Goal: Task Accomplishment & Management: Use online tool/utility

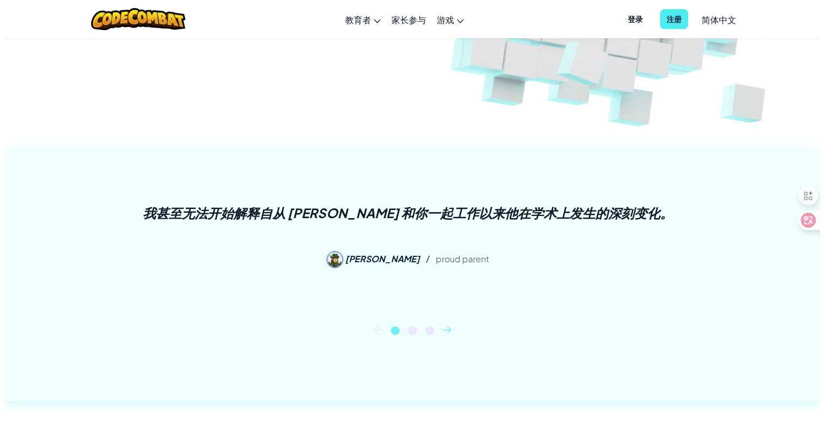
scroll to position [108, 0]
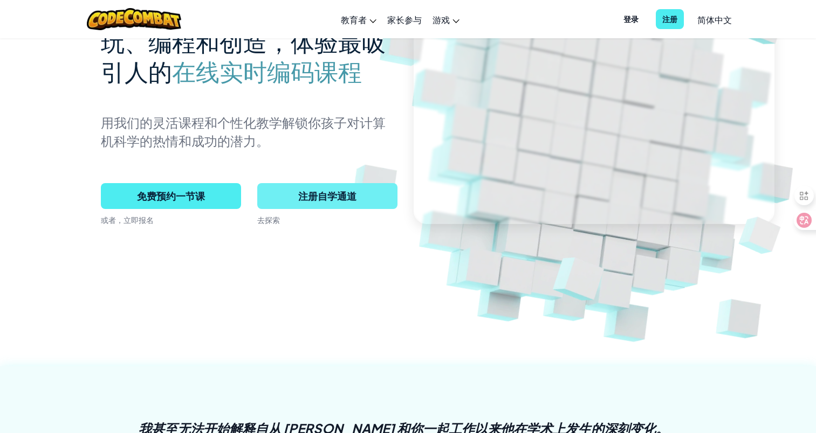
click at [313, 202] on span "注册自学通道" at bounding box center [327, 196] width 140 height 26
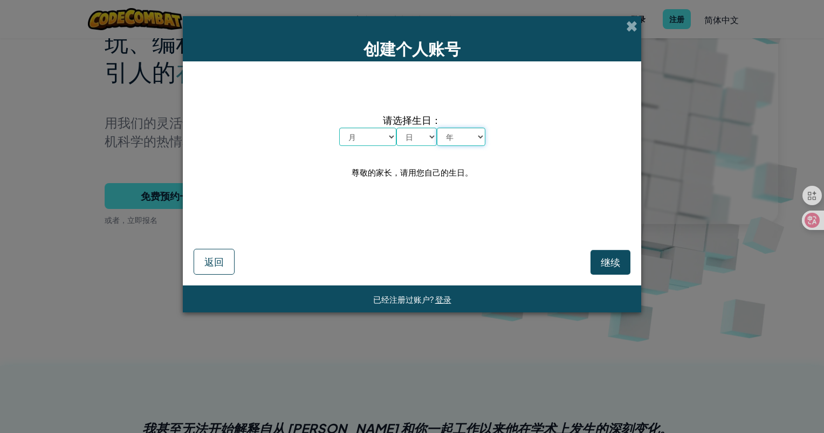
click at [455, 136] on select "年 2025 2024 2023 2022 2021 2020 2019 2018 2017 2016 2015 2014 2013 2012 2011 20…" at bounding box center [461, 137] width 49 height 18
select select "1996"
click at [437, 128] on select "年 2025 2024 2023 2022 2021 2020 2019 2018 2017 2016 2015 2014 2013 2012 2011 20…" at bounding box center [461, 137] width 49 height 18
click at [351, 137] on select "月 一月 二月 三月 四月 五月 六月 七月 八月 九月 十月 十一月 十二月" at bounding box center [367, 137] width 57 height 18
select select "4"
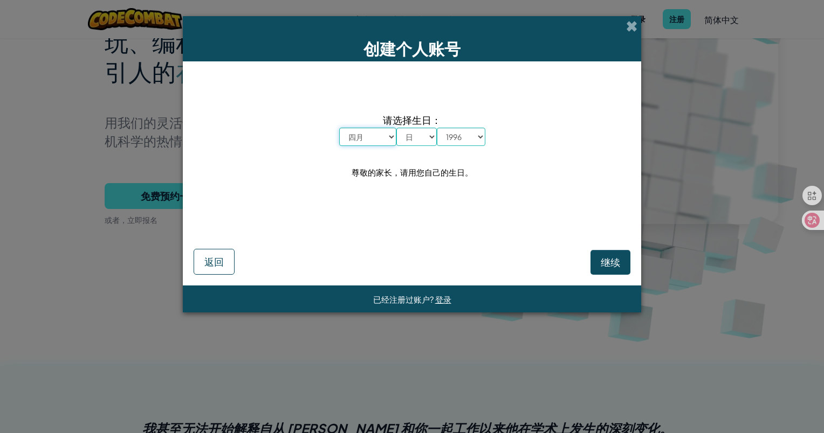
click at [339, 128] on select "月 一月 二月 三月 四月 五月 六月 七月 八月 九月 十月 十一月 十二月" at bounding box center [367, 137] width 57 height 18
click at [409, 142] on select "日 1 2 3 4 5 6 7 8 9 10 11 12 13 14 15 16 17 18 19 20 21 22 23 24 25 26 27 28 29…" at bounding box center [416, 137] width 40 height 18
select select "5"
click at [396, 128] on select "日 1 2 3 4 5 6 7 8 9 10 11 12 13 14 15 16 17 18 19 20 21 22 23 24 25 26 27 28 29…" at bounding box center [416, 137] width 40 height 18
click at [622, 265] on button "继续" at bounding box center [610, 262] width 40 height 25
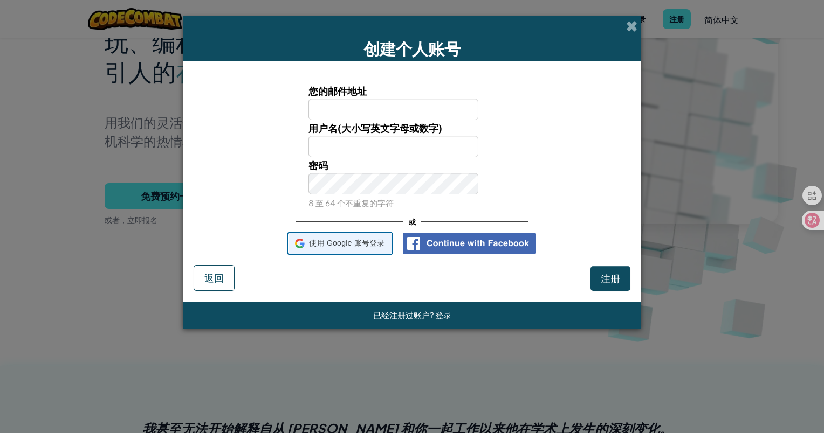
click at [322, 241] on span "使用 Google 账号登录" at bounding box center [346, 244] width 75 height 16
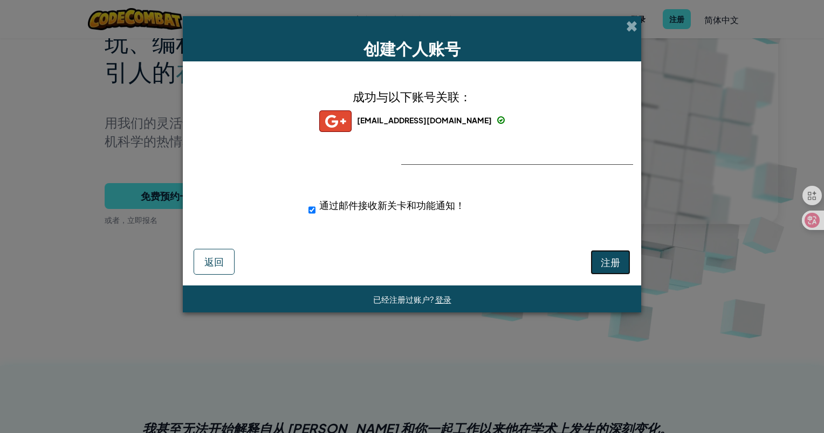
click at [611, 252] on button "注册" at bounding box center [610, 262] width 40 height 25
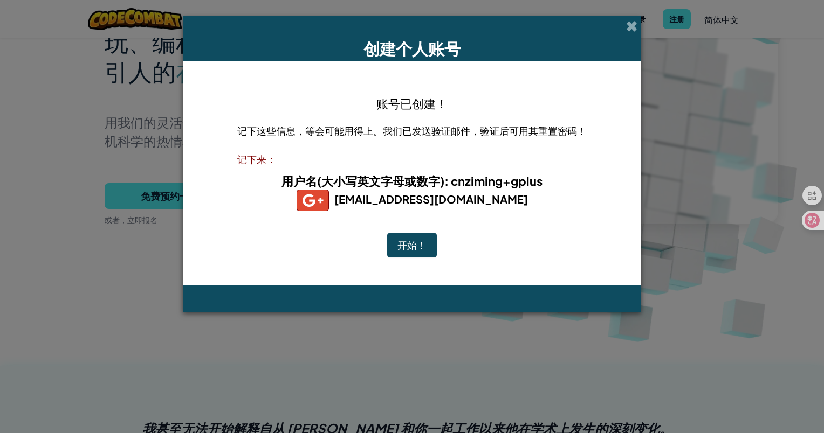
click at [418, 238] on button "开始！" at bounding box center [412, 245] width 50 height 25
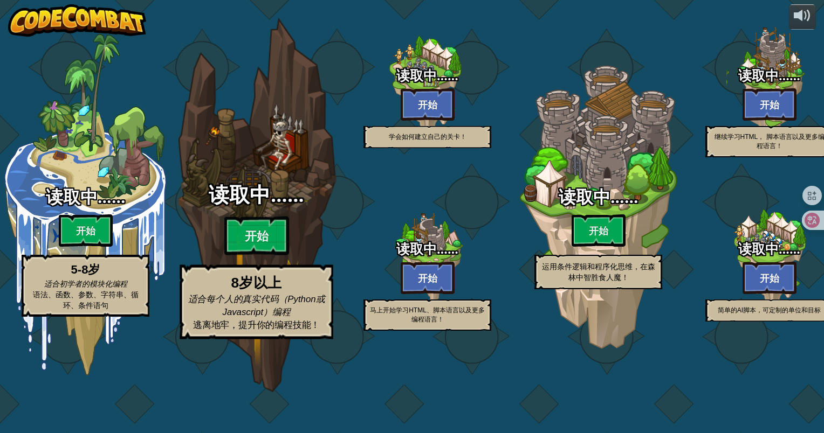
select select "zh-HANS"
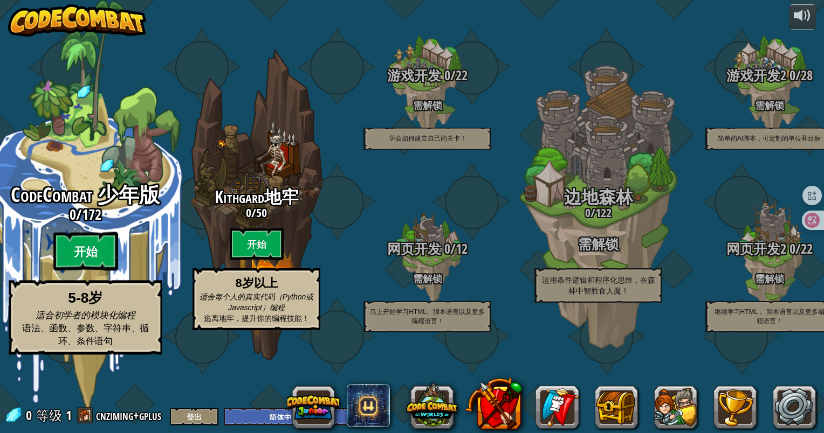
click at [108, 263] on btn "开始" at bounding box center [85, 251] width 65 height 39
select select "zh-HANS"
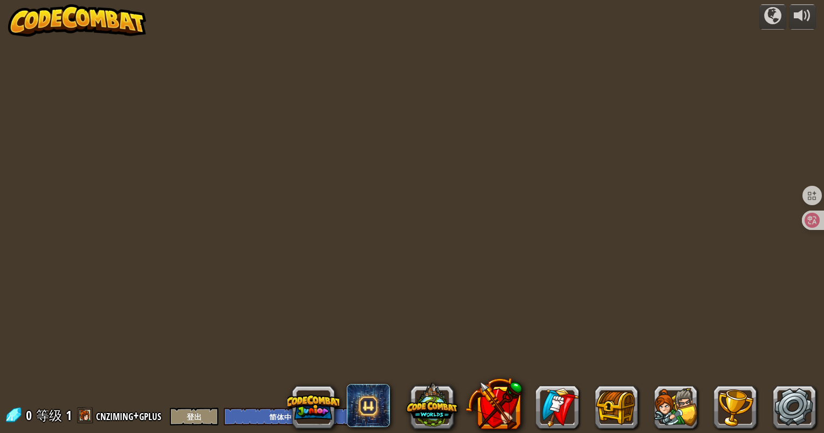
select select "zh-HANS"
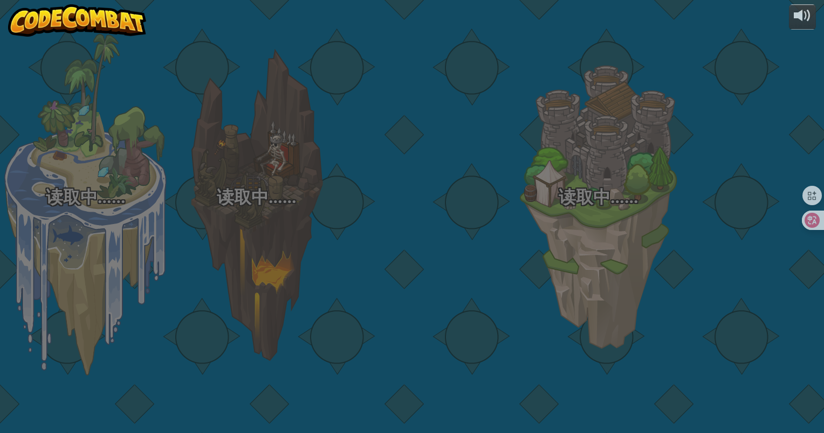
select select "zh-HANS"
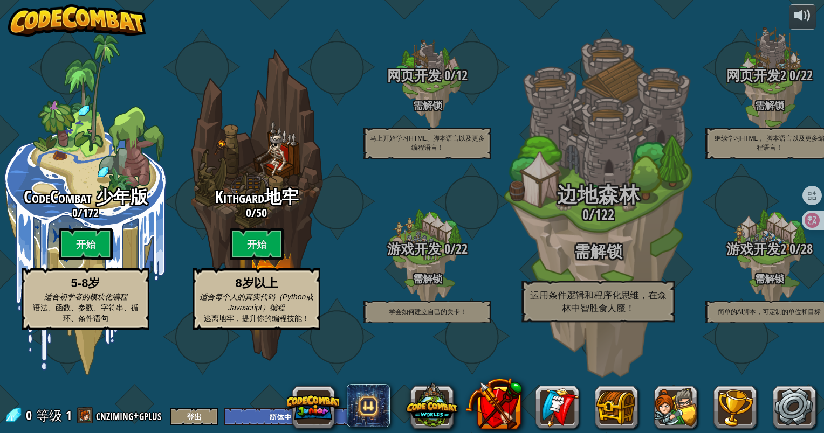
click at [589, 223] on h3 "0 / 122" at bounding box center [597, 215] width 205 height 16
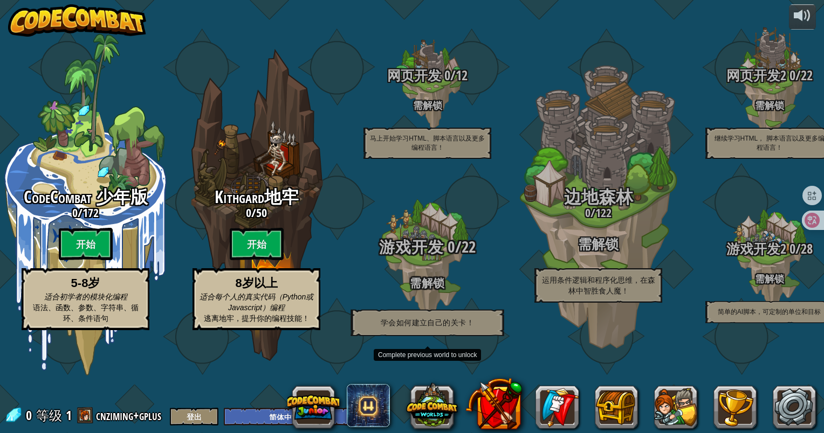
click at [424, 289] on h4 "需解锁" at bounding box center [427, 283] width 205 height 12
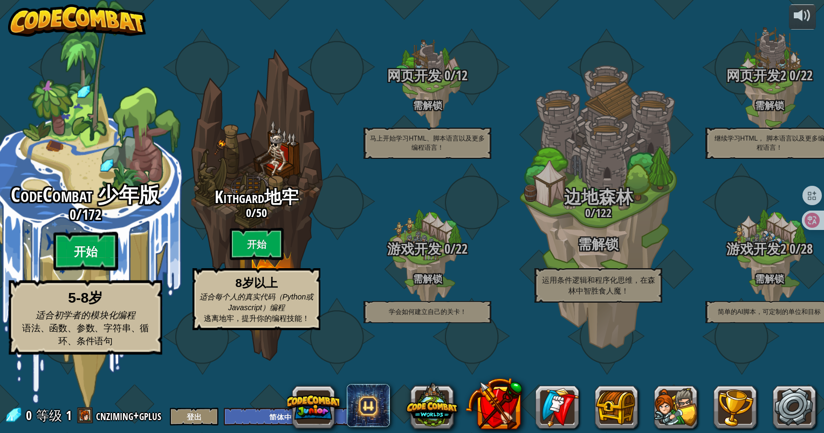
click at [93, 271] on btn "开始" at bounding box center [85, 251] width 65 height 39
select select "zh-HANS"
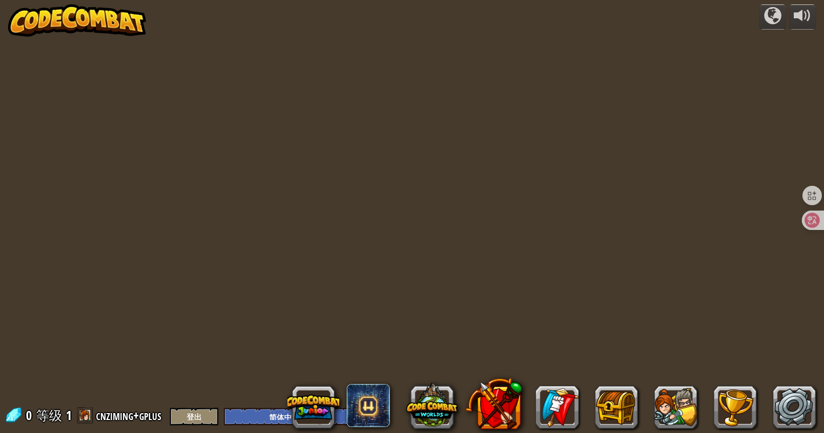
select select "zh-HANS"
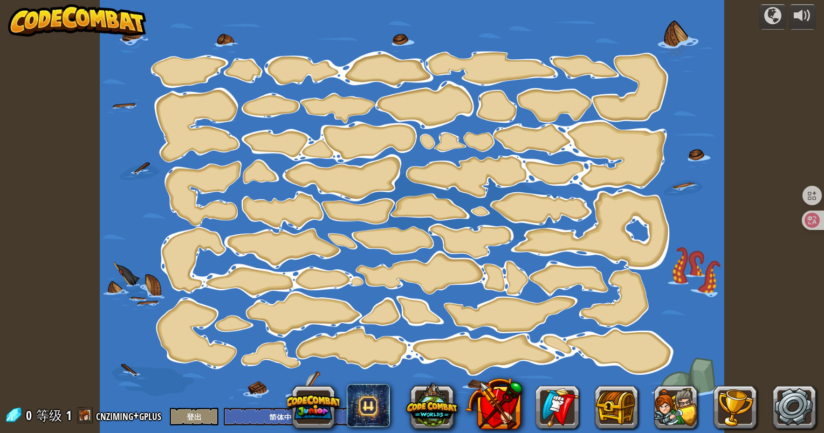
select select "zh-HANS"
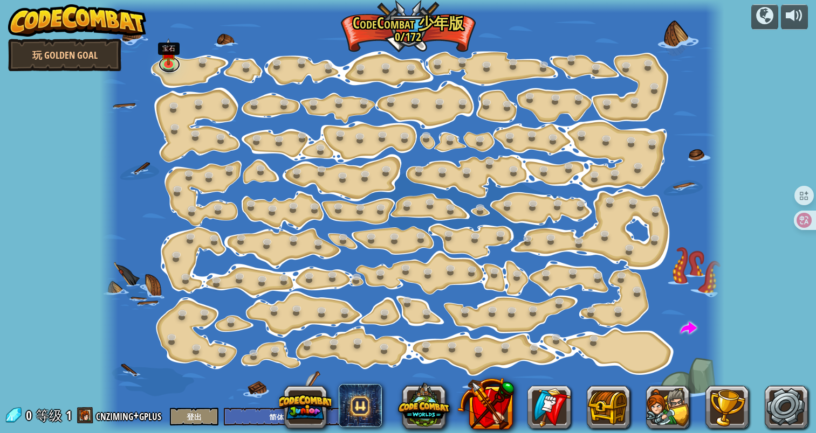
click at [170, 68] on link at bounding box center [169, 65] width 22 height 16
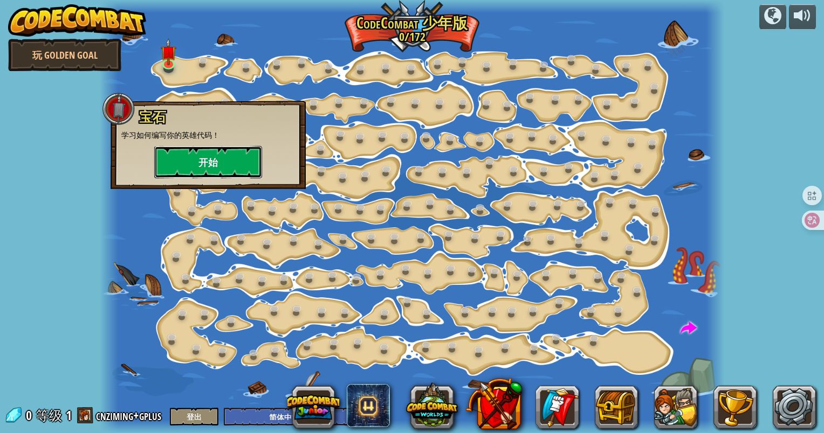
click at [226, 163] on button "开始" at bounding box center [208, 162] width 108 height 32
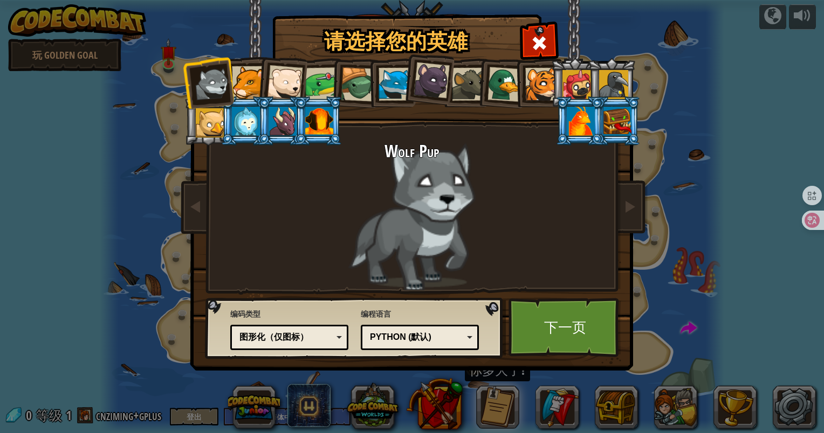
click at [445, 332] on div "Python (默认)" at bounding box center [416, 338] width 93 height 12
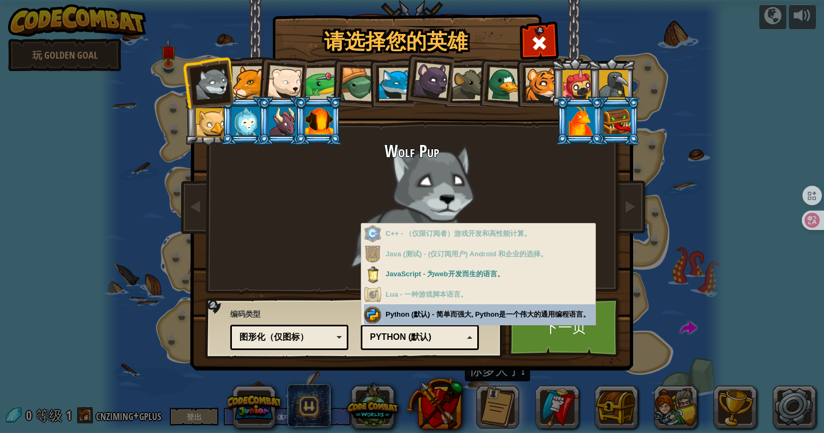
click at [439, 319] on div "编程语言 Python (默认) JavaScript Lua C++ Java (测试) Python (默认) C++ - （仅限订阅者）游戏开发和高性能…" at bounding box center [420, 328] width 118 height 44
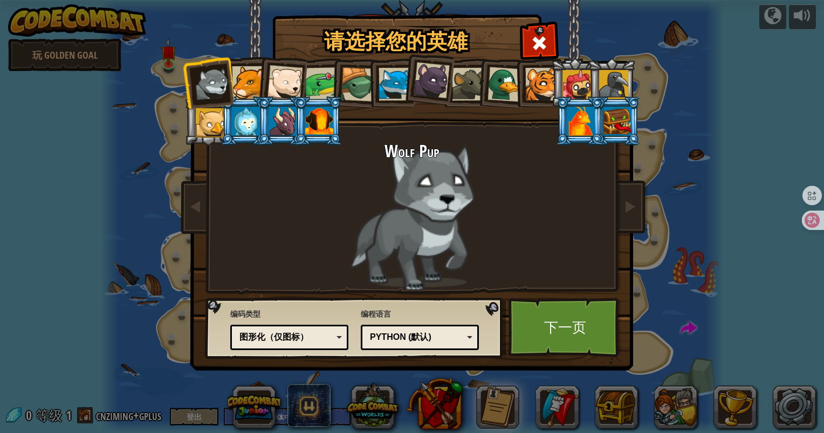
click at [431, 82] on div at bounding box center [431, 81] width 36 height 36
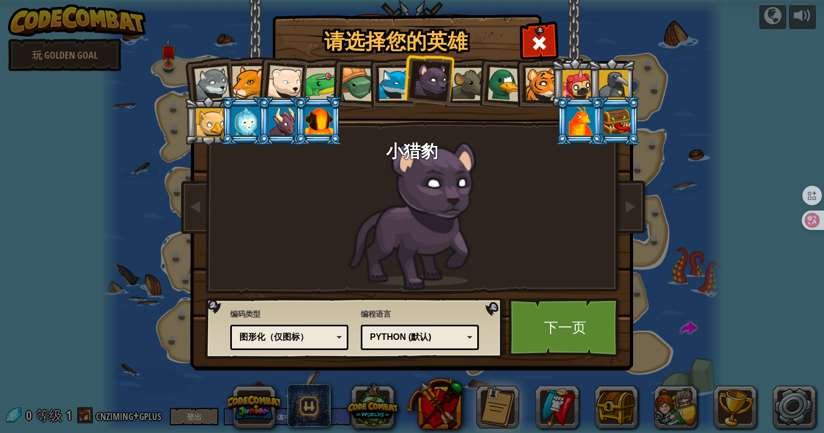
click at [466, 72] on div at bounding box center [468, 84] width 33 height 33
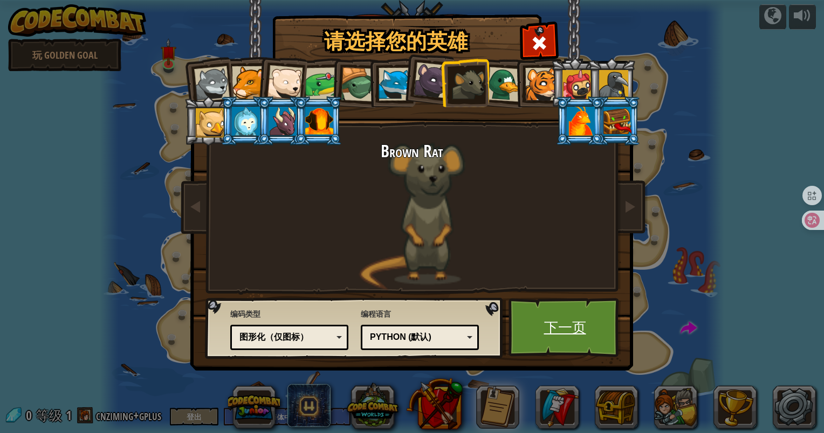
click at [535, 336] on link "下一页" at bounding box center [564, 327] width 113 height 59
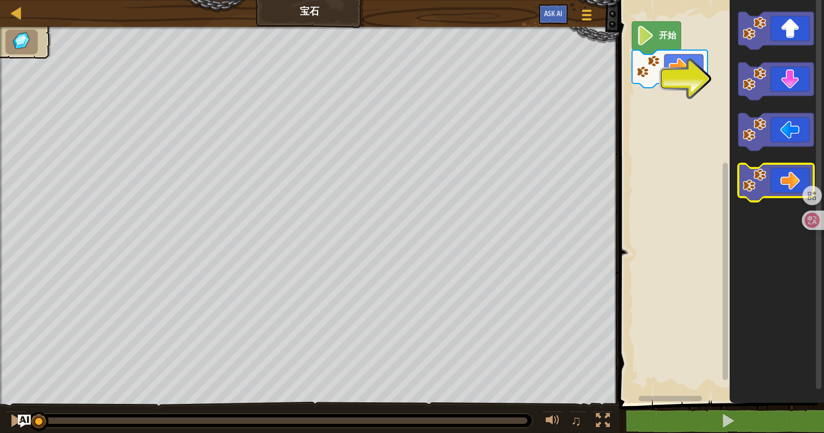
click at [763, 181] on image "Blockly工作区" at bounding box center [754, 181] width 24 height 24
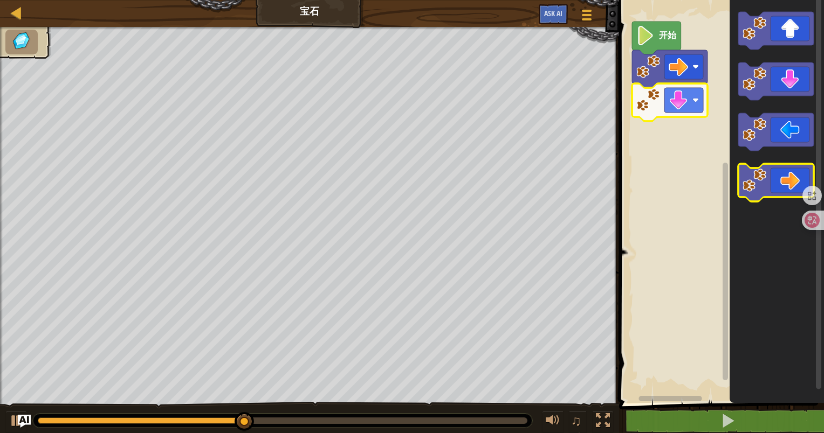
click at [791, 171] on icon "Blockly工作区" at bounding box center [775, 183] width 75 height 38
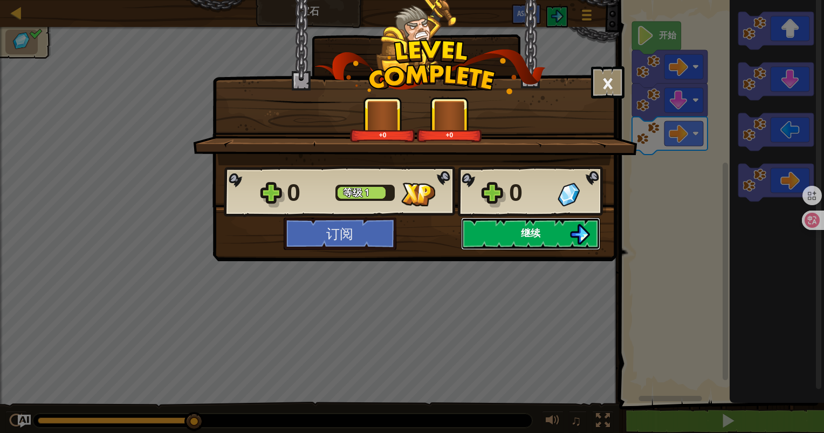
click at [499, 226] on button "继续" at bounding box center [530, 234] width 139 height 32
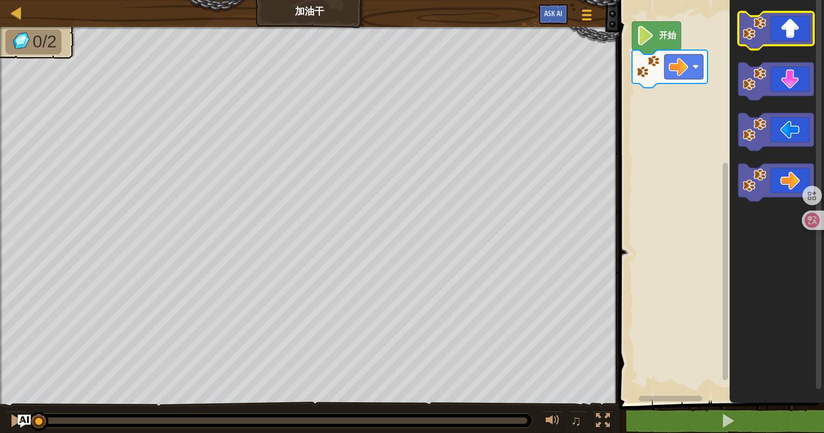
click at [767, 28] on icon "Blockly工作区" at bounding box center [775, 31] width 75 height 38
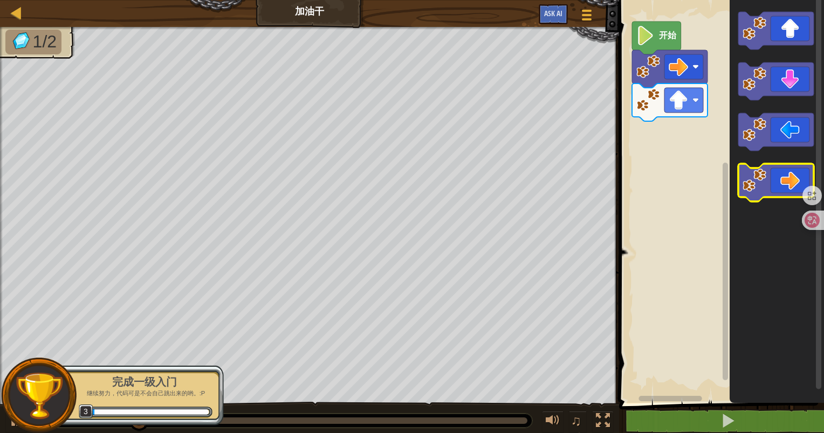
click at [780, 187] on icon "Blockly工作区" at bounding box center [775, 183] width 75 height 38
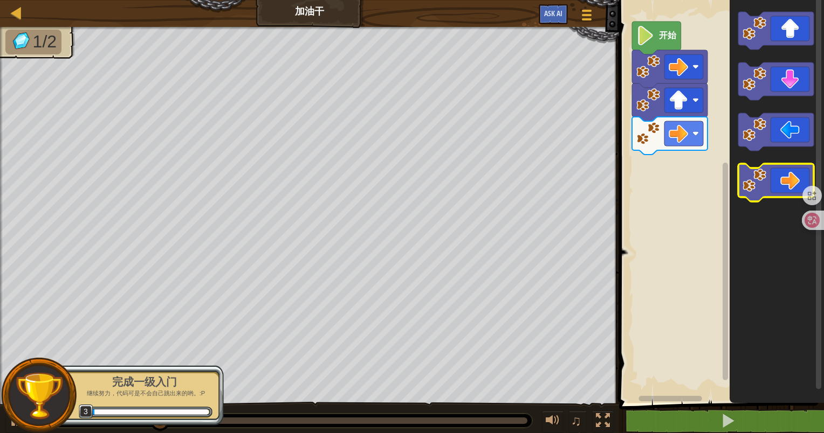
click at [780, 187] on icon "Blockly工作区" at bounding box center [775, 183] width 75 height 38
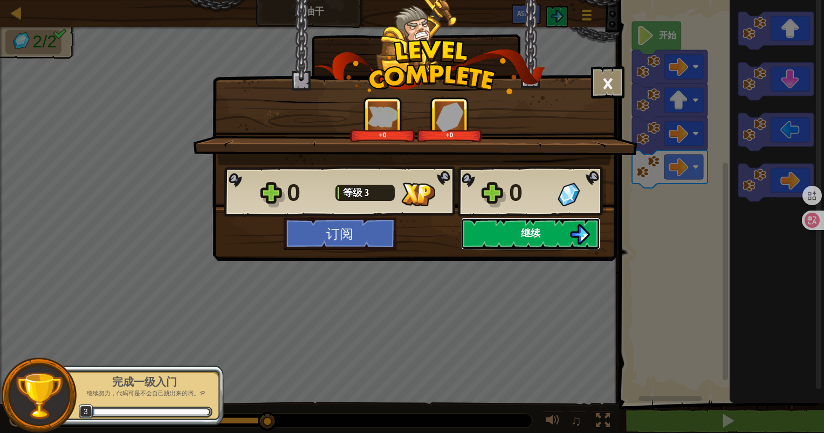
click at [541, 234] on button "继续" at bounding box center [530, 234] width 139 height 32
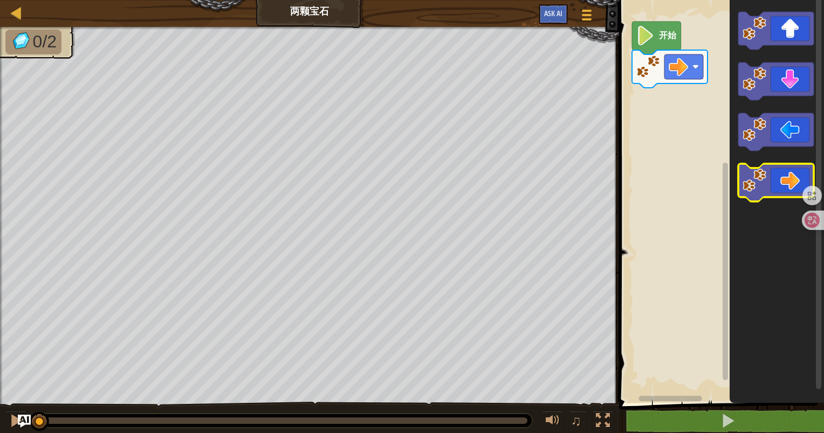
click at [774, 191] on icon "Blockly工作区" at bounding box center [775, 183] width 75 height 38
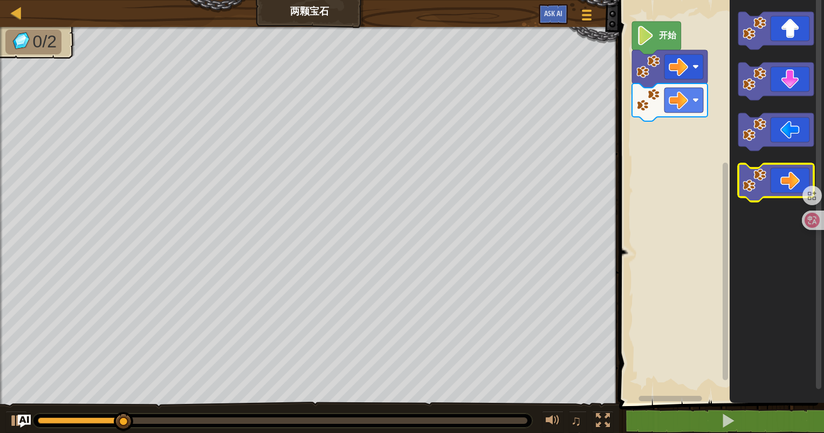
click at [780, 188] on icon "Blockly工作区" at bounding box center [775, 183] width 75 height 38
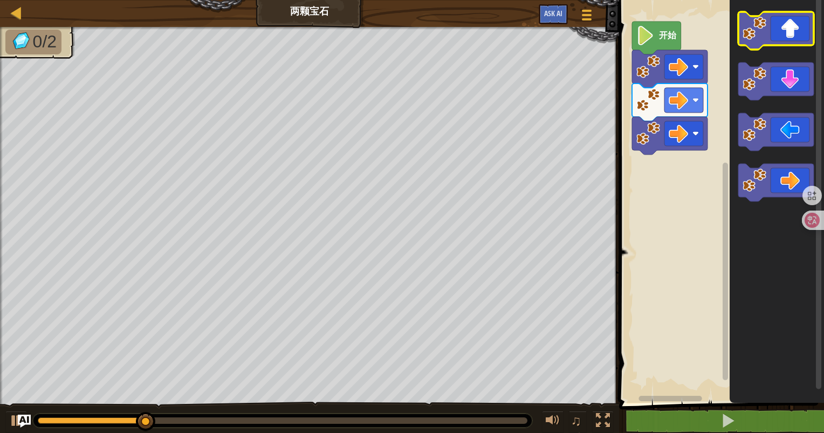
click at [800, 32] on icon "Blockly工作区" at bounding box center [775, 31] width 75 height 38
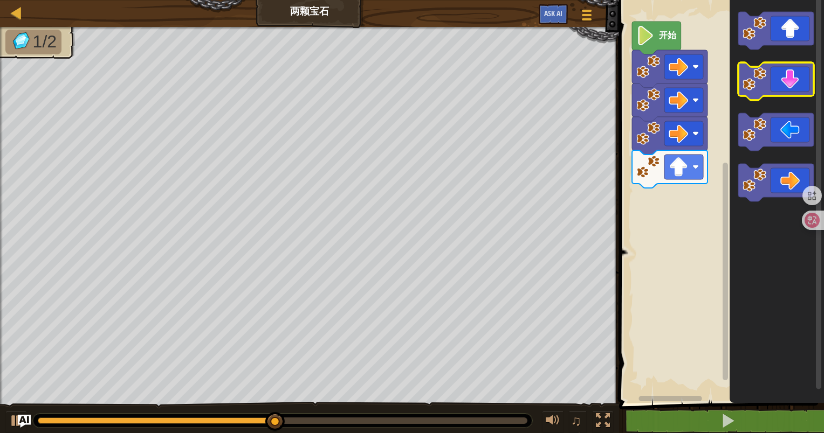
click at [791, 82] on icon "Blockly工作区" at bounding box center [775, 82] width 75 height 38
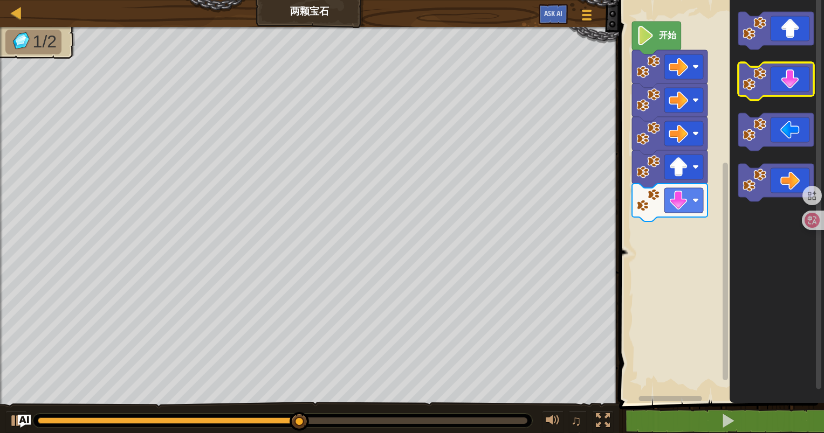
click at [791, 82] on icon "Blockly工作区" at bounding box center [775, 82] width 75 height 38
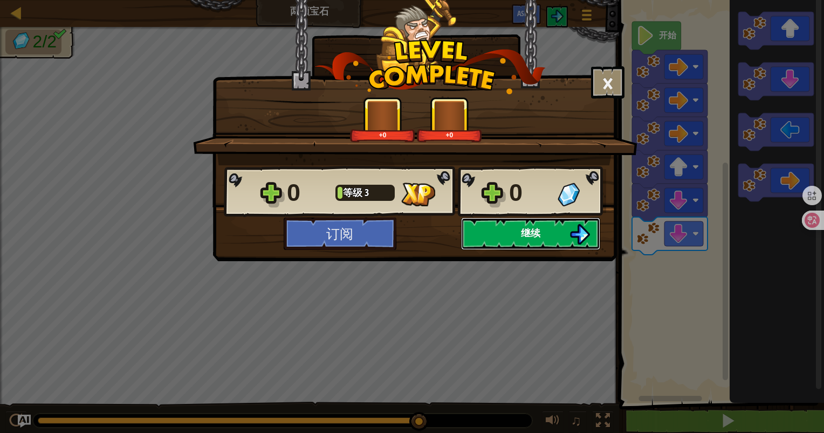
click at [534, 225] on button "继续" at bounding box center [530, 234] width 139 height 32
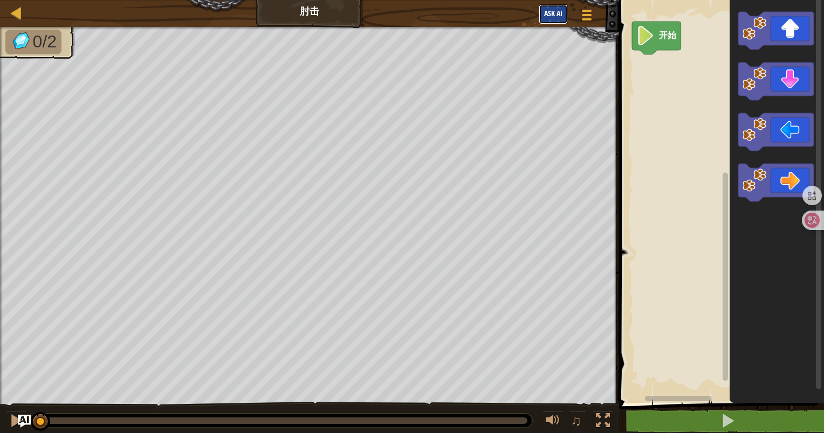
click at [554, 18] on button "Ask AI" at bounding box center [553, 14] width 29 height 20
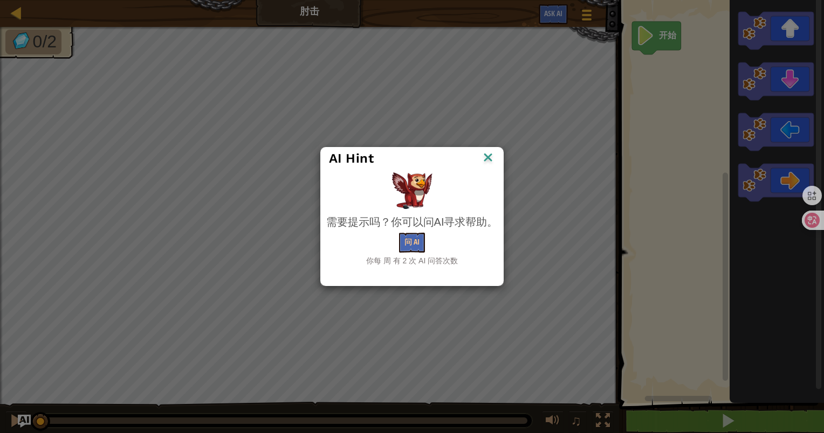
click at [488, 151] on div "AI Hint" at bounding box center [412, 159] width 183 height 22
click at [489, 154] on img at bounding box center [488, 158] width 14 height 16
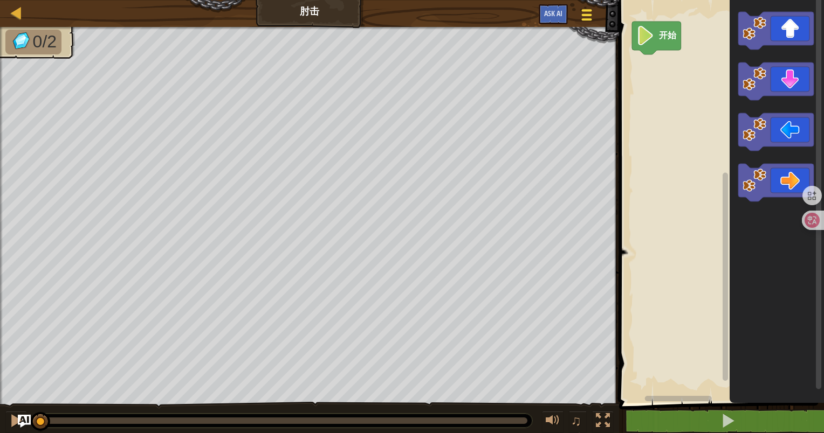
click at [578, 19] on button "游戏菜单" at bounding box center [586, 17] width 29 height 26
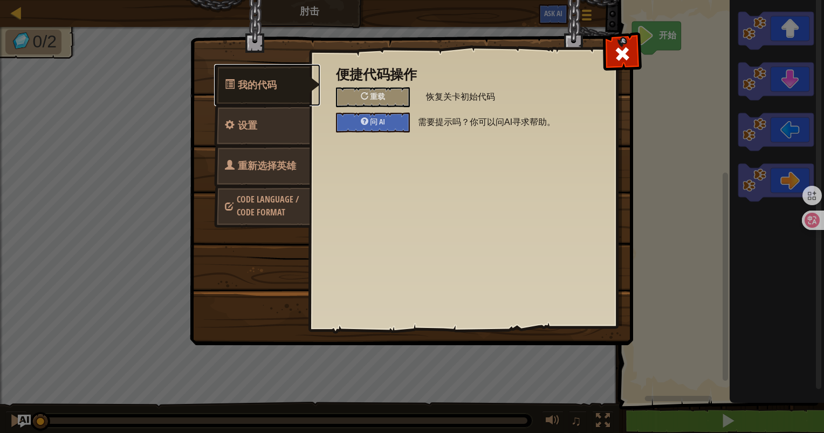
click at [280, 94] on link "我的代码" at bounding box center [267, 85] width 106 height 42
click at [619, 53] on span at bounding box center [621, 53] width 17 height 17
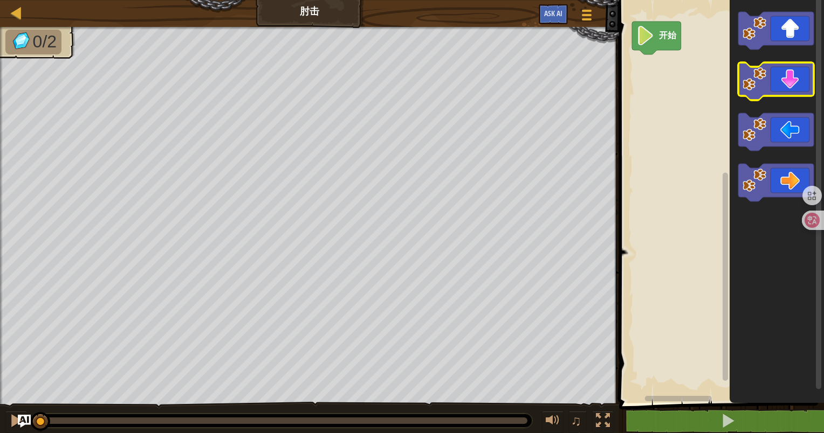
click at [776, 77] on icon "Blockly工作区" at bounding box center [775, 82] width 75 height 38
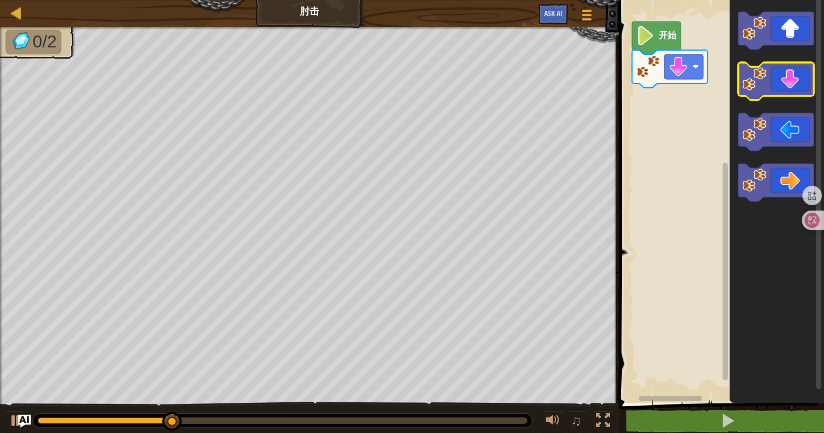
click at [781, 86] on icon "Blockly工作区" at bounding box center [775, 82] width 75 height 38
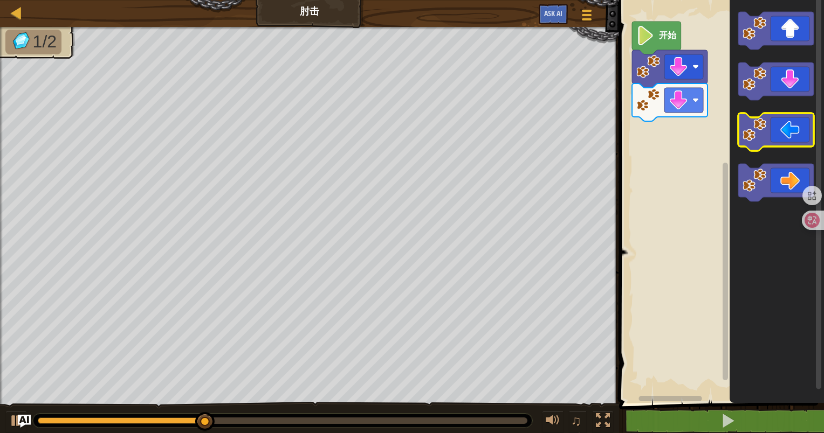
click at [784, 137] on icon "Blockly工作区" at bounding box center [775, 132] width 75 height 38
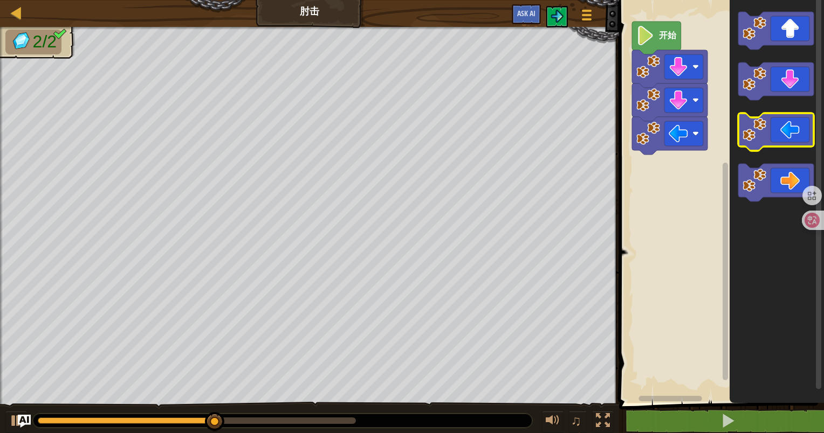
click at [784, 137] on icon "Blockly工作区" at bounding box center [775, 132] width 75 height 38
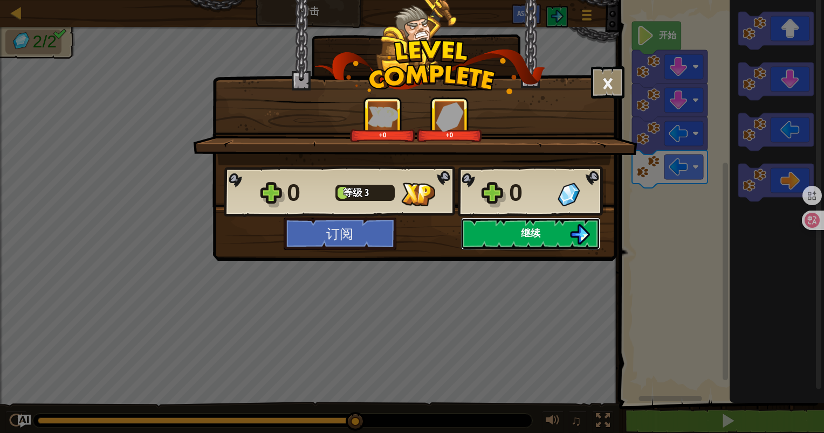
click at [537, 232] on span "继续" at bounding box center [530, 232] width 19 height 13
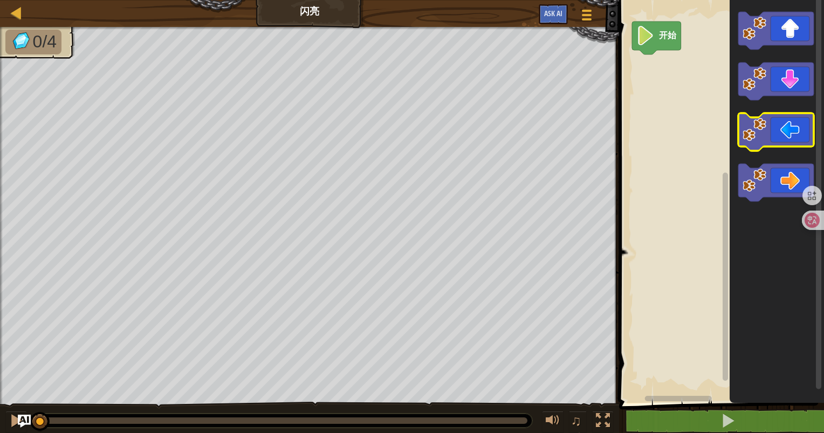
click at [750, 144] on icon "Blockly工作区" at bounding box center [775, 132] width 75 height 38
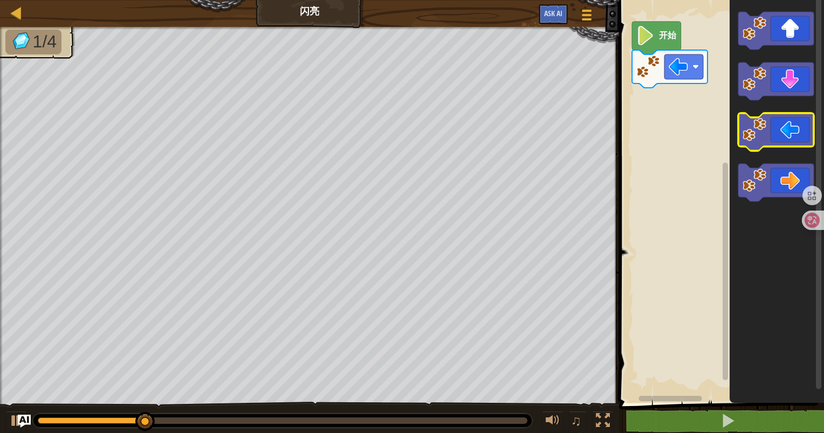
click at [750, 144] on icon "Blockly工作区" at bounding box center [775, 132] width 75 height 38
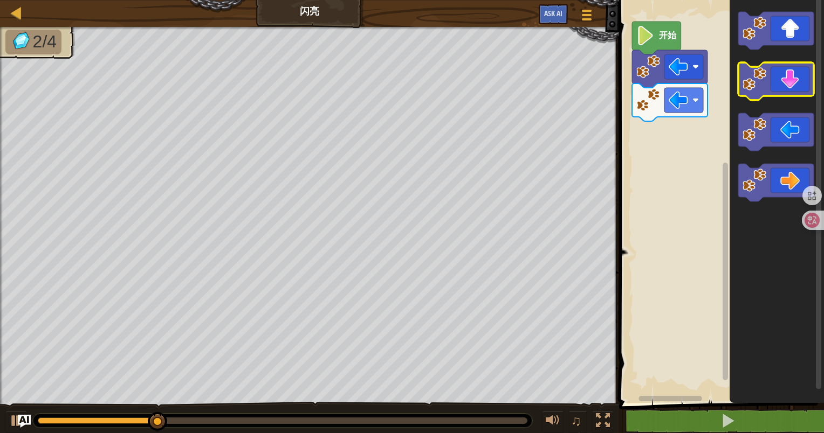
click at [790, 90] on icon "Blockly工作区" at bounding box center [775, 82] width 75 height 38
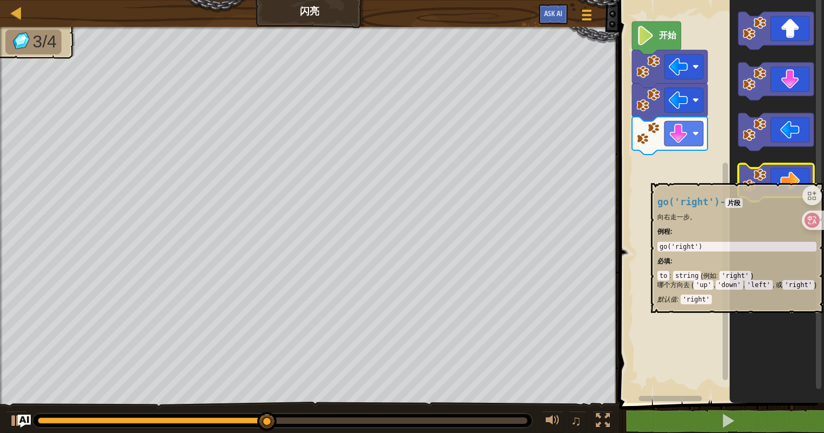
click at [777, 178] on icon "Blockly工作区" at bounding box center [775, 183] width 75 height 38
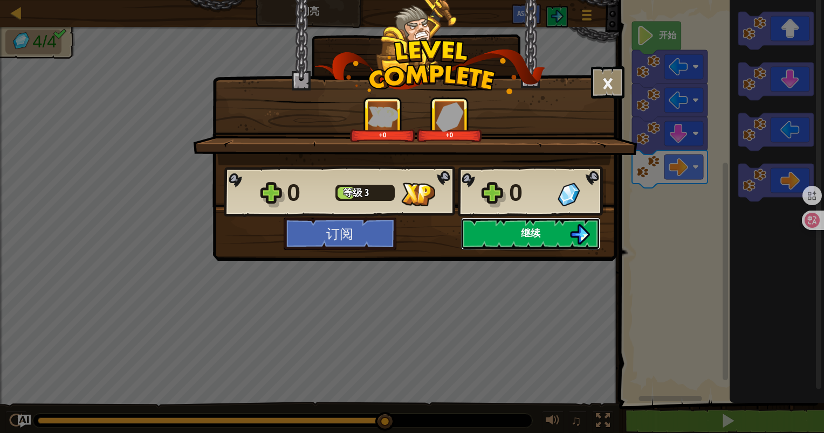
click at [535, 230] on span "继续" at bounding box center [530, 232] width 19 height 13
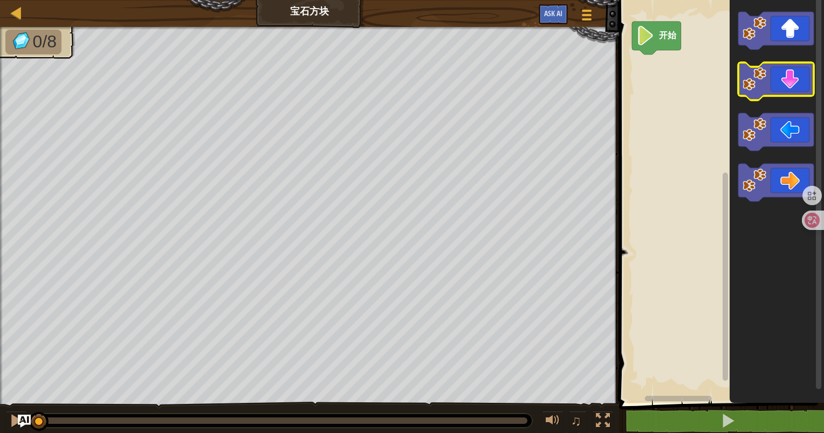
click at [788, 91] on icon "Blockly工作区" at bounding box center [775, 82] width 75 height 38
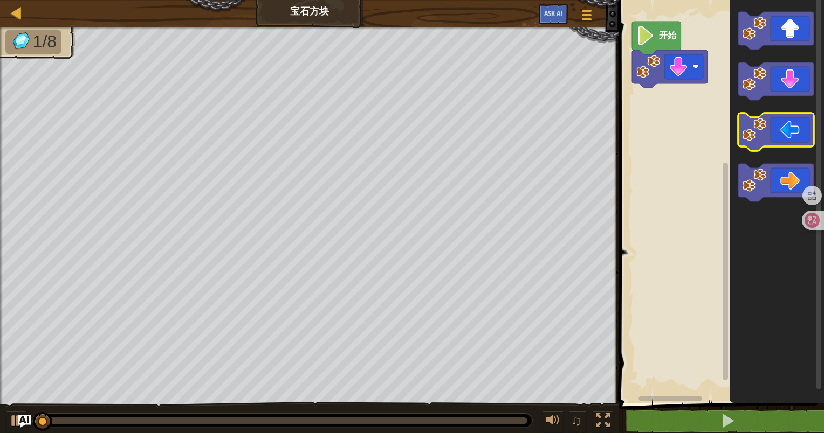
click at [788, 136] on icon "Blockly工作区" at bounding box center [775, 132] width 75 height 38
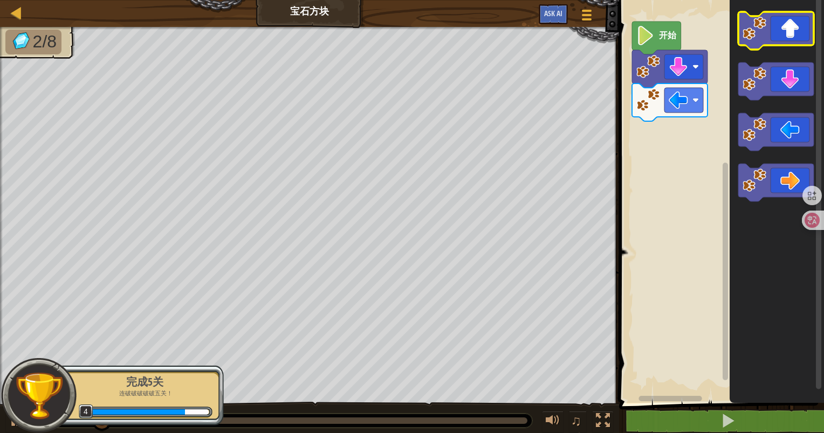
click at [783, 34] on icon "Blockly工作区" at bounding box center [775, 31] width 75 height 38
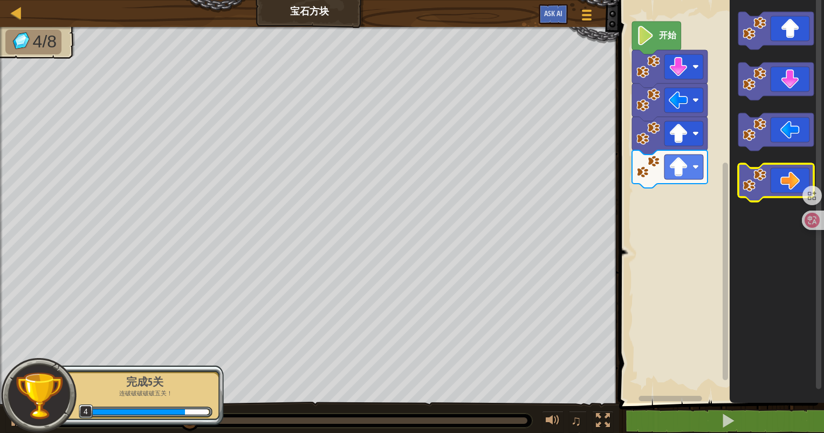
click at [784, 181] on icon "Blockly工作区" at bounding box center [775, 183] width 75 height 38
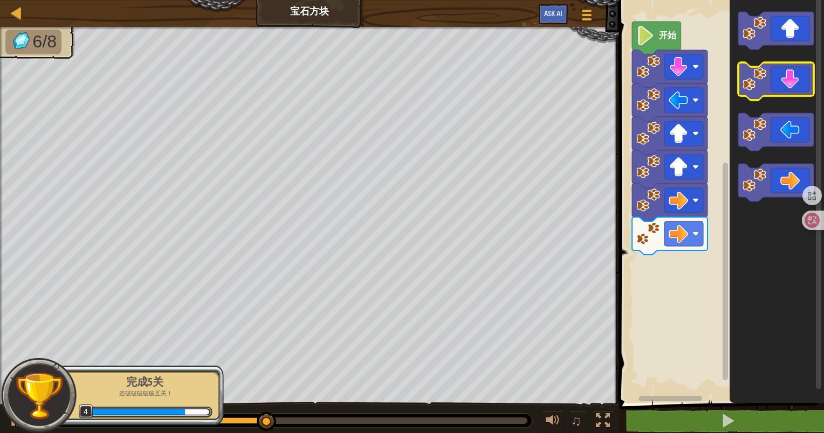
click at [804, 74] on icon "Blockly工作区" at bounding box center [775, 82] width 75 height 38
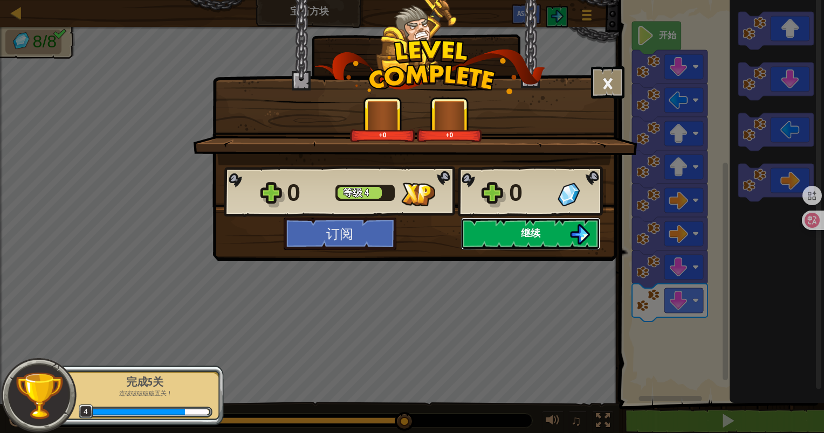
click at [515, 235] on button "继续" at bounding box center [530, 234] width 139 height 32
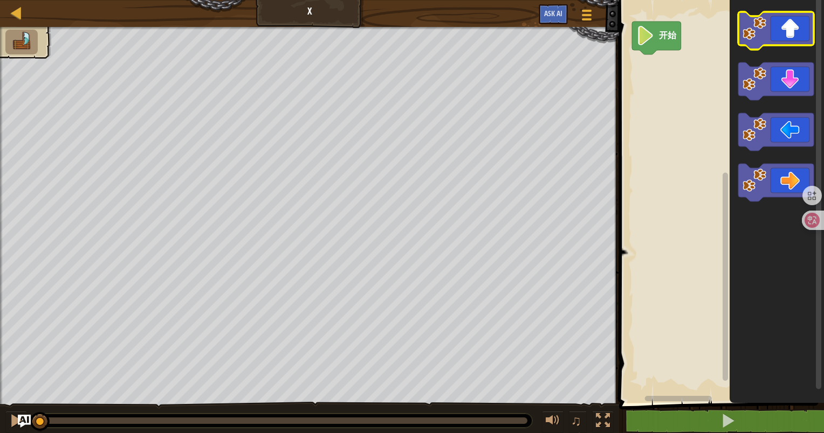
click at [772, 46] on rect "Blockly工作区" at bounding box center [775, 31] width 75 height 38
click at [798, 33] on icon "Blockly工作区" at bounding box center [775, 31] width 75 height 38
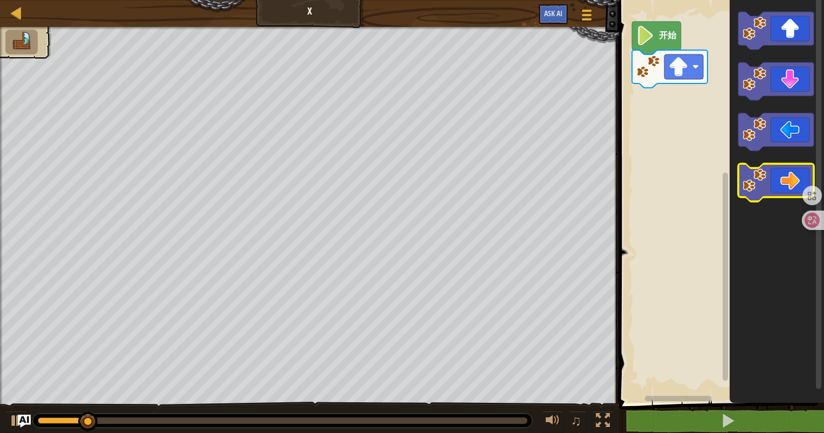
click at [780, 191] on icon "Blockly工作区" at bounding box center [775, 183] width 75 height 38
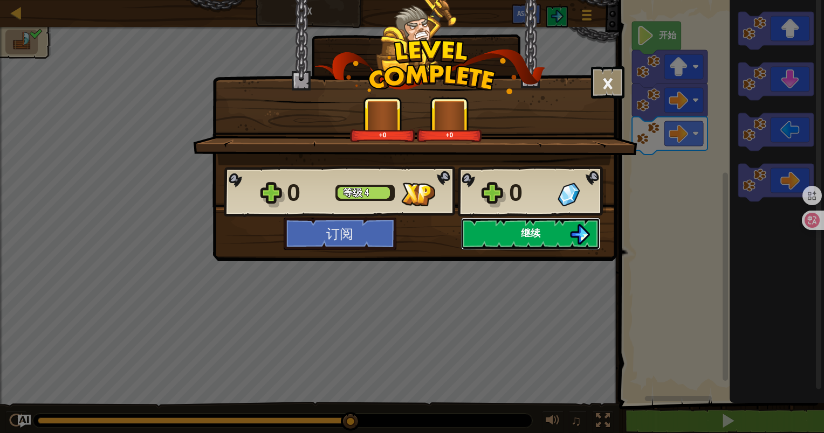
click at [494, 243] on button "继续" at bounding box center [530, 234] width 139 height 32
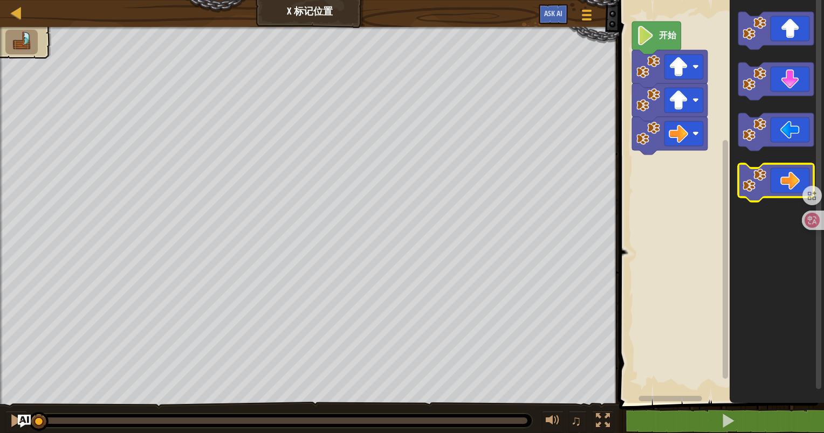
click at [798, 172] on icon "Blockly工作区" at bounding box center [775, 183] width 75 height 38
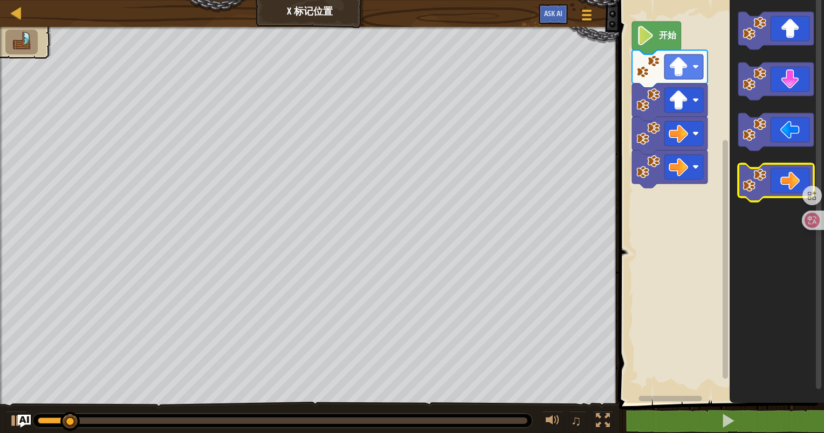
click at [798, 172] on icon "Blockly工作区" at bounding box center [775, 183] width 75 height 38
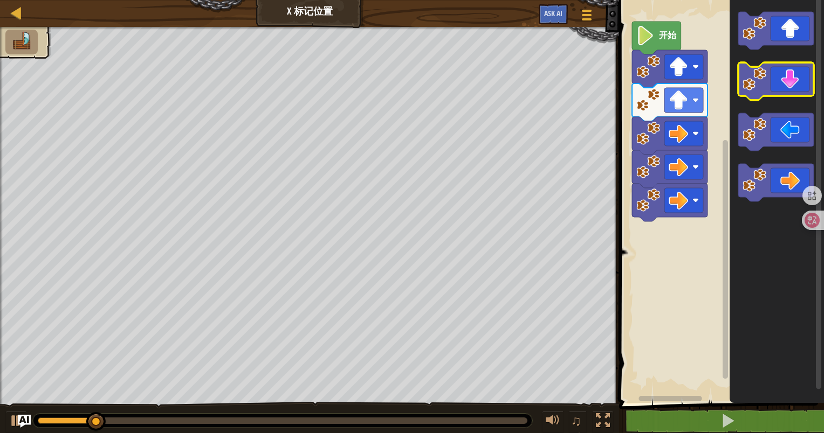
click at [783, 83] on icon "Blockly工作区" at bounding box center [775, 82] width 75 height 38
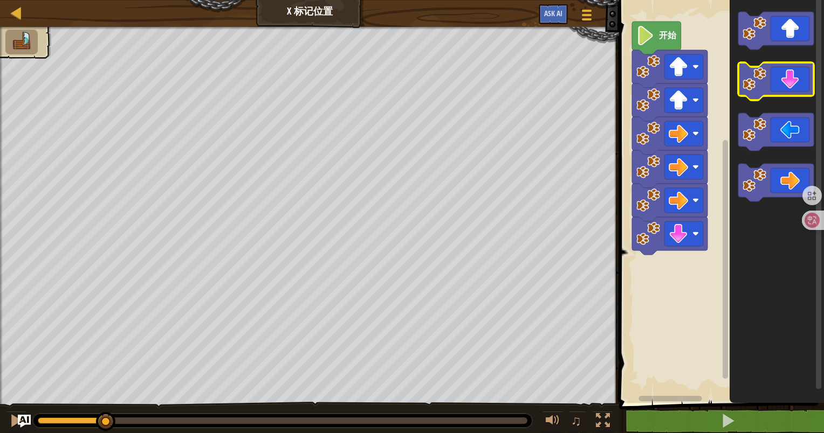
click at [783, 83] on icon "Blockly工作区" at bounding box center [775, 82] width 75 height 38
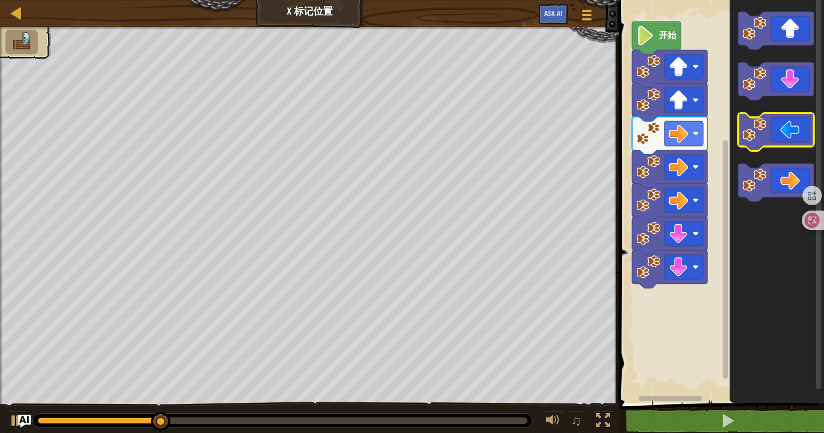
click at [794, 120] on icon "Blockly工作区" at bounding box center [775, 132] width 75 height 38
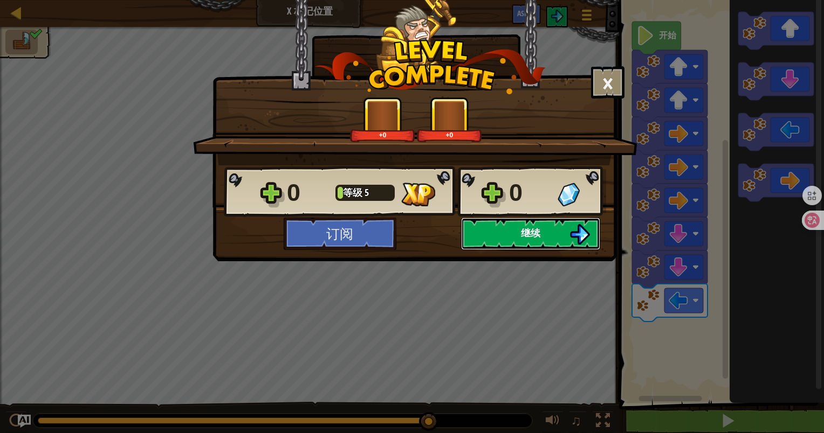
click at [492, 239] on button "继续" at bounding box center [530, 234] width 139 height 32
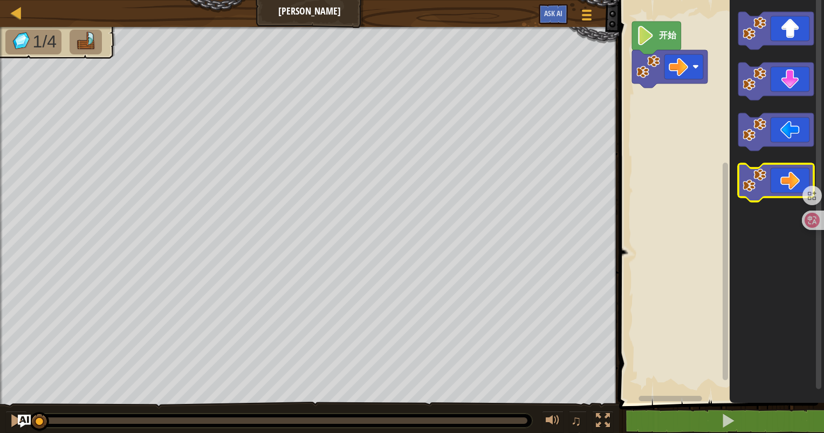
click at [793, 175] on icon "Blockly工作区" at bounding box center [775, 183] width 75 height 38
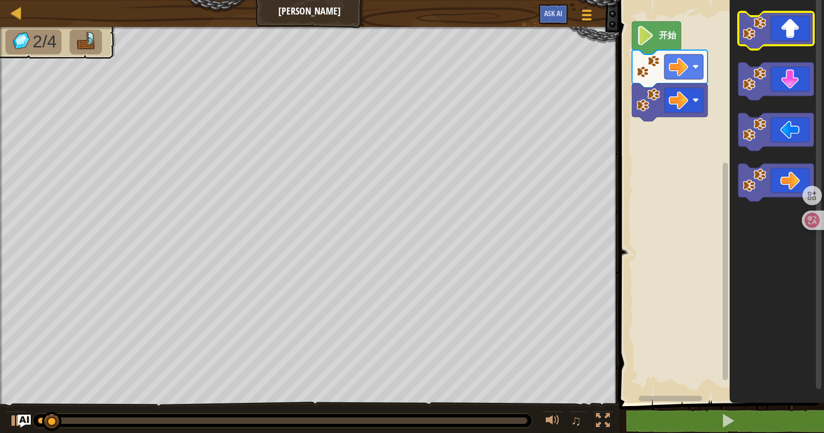
click at [791, 28] on icon "Blockly工作区" at bounding box center [775, 31] width 75 height 38
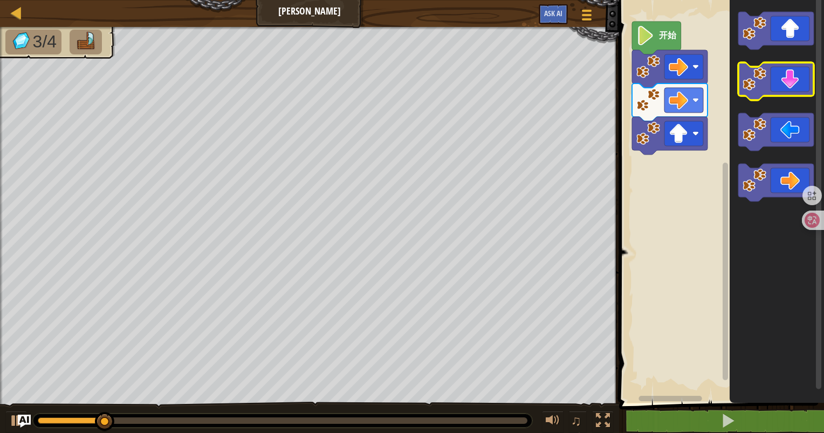
click at [797, 83] on icon "Blockly工作区" at bounding box center [775, 82] width 75 height 38
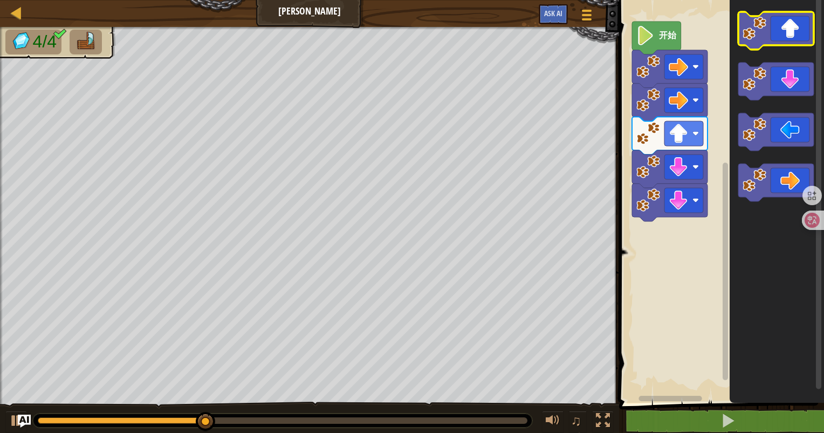
click at [796, 29] on icon "Blockly工作区" at bounding box center [775, 31] width 75 height 38
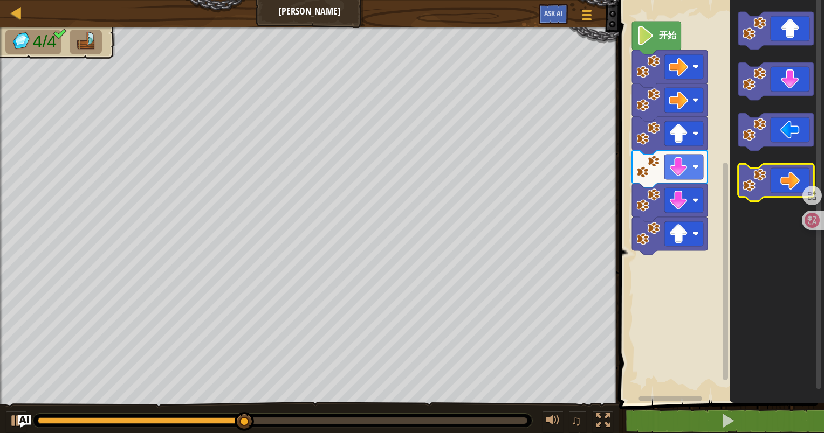
click at [799, 175] on icon "Blockly工作区" at bounding box center [775, 183] width 75 height 38
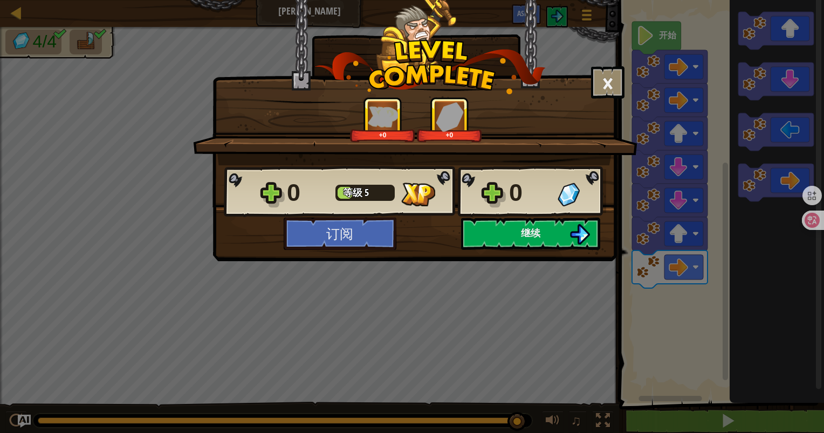
click at [505, 251] on div "× 这个关卡有多好玩？ 给我们反馈！ +0 +0 Reticulating Splines... 0 等级 5 0 订阅 保存进度 继续" at bounding box center [414, 130] width 404 height 261
click at [506, 240] on button "继续" at bounding box center [530, 234] width 139 height 32
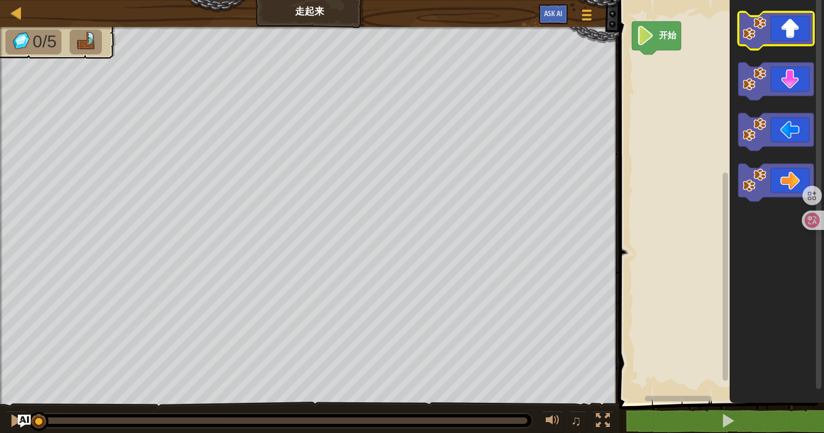
click at [775, 43] on icon "Blockly工作区" at bounding box center [775, 31] width 75 height 38
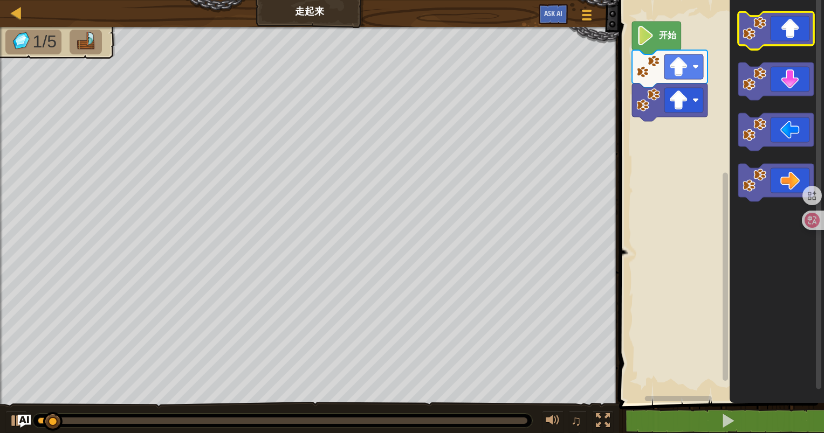
click at [775, 43] on icon "Blockly工作区" at bounding box center [775, 31] width 75 height 38
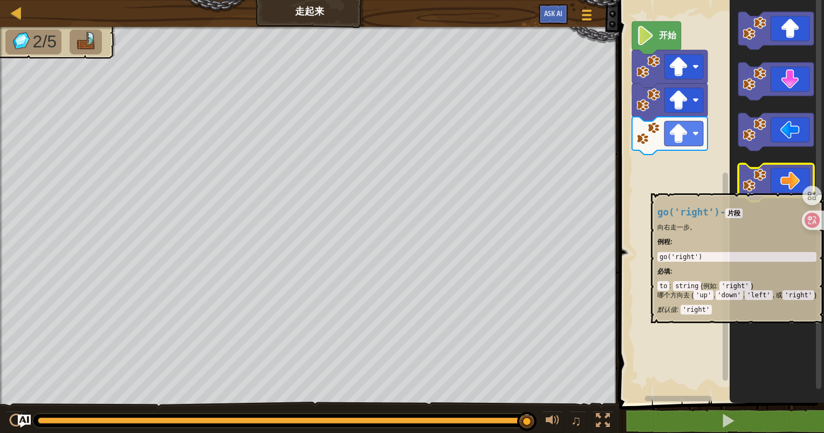
click at [796, 188] on icon "Blockly工作区" at bounding box center [775, 183] width 75 height 38
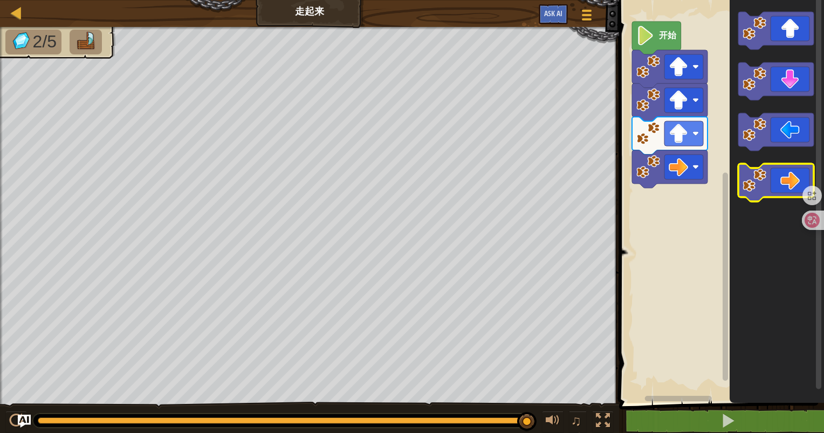
click at [796, 188] on icon "Blockly工作区" at bounding box center [775, 183] width 75 height 38
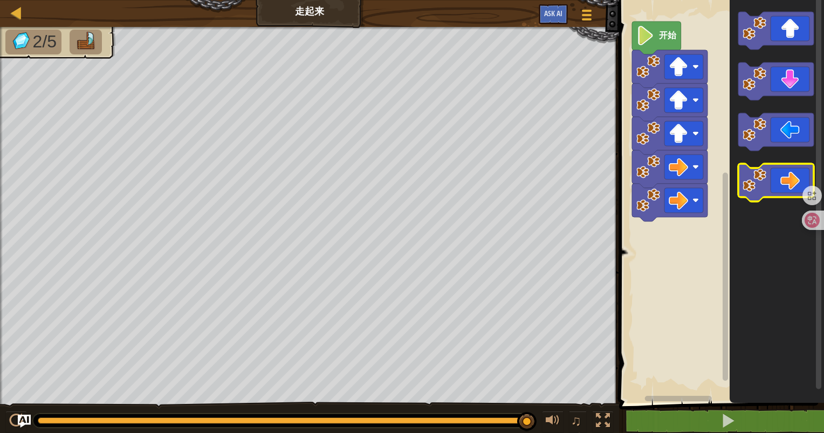
click at [796, 188] on icon "Blockly工作区" at bounding box center [775, 183] width 75 height 38
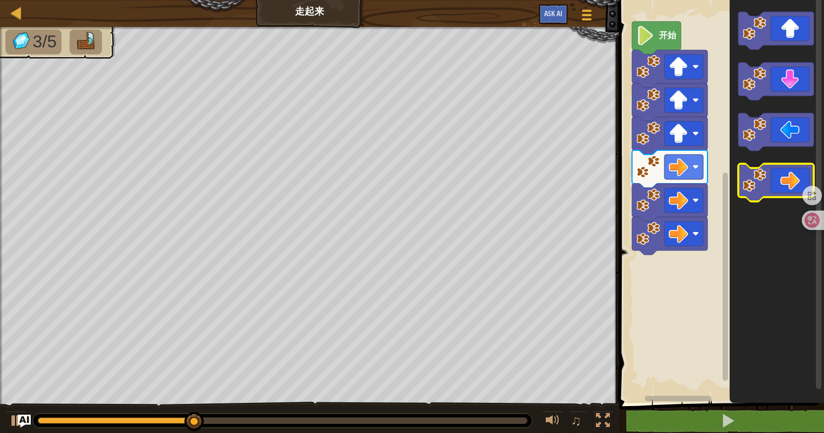
click at [796, 188] on icon "Blockly工作区" at bounding box center [775, 183] width 75 height 38
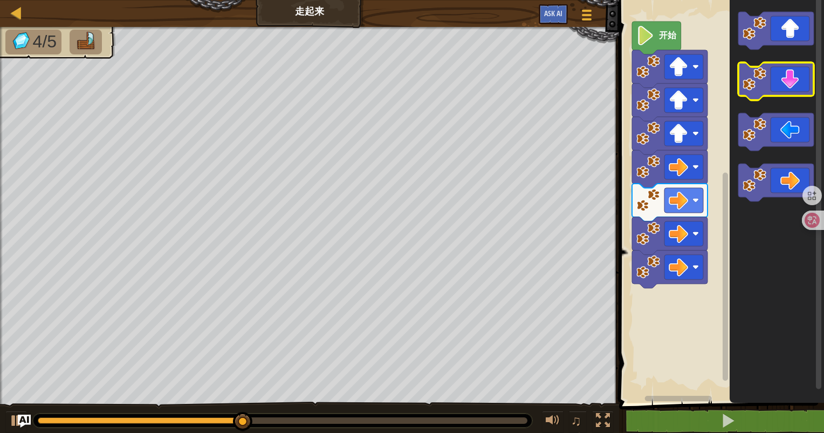
click at [792, 89] on icon "Blockly工作区" at bounding box center [775, 82] width 75 height 38
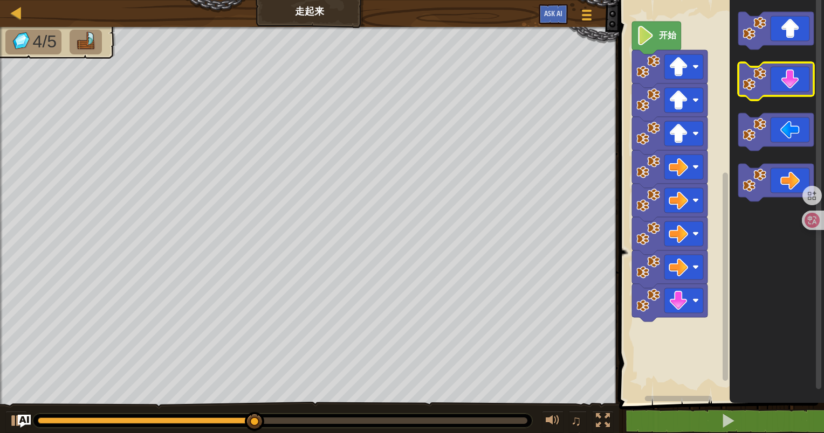
click at [792, 89] on icon "Blockly工作区" at bounding box center [775, 82] width 75 height 38
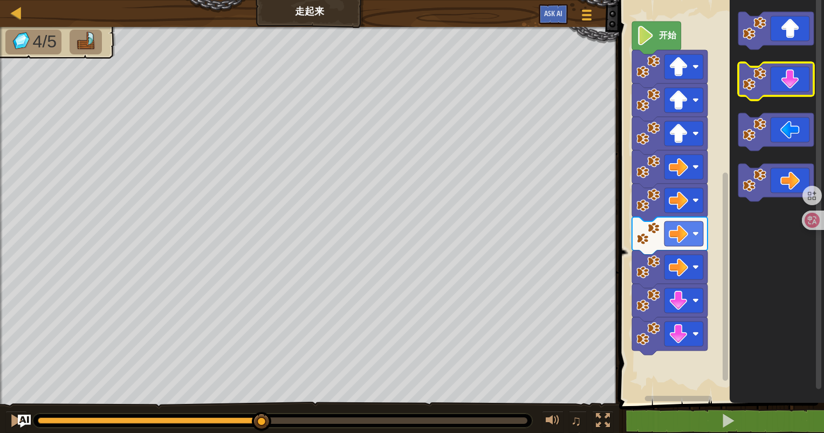
click at [792, 89] on icon "Blockly工作区" at bounding box center [775, 82] width 75 height 38
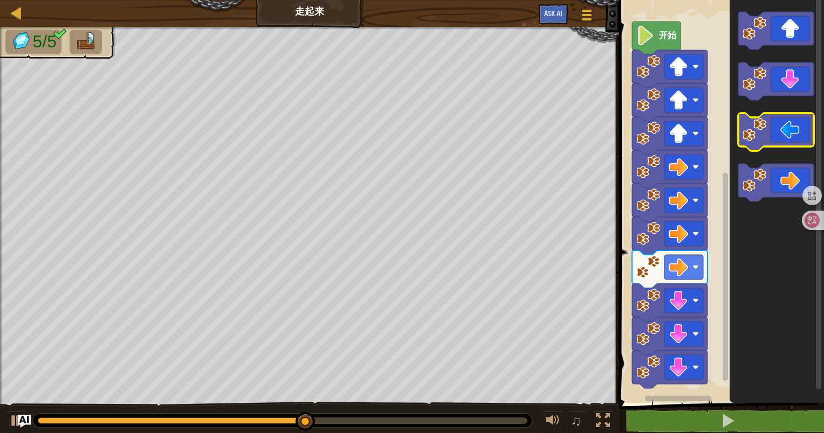
click at [802, 141] on icon "Blockly工作区" at bounding box center [775, 132] width 75 height 38
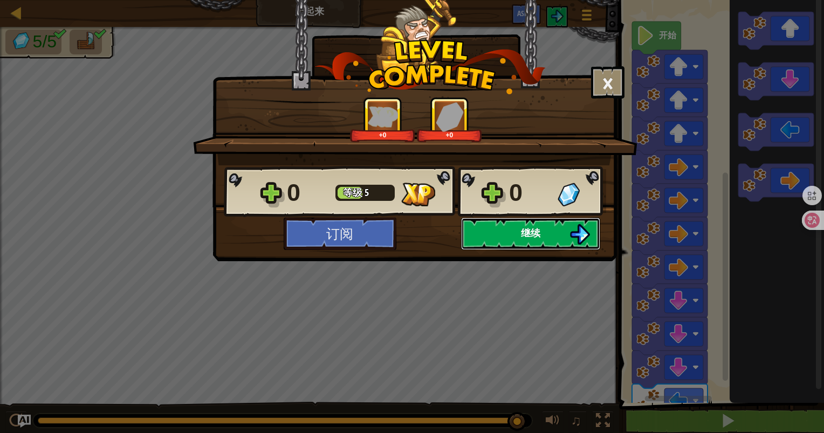
click at [496, 237] on button "继续" at bounding box center [530, 234] width 139 height 32
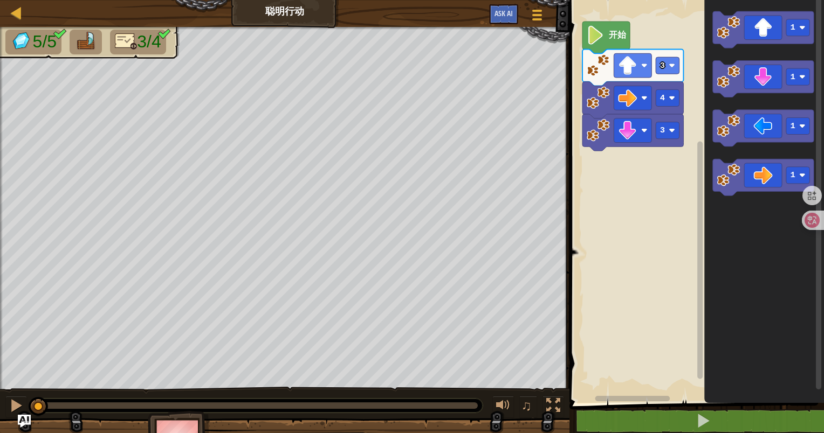
click at [127, 43] on img at bounding box center [126, 41] width 23 height 19
click at [809, 22] on div "3 4 3 开始 1 1 1 1" at bounding box center [695, 199] width 258 height 409
click at [637, 339] on rect "Blockly工作区" at bounding box center [695, 199] width 258 height 409
click at [547, 399] on div at bounding box center [553, 406] width 14 height 14
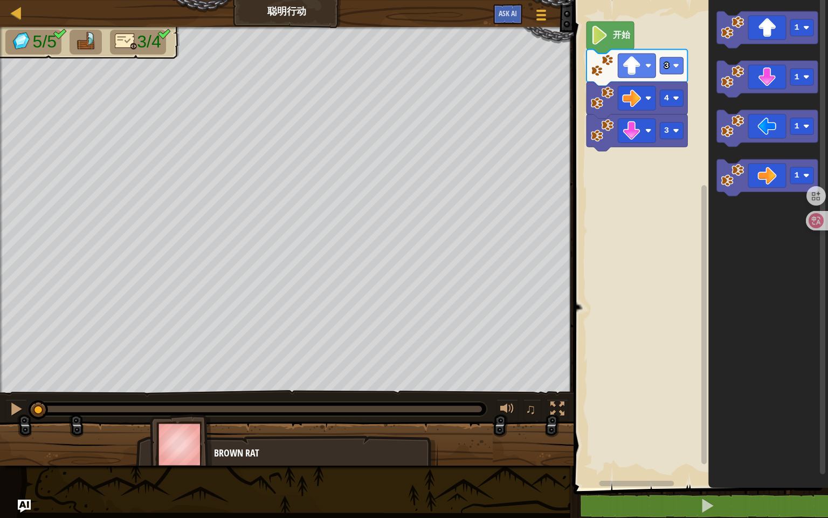
drag, startPoint x: 157, startPoint y: 492, endPoint x: 162, endPoint y: 491, distance: 5.5
click at [157, 433] on div "地图 聪明行动 游戏菜单 Ask AI 1 ההההההההההההההההההההההההההההההההההההההההההההההההההההההההה…" at bounding box center [414, 259] width 828 height 518
click at [260, 433] on div "Brown Rat" at bounding box center [320, 453] width 213 height 14
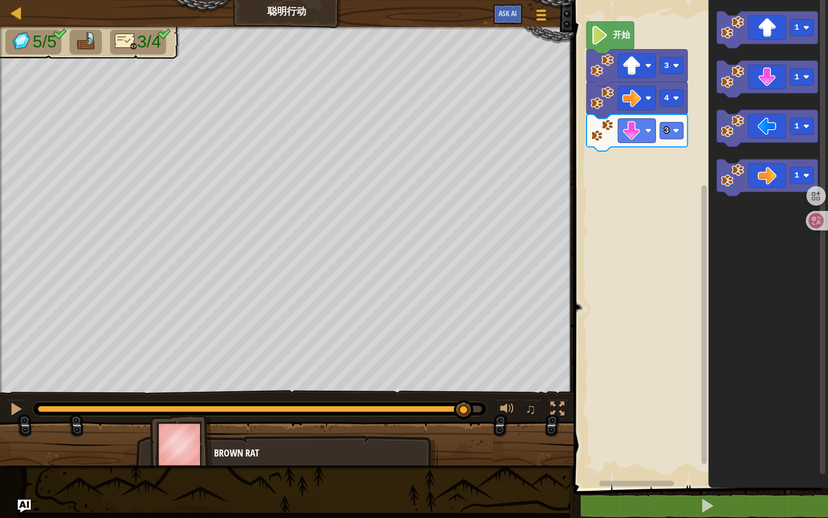
drag, startPoint x: 211, startPoint y: 412, endPoint x: 464, endPoint y: 441, distance: 255.1
click at [464, 433] on div "5/5 3/4 ♫ Brown Rat" at bounding box center [414, 246] width 828 height 438
click at [771, 130] on icon "Blockly工作区" at bounding box center [767, 128] width 101 height 37
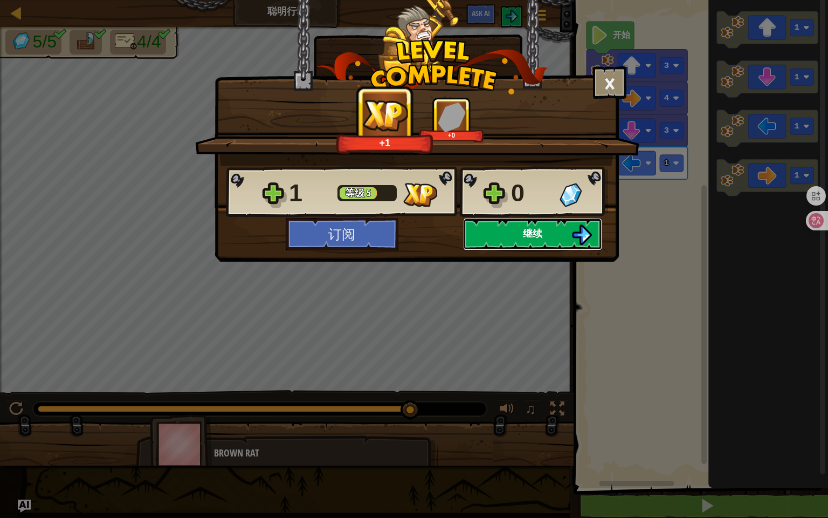
click at [505, 237] on button "继续" at bounding box center [532, 234] width 139 height 32
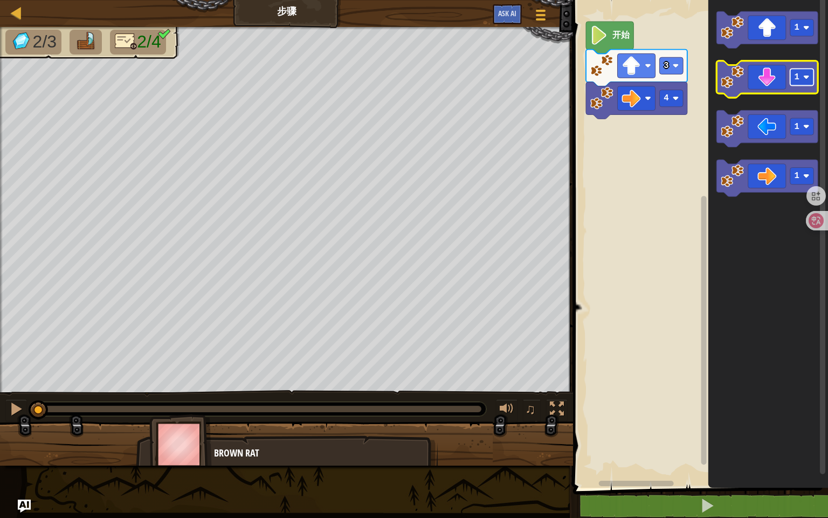
click at [805, 82] on rect "Blockly工作区" at bounding box center [802, 76] width 24 height 17
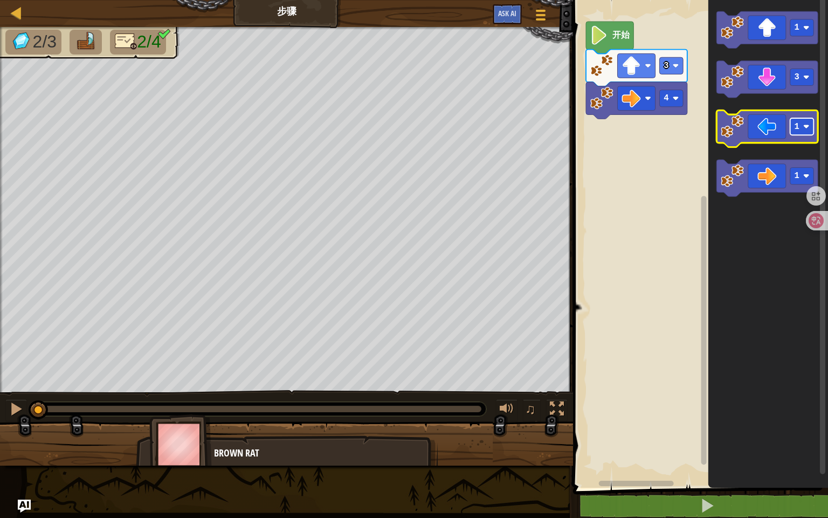
click at [802, 129] on rect "Blockly工作区" at bounding box center [802, 126] width 24 height 17
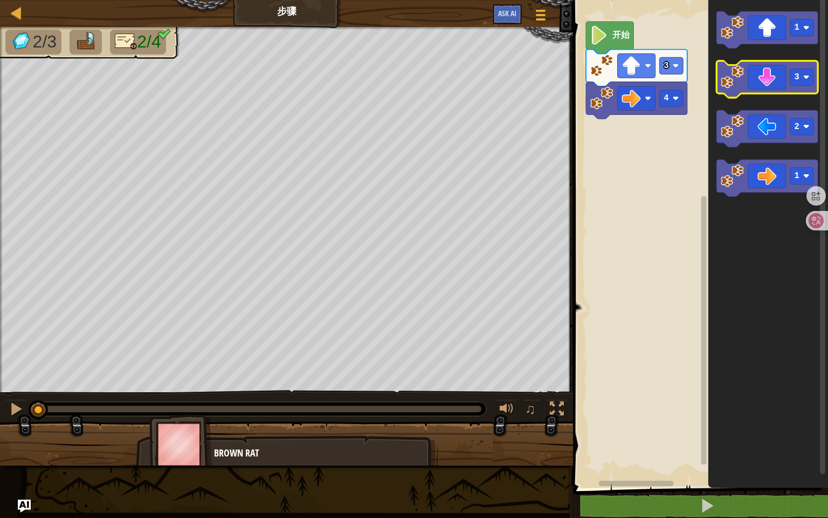
click at [766, 75] on icon "Blockly工作区" at bounding box center [767, 79] width 101 height 37
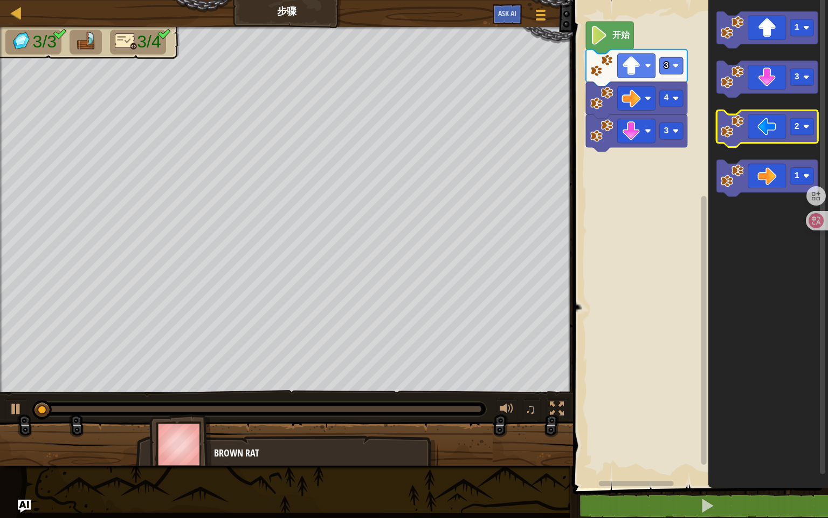
click at [767, 125] on icon "Blockly工作区" at bounding box center [767, 128] width 101 height 37
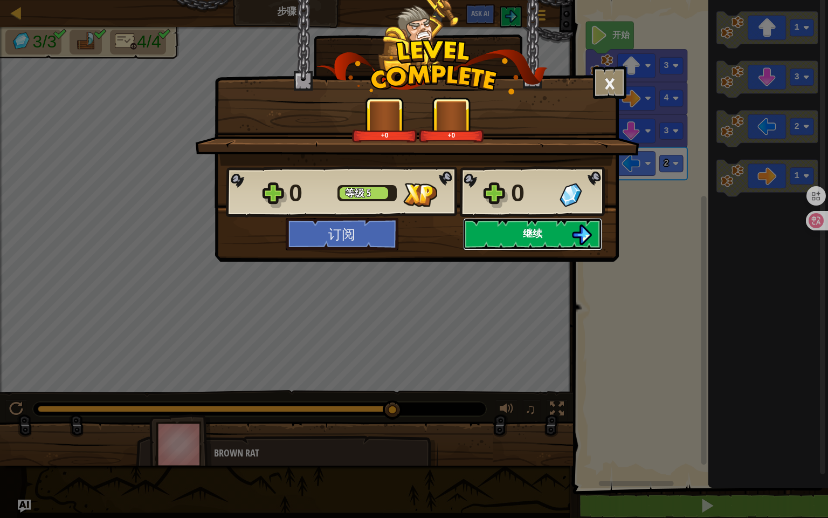
click at [499, 234] on button "继续" at bounding box center [532, 234] width 139 height 32
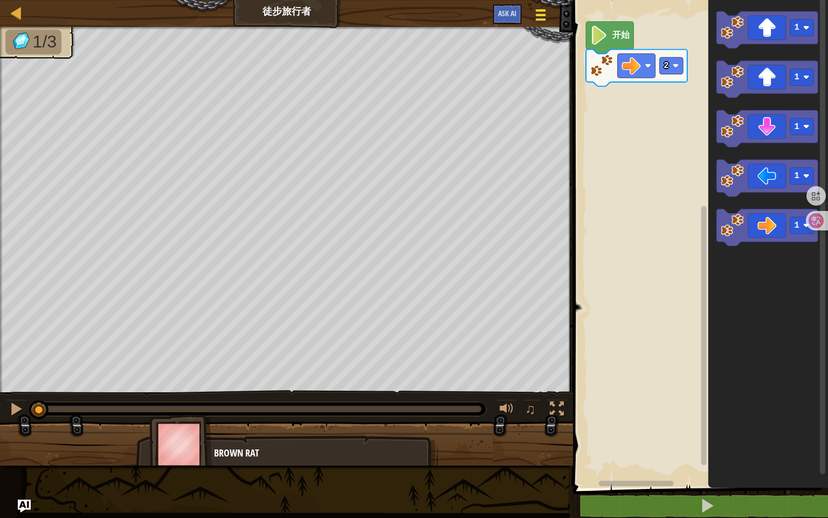
click at [530, 20] on button "游戏菜单" at bounding box center [541, 17] width 29 height 26
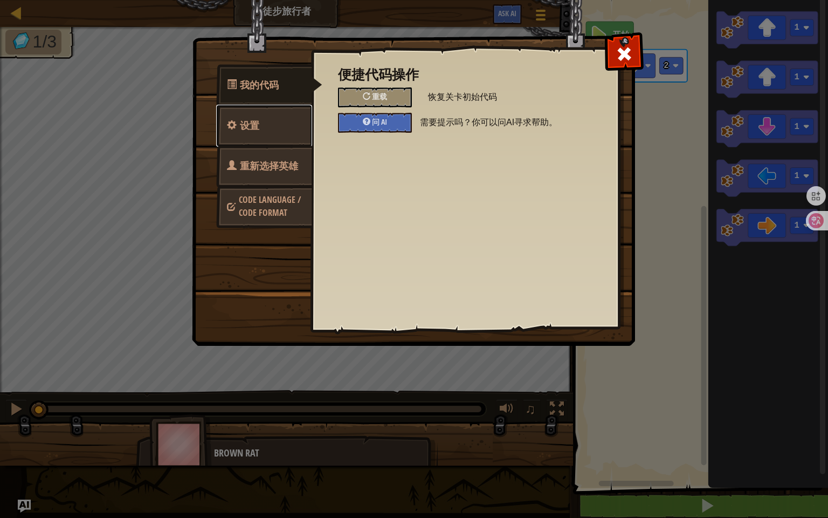
click at [257, 122] on span "设置" at bounding box center [249, 125] width 19 height 13
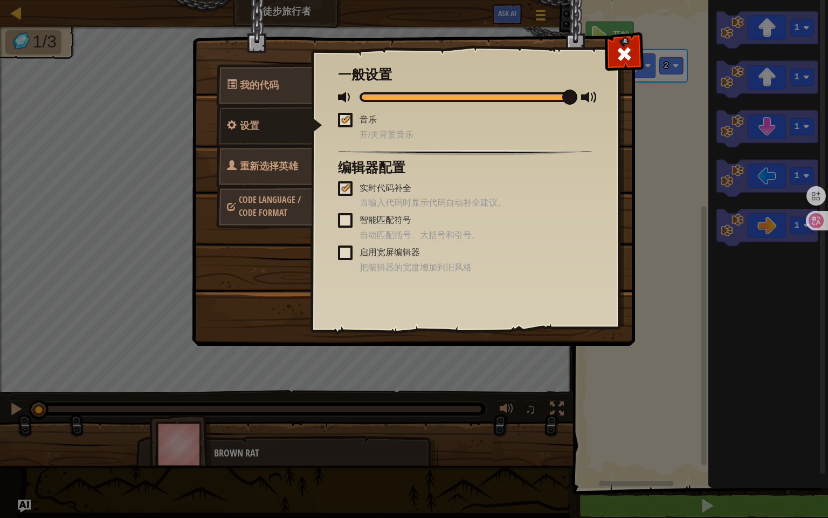
click at [342, 251] on span at bounding box center [345, 252] width 15 height 15
click at [0, 0] on input "启用宽屏编辑器" at bounding box center [0, 0] width 0 height 0
click at [268, 206] on span "Code Language / Code Format" at bounding box center [270, 206] width 62 height 25
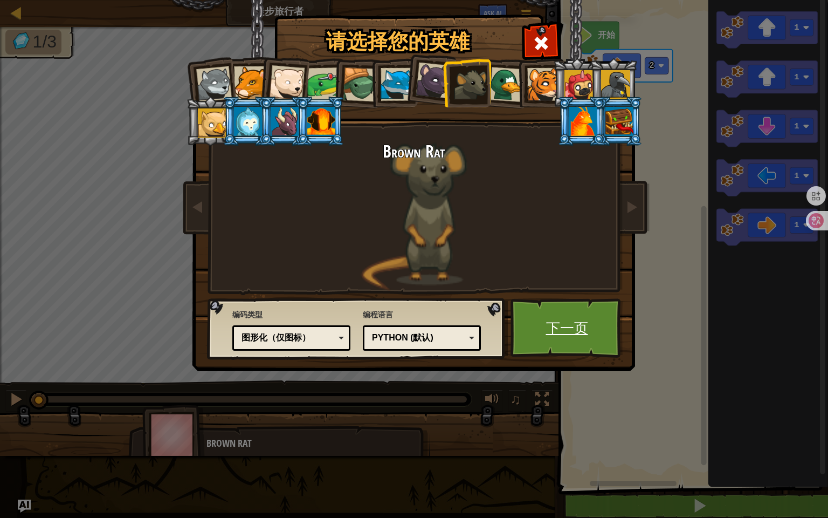
click at [552, 334] on link "下一页" at bounding box center [566, 327] width 113 height 59
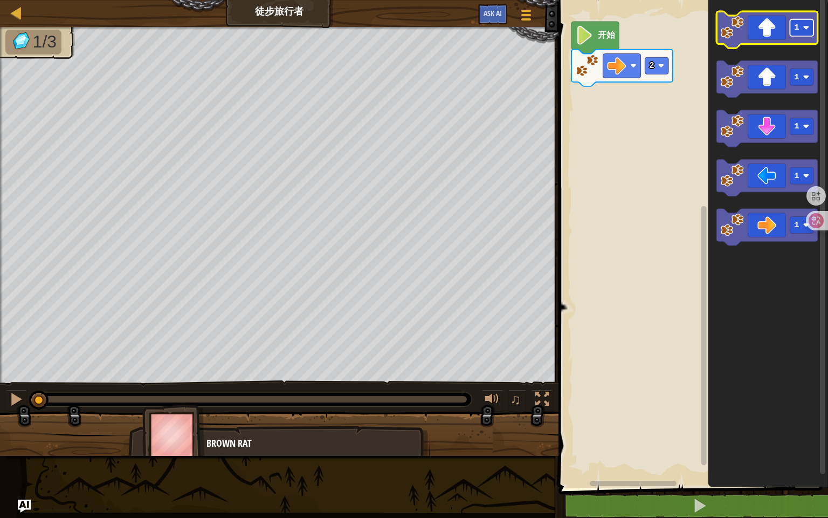
click at [809, 33] on rect "Blockly工作区" at bounding box center [802, 27] width 24 height 17
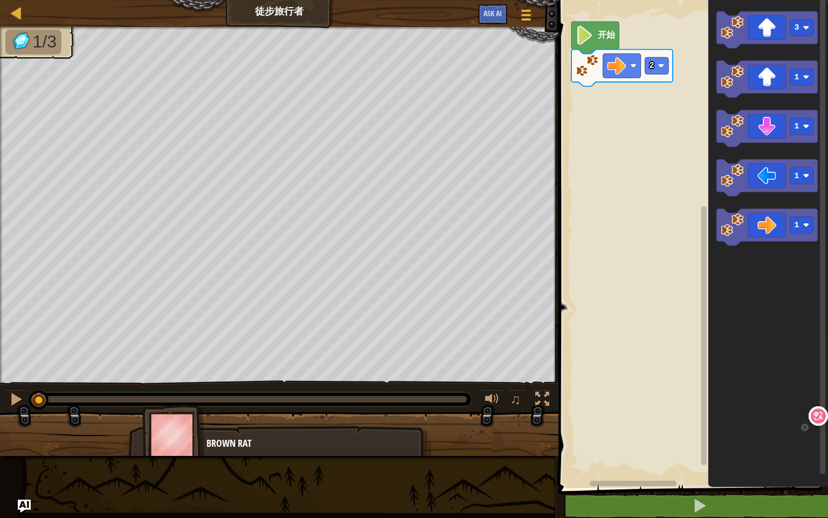
drag, startPoint x: 811, startPoint y: 215, endPoint x: 818, endPoint y: 415, distance: 200.7
click at [818, 415] on icon at bounding box center [818, 415] width 15 height 15
click at [803, 225] on image "Blockly工作区" at bounding box center [806, 225] width 6 height 6
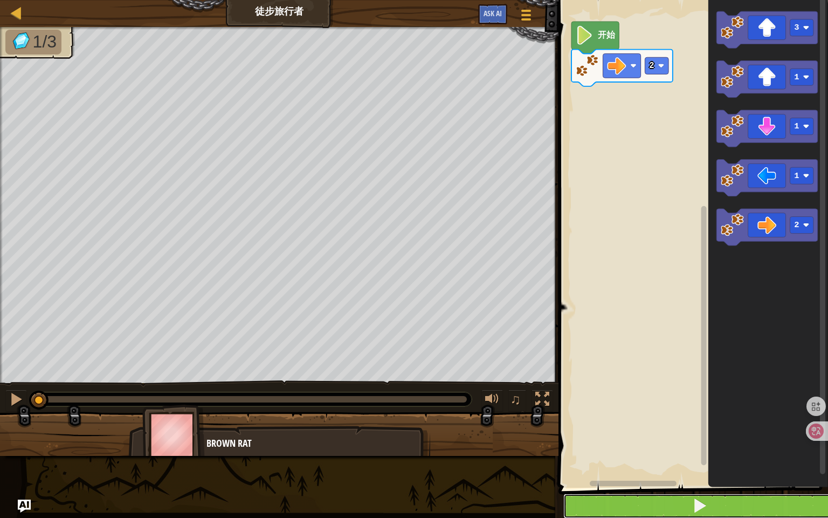
click at [696, 433] on span at bounding box center [699, 505] width 15 height 15
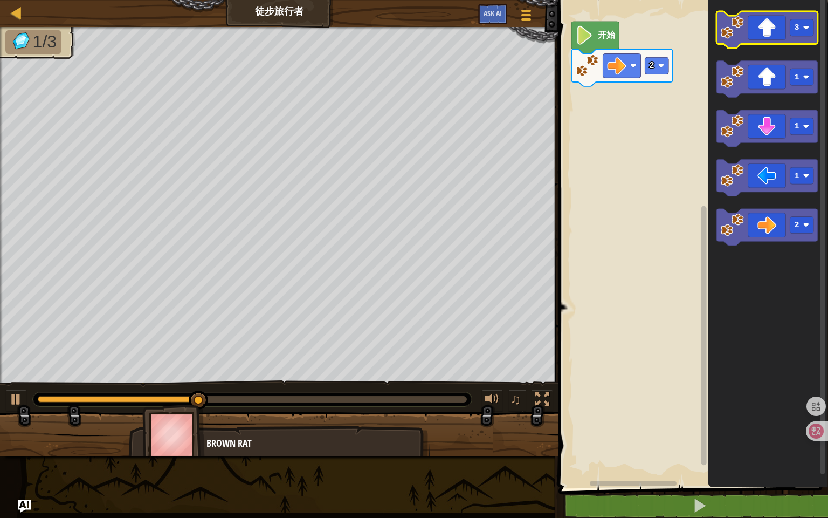
click at [781, 39] on icon "Blockly工作区" at bounding box center [766, 29] width 101 height 37
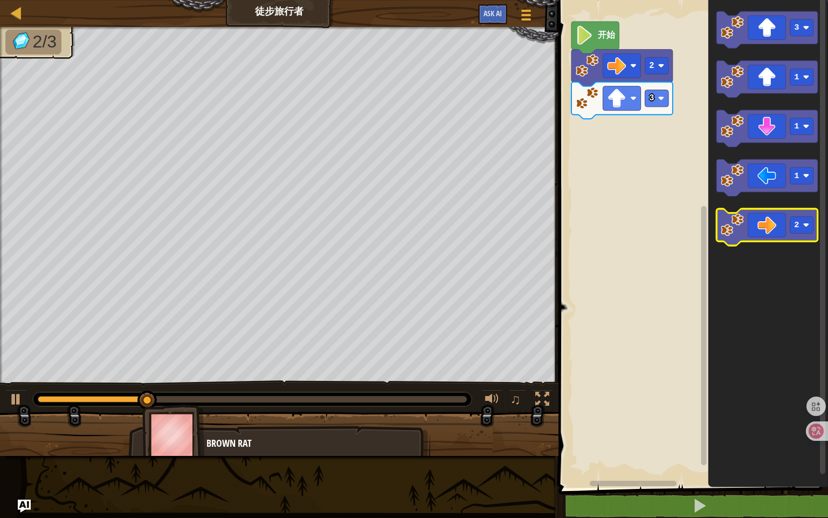
click at [767, 228] on icon "Blockly工作区" at bounding box center [766, 227] width 101 height 37
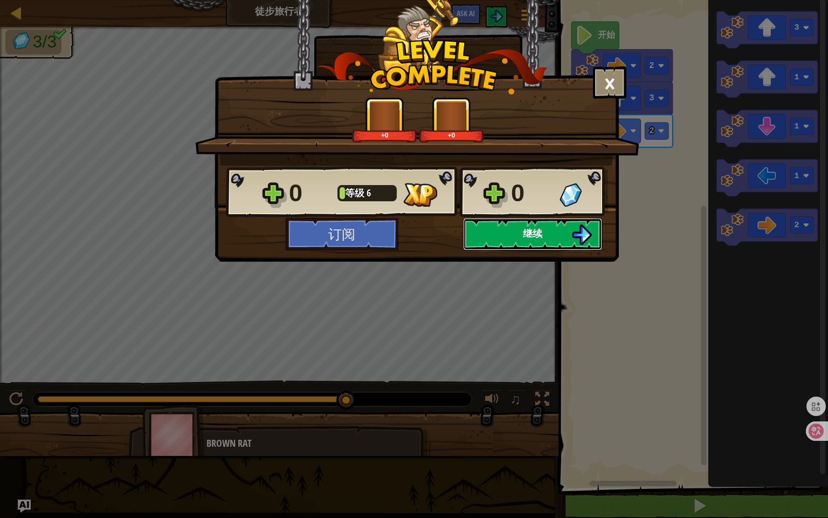
click at [489, 239] on button "继续" at bounding box center [532, 234] width 139 height 32
select select "zh-HANS"
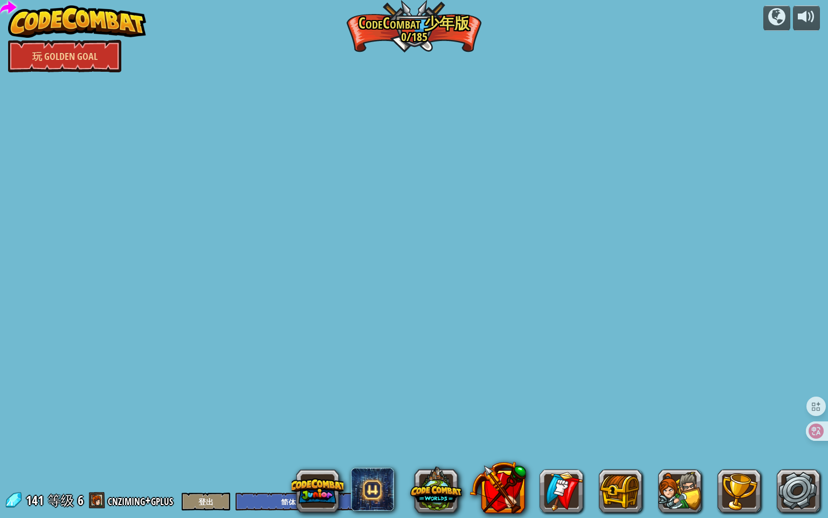
select select "zh-HANS"
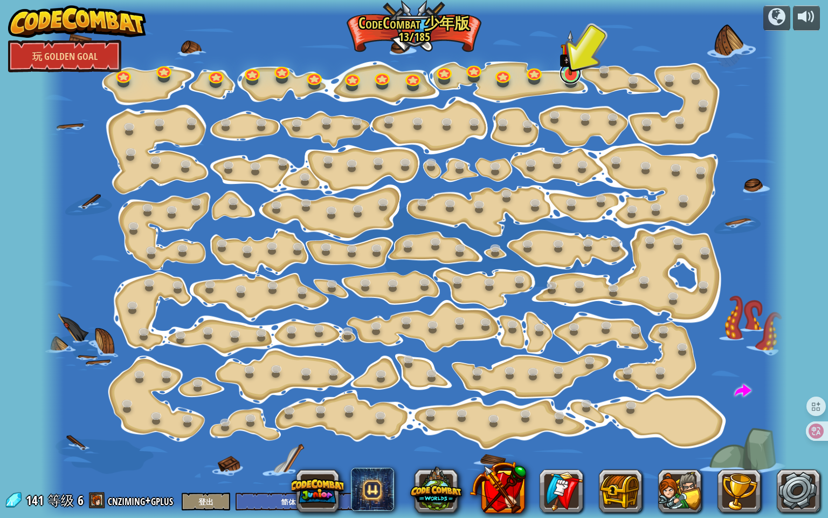
click at [573, 81] on link at bounding box center [571, 74] width 22 height 22
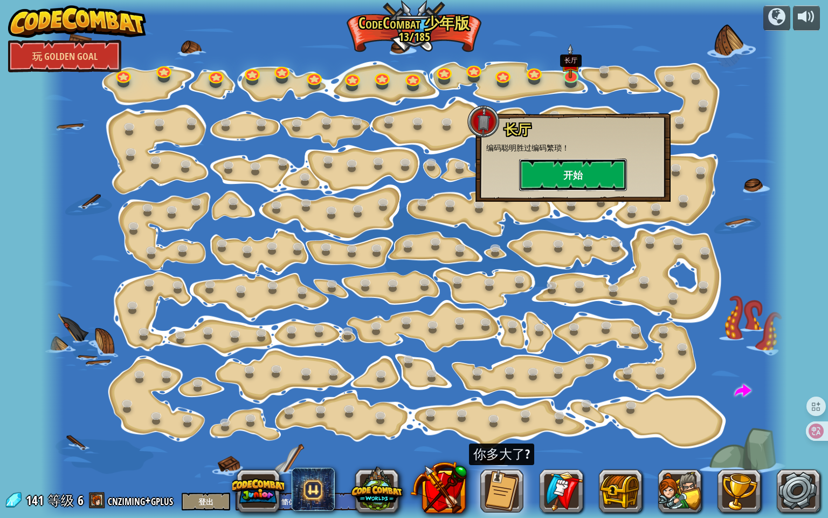
click at [559, 182] on button "开始" at bounding box center [573, 174] width 108 height 32
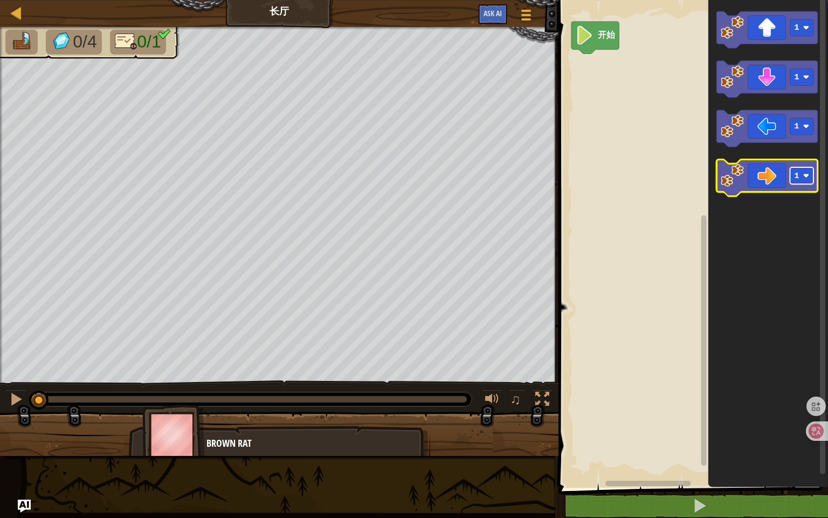
click at [805, 178] on image "Blockly工作区" at bounding box center [806, 176] width 6 height 6
click at [742, 174] on image "Blockly工作区" at bounding box center [732, 175] width 23 height 23
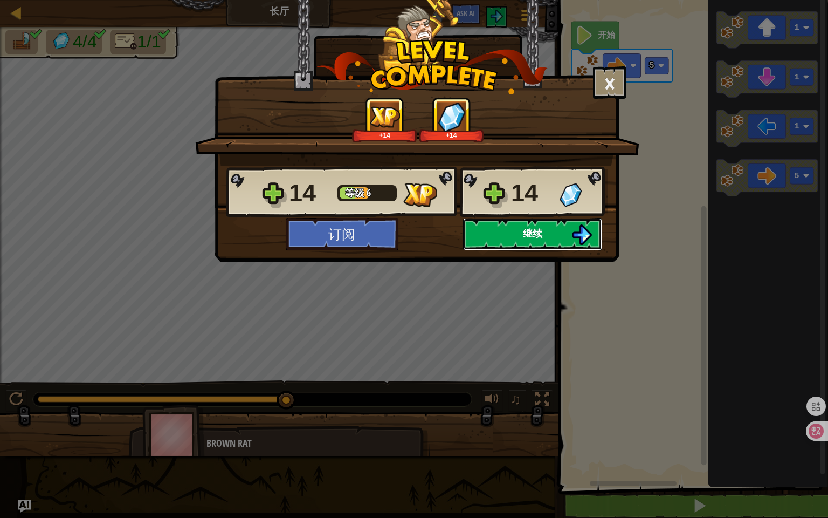
click at [536, 229] on span "继续" at bounding box center [532, 232] width 19 height 13
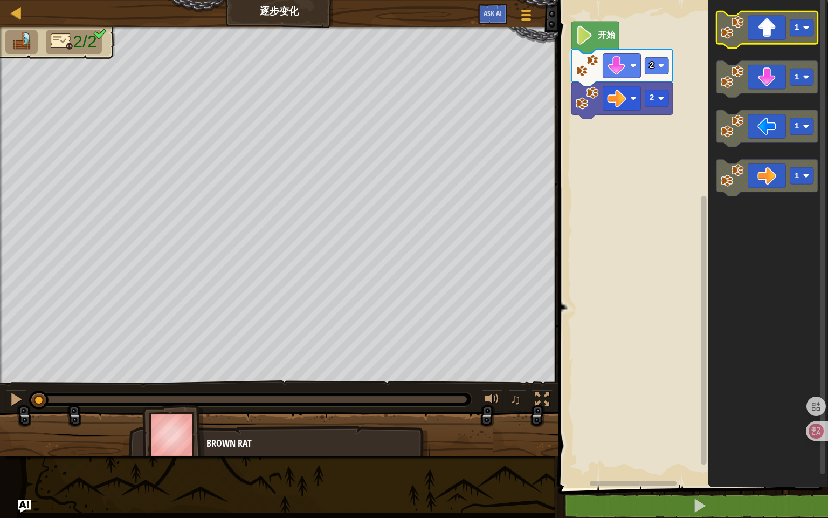
click at [785, 33] on icon "Blockly工作区" at bounding box center [766, 29] width 101 height 37
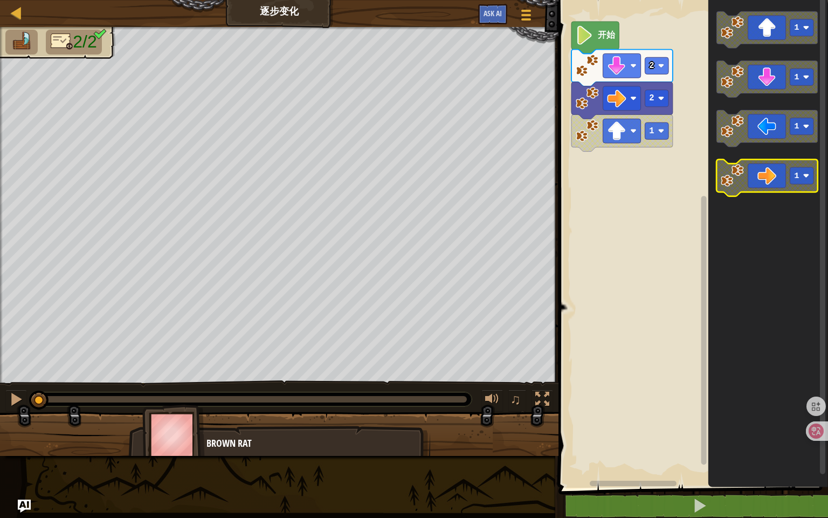
click at [809, 175] on image "Blockly工作区" at bounding box center [806, 176] width 6 height 6
click at [761, 73] on icon "Blockly工作区" at bounding box center [766, 79] width 101 height 37
click at [804, 175] on image "Blockly工作区" at bounding box center [806, 176] width 6 height 6
click at [751, 188] on icon "Blockly工作区" at bounding box center [766, 178] width 101 height 37
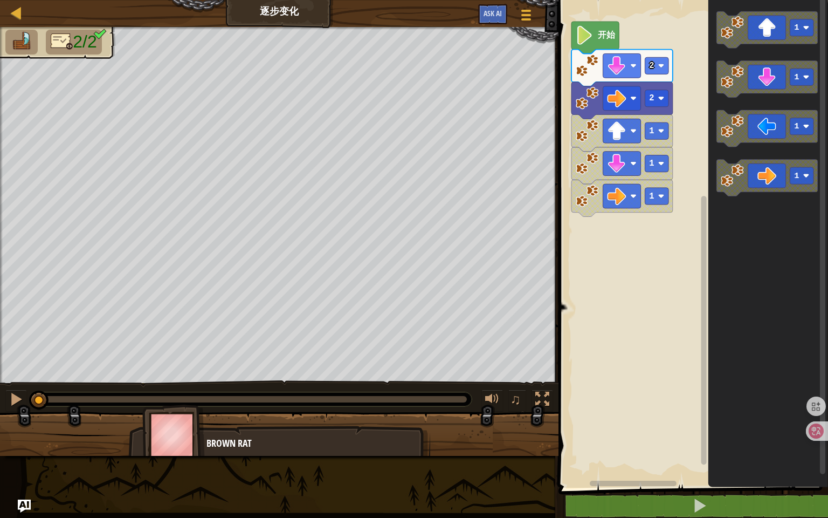
click at [631, 433] on rect "Blockly工作区" at bounding box center [691, 241] width 273 height 493
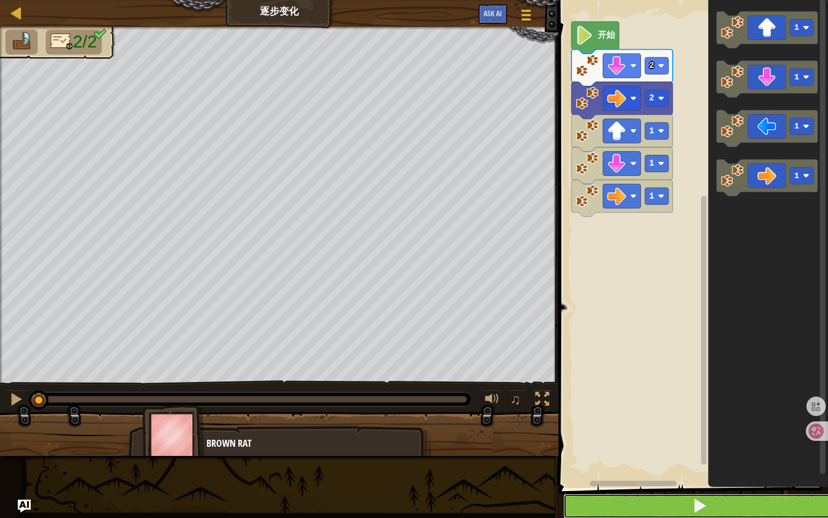
click at [679, 433] on button at bounding box center [699, 505] width 273 height 25
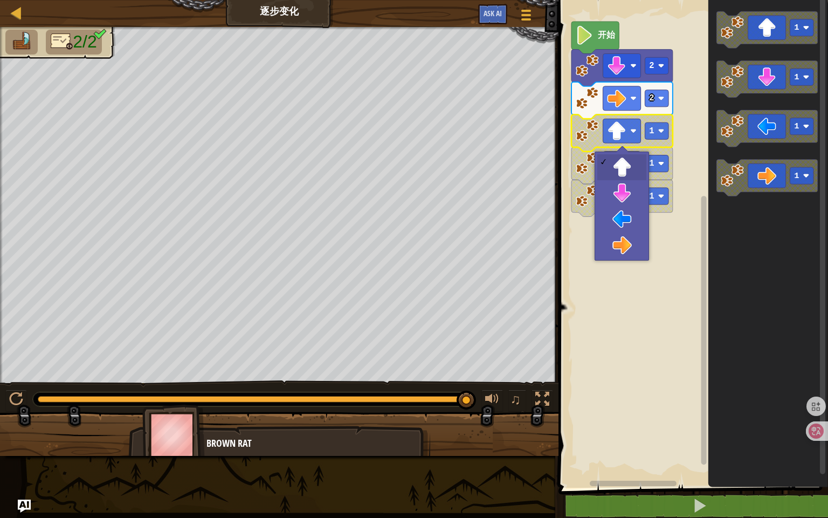
click at [626, 121] on rect "Blockly工作区" at bounding box center [622, 131] width 38 height 24
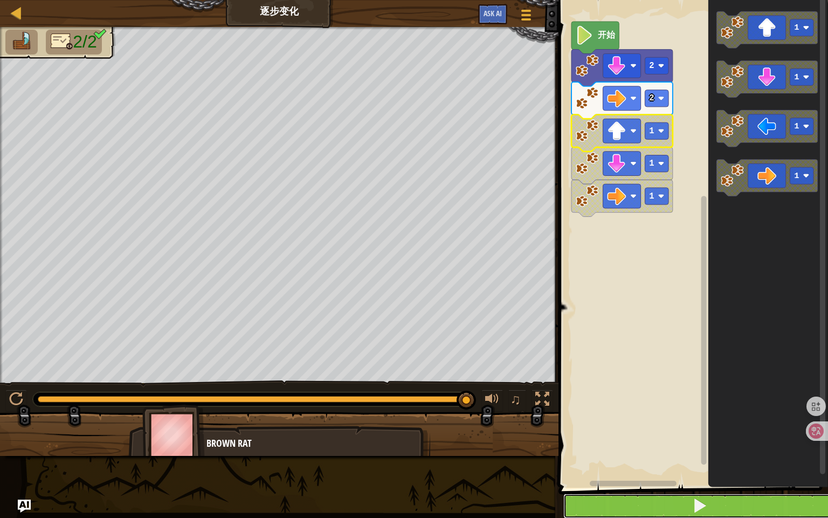
click at [687, 433] on button at bounding box center [699, 505] width 273 height 25
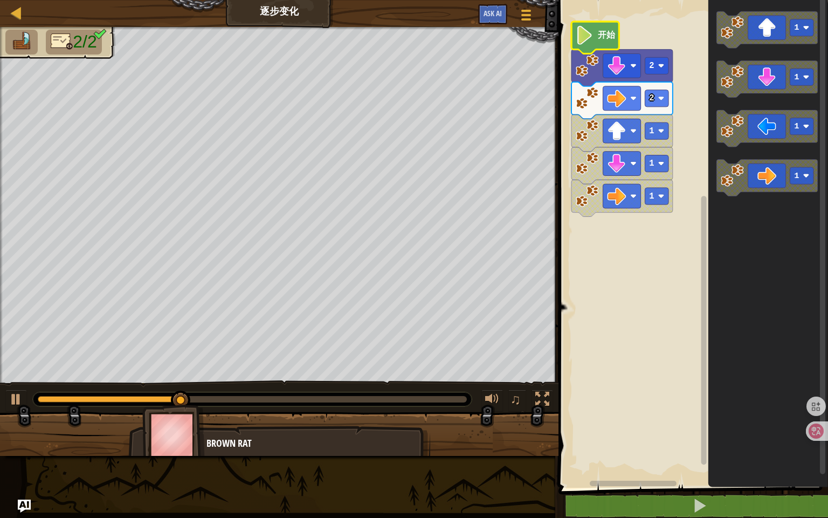
click at [598, 41] on icon "Blockly工作区" at bounding box center [594, 38] width 47 height 32
click at [611, 129] on image "Blockly工作区" at bounding box center [616, 130] width 19 height 19
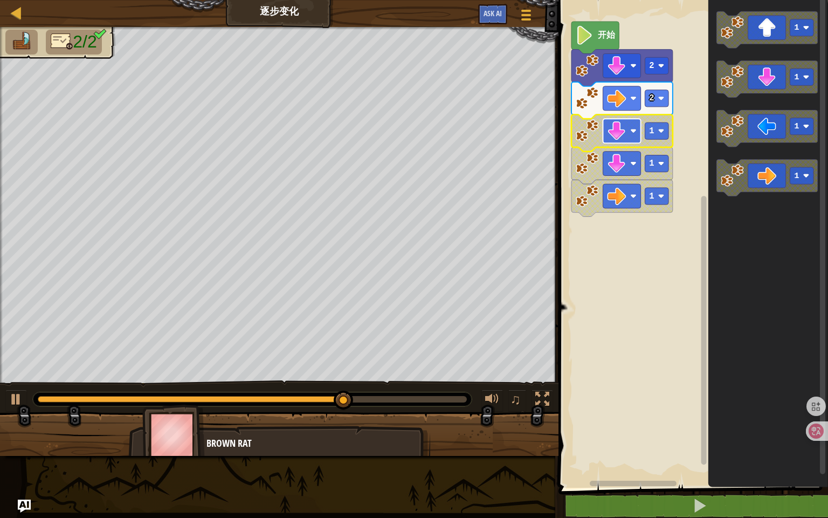
click at [621, 137] on image "Blockly工作区" at bounding box center [616, 130] width 19 height 19
click at [633, 161] on image "Blockly工作区" at bounding box center [633, 163] width 6 height 6
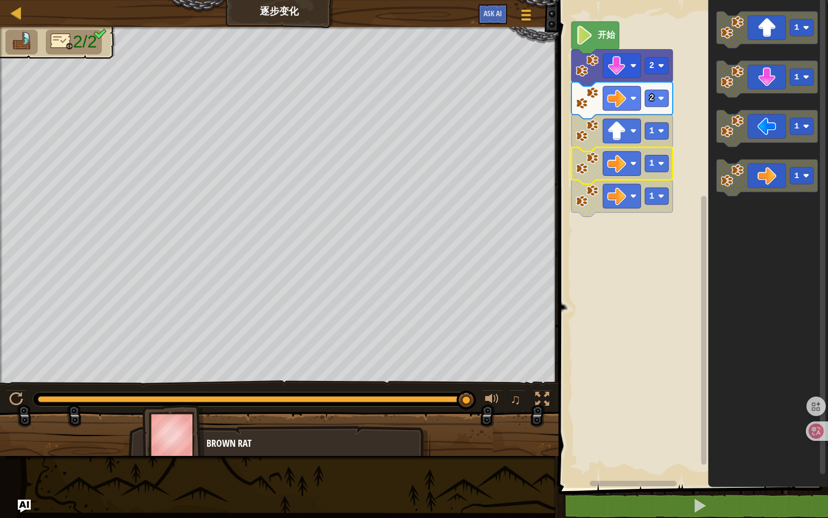
click at [668, 172] on icon "Blockly工作区" at bounding box center [621, 165] width 101 height 37
click at [656, 171] on rect "Blockly工作区" at bounding box center [657, 163] width 24 height 17
click at [627, 189] on rect "Blockly工作区" at bounding box center [622, 196] width 38 height 24
click at [658, 193] on rect "Blockly工作区" at bounding box center [657, 196] width 24 height 17
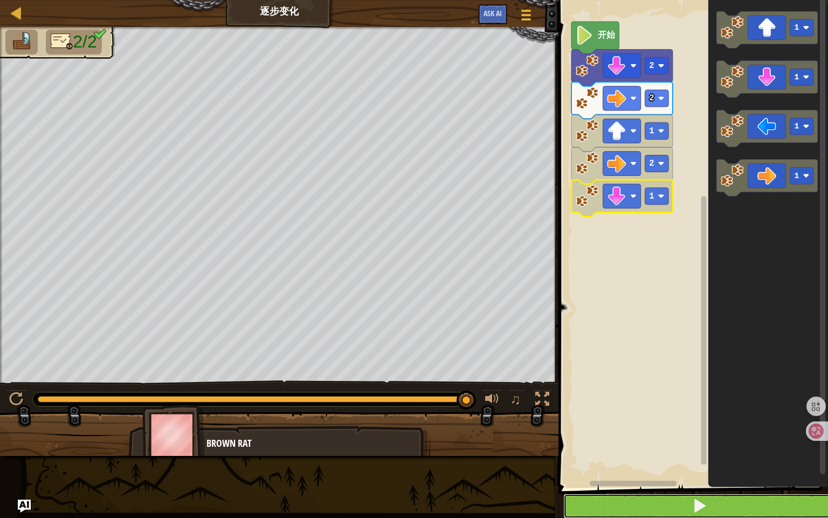
click at [693, 433] on span at bounding box center [699, 505] width 15 height 15
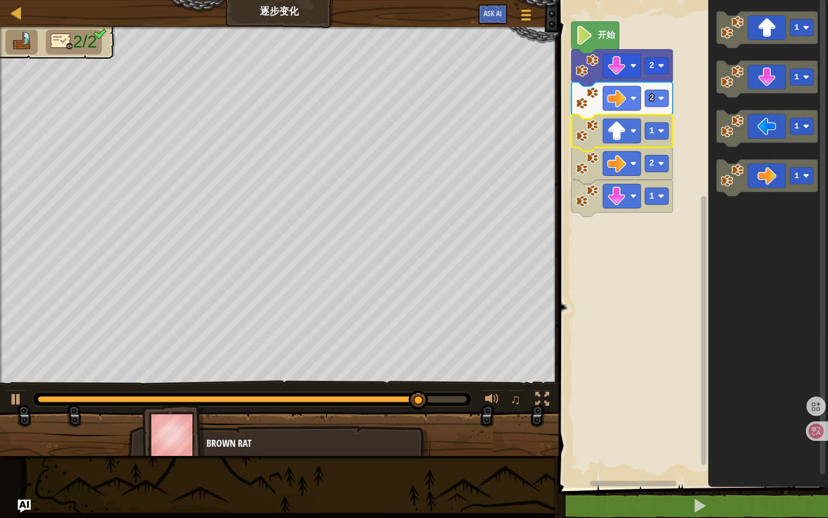
click at [580, 129] on image "Blockly工作区" at bounding box center [587, 130] width 23 height 23
click at [581, 137] on image "Blockly工作区" at bounding box center [587, 130] width 23 height 23
click at [587, 183] on icon "Blockly工作区" at bounding box center [621, 165] width 101 height 37
click at [606, 133] on rect "Blockly工作区" at bounding box center [622, 131] width 38 height 24
click at [589, 126] on image "Blockly工作区" at bounding box center [587, 130] width 23 height 23
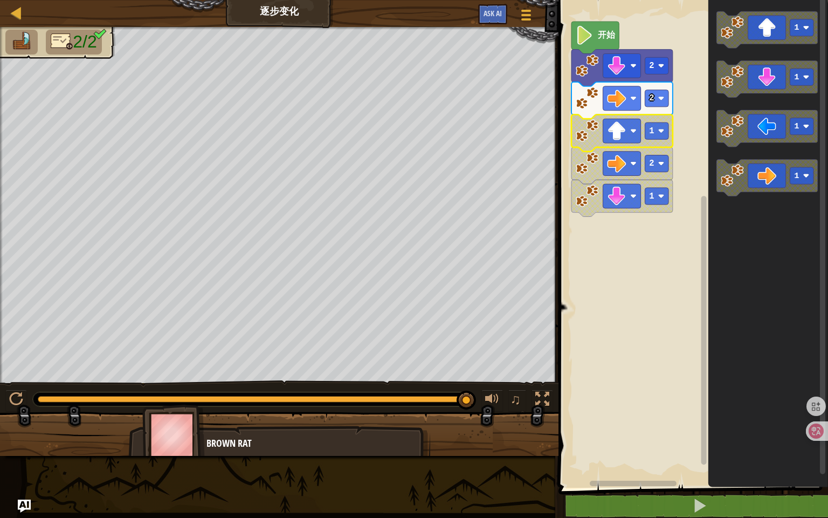
click at [588, 130] on image "Blockly工作区" at bounding box center [587, 130] width 23 height 23
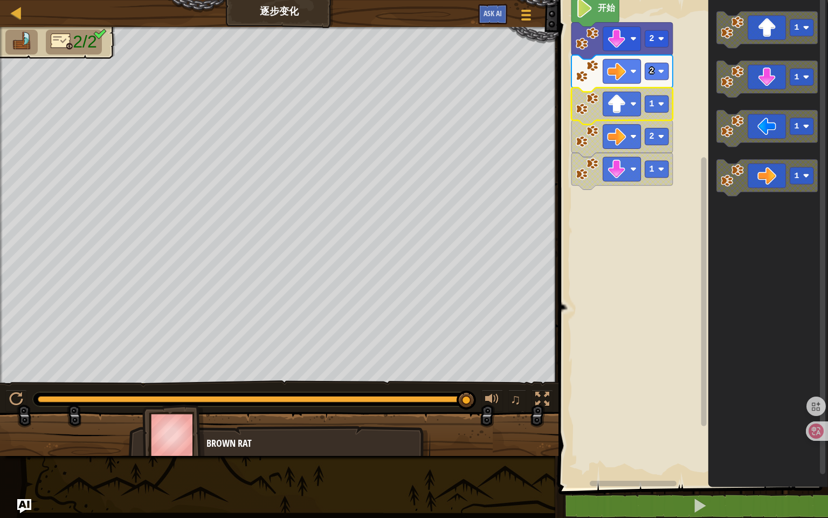
click at [27, 433] on img "Ask AI" at bounding box center [24, 506] width 14 height 14
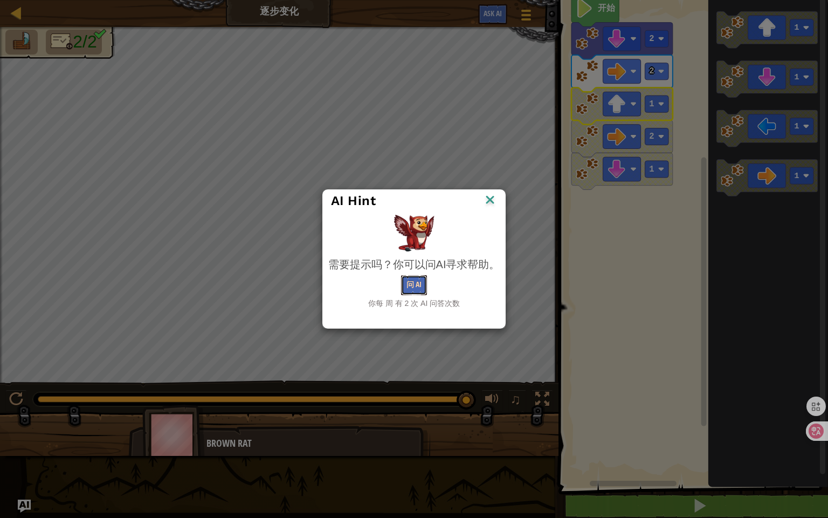
click at [408, 279] on button "问 AI" at bounding box center [414, 285] width 26 height 20
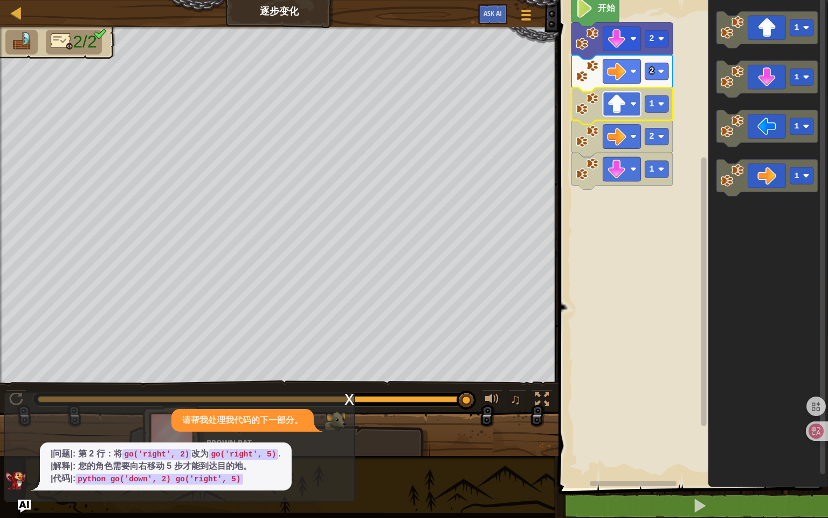
click at [634, 112] on rect "Blockly工作区" at bounding box center [622, 104] width 38 height 24
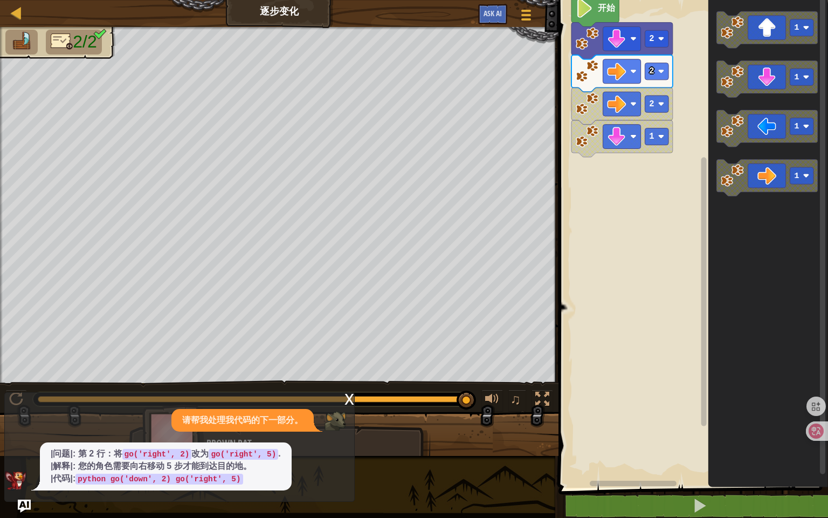
click at [634, 112] on rect "Blockly工作区" at bounding box center [622, 104] width 38 height 24
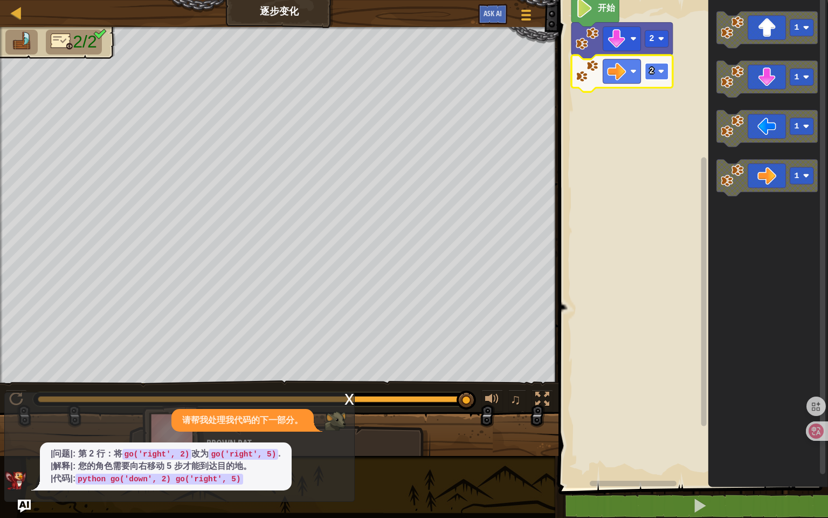
click at [658, 73] on image "Blockly工作区" at bounding box center [661, 71] width 6 height 6
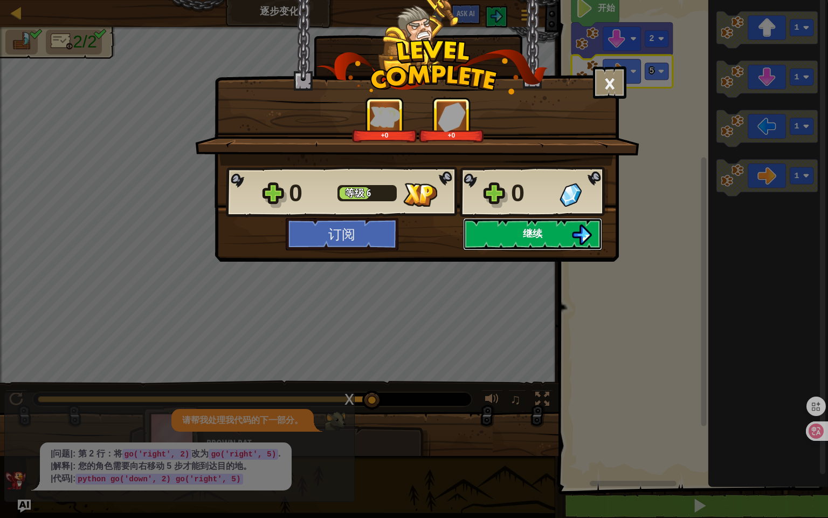
click at [485, 236] on button "继续" at bounding box center [532, 234] width 139 height 32
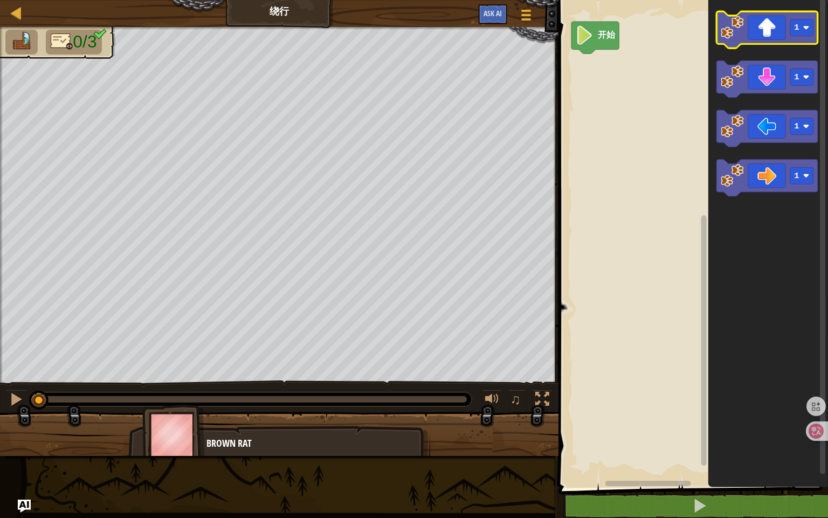
click at [804, 37] on icon "Blockly工作区" at bounding box center [766, 29] width 101 height 37
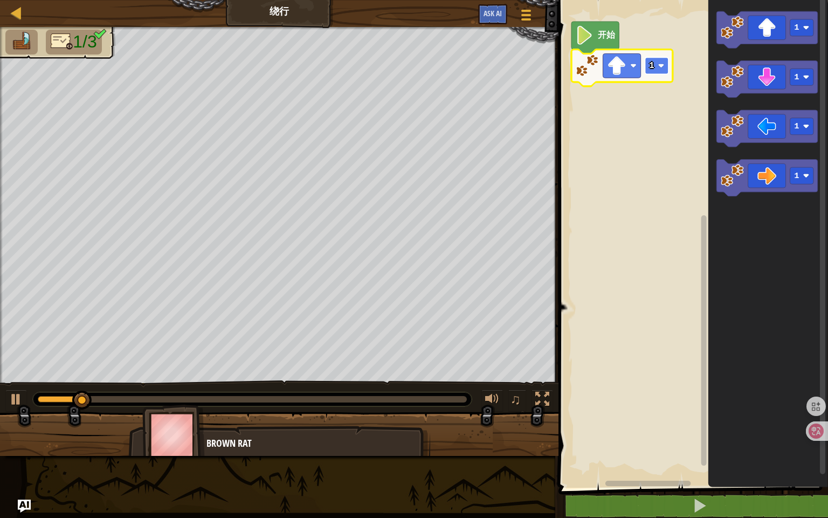
click at [647, 73] on rect "Blockly工作区" at bounding box center [657, 65] width 24 height 17
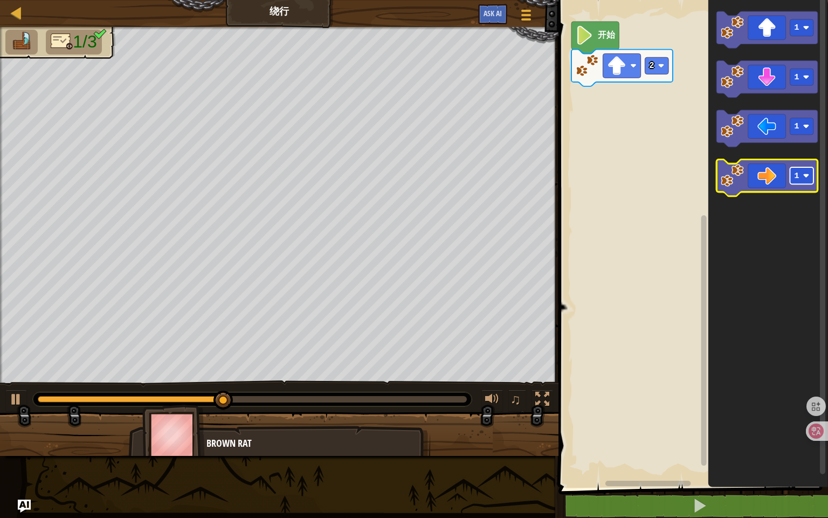
click at [805, 176] on image "Blockly工作区" at bounding box center [806, 176] width 6 height 6
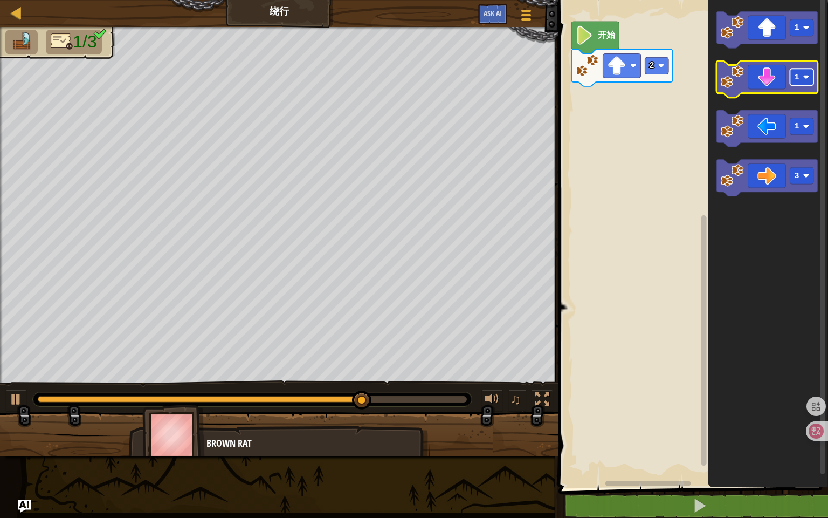
click at [805, 82] on rect "Blockly工作区" at bounding box center [802, 76] width 24 height 17
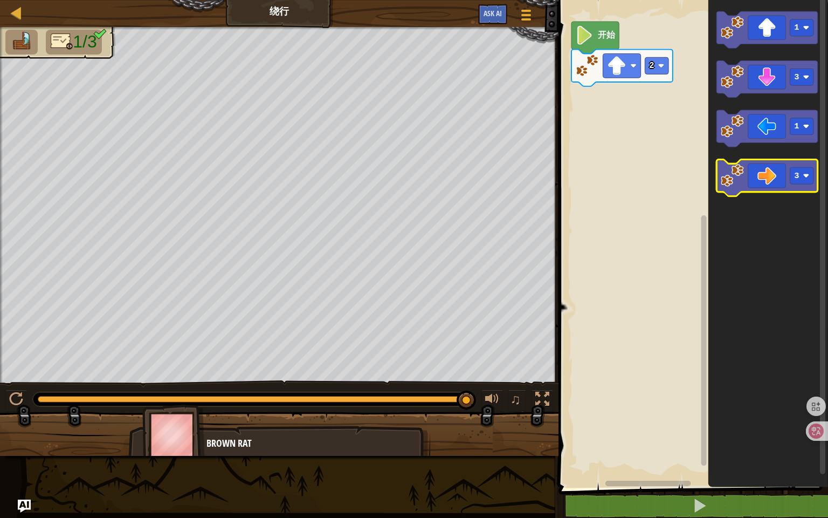
click at [763, 170] on icon "Blockly工作区" at bounding box center [766, 178] width 101 height 37
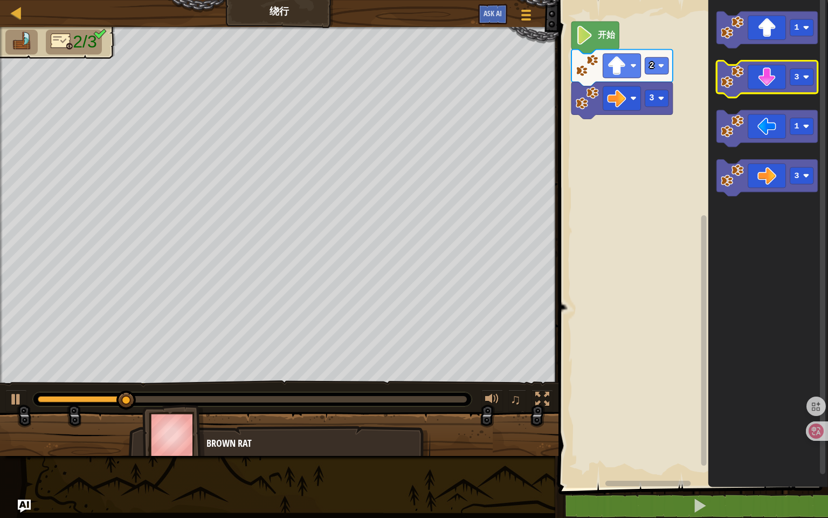
click at [765, 62] on icon "Blockly工作区" at bounding box center [766, 79] width 101 height 37
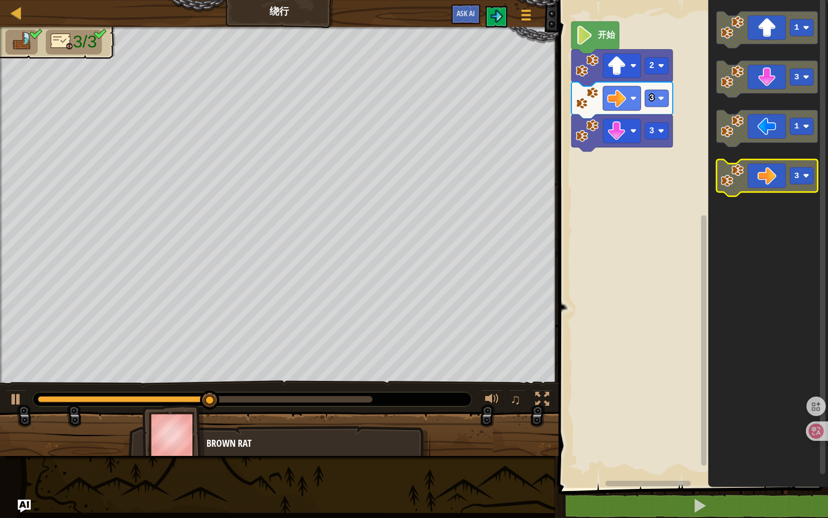
click at [809, 177] on image "Blockly工作区" at bounding box center [806, 176] width 6 height 6
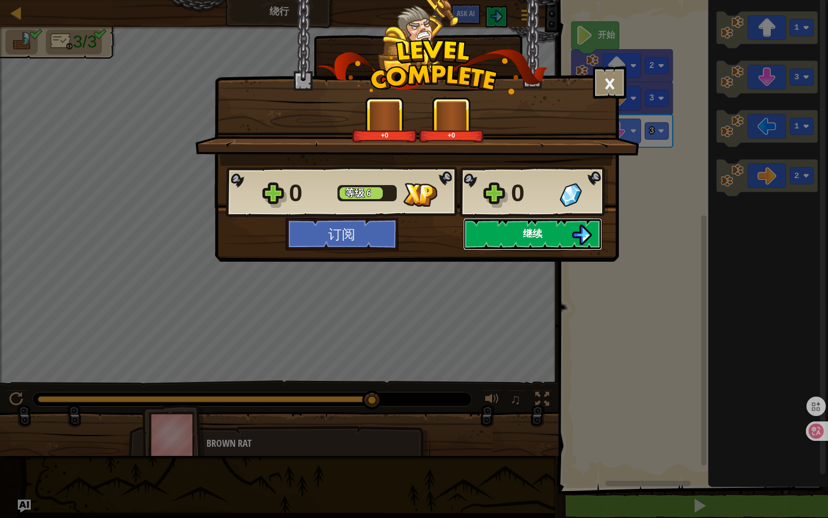
click at [523, 236] on button "继续" at bounding box center [532, 234] width 139 height 32
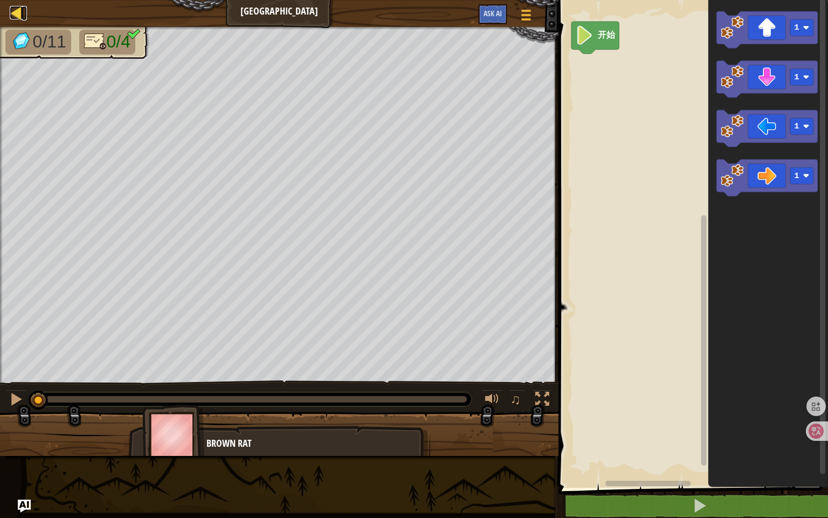
click at [23, 10] on link "地图" at bounding box center [24, 13] width 5 height 15
select select "zh-HANS"
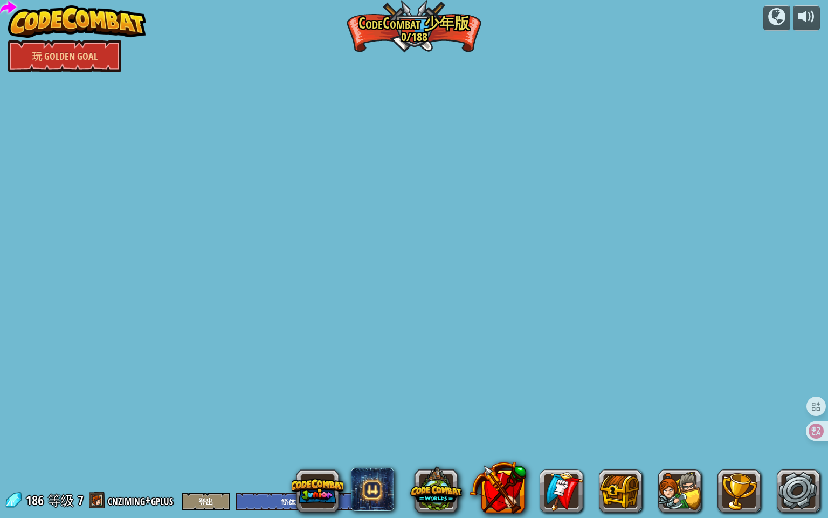
select select "zh-HANS"
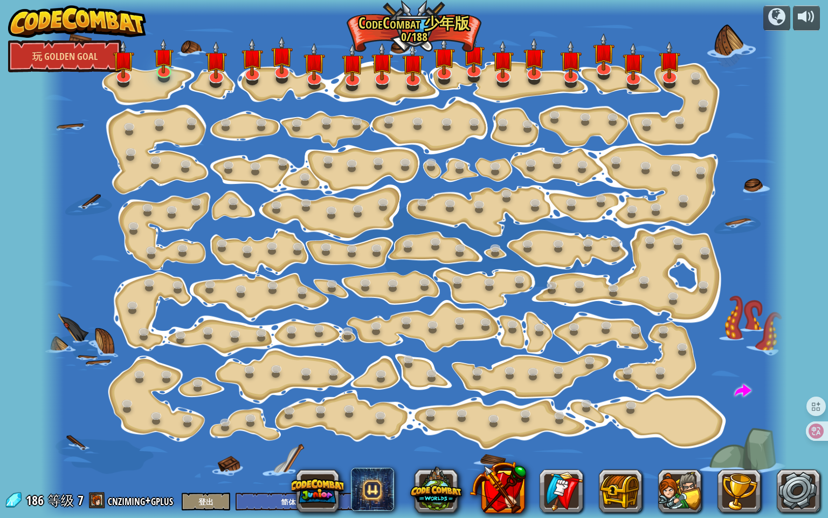
select select "zh-HANS"
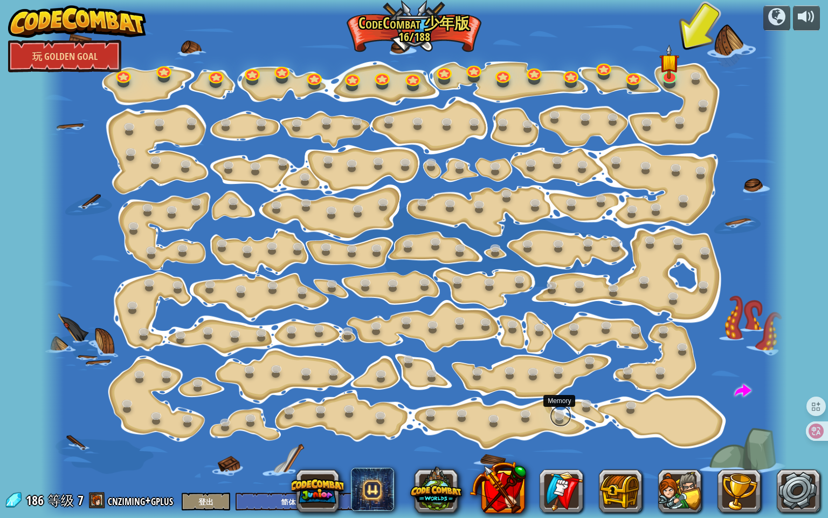
click at [563, 419] on link at bounding box center [561, 416] width 22 height 22
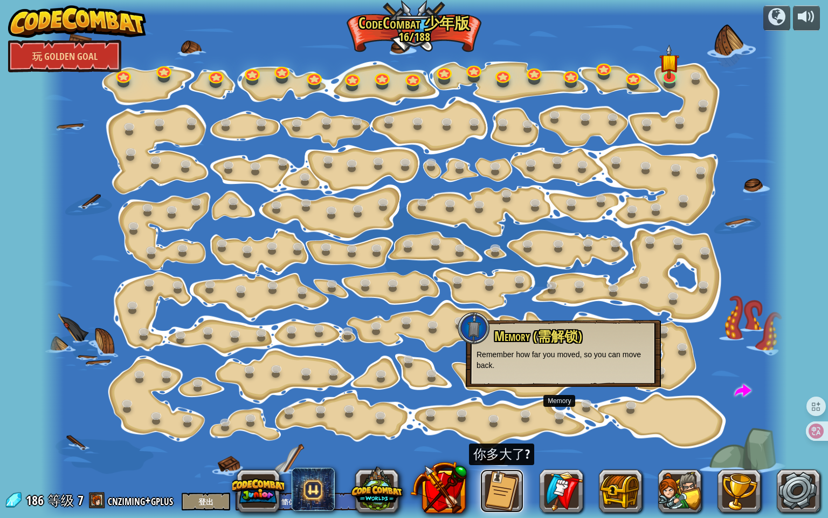
click at [509, 433] on button at bounding box center [501, 490] width 43 height 43
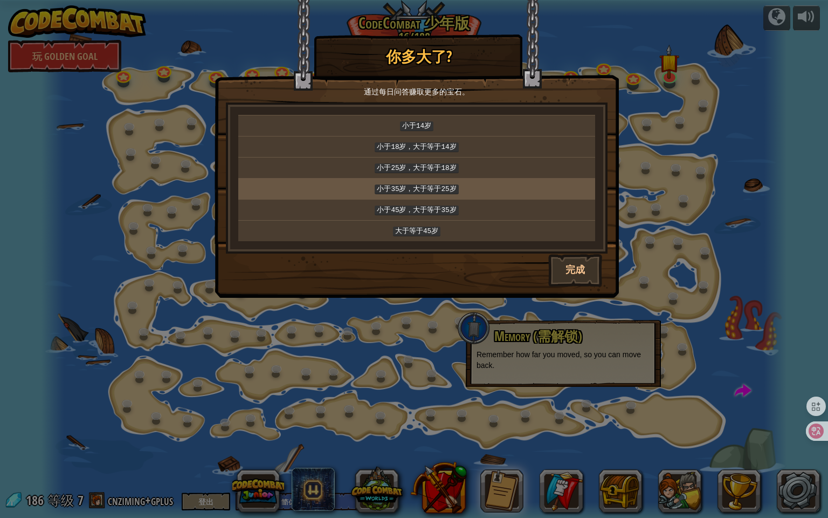
click at [430, 191] on td "小于35岁，大于等于25岁" at bounding box center [416, 188] width 357 height 21
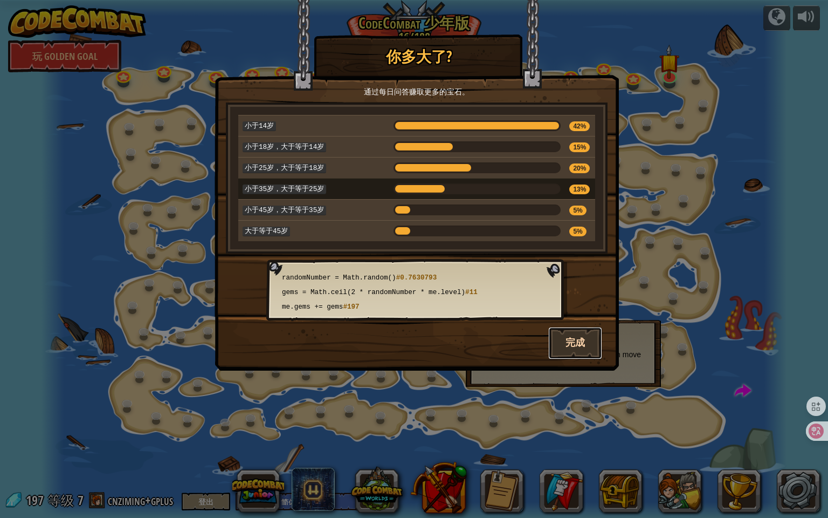
click at [564, 333] on button "完成" at bounding box center [575, 343] width 54 height 32
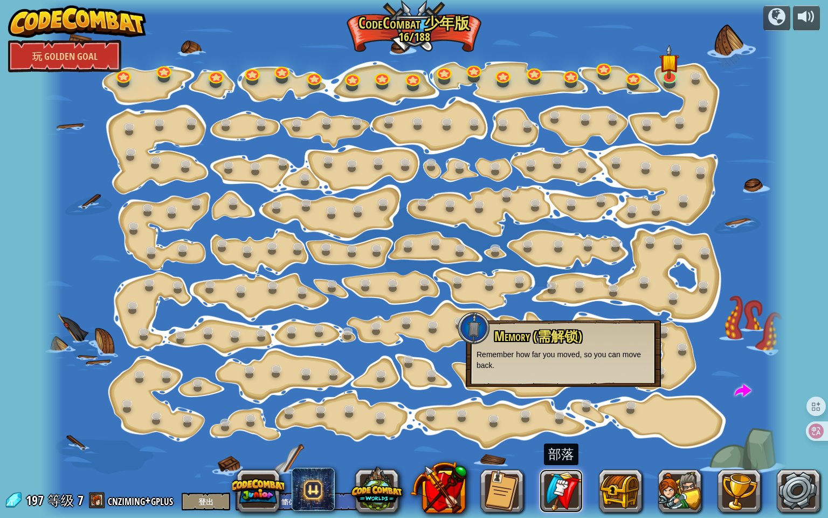
click at [577, 433] on link at bounding box center [561, 490] width 43 height 43
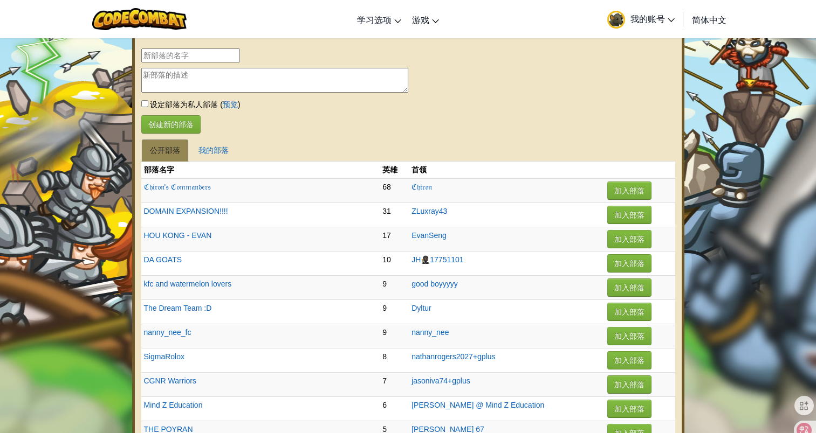
select select "zh-HANS"
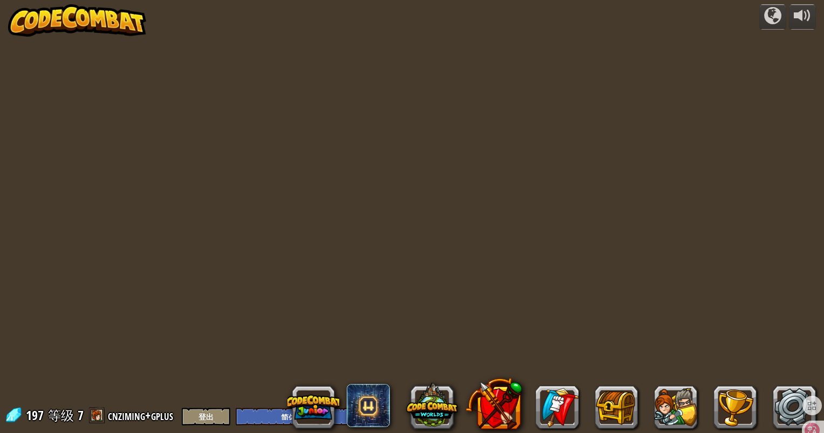
select select "zh-HANS"
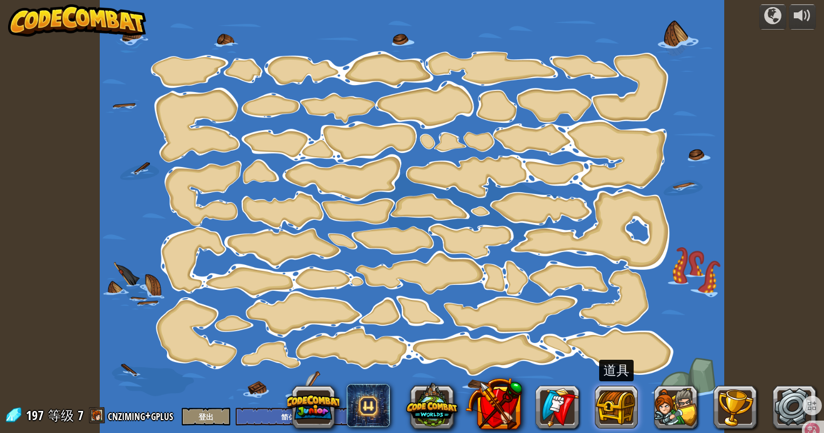
select select "zh-HANS"
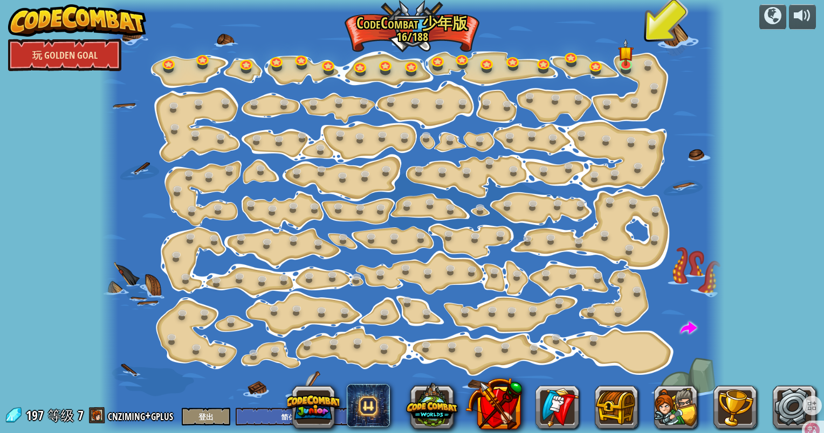
click at [80, 51] on link "玩 Golden Goal" at bounding box center [64, 55] width 113 height 32
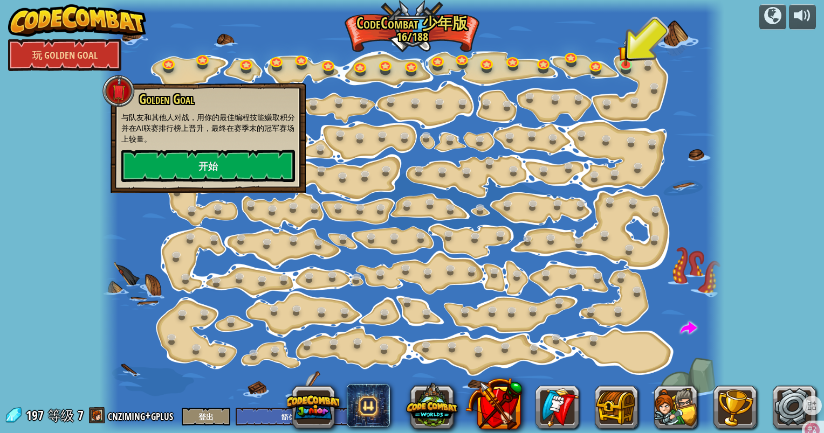
click at [73, 8] on img at bounding box center [77, 20] width 138 height 32
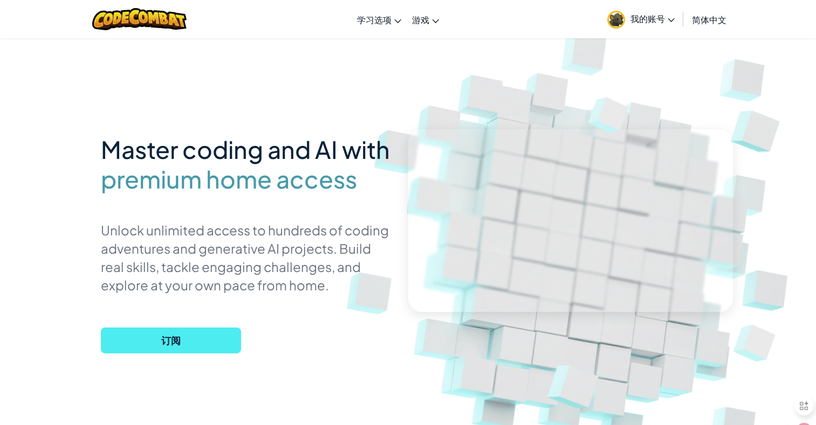
select select "zh-HANS"
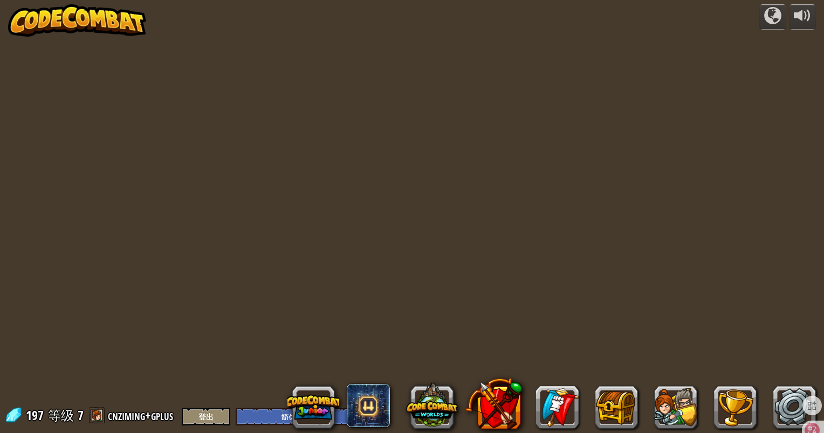
select select "zh-HANS"
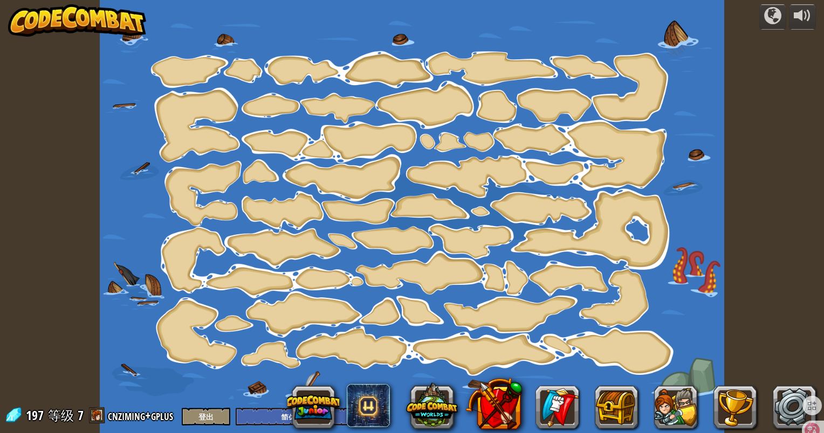
select select "zh-HANS"
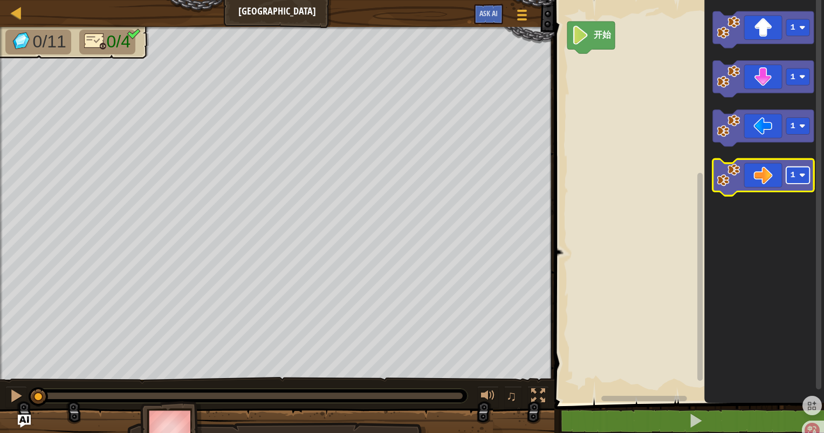
click at [806, 173] on rect "Blockly工作区" at bounding box center [798, 175] width 24 height 17
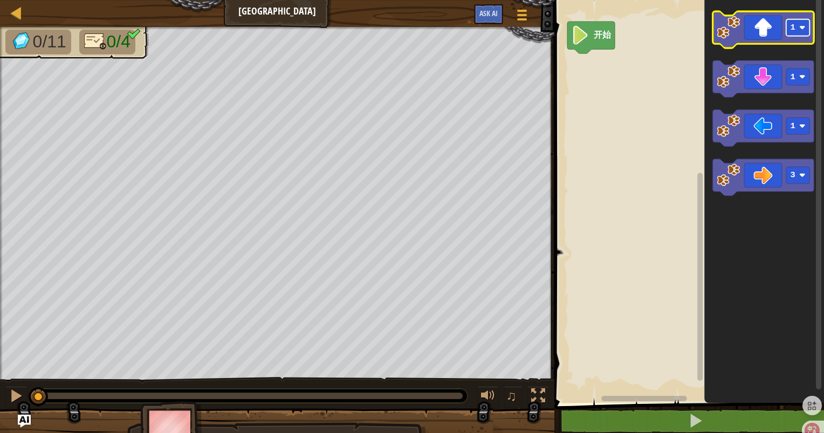
click at [804, 26] on image "Blockly工作区" at bounding box center [802, 27] width 6 height 6
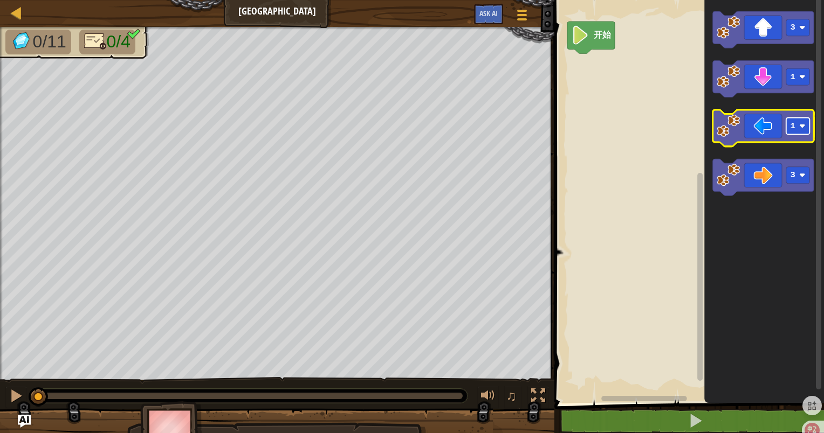
click at [802, 123] on image "Blockly工作区" at bounding box center [802, 126] width 6 height 6
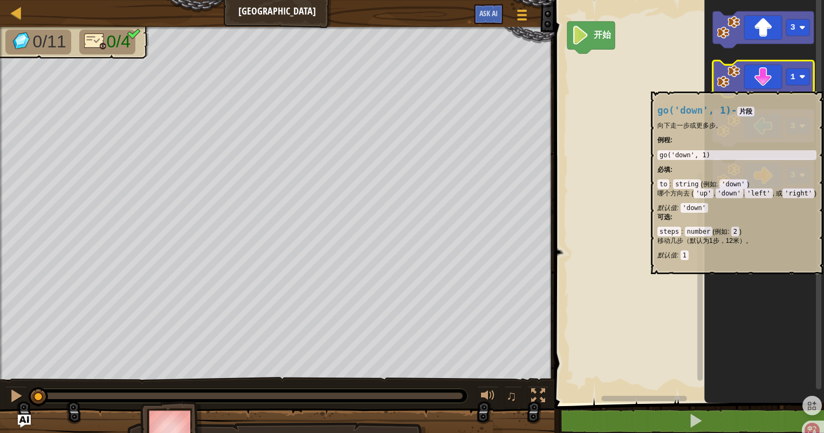
click at [803, 86] on icon "Blockly工作区" at bounding box center [763, 78] width 101 height 37
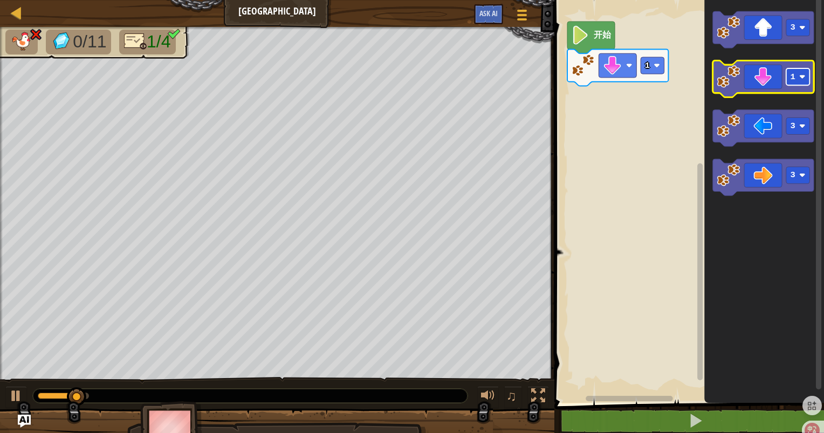
click at [802, 79] on image "Blockly工作区" at bounding box center [802, 77] width 6 height 6
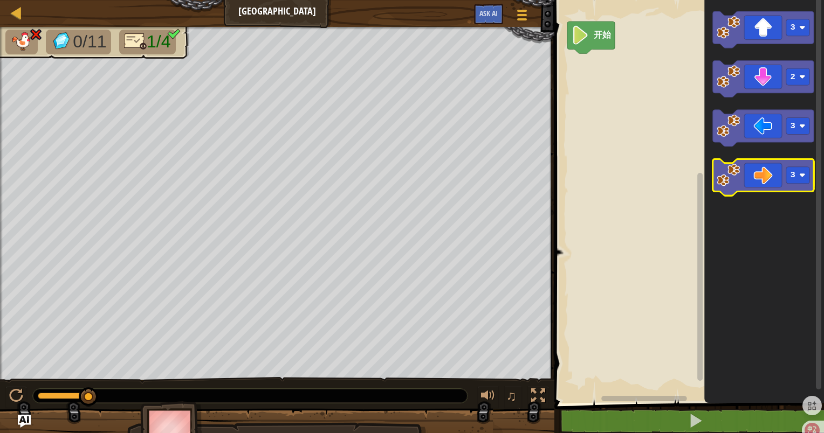
click at [762, 181] on icon "Blockly工作区" at bounding box center [763, 177] width 101 height 37
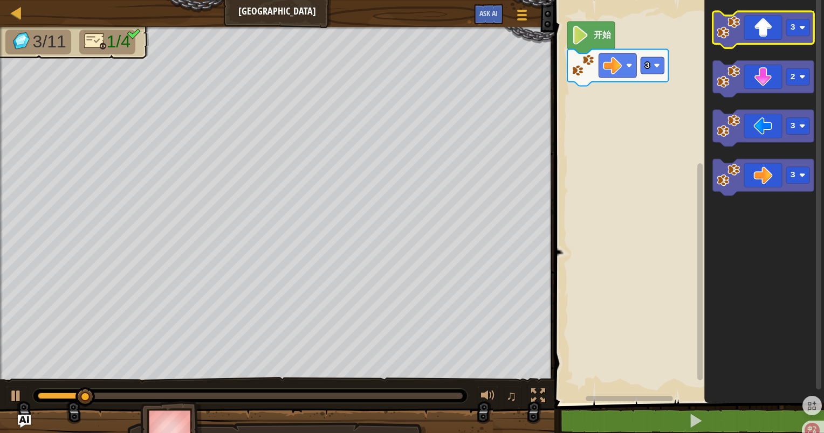
click at [763, 40] on icon "Blockly工作区" at bounding box center [763, 29] width 101 height 37
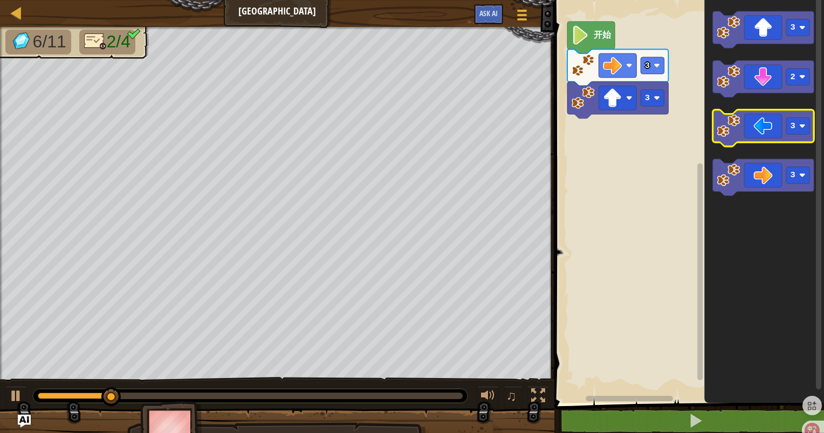
click at [782, 126] on icon "Blockly工作区" at bounding box center [763, 128] width 101 height 37
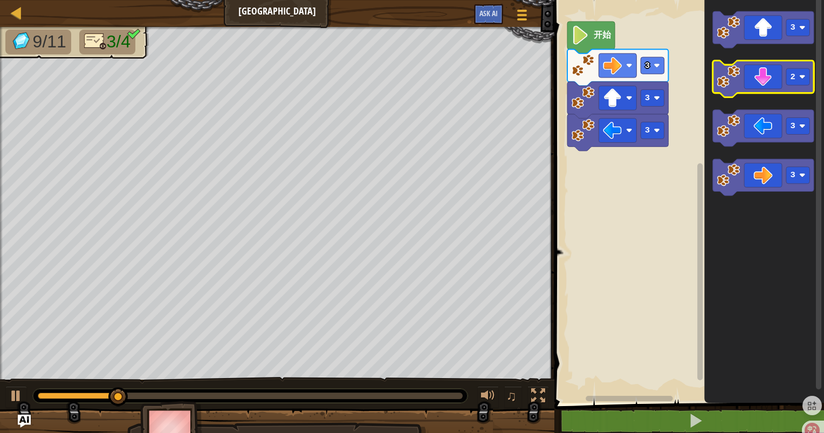
click at [772, 81] on icon "Blockly工作区" at bounding box center [763, 78] width 101 height 37
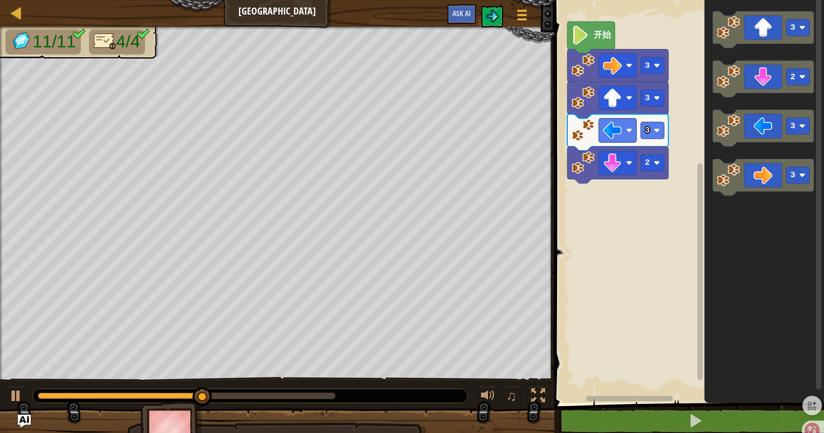
click at [298, 396] on div "0:09.8 现在: 0:06.2 最大: 0:11.2" at bounding box center [187, 396] width 298 height 6
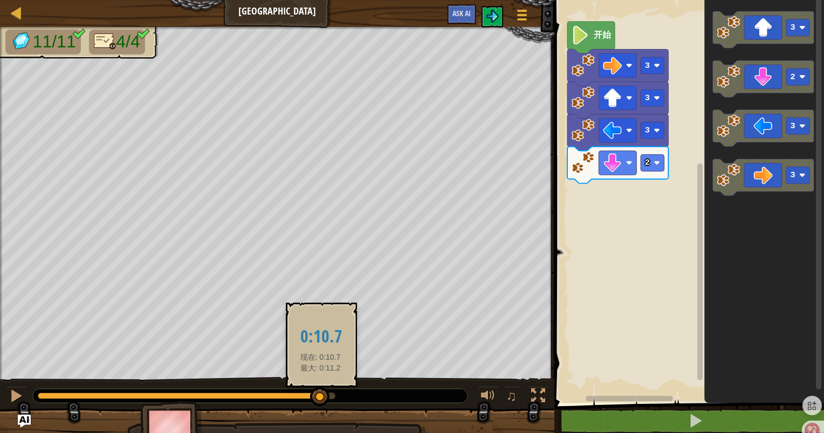
click at [320, 397] on div at bounding box center [187, 396] width 298 height 6
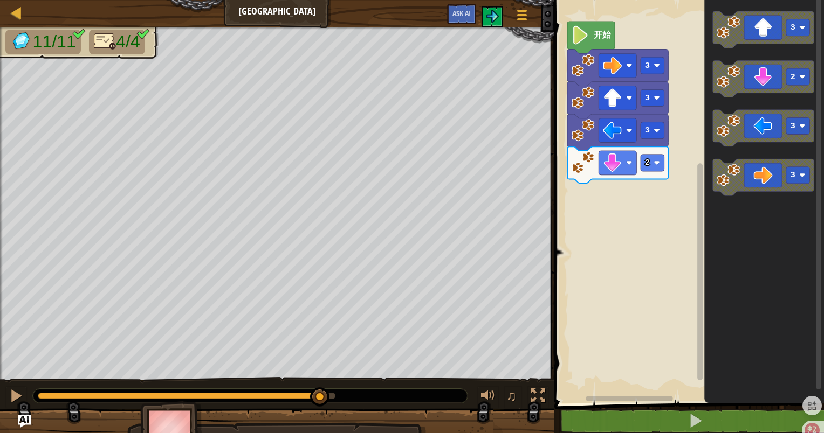
drag, startPoint x: 359, startPoint y: 404, endPoint x: 418, endPoint y: 411, distance: 59.2
click at [418, 411] on div "11/11 4/4 ♫ Brown Rat" at bounding box center [412, 240] width 824 height 426
click at [423, 405] on div "♫" at bounding box center [277, 393] width 554 height 32
drag, startPoint x: 425, startPoint y: 403, endPoint x: 433, endPoint y: 399, distance: 9.4
click at [426, 403] on div at bounding box center [250, 396] width 434 height 14
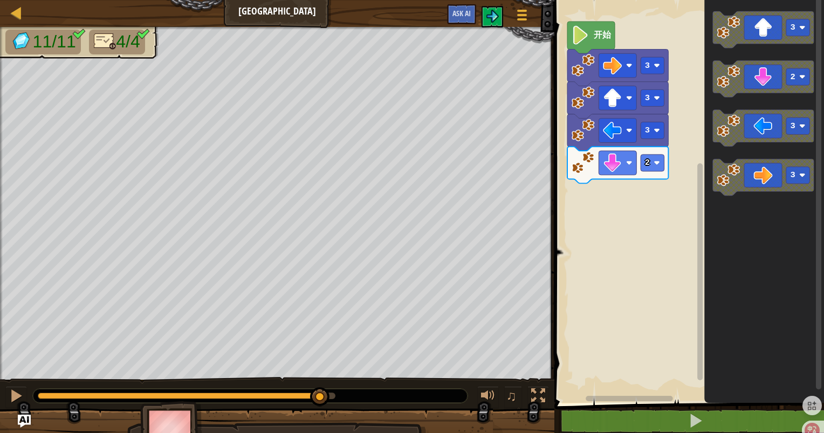
click at [433, 399] on div at bounding box center [250, 396] width 434 height 14
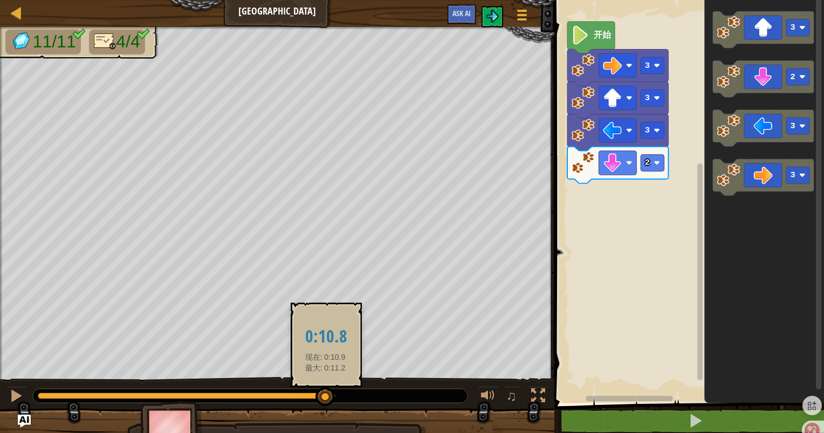
click at [388, 0] on body "地图 大宝石广场 游戏菜单 Ask AI 1 הההההההההההההההההההההההההההההההההההההההההההההההההההההההה…" at bounding box center [412, 0] width 824 height 0
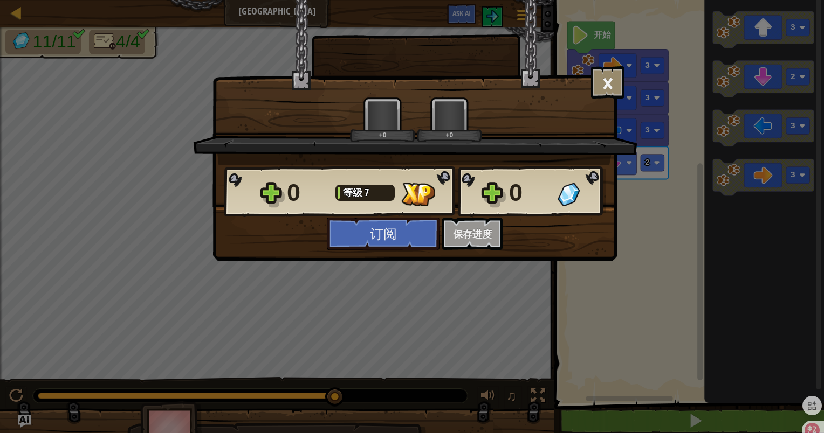
click at [514, 206] on div "0" at bounding box center [530, 193] width 42 height 35
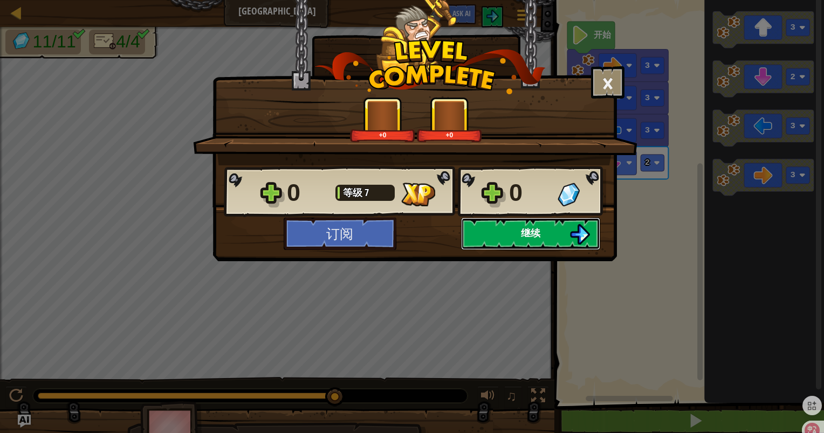
click at [507, 229] on button "继续" at bounding box center [530, 234] width 139 height 32
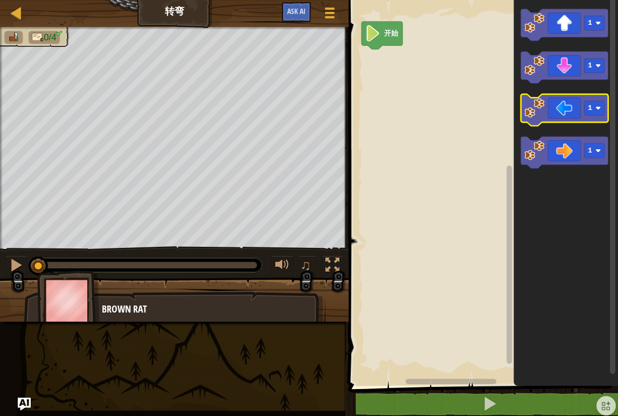
click at [591, 117] on icon "Blockly工作区" at bounding box center [564, 110] width 87 height 32
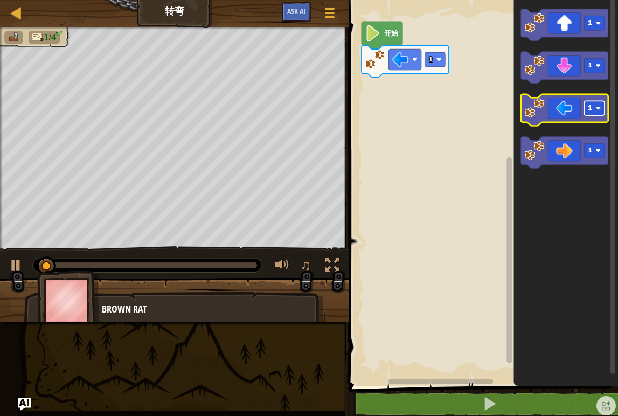
click at [601, 113] on rect "Blockly工作区" at bounding box center [594, 108] width 20 height 15
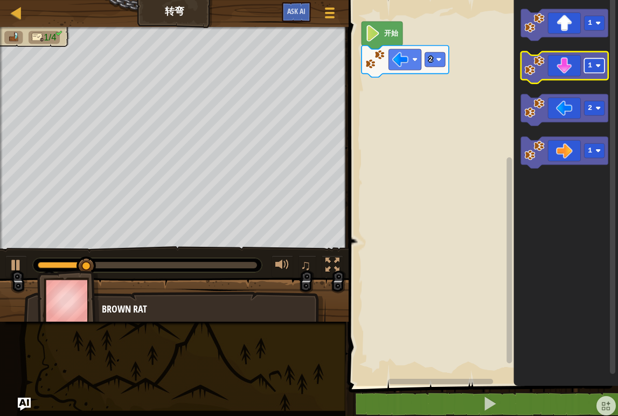
click at [601, 65] on image "Blockly工作区" at bounding box center [598, 65] width 5 height 5
click at [565, 59] on icon "Blockly工作区" at bounding box center [564, 68] width 87 height 32
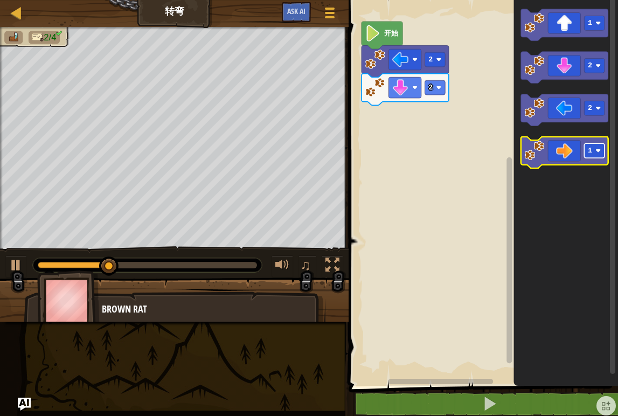
click at [601, 151] on image "Blockly工作区" at bounding box center [598, 150] width 5 height 5
click at [565, 148] on icon "Blockly工作区" at bounding box center [564, 153] width 87 height 32
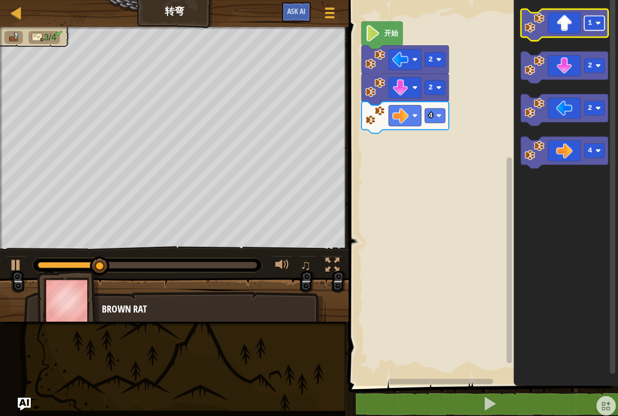
click at [598, 27] on rect "Blockly工作区" at bounding box center [594, 23] width 20 height 15
click at [570, 32] on icon "Blockly工作区" at bounding box center [564, 25] width 87 height 32
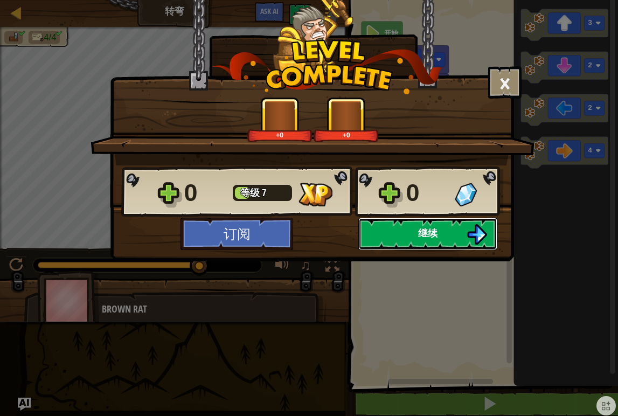
click at [381, 242] on button "继续" at bounding box center [427, 234] width 139 height 32
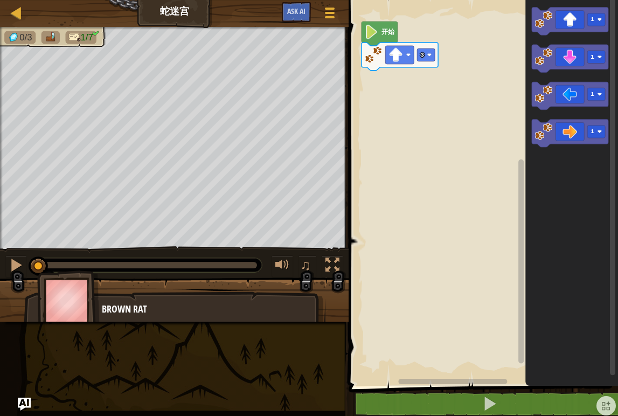
drag, startPoint x: 227, startPoint y: 393, endPoint x: 131, endPoint y: 380, distance: 96.9
click at [131, 380] on div "地图 蛇迷宫 游戏菜单 Ask AI 1 הההההההההההההההההההההההההההההההההההההההההההההההההההההההההה…" at bounding box center [309, 208] width 618 height 416
click at [603, 133] on rect "Blockly工作区" at bounding box center [597, 131] width 18 height 13
click at [569, 139] on icon "Blockly工作区" at bounding box center [570, 133] width 77 height 28
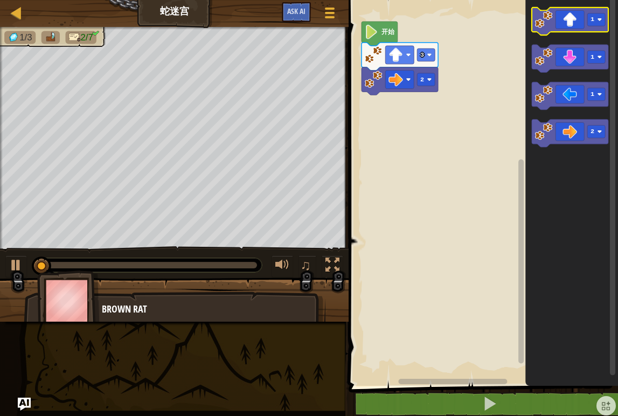
click at [568, 23] on icon "Blockly工作区" at bounding box center [570, 22] width 77 height 28
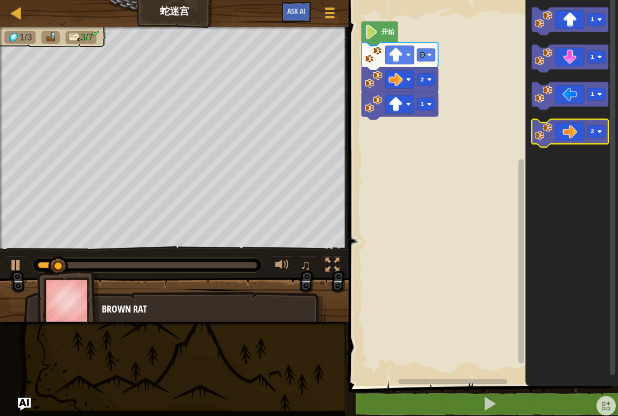
click at [569, 133] on icon "Blockly工作区" at bounding box center [570, 133] width 77 height 28
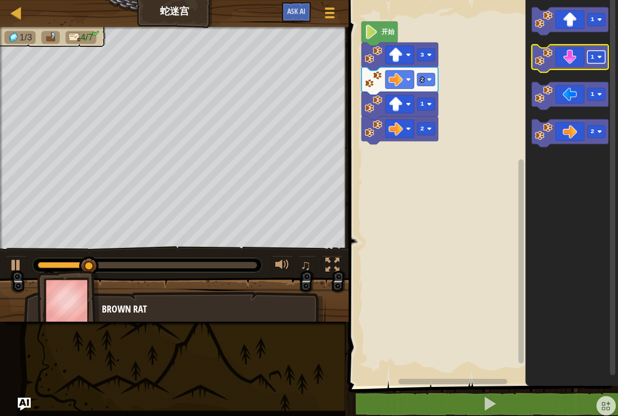
click at [601, 59] on image "Blockly工作区" at bounding box center [599, 56] width 5 height 5
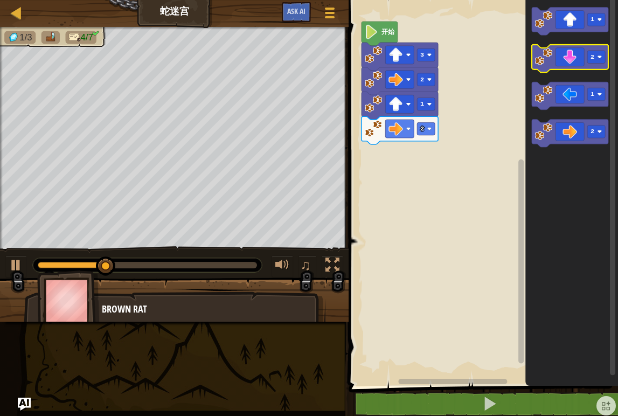
click at [573, 63] on icon "Blockly工作区" at bounding box center [570, 59] width 77 height 28
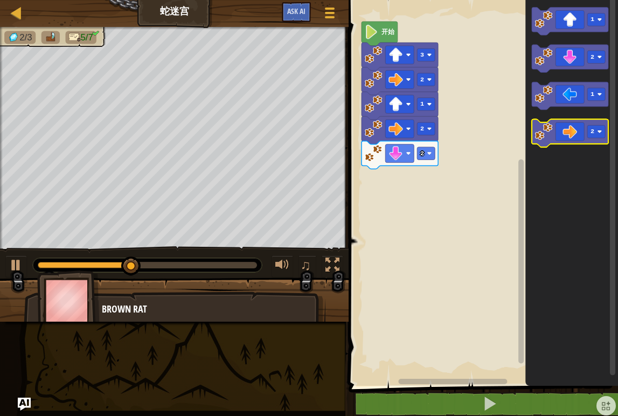
click at [560, 136] on icon "Blockly工作区" at bounding box center [570, 133] width 77 height 28
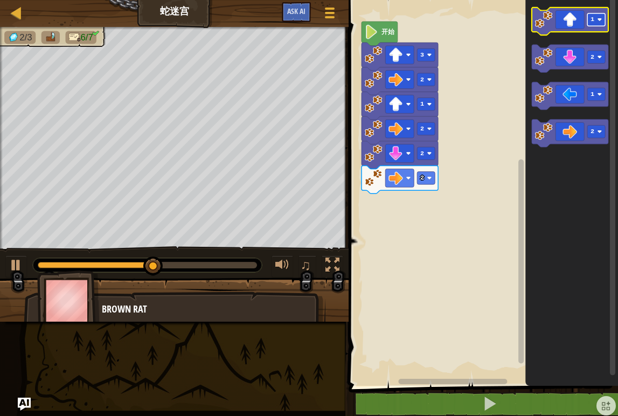
click at [600, 16] on rect "Blockly工作区" at bounding box center [597, 19] width 18 height 13
click at [571, 26] on icon "Blockly工作区" at bounding box center [570, 22] width 77 height 28
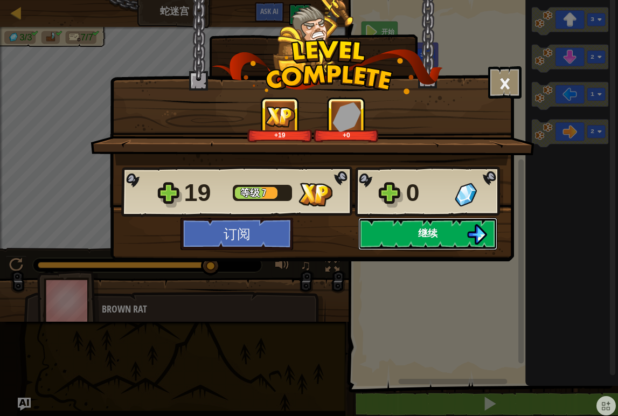
click at [392, 237] on button "继续" at bounding box center [427, 234] width 139 height 32
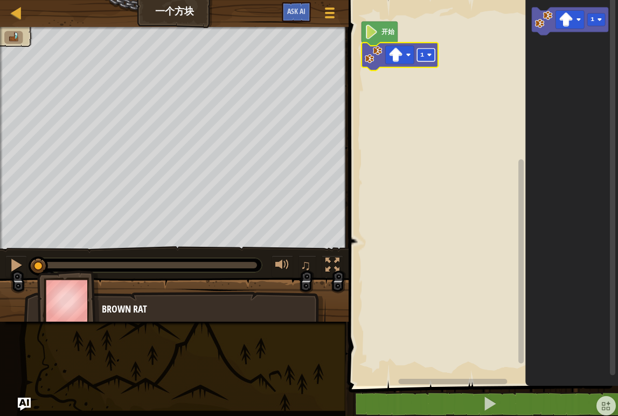
click at [428, 61] on rect "Blockly工作区" at bounding box center [426, 55] width 18 height 13
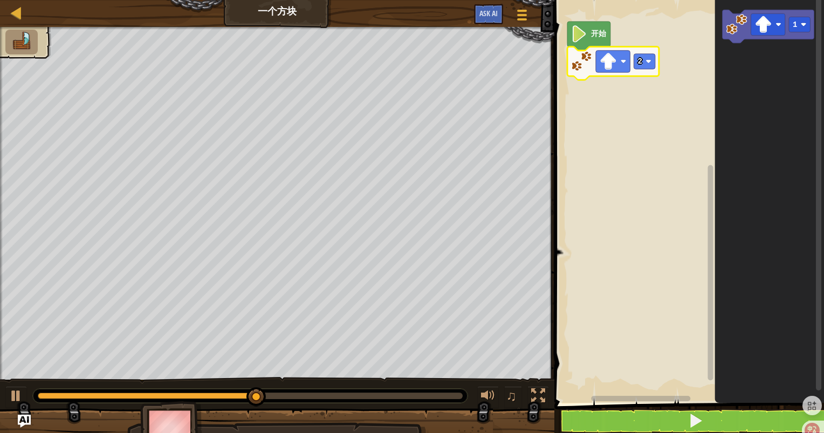
click at [777, 75] on icon "Blockly工作区" at bounding box center [768, 199] width 109 height 409
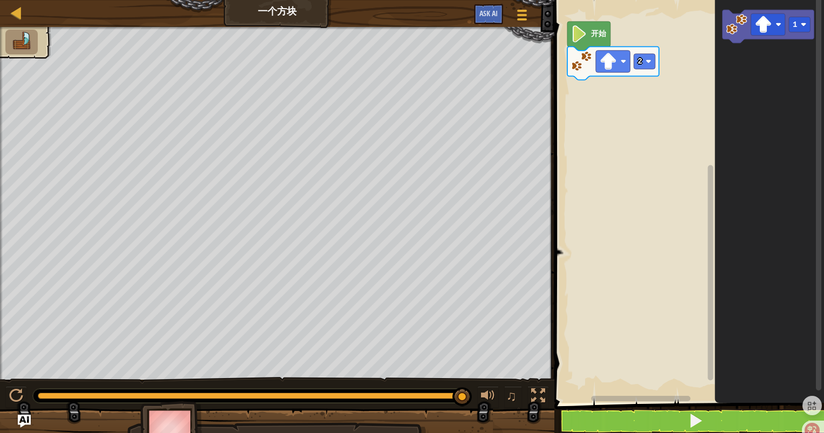
click at [750, 118] on icon "Blockly工作区" at bounding box center [768, 199] width 109 height 409
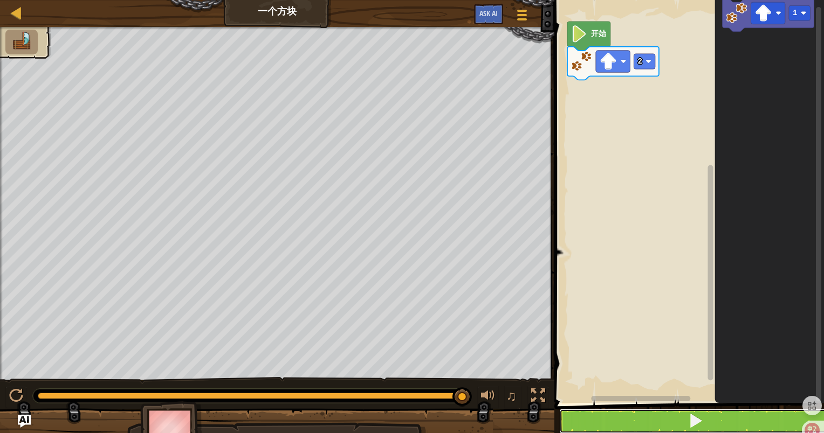
click at [737, 417] on button at bounding box center [695, 421] width 273 height 25
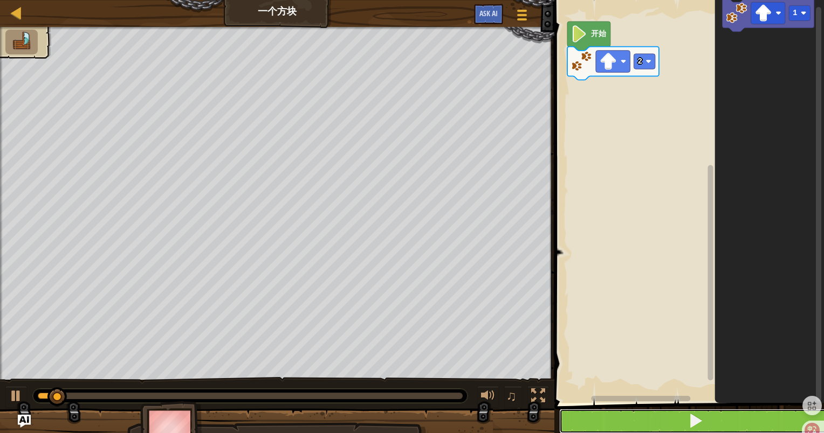
click at [737, 417] on button at bounding box center [695, 421] width 273 height 25
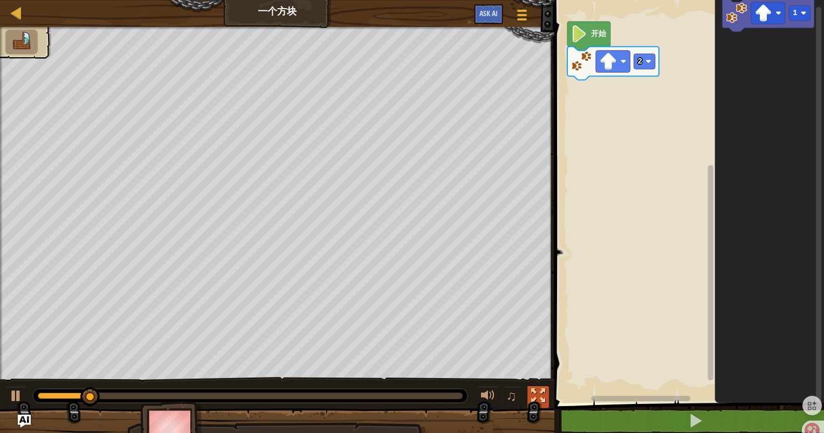
click at [531, 400] on div at bounding box center [538, 396] width 14 height 14
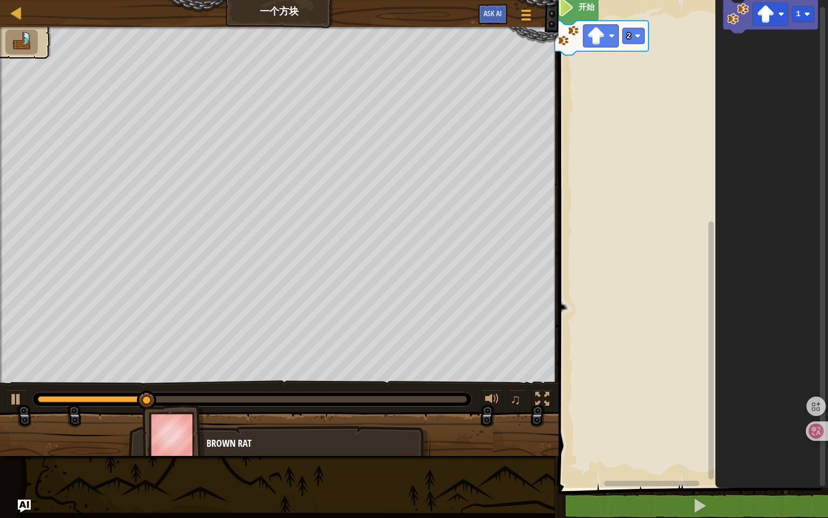
click at [699, 433] on rect "Blockly工作区" at bounding box center [651, 482] width 95 height 5
click at [554, 433] on div "地图 一个方块 游戏菜单 Ask AI 1 ההההההההההההההההההההההההההההההההההההההההההההההההההההההההה…" at bounding box center [414, 259] width 828 height 518
click at [524, 431] on div "地图 一个方块 游戏菜单 Ask AI 1 ההההההההההההההההההההההההההההההההההההההההההההההההההההההההה…" at bounding box center [414, 259] width 828 height 518
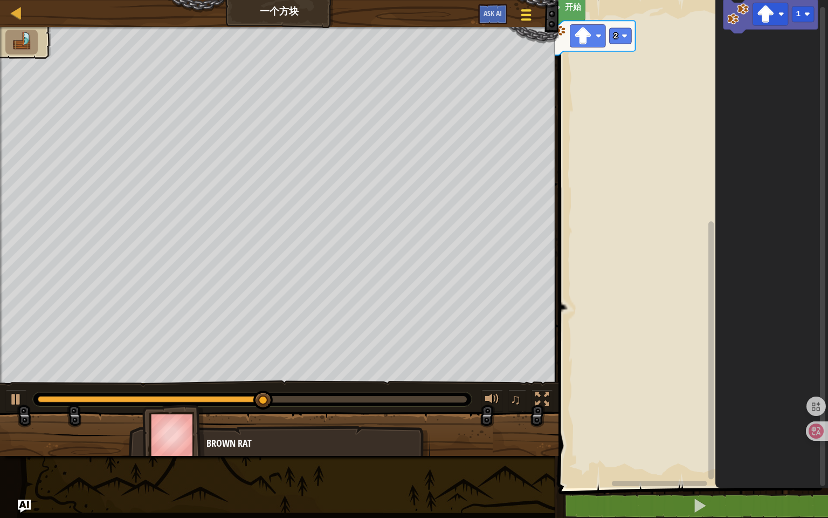
click at [521, 15] on span at bounding box center [526, 15] width 10 height 2
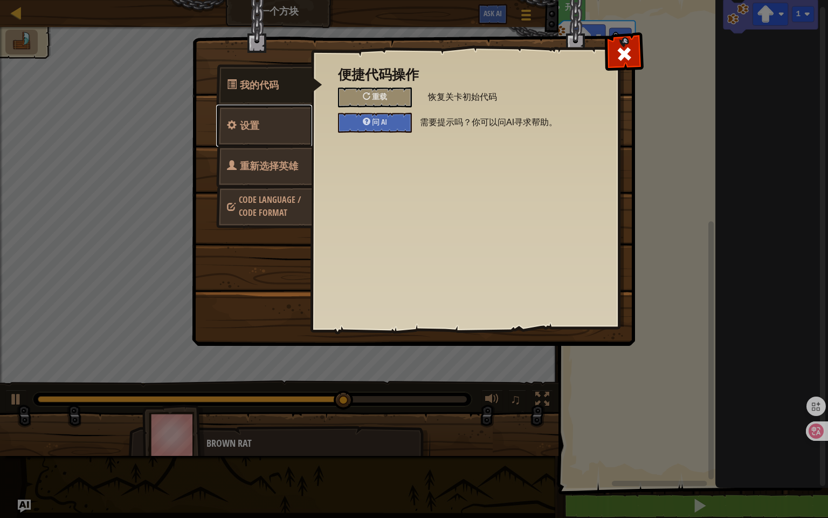
click at [301, 118] on link "设置" at bounding box center [264, 126] width 96 height 42
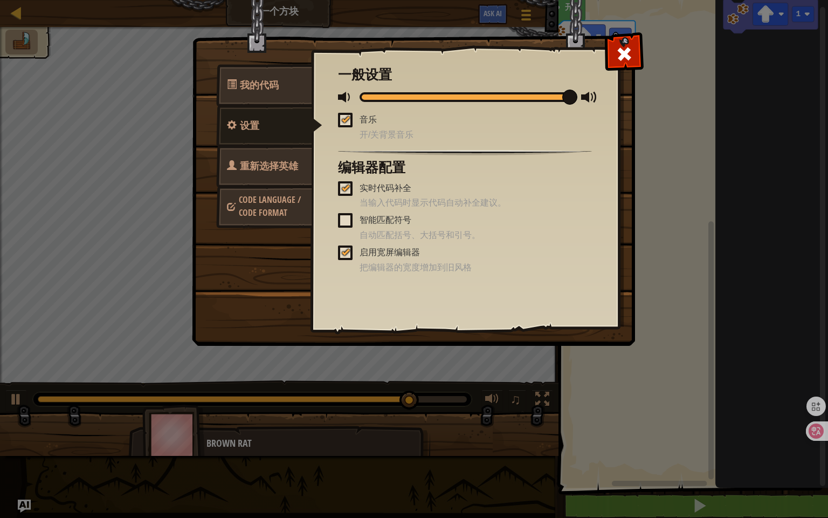
click at [340, 218] on span at bounding box center [345, 220] width 15 height 15
click at [0, 0] on input "智能匹配符号" at bounding box center [0, 0] width 0 height 0
click at [280, 155] on link "重新选择英雄" at bounding box center [264, 166] width 96 height 42
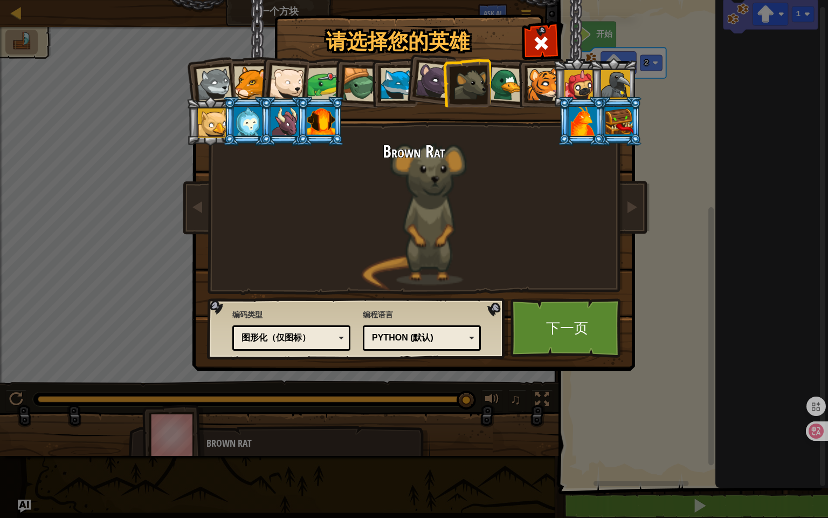
click at [321, 130] on div at bounding box center [321, 121] width 28 height 29
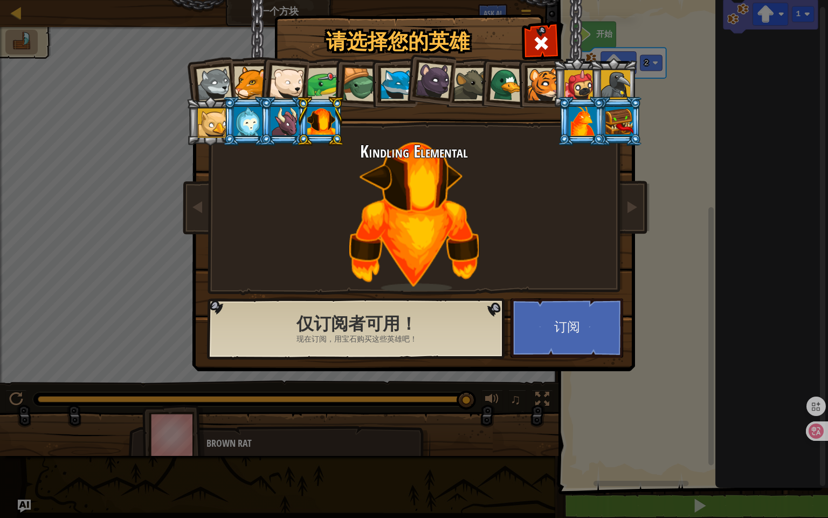
click at [224, 95] on div at bounding box center [214, 84] width 36 height 36
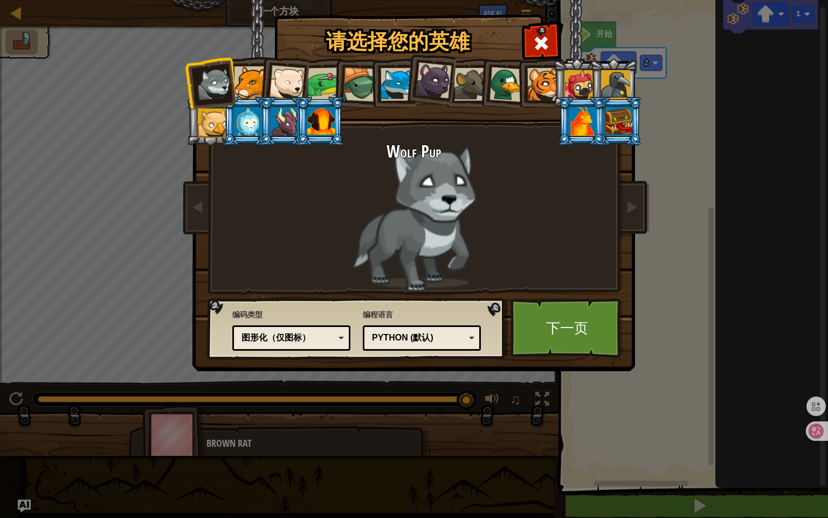
click at [465, 91] on div at bounding box center [470, 84] width 33 height 33
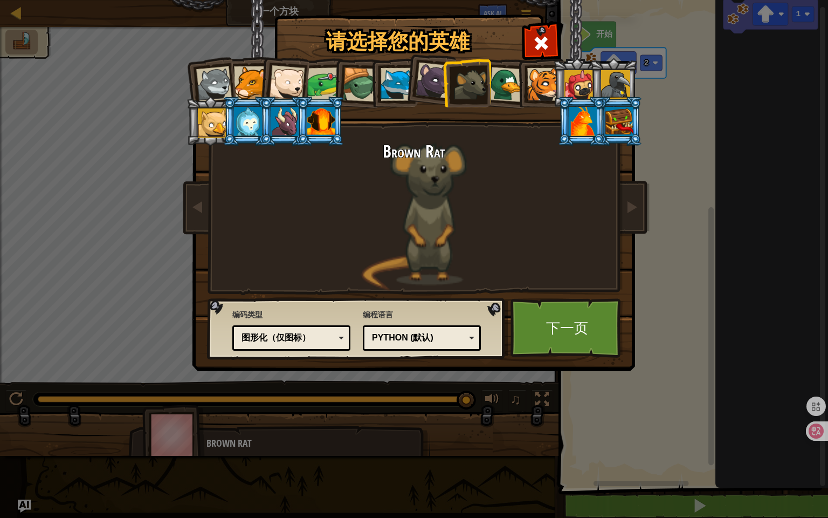
click at [337, 350] on div "真实代码 图形化和代码 图形化 图形化（仅图标） 图形化（仅图标）" at bounding box center [291, 337] width 118 height 25
click at [270, 333] on div "真实代码" at bounding box center [288, 338] width 93 height 12
click at [311, 347] on div "真实代码 图形化和代码 图形化 图形化（仅图标） 图形化和代码" at bounding box center [291, 337] width 118 height 25
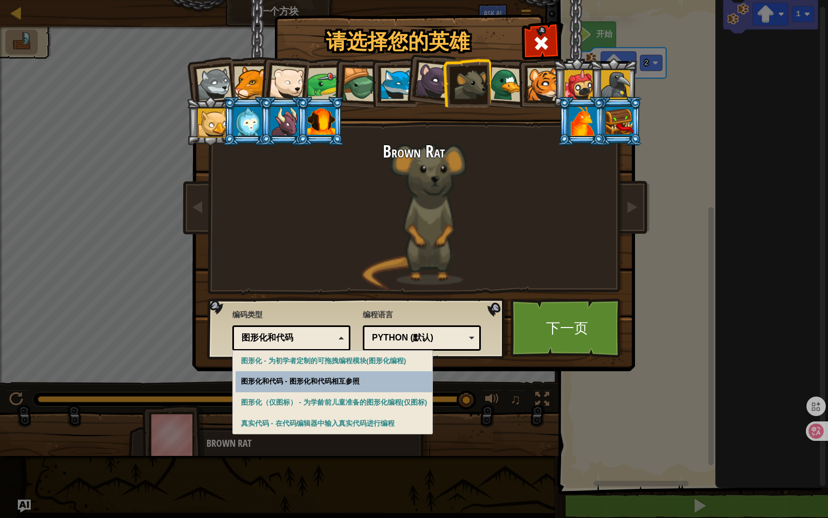
click at [321, 378] on div "请选择您的英雄 251 Wolf Pup Cougar Polar Bear Cub Frog 烏龜 藍狐英雄 小猎豹 Brown Rat 鸭子 小虎崽 Pu…" at bounding box center [414, 259] width 828 height 518
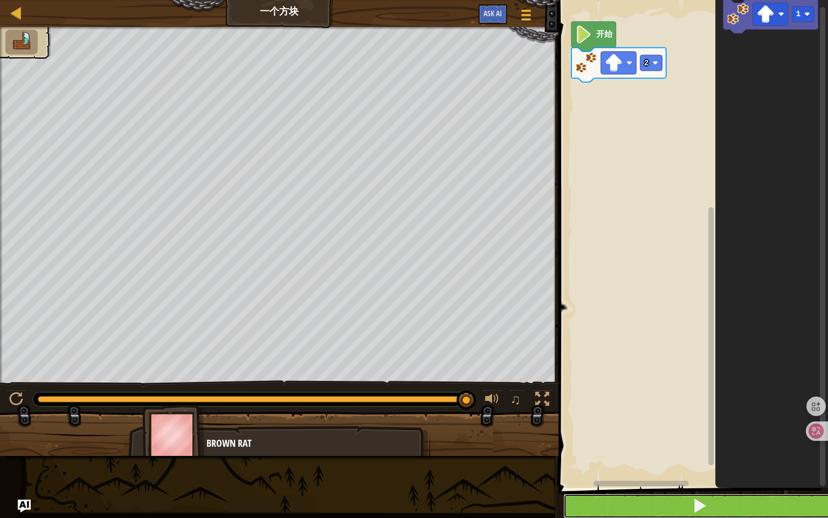
click at [657, 433] on button at bounding box center [699, 505] width 273 height 25
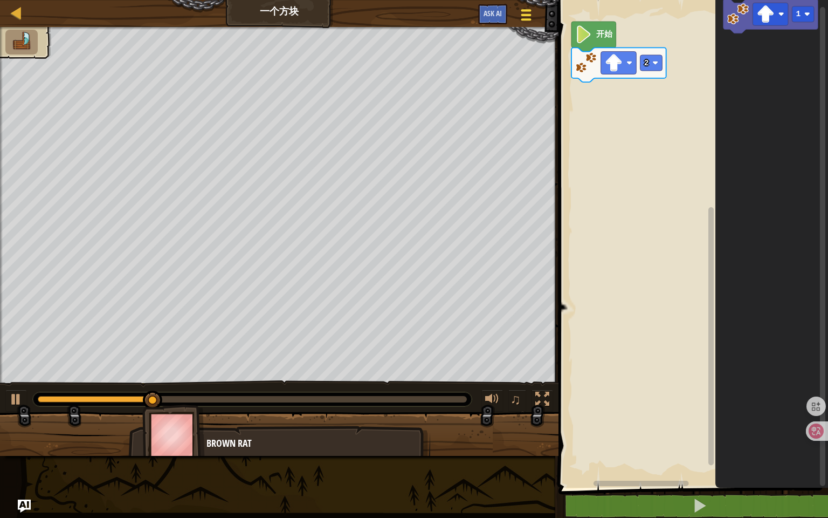
click at [531, 14] on div at bounding box center [526, 15] width 15 height 16
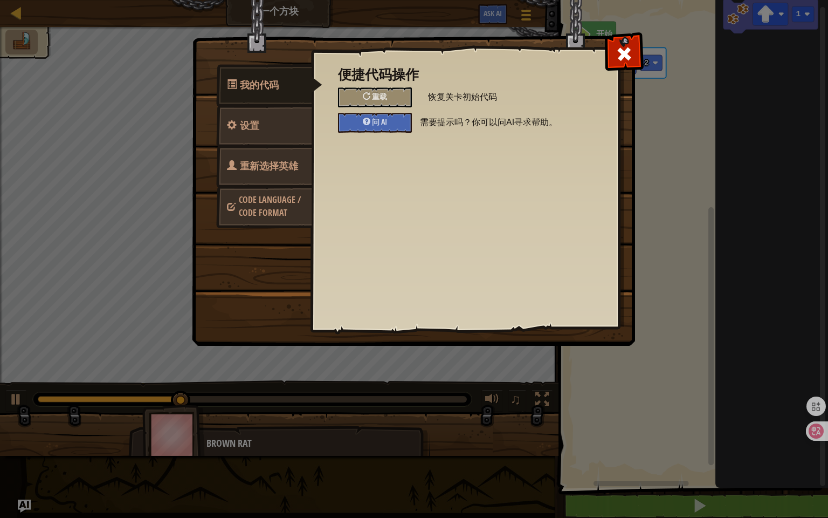
click at [284, 169] on span "重新选择英雄" at bounding box center [269, 165] width 58 height 13
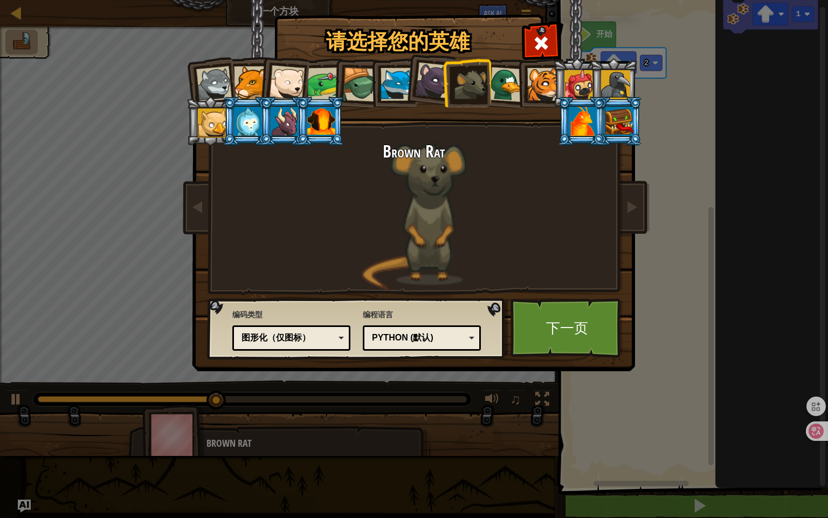
click at [272, 334] on div "图形化（仅图标）" at bounding box center [288, 338] width 93 height 12
click at [544, 335] on link "下一页" at bounding box center [566, 327] width 113 height 59
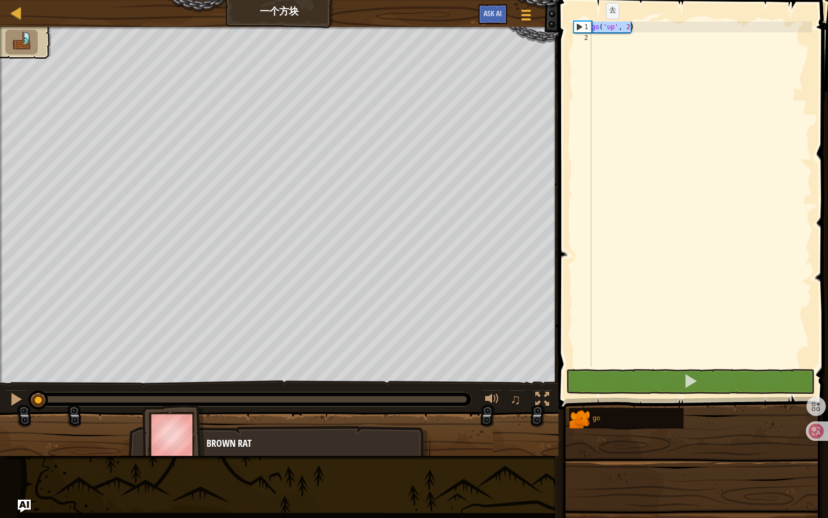
drag, startPoint x: 635, startPoint y: 32, endPoint x: 583, endPoint y: 29, distance: 52.4
click at [583, 29] on div "1 2 go ( 'up' , 2 ) ההההההההההההההההההההההההההההההההההההההההההההההההההההההההההה…" at bounding box center [691, 194] width 240 height 345
type textarea "go('up', 2)"
click at [618, 41] on div "go ( 'up' , 2 )" at bounding box center [700, 205] width 223 height 367
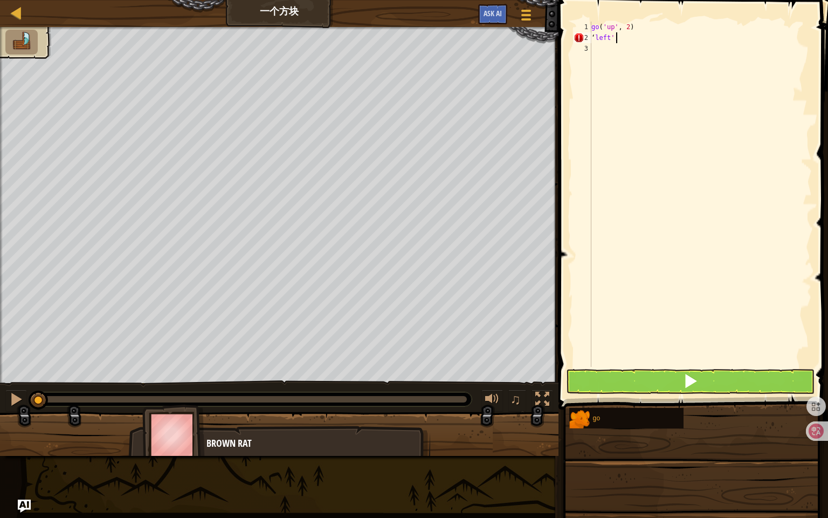
scroll to position [5, 1]
type textarea "‘left',3"
type textarea "d"
type textarea "’"
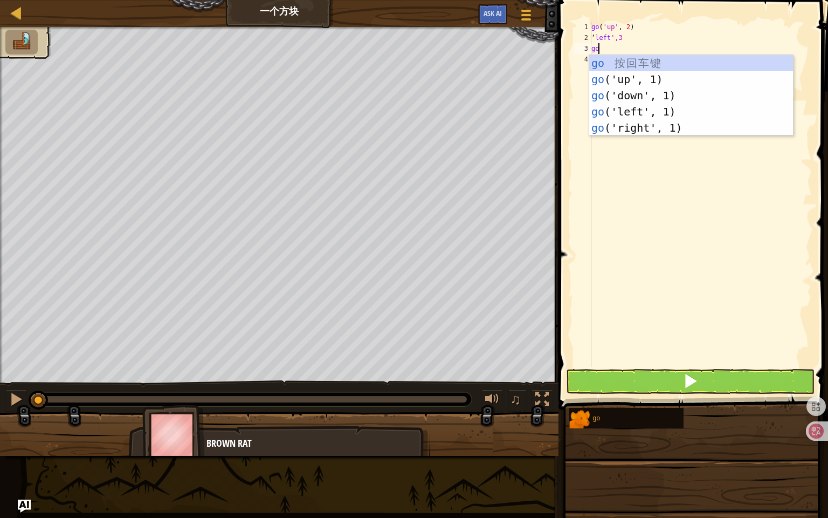
type textarea "g"
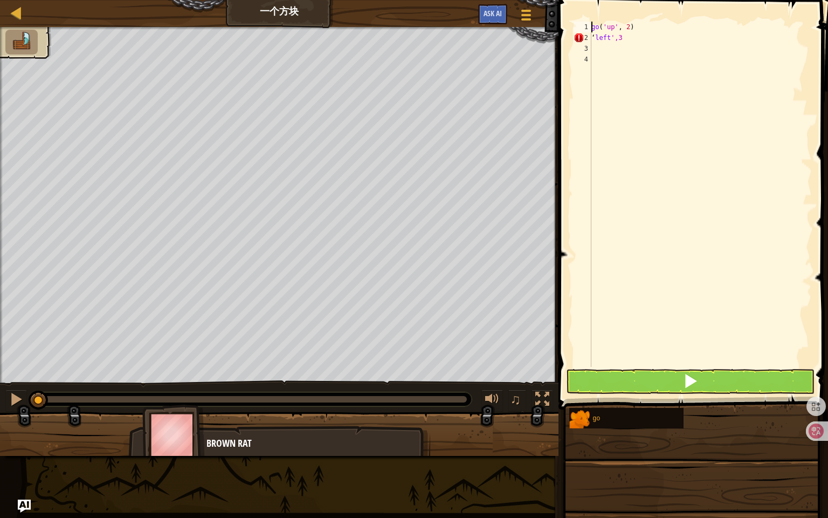
type textarea "‘left',3"
type textarea "‘"
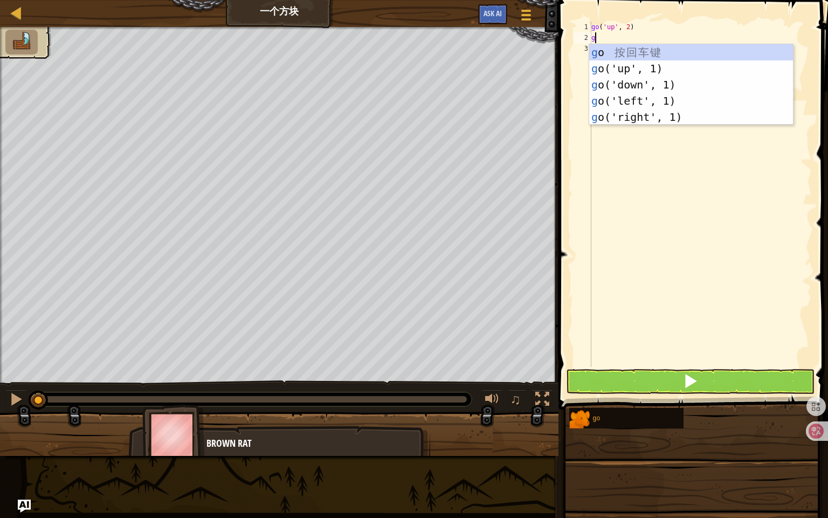
type textarea "go"
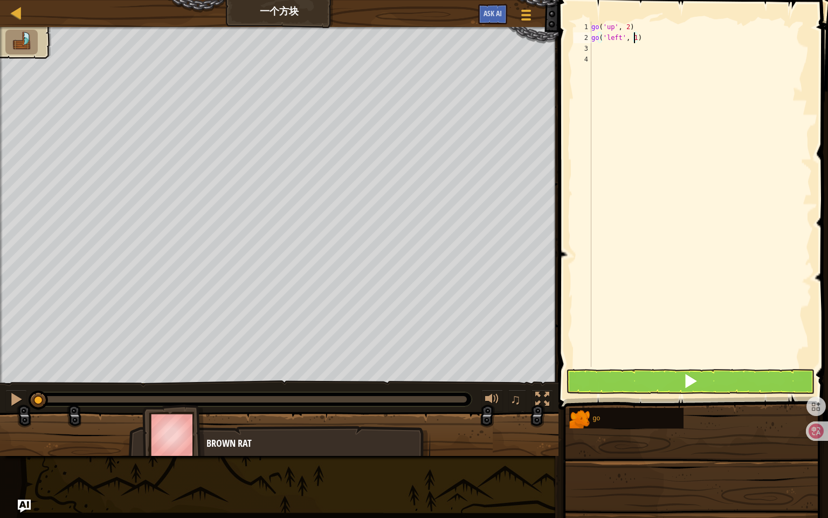
type textarea "go('left', 4)"
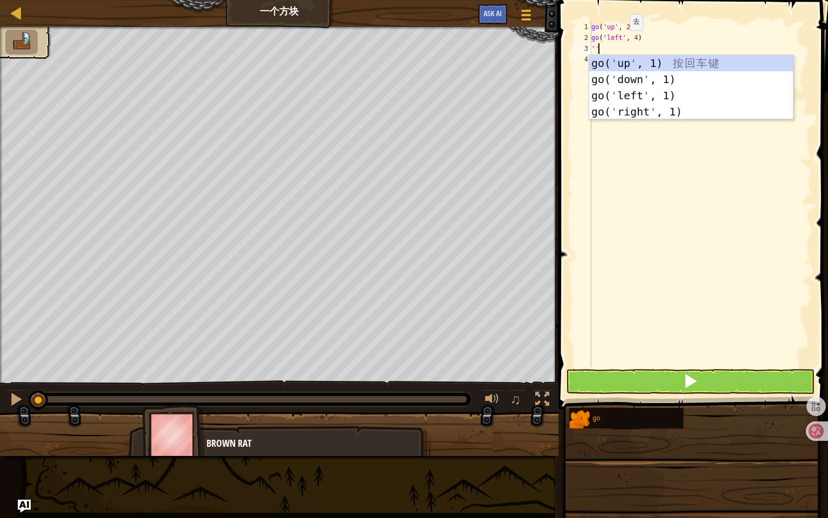
type textarea "'"
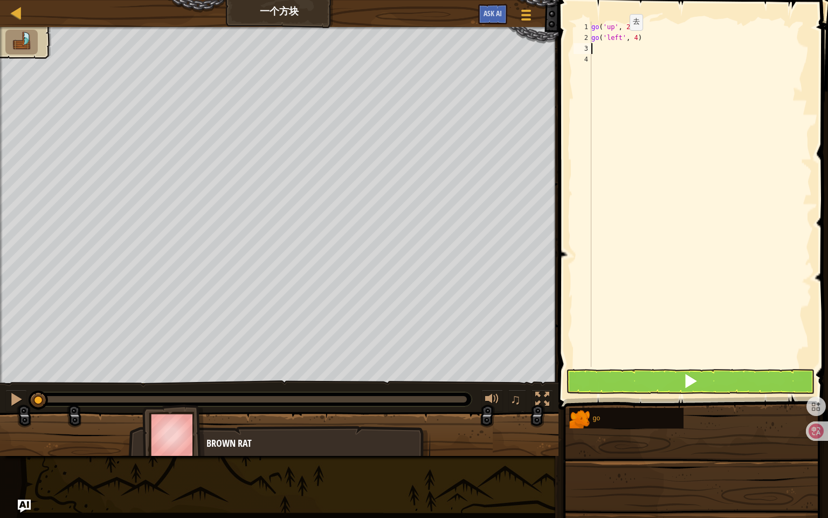
type textarea "go"
type textarea "go('down', 2)"
type textarea "go"
click at [692, 375] on span at bounding box center [690, 380] width 15 height 15
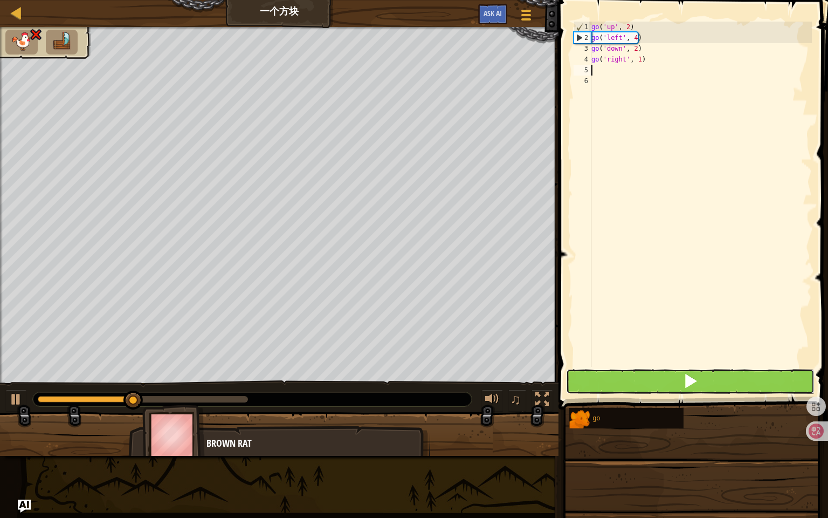
click at [688, 387] on span at bounding box center [690, 380] width 15 height 15
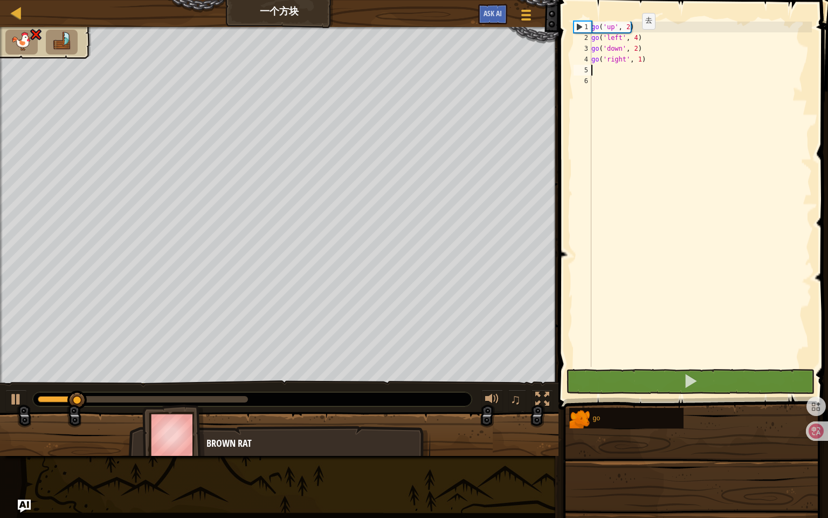
click at [633, 39] on div "go ( 'up' , 2 ) go ( 'left' , 4 ) go ( 'down' , 2 ) go ( 'right' , 1 )" at bounding box center [700, 205] width 223 height 367
type textarea "go('left', 3)"
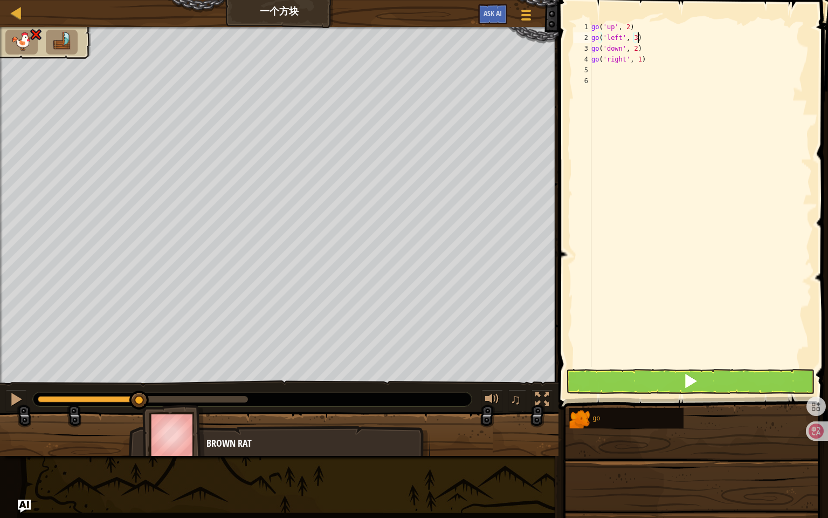
type textarea "go('left', 3)"
click at [686, 383] on span at bounding box center [690, 380] width 15 height 15
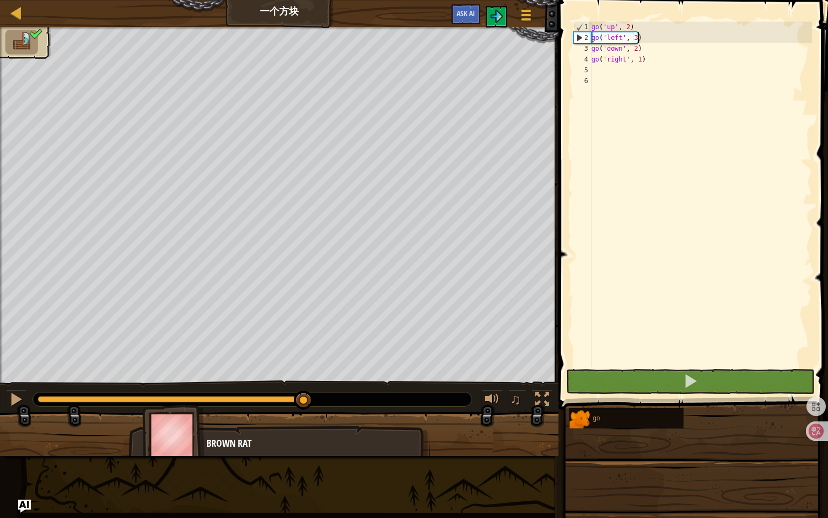
click at [304, 401] on div "0:08.7 现在: 0:02.0 最大: 0:08.8" at bounding box center [173, 399] width 270 height 6
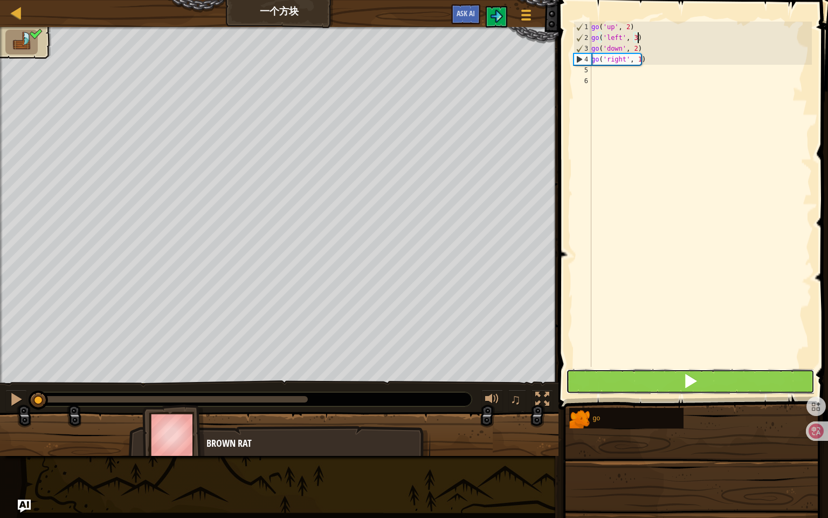
click at [629, 391] on button at bounding box center [690, 381] width 249 height 25
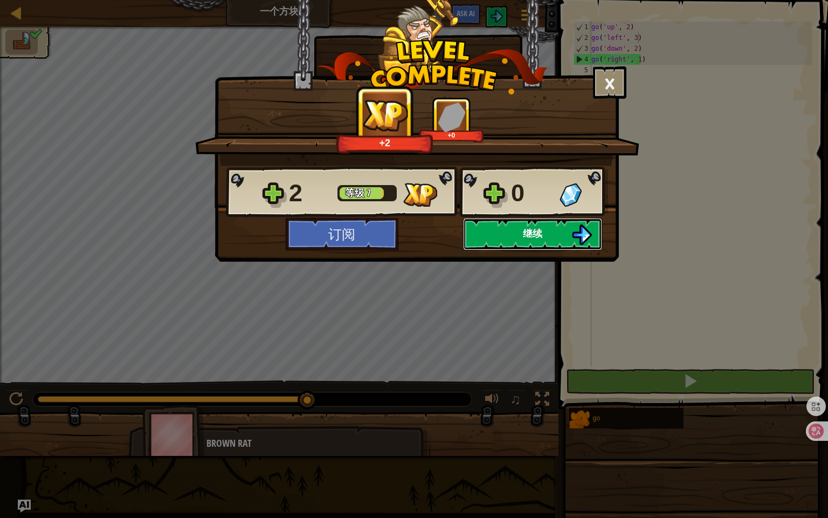
click at [485, 237] on button "继续" at bounding box center [532, 234] width 139 height 32
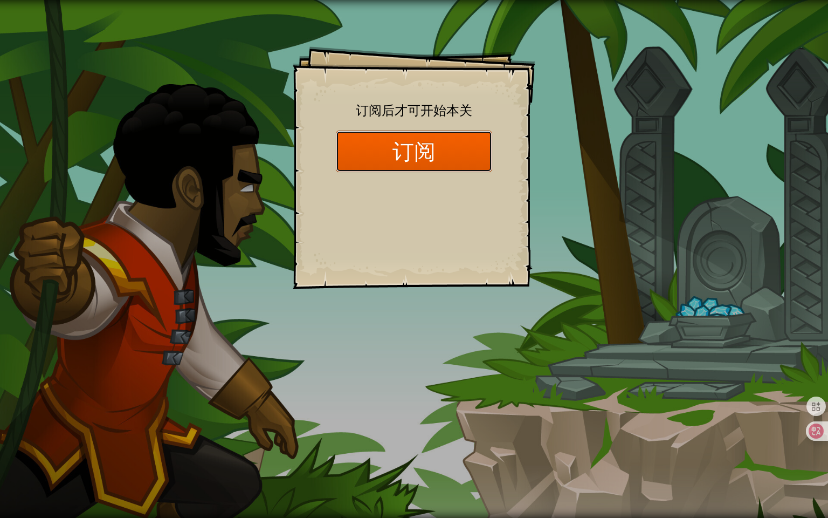
click at [410, 161] on button "订阅" at bounding box center [414, 151] width 156 height 42
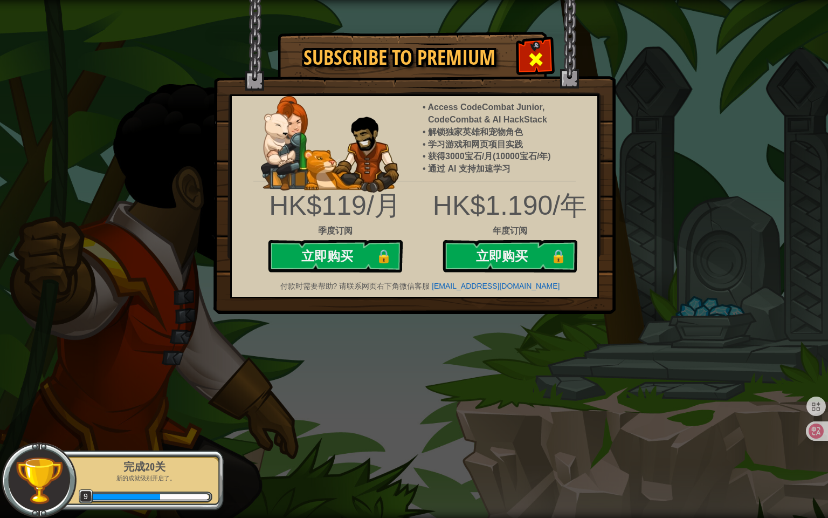
click at [540, 44] on div at bounding box center [536, 58] width 34 height 34
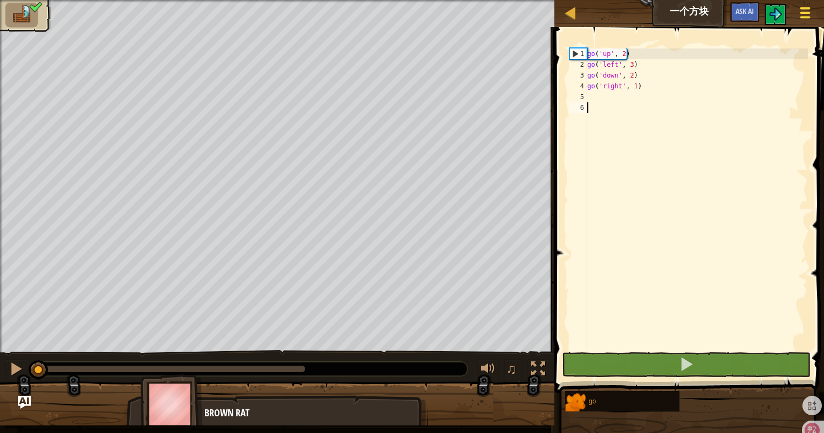
click at [808, 16] on span at bounding box center [805, 17] width 10 height 2
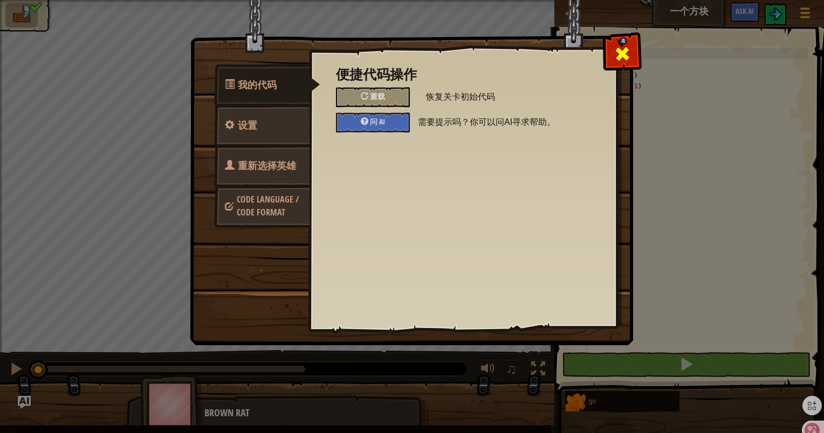
drag, startPoint x: 624, startPoint y: 64, endPoint x: 569, endPoint y: 51, distance: 56.5
click at [624, 64] on div at bounding box center [622, 52] width 34 height 34
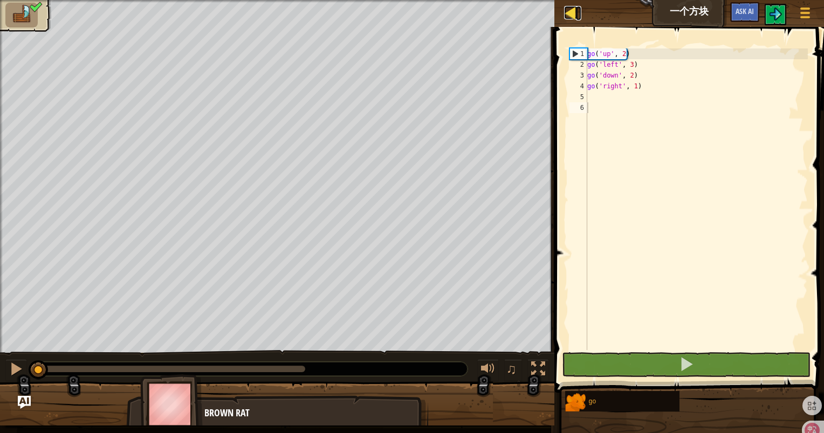
click at [568, 9] on div at bounding box center [570, 12] width 13 height 13
select select "zh-HANS"
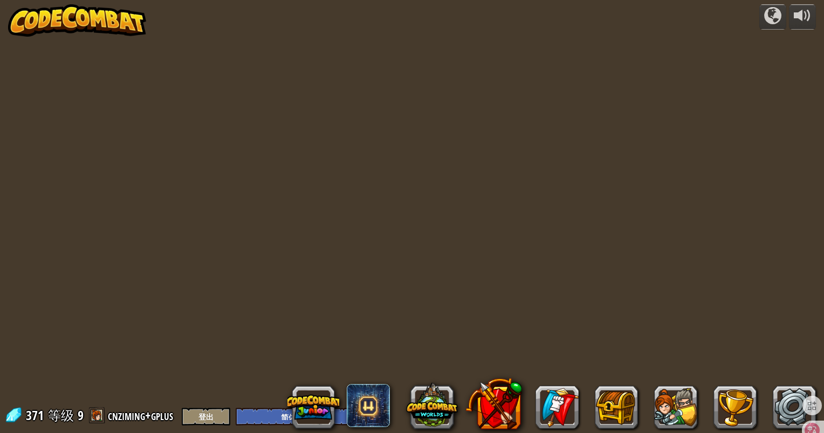
select select "zh-HANS"
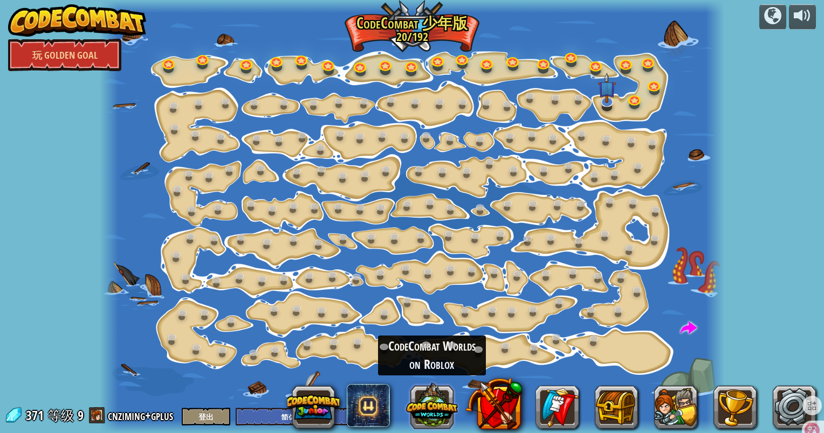
click at [449, 401] on button at bounding box center [432, 406] width 52 height 52
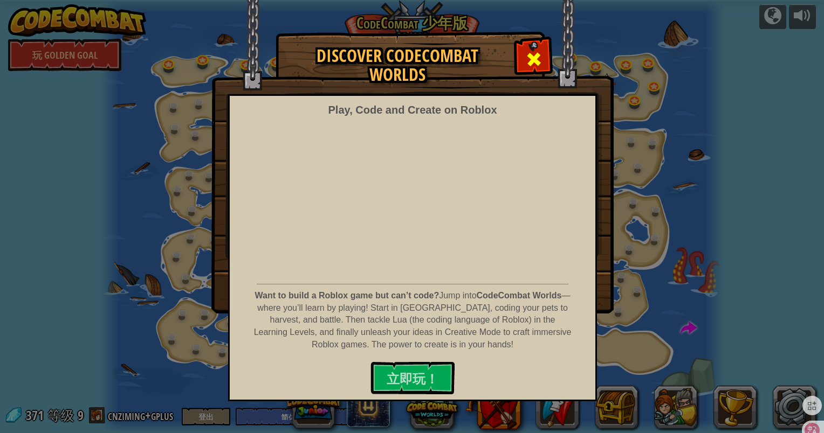
click at [532, 64] on span at bounding box center [533, 59] width 17 height 17
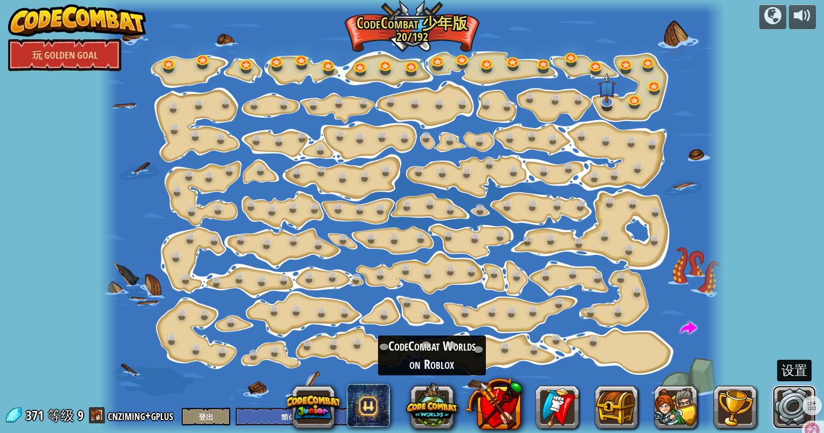
click at [781, 399] on link at bounding box center [793, 407] width 43 height 43
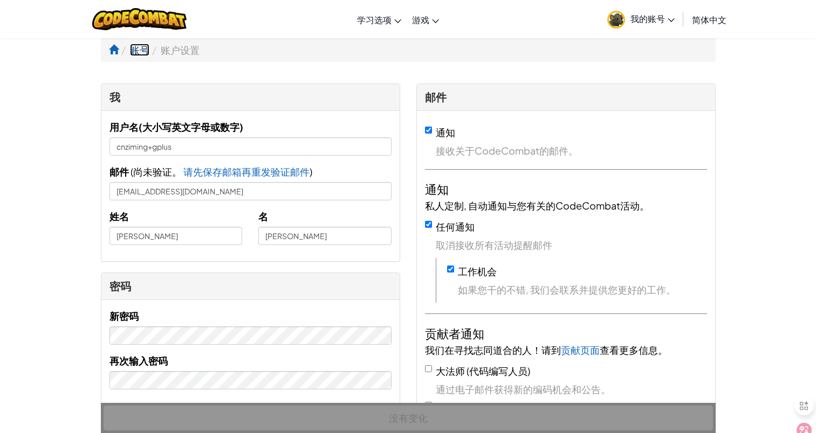
click at [133, 48] on link "账号" at bounding box center [139, 50] width 19 height 12
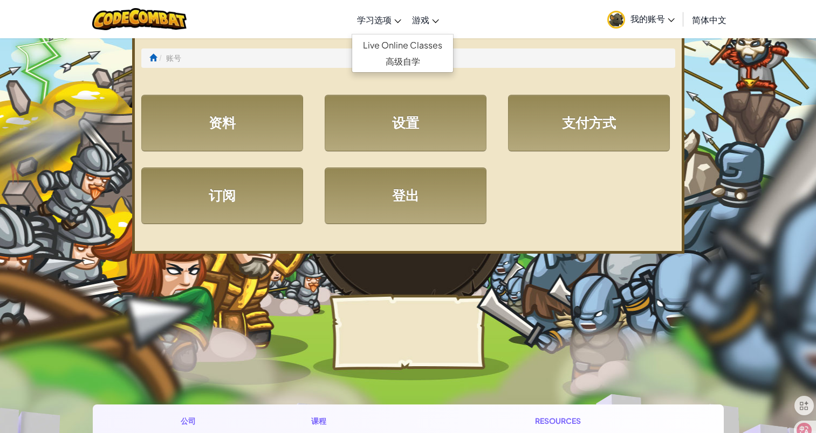
click at [367, 26] on link "学习选项" at bounding box center [378, 19] width 55 height 29
click at [389, 60] on link "高级自学" at bounding box center [402, 61] width 101 height 16
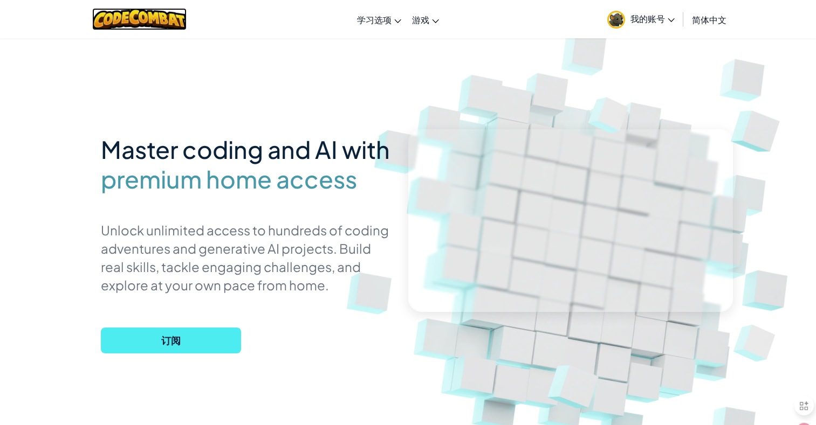
click at [136, 22] on img at bounding box center [139, 19] width 94 height 22
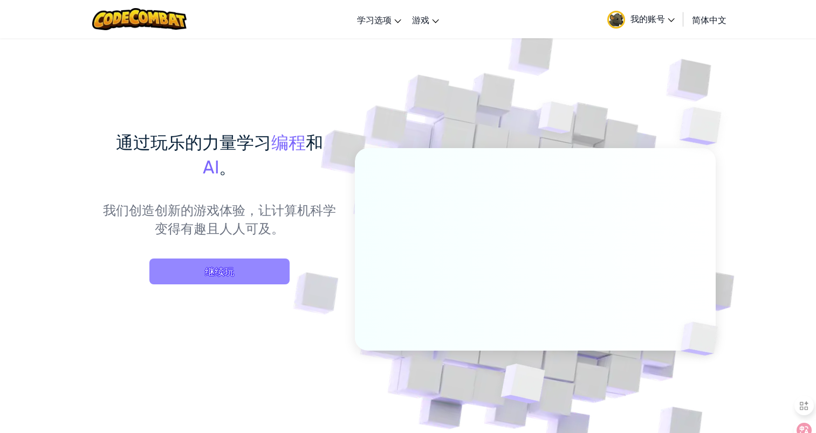
click at [223, 264] on span "继续玩" at bounding box center [219, 272] width 140 height 26
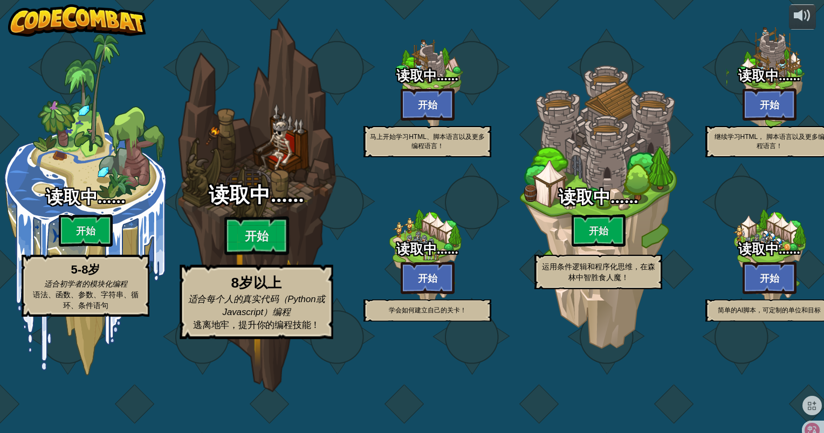
select select "zh-HANS"
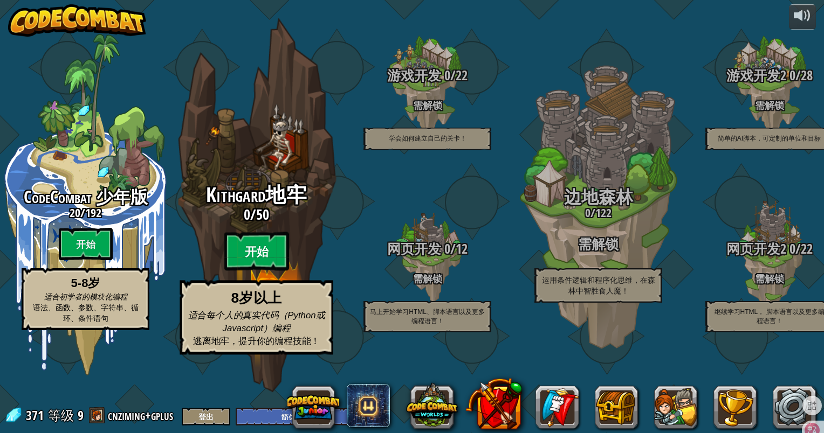
click at [277, 271] on btn "开始" at bounding box center [256, 251] width 65 height 39
select select "zh-HANS"
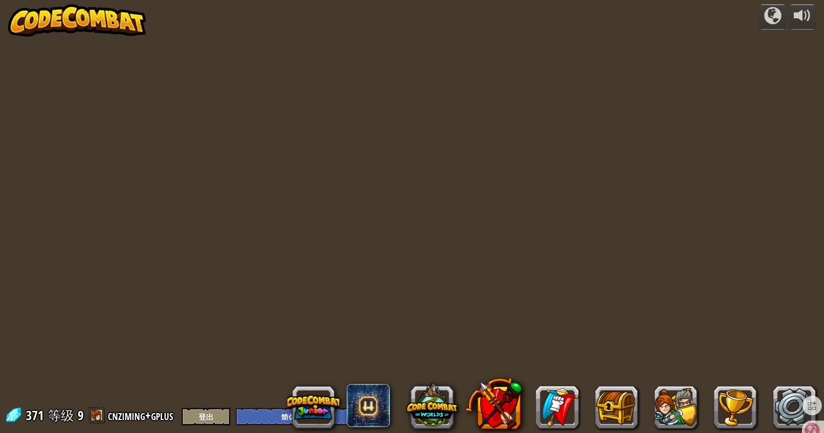
select select "zh-HANS"
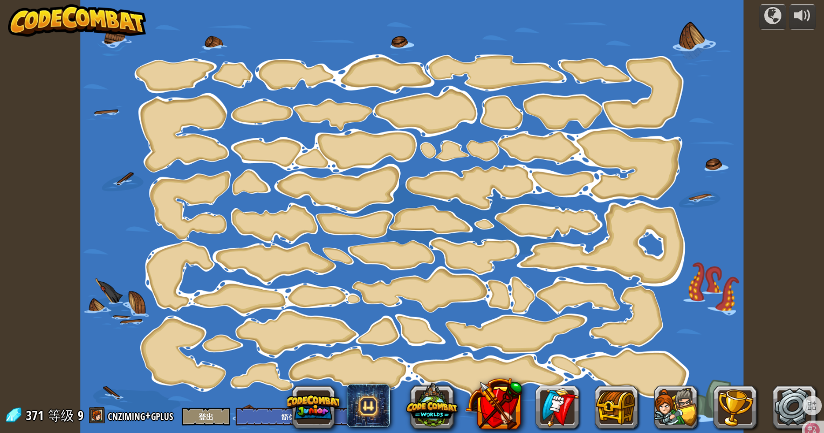
select select "zh-HANS"
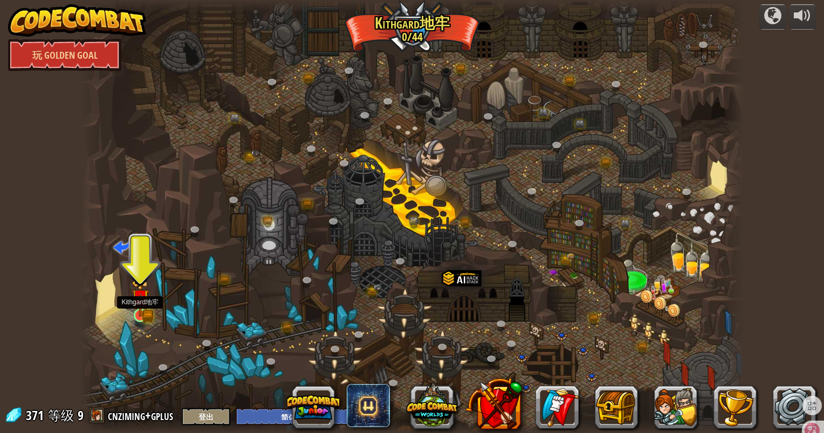
click at [140, 309] on img at bounding box center [140, 297] width 17 height 37
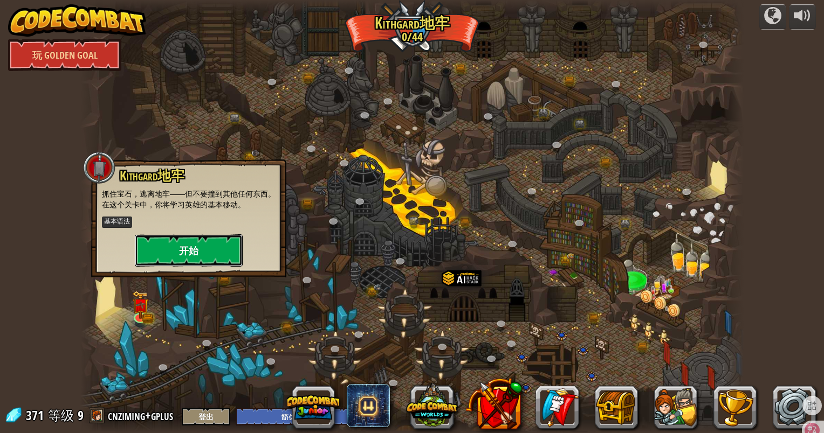
click at [173, 246] on button "开始" at bounding box center [189, 250] width 108 height 32
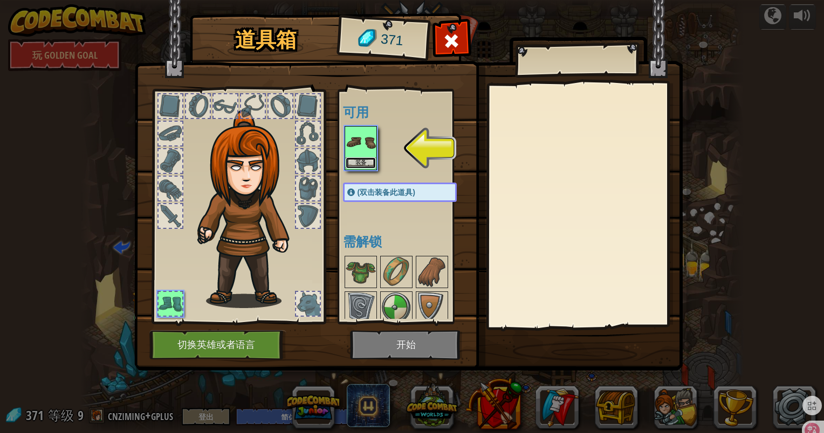
click at [366, 160] on button "装备" at bounding box center [361, 162] width 30 height 11
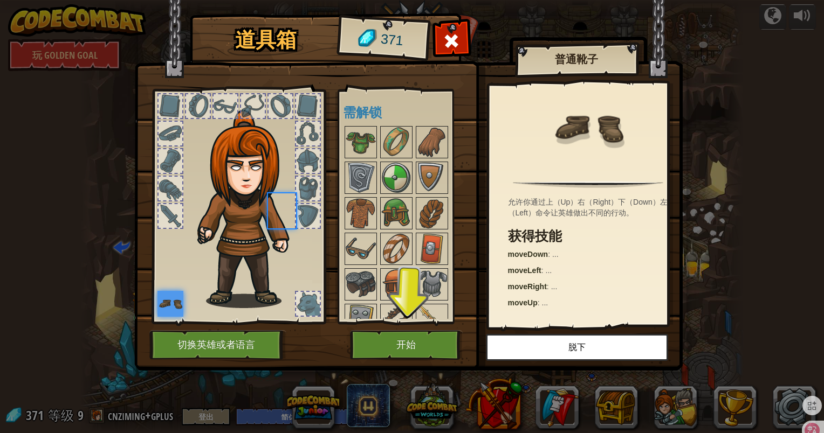
click at [366, 160] on div at bounding box center [410, 267] width 135 height 285
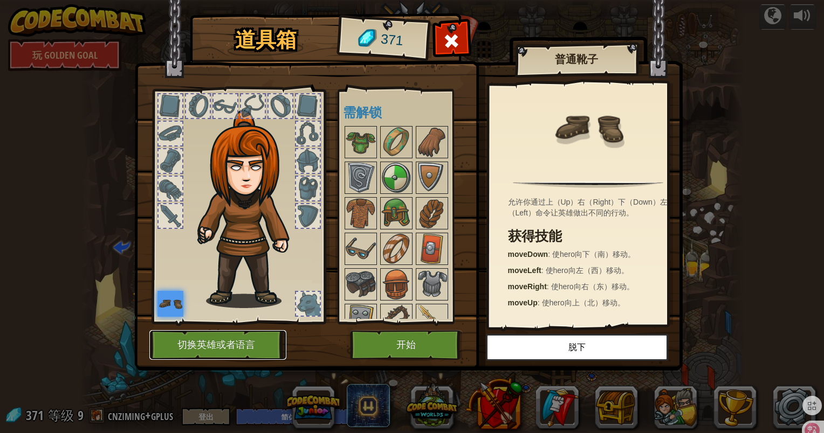
click at [245, 342] on button "切换英雄或者语言" at bounding box center [217, 345] width 137 height 30
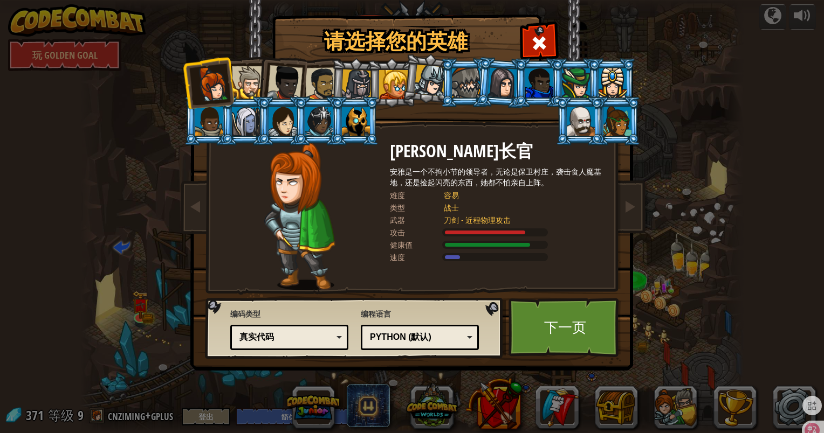
click at [307, 334] on div "真实代码" at bounding box center [285, 338] width 93 height 12
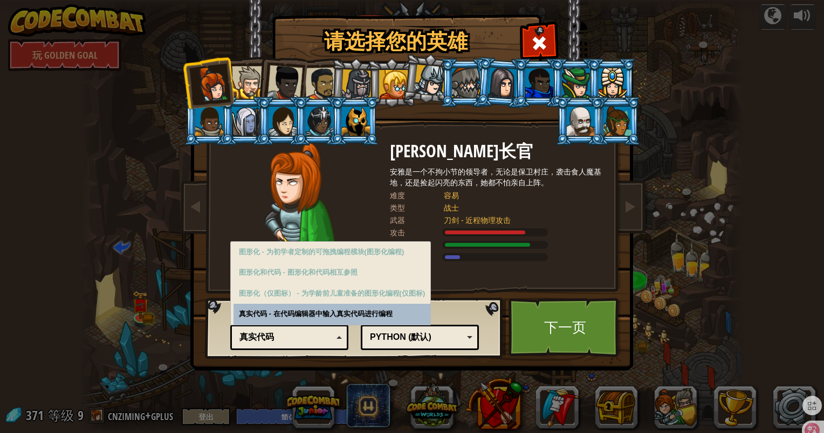
click at [307, 334] on div "真实代码" at bounding box center [285, 338] width 93 height 12
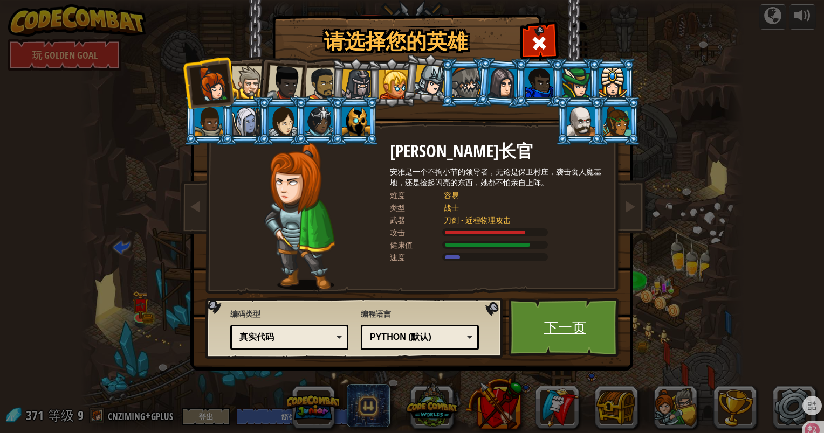
click at [566, 336] on link "下一页" at bounding box center [564, 327] width 113 height 59
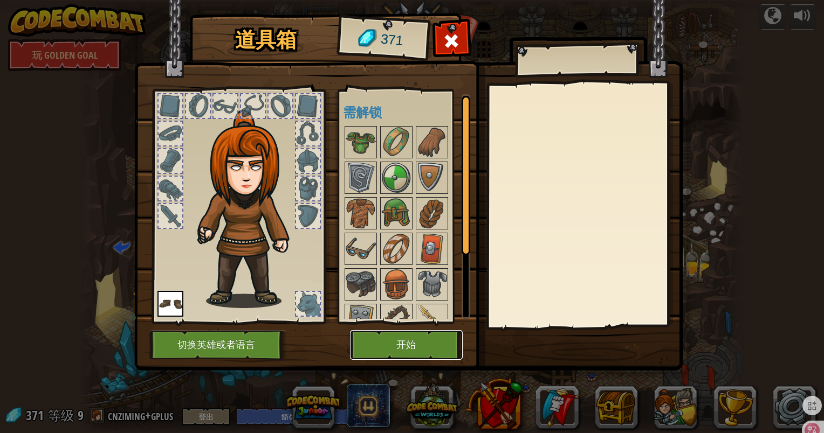
click at [402, 348] on button "开始" at bounding box center [406, 345] width 113 height 30
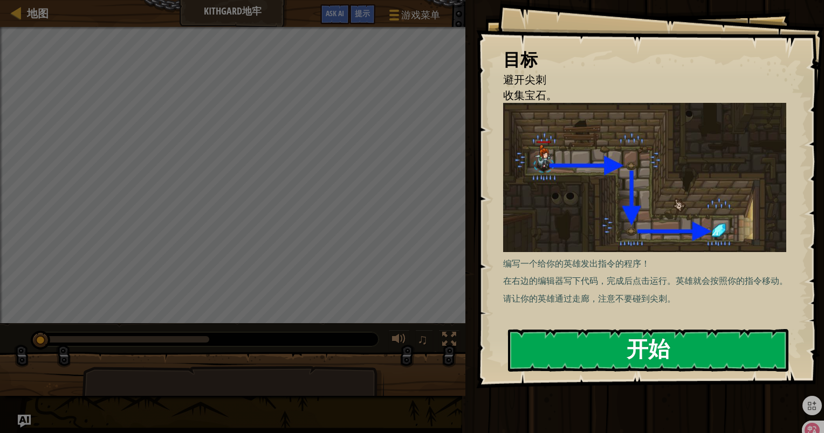
click at [696, 346] on button "开始" at bounding box center [648, 350] width 280 height 43
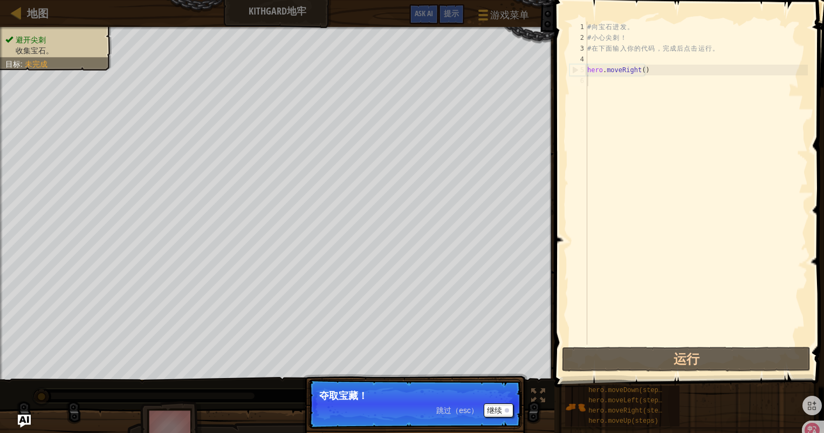
click at [489, 408] on button "继续" at bounding box center [499, 411] width 30 height 14
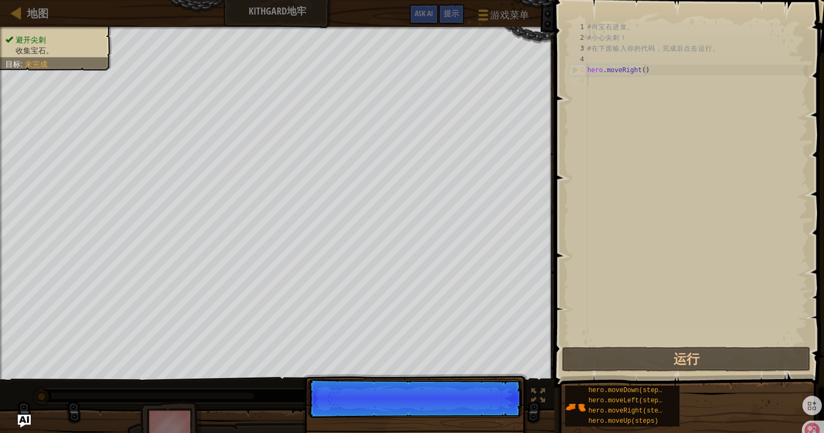
scroll to position [5, 0]
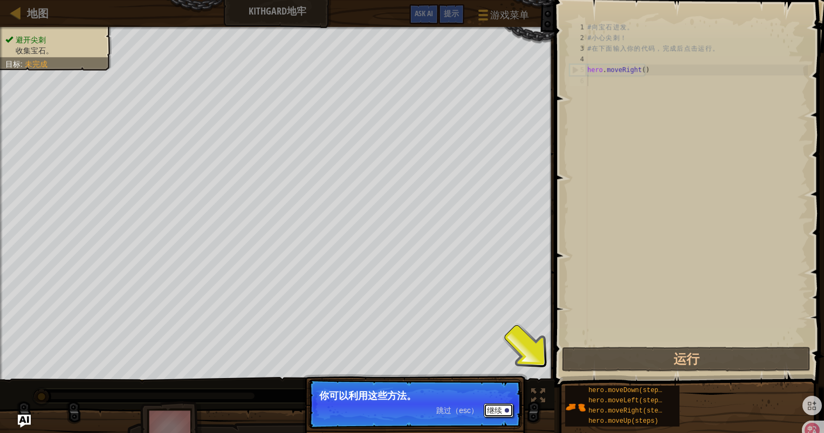
click at [489, 408] on button "继续" at bounding box center [499, 411] width 30 height 14
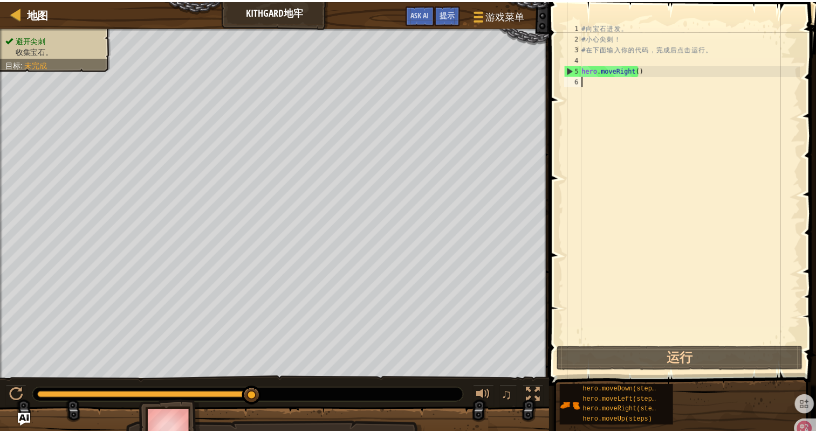
scroll to position [0, 1]
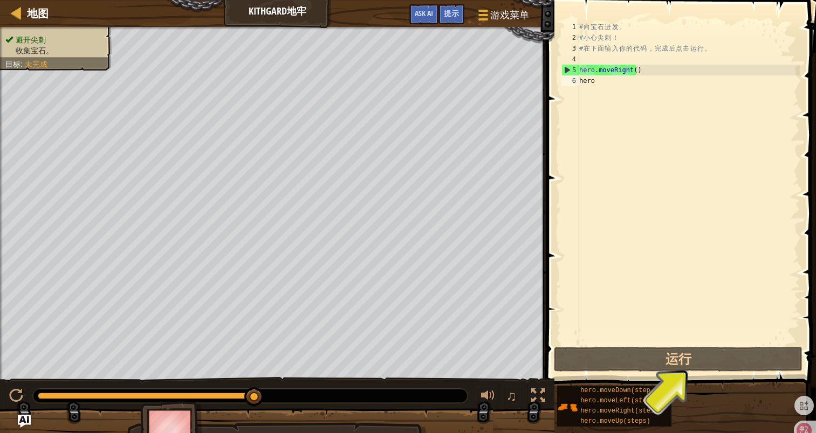
type textarea "hero"
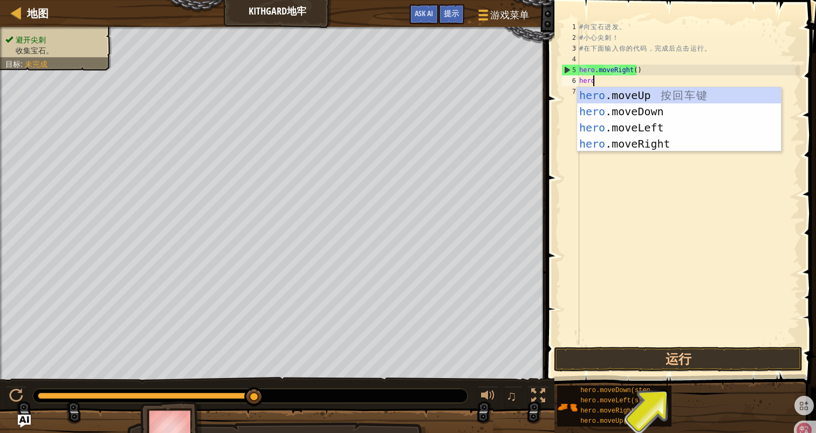
scroll to position [0, 0]
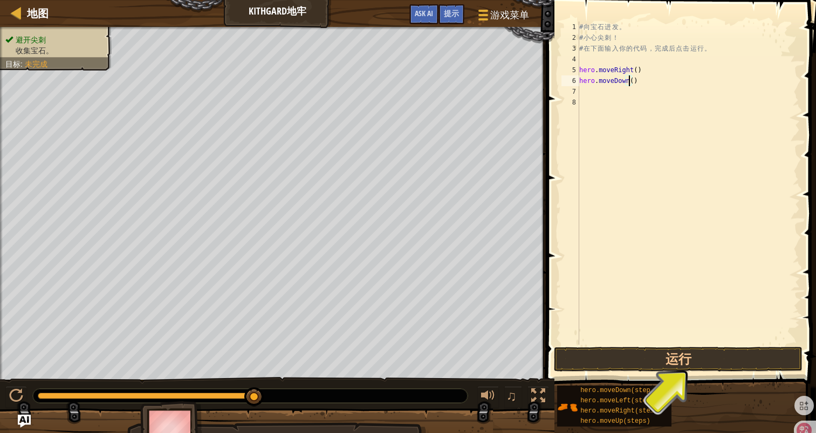
type textarea "hero.moveDown(2)"
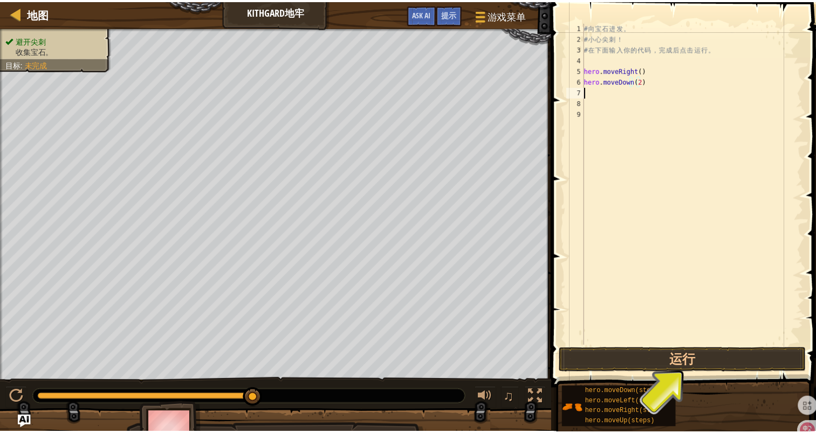
scroll to position [5, 0]
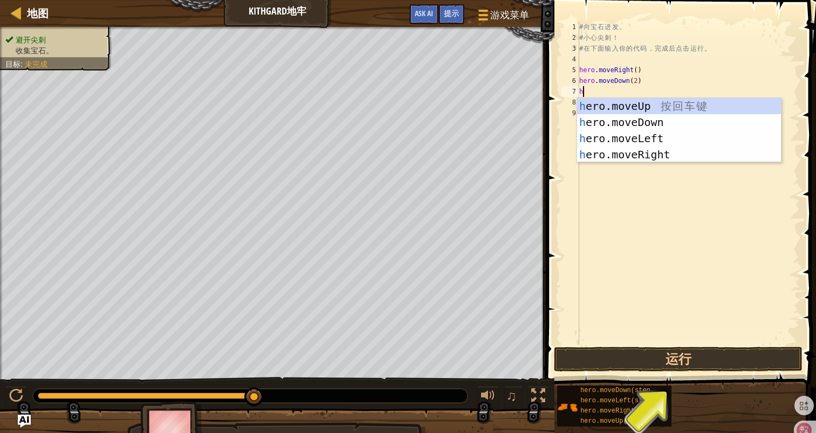
type textarea "he"
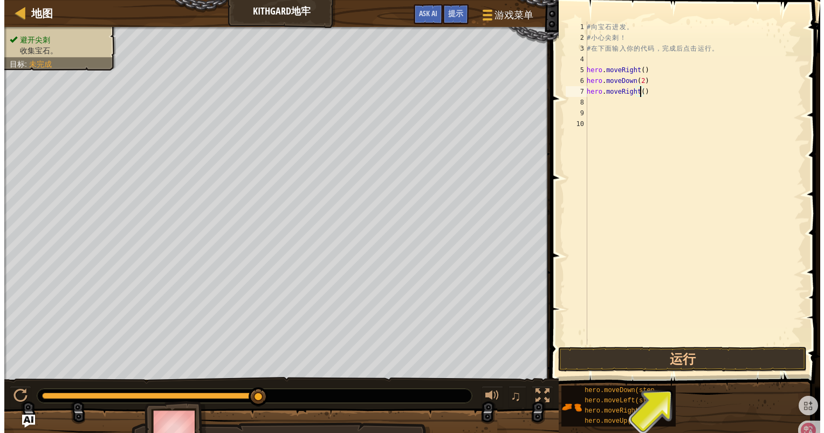
scroll to position [5, 4]
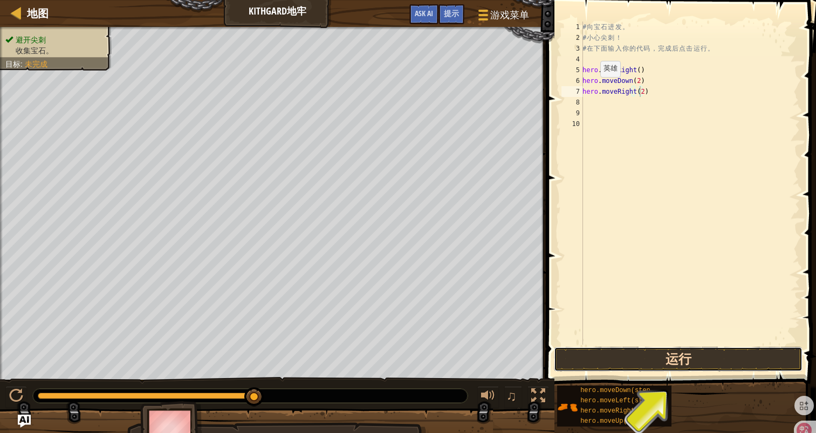
click at [712, 357] on button "运行" at bounding box center [678, 359] width 249 height 25
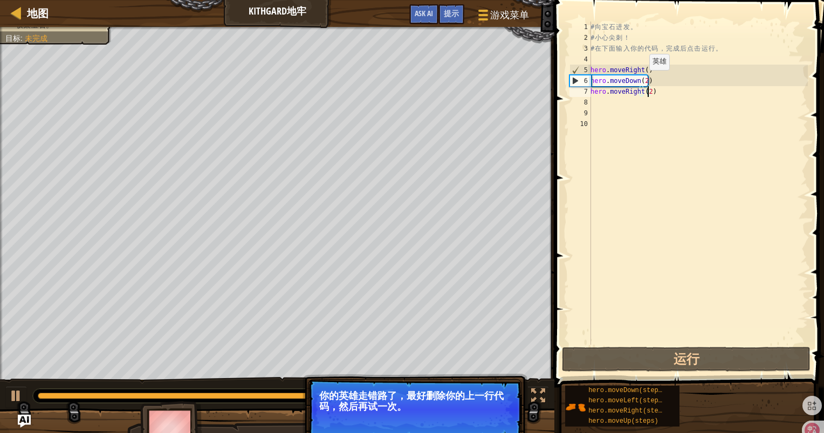
click at [643, 81] on div "# 向 宝 石 进 发 。 # 小 心 尖 刺 ！ # 在 下 面 输 入 你 的 代 码 ， 完 成 后 点 击 运 行 。 hero . moveRigh…" at bounding box center [697, 194] width 219 height 345
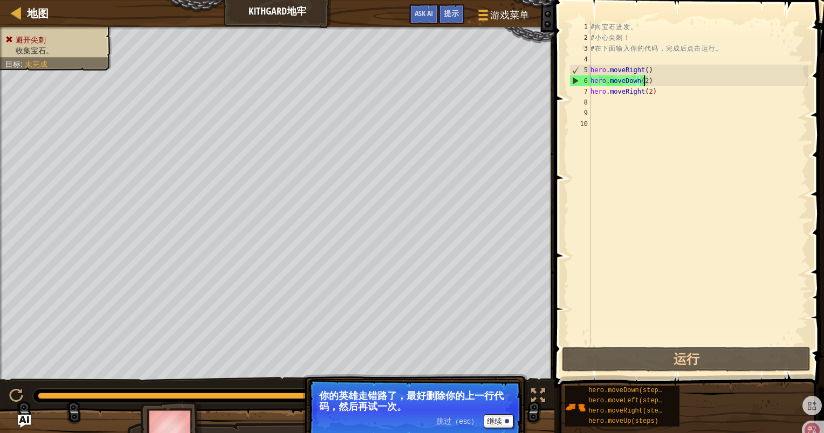
scroll to position [5, 4]
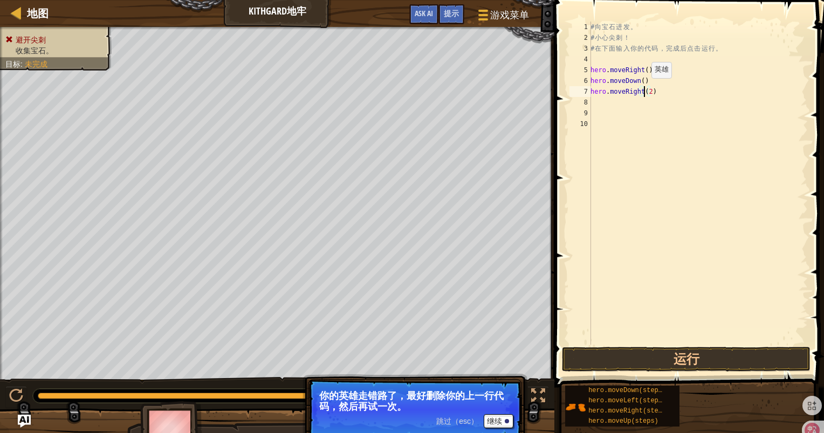
click at [645, 88] on div "# 向 宝 石 进 发 。 # 小 心 尖 刺 ！ # 在 下 面 输 入 你 的 代 码 ， 完 成 后 点 击 运 行 。 hero . moveRigh…" at bounding box center [697, 194] width 219 height 345
click at [647, 89] on div "# 向 宝 石 进 发 。 # 小 心 尖 刺 ！ # 在 下 面 输 入 你 的 代 码 ， 完 成 后 点 击 运 行 。 hero . moveRigh…" at bounding box center [697, 194] width 219 height 345
type textarea "hero.moveRight()"
click at [663, 351] on button "运行" at bounding box center [686, 359] width 249 height 25
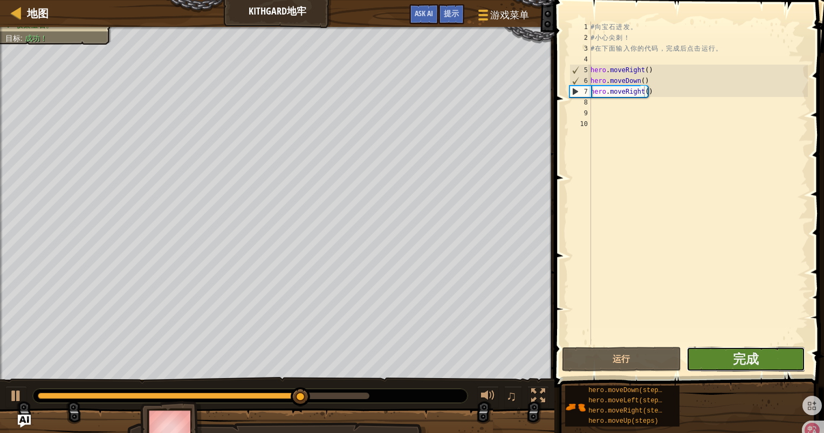
click at [724, 360] on button "完成" at bounding box center [745, 359] width 119 height 25
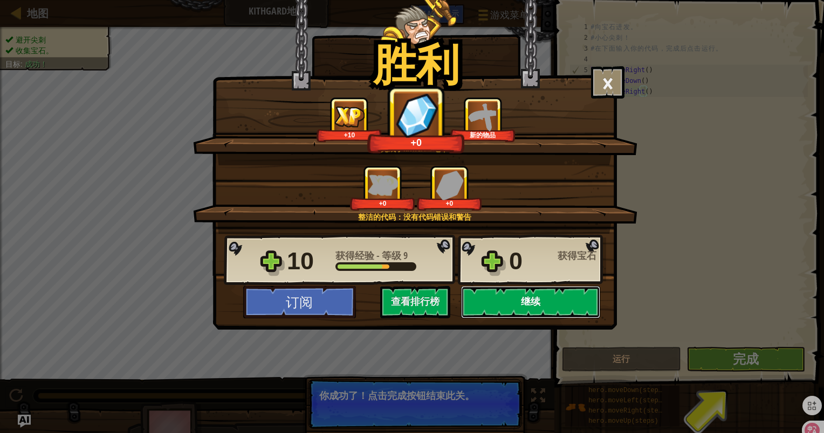
click at [537, 307] on button "继续" at bounding box center [530, 302] width 139 height 32
select select "zh-HANS"
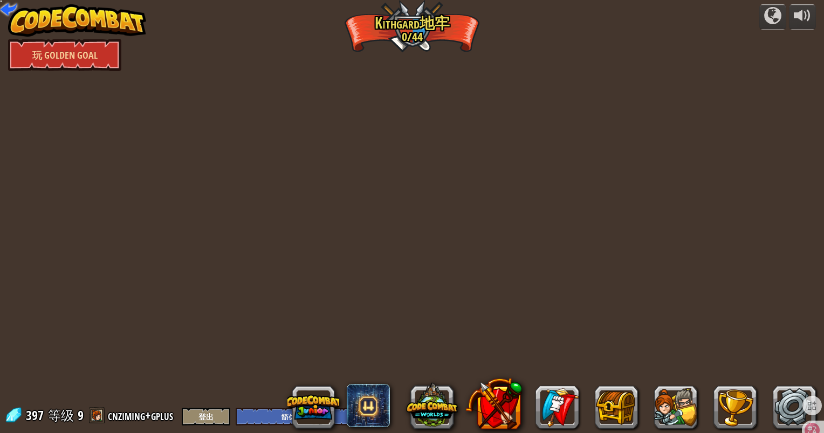
select select "zh-HANS"
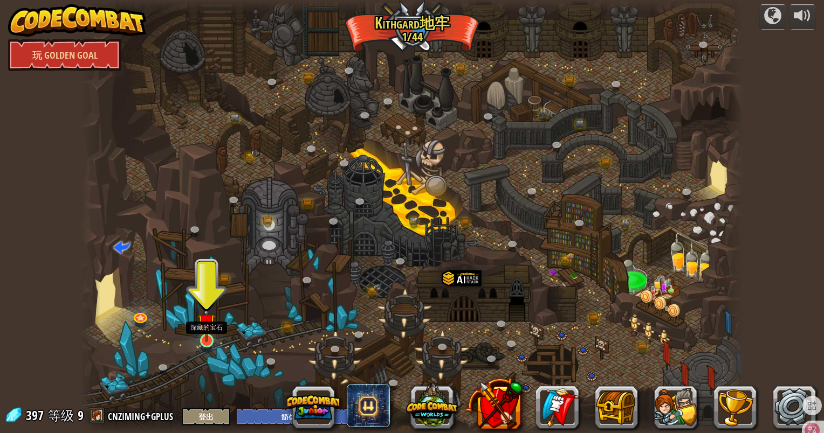
click at [205, 335] on img at bounding box center [206, 322] width 17 height 39
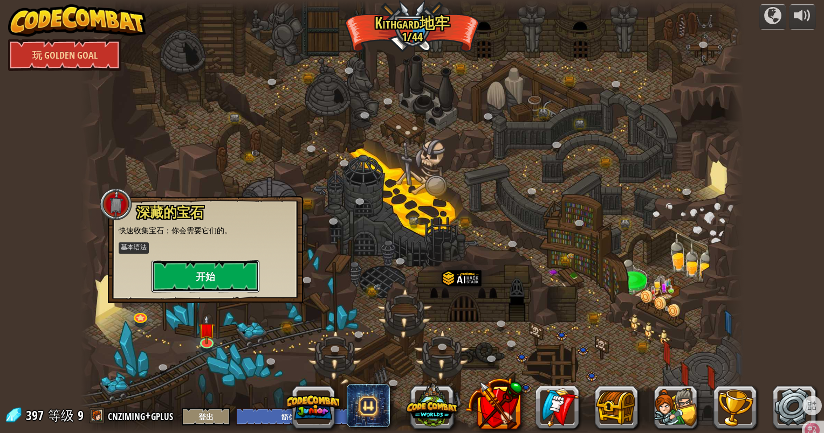
click at [212, 261] on button "开始" at bounding box center [205, 276] width 108 height 32
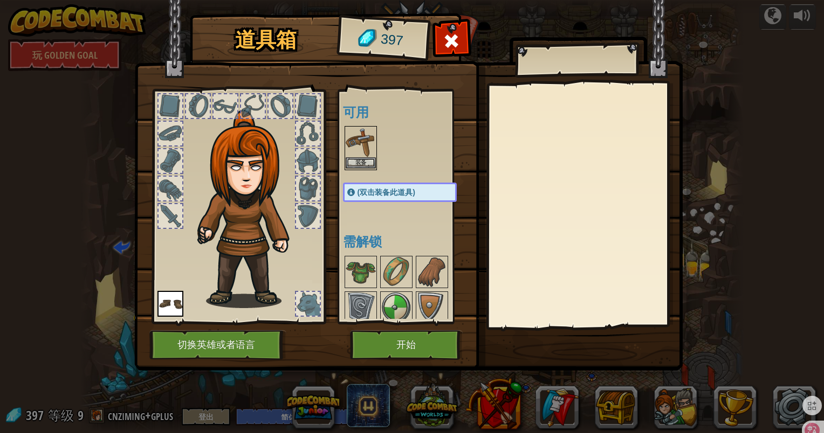
click at [354, 148] on img at bounding box center [361, 142] width 30 height 30
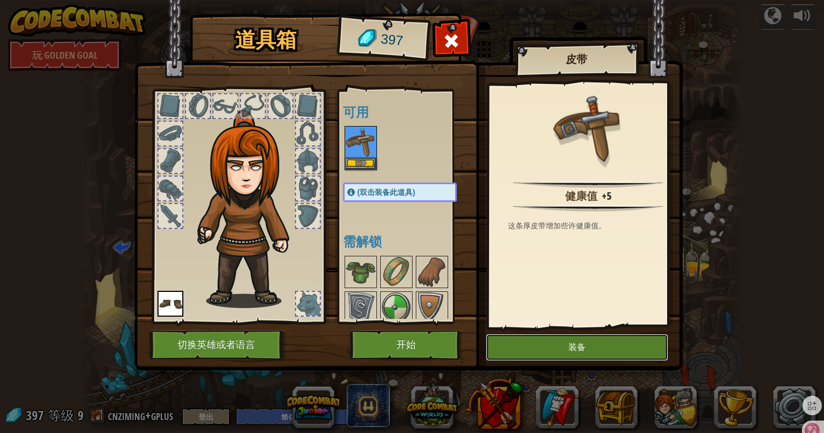
click at [560, 352] on button "装备" at bounding box center [577, 347] width 182 height 27
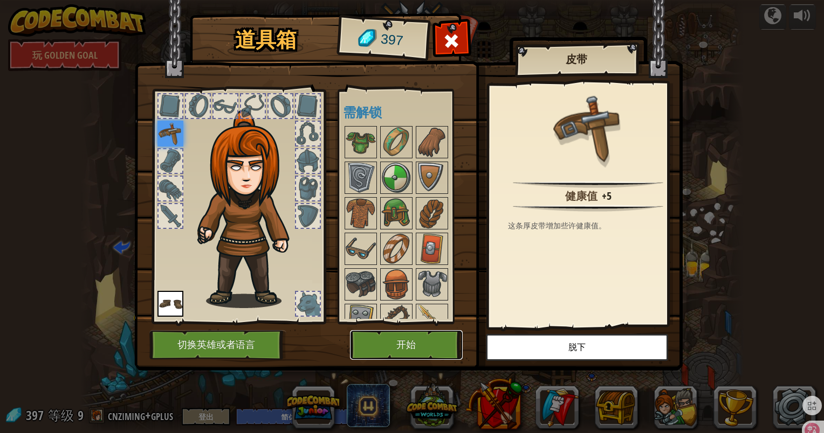
click at [414, 340] on button "开始" at bounding box center [406, 345] width 113 height 30
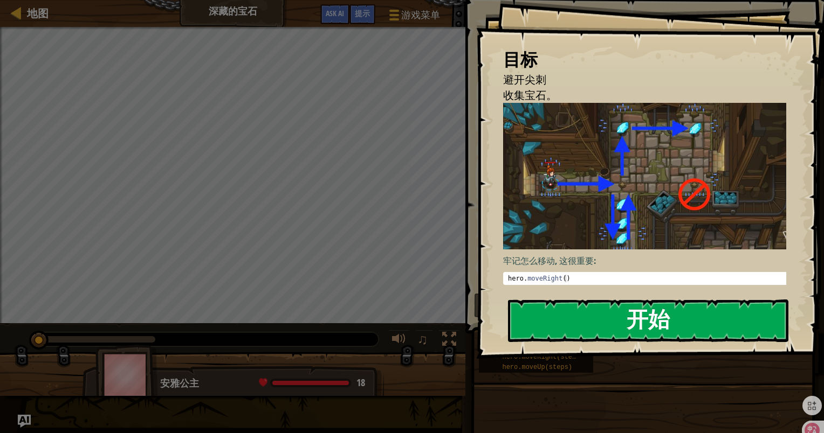
click at [592, 308] on button "开始" at bounding box center [648, 321] width 280 height 43
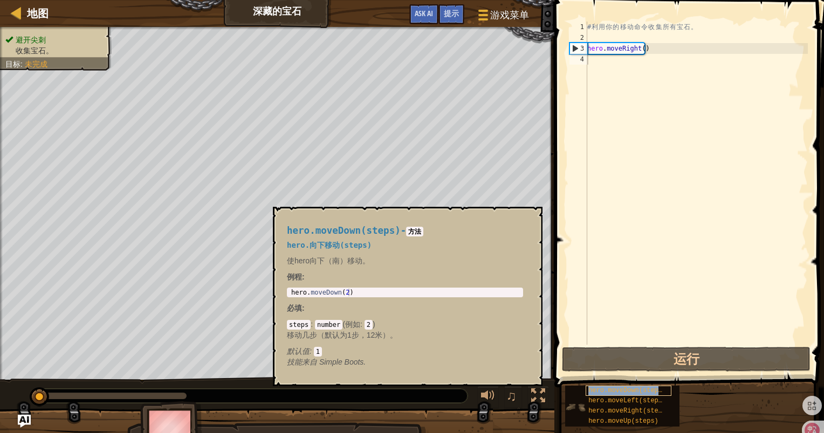
click at [645, 393] on span "hero.moveDown(steps)" at bounding box center [627, 391] width 78 height 8
click at [645, 390] on span "hero.moveDown(steps)" at bounding box center [627, 391] width 78 height 8
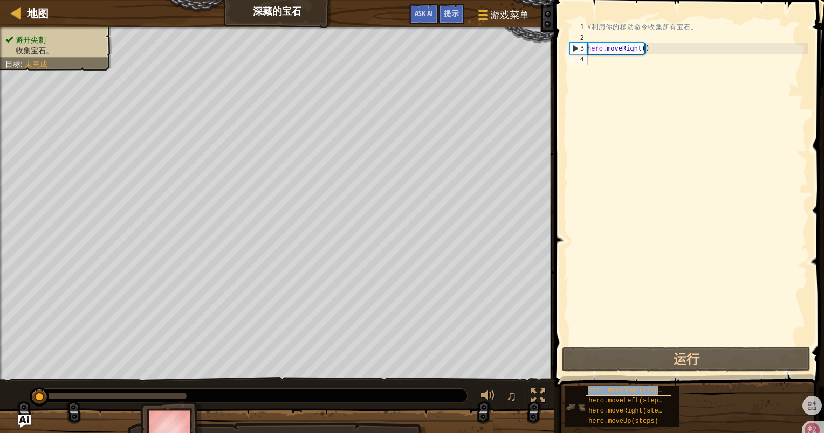
click at [645, 390] on span "hero.moveDown(steps)" at bounding box center [627, 391] width 78 height 8
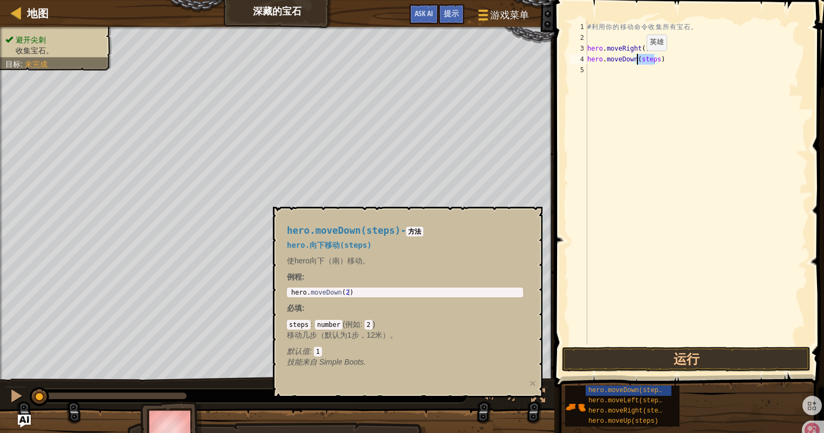
drag, startPoint x: 656, startPoint y: 57, endPoint x: 637, endPoint y: 61, distance: 19.4
click at [637, 61] on div "# 利 用 你 的 移 动 命 令 收 集 所 有 宝 石 。 hero . moveRight ( ) hero . moveDown ( steps )" at bounding box center [696, 194] width 223 height 345
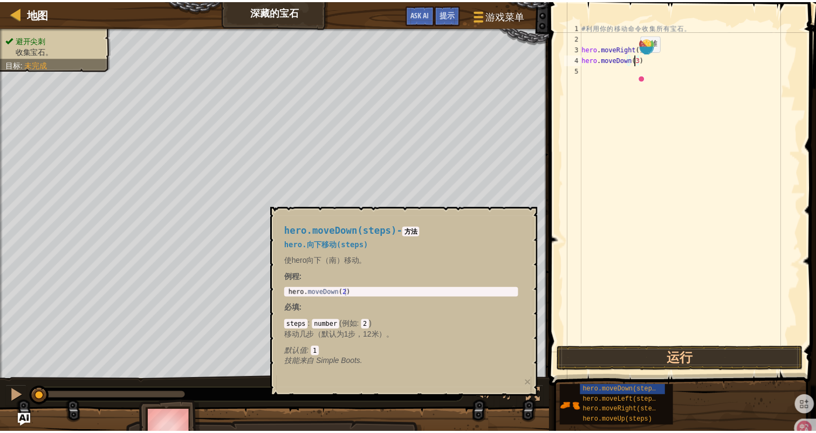
scroll to position [5, 4]
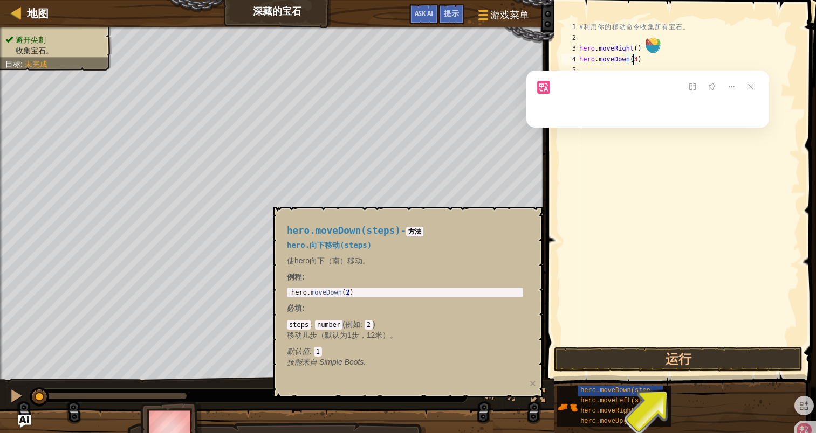
type textarea "hero.moveDown()"
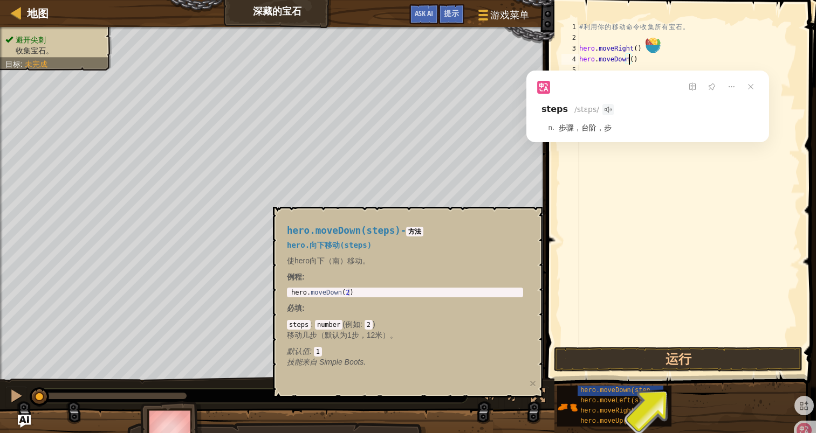
click at [687, 61] on div "# 利 用 你 的 移 动 命 令 收 集 所 有 宝 石 。 hero . moveRight ( ) hero . moveDown ( )" at bounding box center [688, 194] width 223 height 345
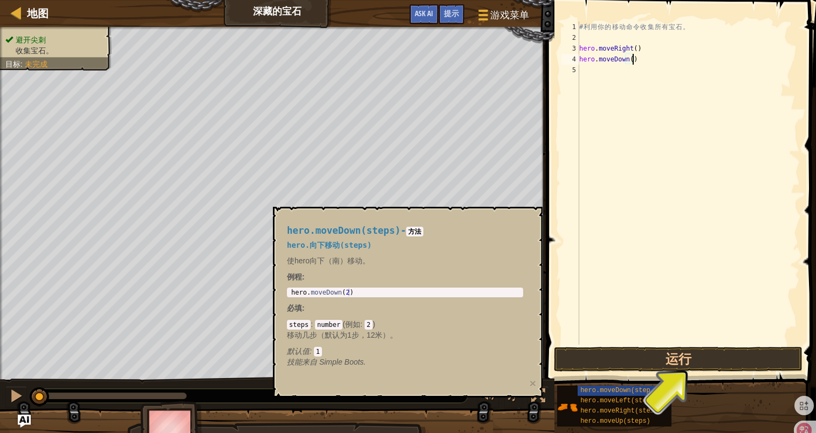
click at [623, 70] on div "# 利 用 你 的 移 动 命 令 收 集 所 有 宝 石 。 hero . moveRight ( ) hero . moveDown ( )" at bounding box center [688, 194] width 223 height 345
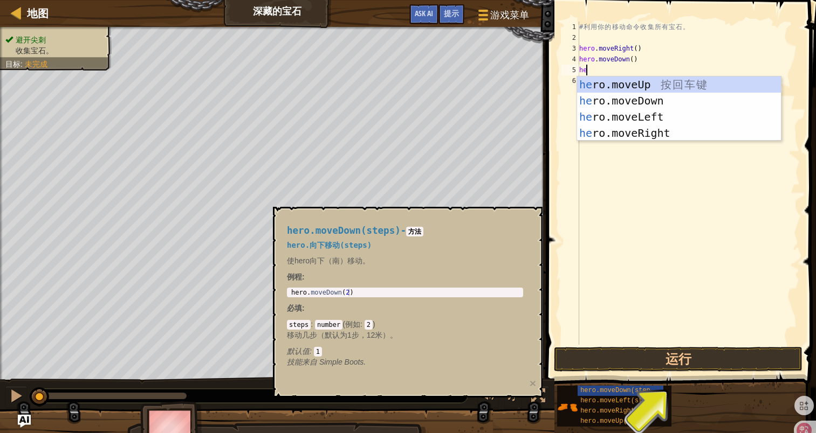
type textarea "her"
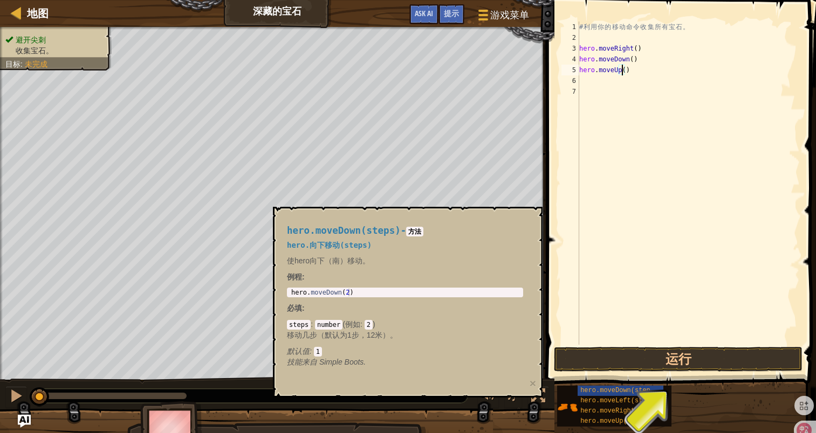
type textarea "hero.moveUp(2)"
type textarea "he"
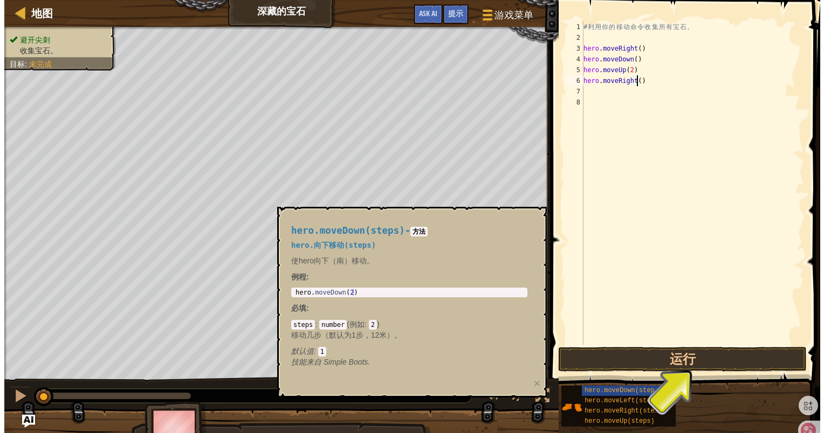
scroll to position [5, 4]
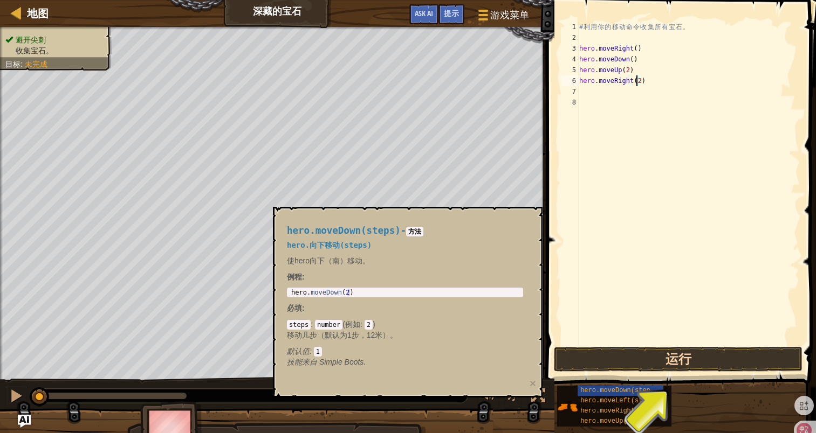
type textarea "hero.moveRight(2)"
click at [691, 363] on button "运行" at bounding box center [678, 359] width 249 height 25
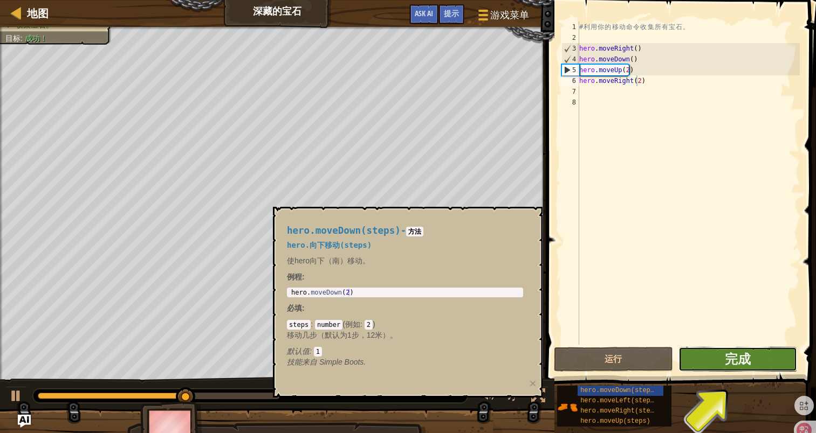
click at [710, 358] on button "完成" at bounding box center [737, 359] width 119 height 25
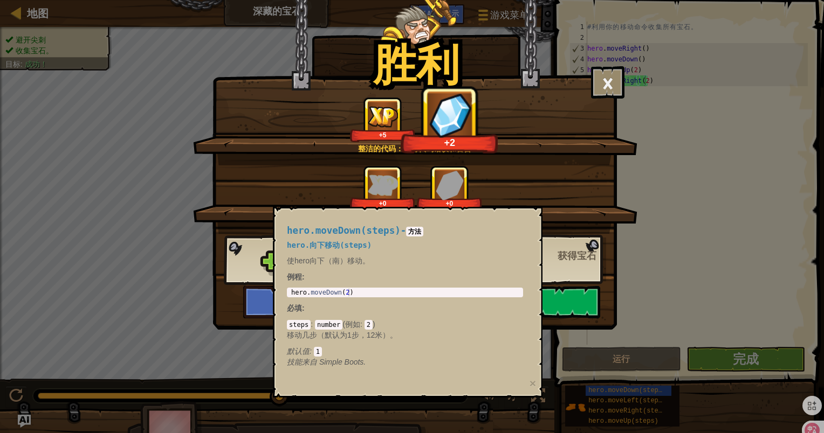
click at [546, 187] on div "+0 +0" at bounding box center [415, 187] width 418 height 45
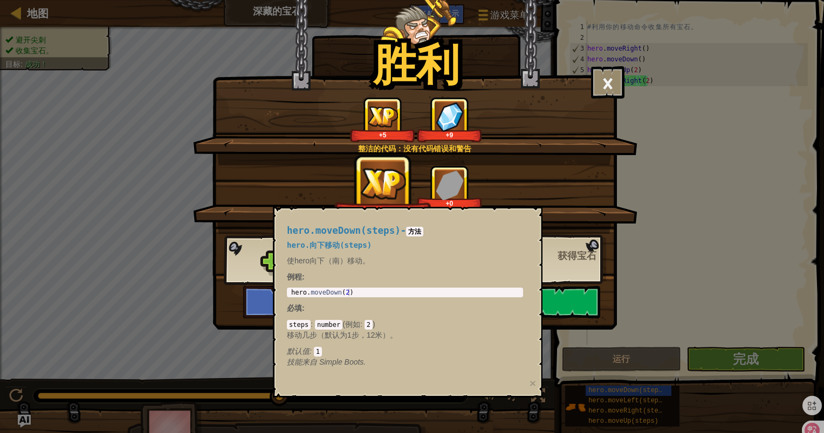
click at [487, 233] on h4 "hero.moveDown(steps) - 方法" at bounding box center [405, 231] width 236 height 10
click at [395, 363] on p "技能来自 Simple Boots." at bounding box center [405, 362] width 236 height 11
click at [332, 365] on em "技能来自 Simple Boots." at bounding box center [326, 362] width 79 height 9
click at [483, 211] on div "hero.moveDown(steps) - 方法 hero.向下移动(steps) 使hero向下（南）移动。 例程 : 1 hero . moveDown…" at bounding box center [408, 302] width 270 height 191
click at [523, 167] on div "+11 +18" at bounding box center [415, 187] width 418 height 45
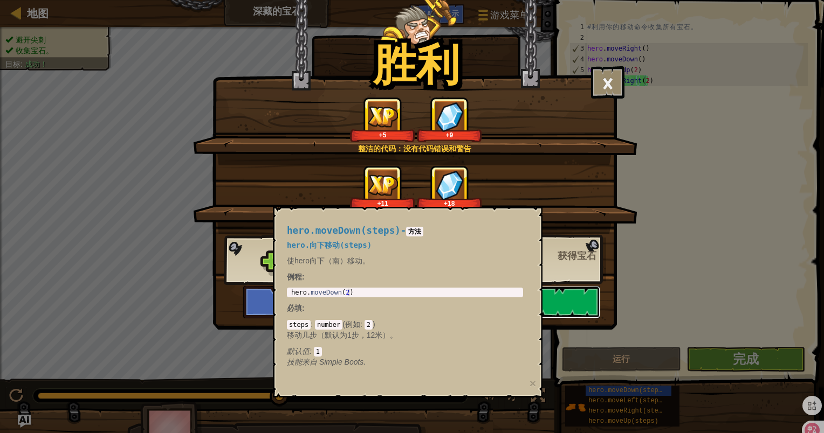
click at [555, 306] on button "继续" at bounding box center [530, 302] width 139 height 32
select select "zh-HANS"
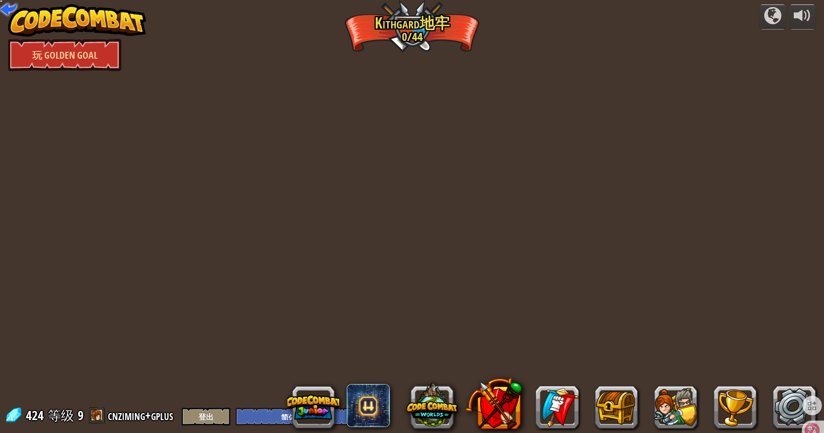
select select "zh-HANS"
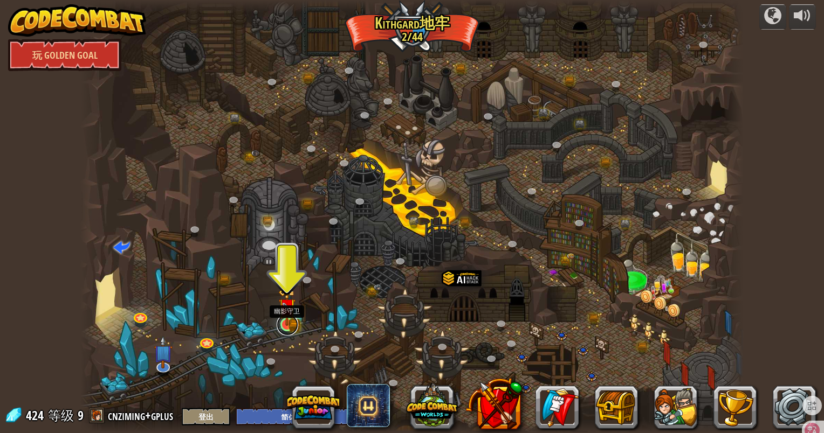
click at [296, 324] on link at bounding box center [288, 325] width 22 height 22
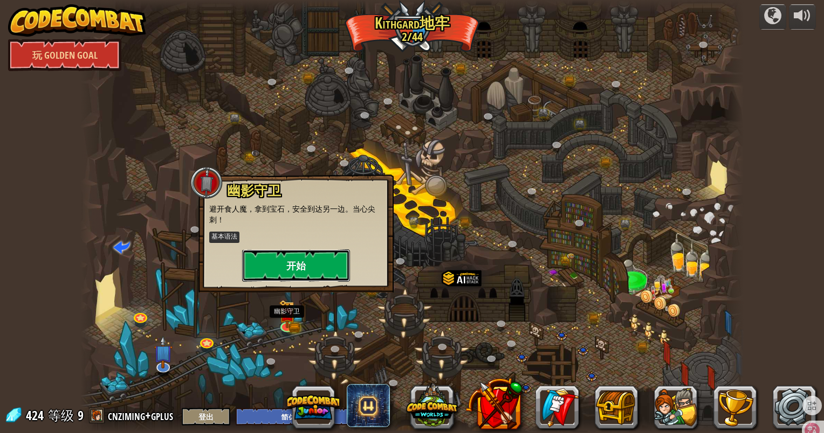
click at [323, 250] on button "开始" at bounding box center [296, 266] width 108 height 32
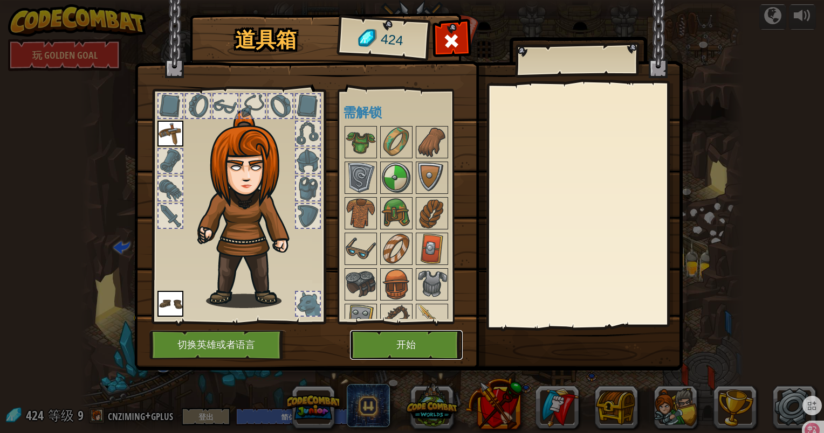
click at [387, 347] on button "开始" at bounding box center [406, 345] width 113 height 30
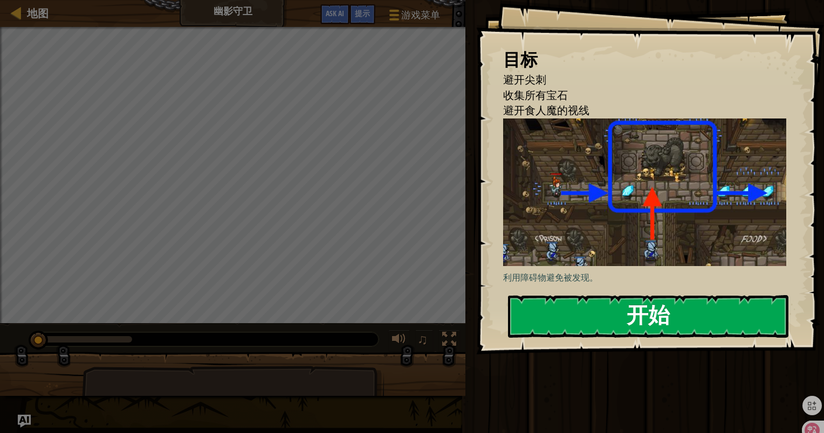
click at [594, 310] on button "开始" at bounding box center [648, 316] width 280 height 43
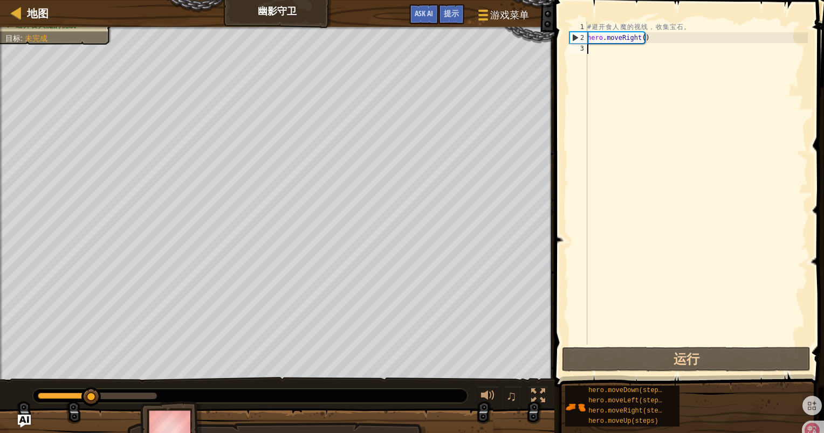
click at [600, 51] on div "# 避 开 食 人 魔 的 视 线 ， 收 集 宝 石 。 hero . moveRight ( )" at bounding box center [696, 194] width 223 height 345
type textarea "h"
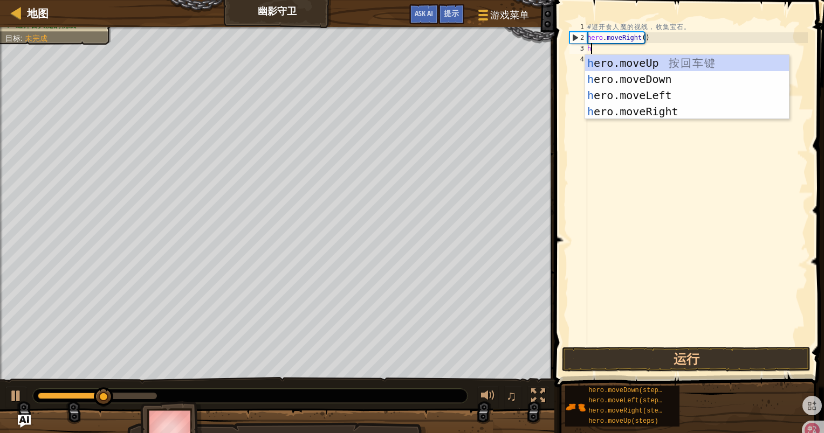
scroll to position [5, 0]
click at [616, 58] on div "h ero.moveUp 按 回 车 键 h ero.moveDown 按 回 车 键 h ero.moveLeft 按 回 车 键 h ero.moveRi…" at bounding box center [687, 103] width 204 height 97
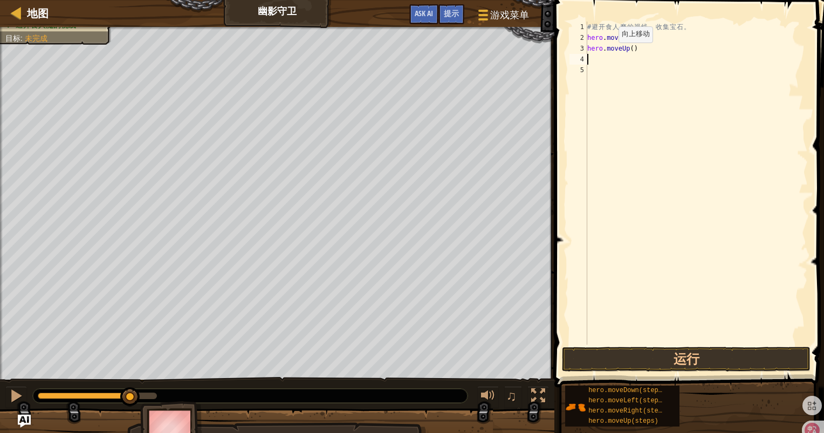
type textarea "h"
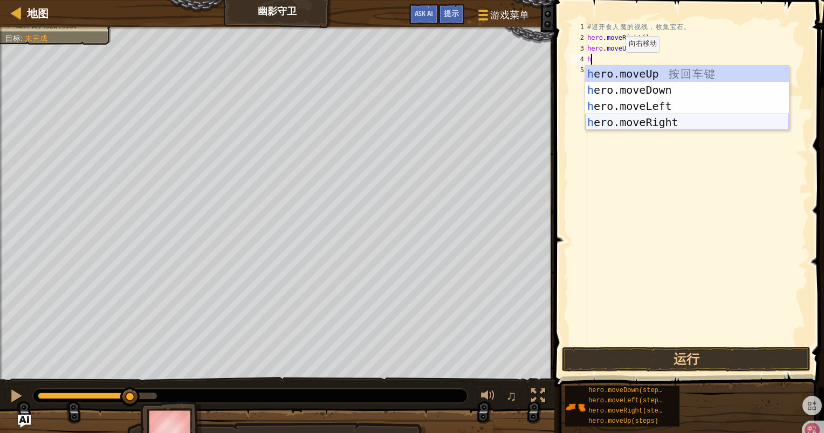
click at [636, 117] on div "h ero.moveUp 按 回 车 键 h ero.moveDown 按 回 车 键 h ero.moveLeft 按 回 车 键 h ero.moveRi…" at bounding box center [687, 114] width 204 height 97
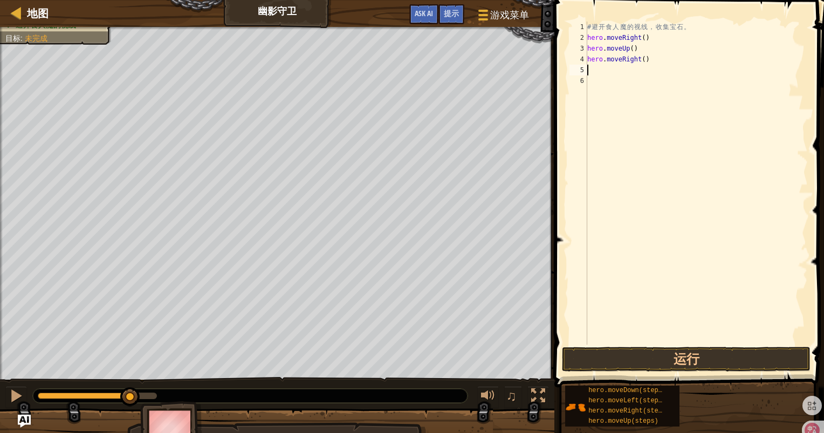
type textarea "h"
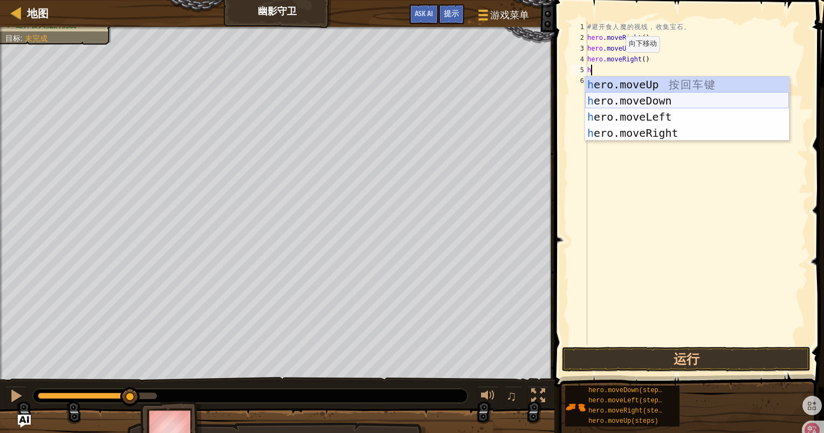
click at [625, 102] on div "h ero.moveUp 按 回 车 键 h ero.moveDown 按 回 车 键 h ero.moveLeft 按 回 车 键 h ero.moveRi…" at bounding box center [687, 125] width 204 height 97
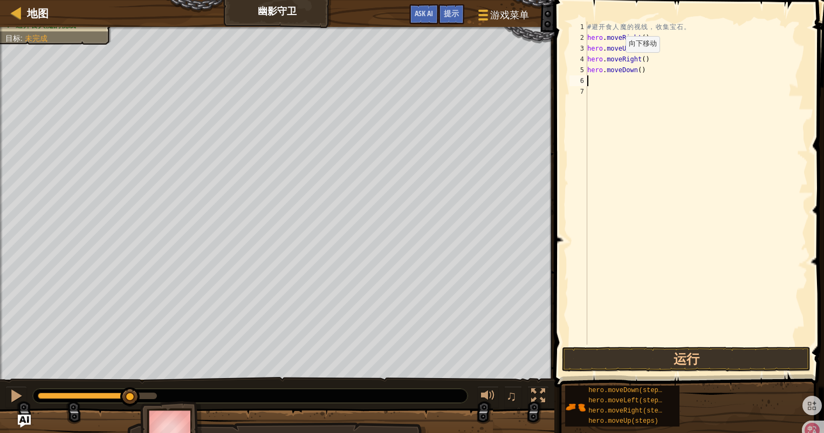
type textarea "h"
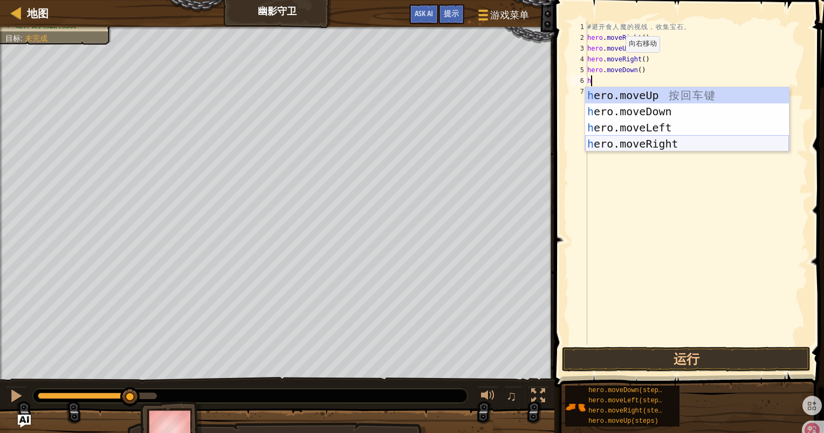
click at [644, 140] on div "h ero.moveUp 按 回 车 键 h ero.moveDown 按 回 车 键 h ero.moveLeft 按 回 车 键 h ero.moveRi…" at bounding box center [687, 135] width 204 height 97
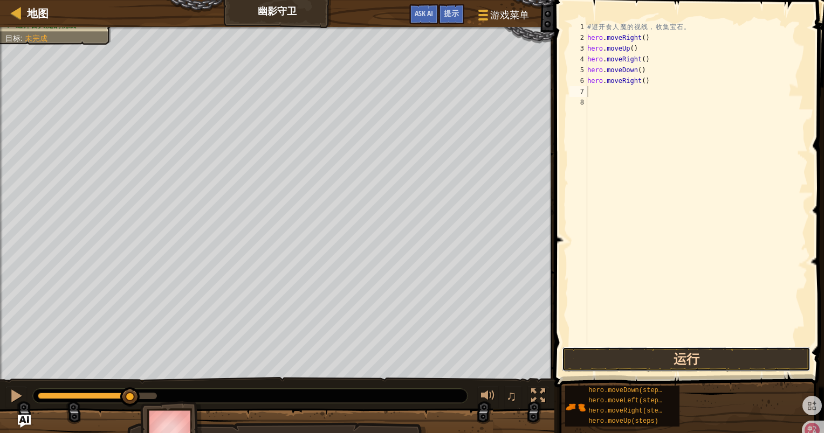
click at [651, 356] on button "运行" at bounding box center [686, 359] width 249 height 25
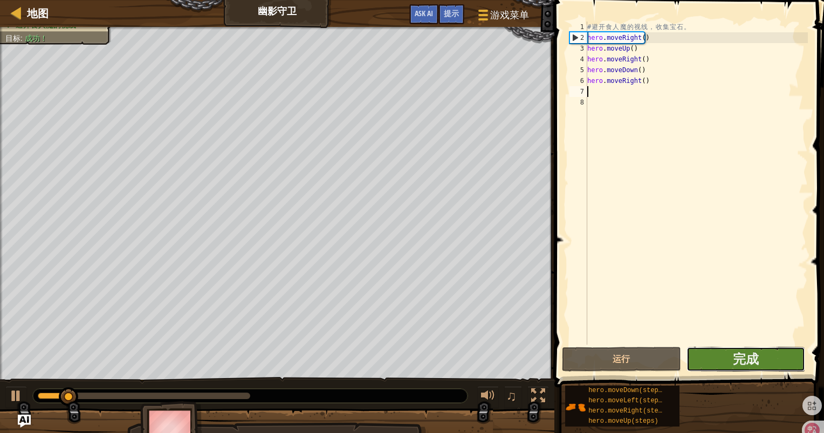
click at [730, 365] on button "完成" at bounding box center [745, 359] width 119 height 25
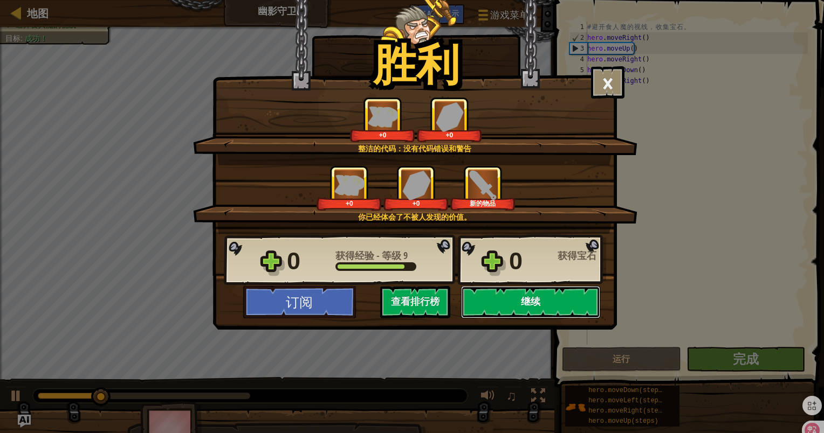
click at [505, 308] on button "继续" at bounding box center [530, 302] width 139 height 32
select select "zh-HANS"
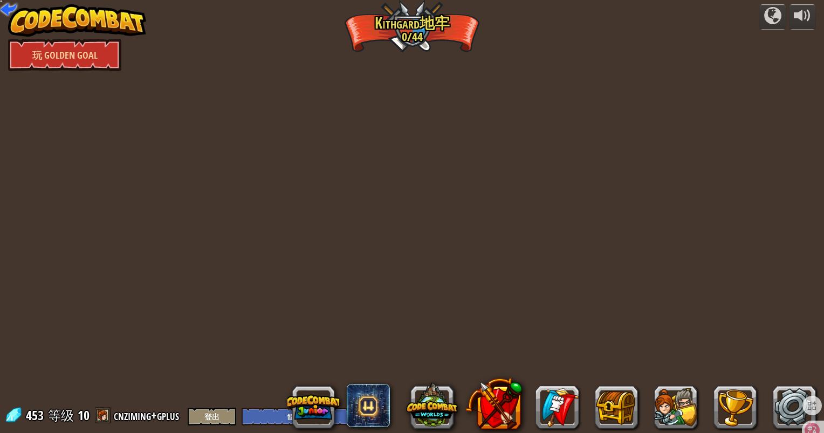
select select "zh-HANS"
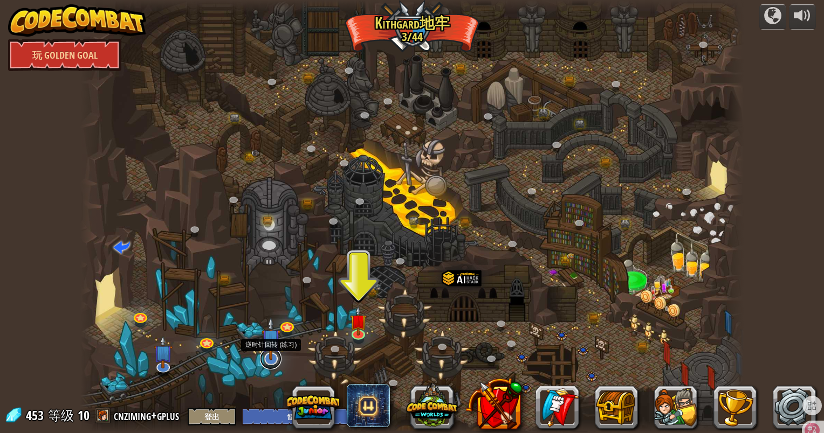
click at [269, 362] on link at bounding box center [271, 359] width 22 height 22
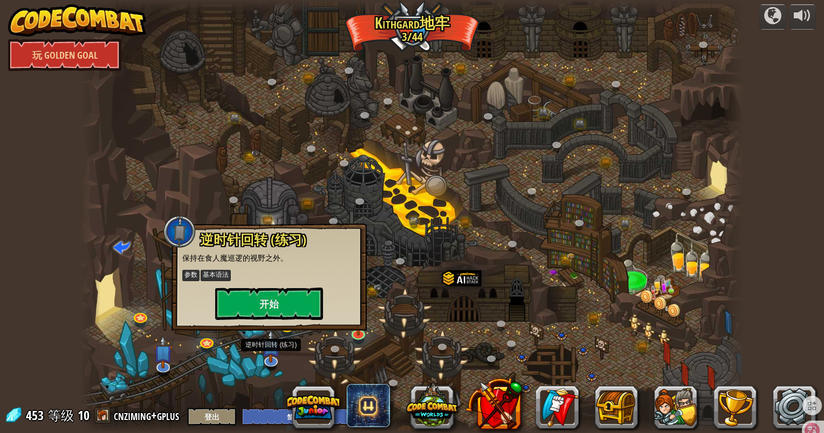
click at [402, 274] on div at bounding box center [411, 216] width 663 height 433
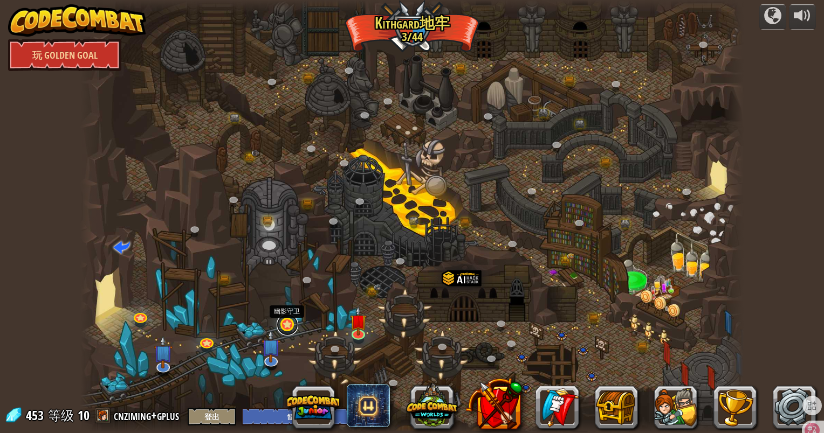
click at [293, 325] on link at bounding box center [288, 325] width 22 height 22
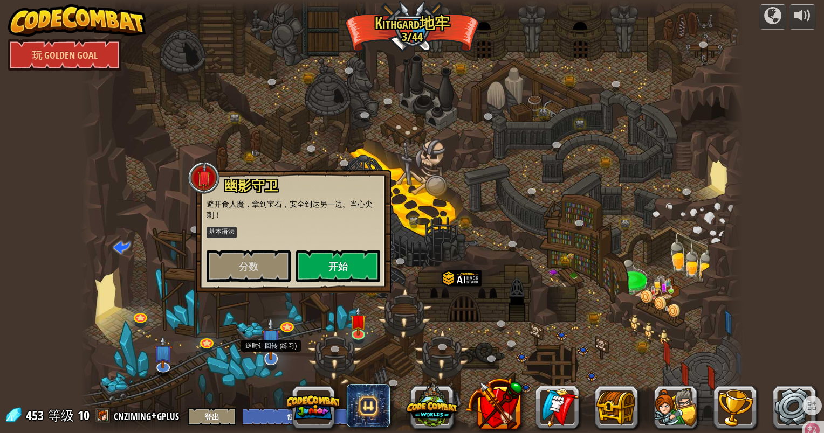
click at [277, 356] on img at bounding box center [270, 338] width 19 height 43
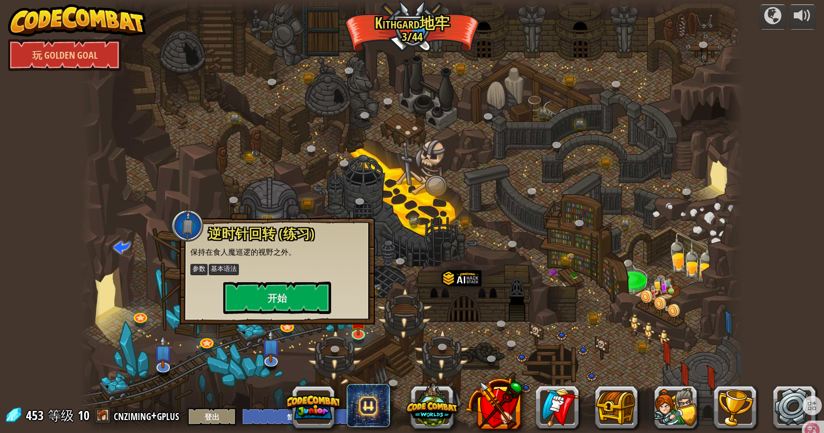
click at [283, 314] on div "逆时针回转 (练习) 保持在食人魔巡逻的视野之外。 参数 基本语法 开始" at bounding box center [277, 271] width 195 height 107
click at [282, 300] on button "开始" at bounding box center [277, 298] width 108 height 32
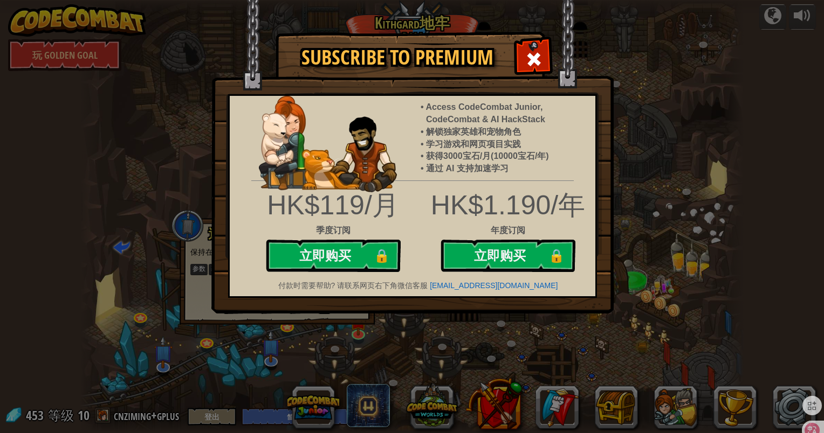
click at [587, 80] on img at bounding box center [412, 157] width 402 height 314
click at [547, 53] on div at bounding box center [533, 58] width 34 height 34
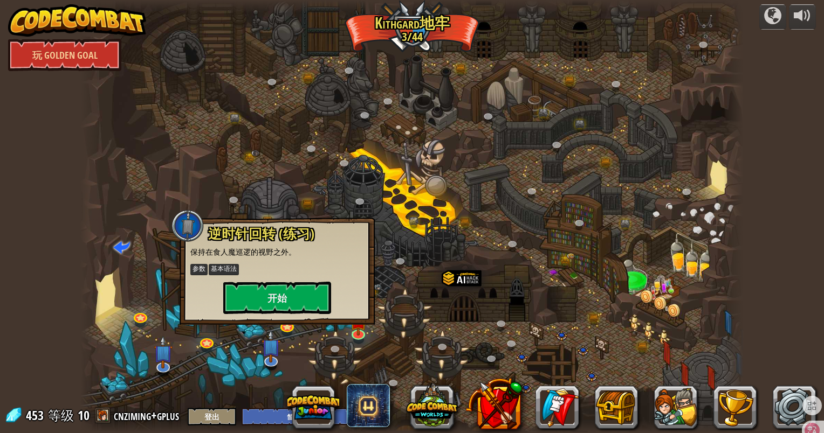
click at [384, 272] on div at bounding box center [411, 216] width 663 height 433
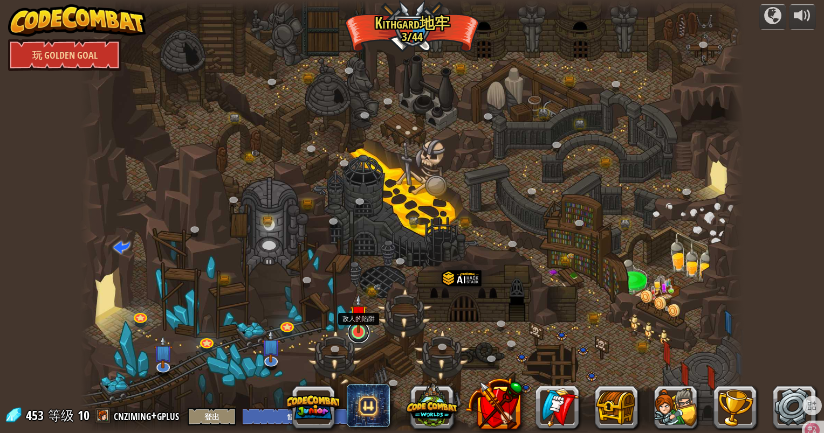
click at [364, 335] on link at bounding box center [359, 333] width 22 height 22
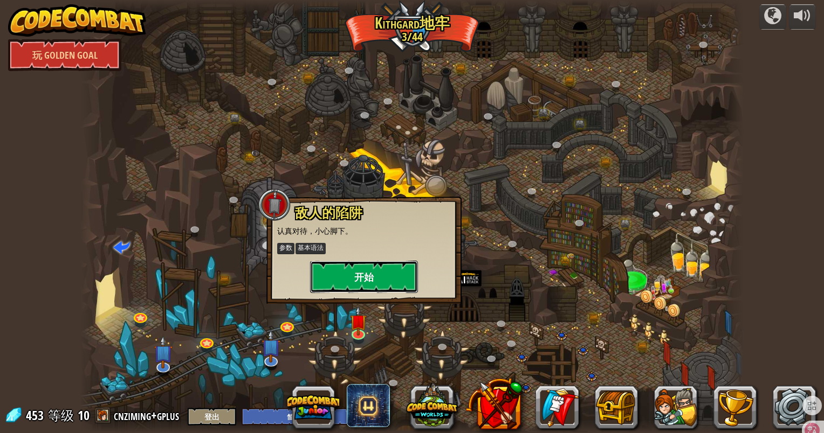
click at [390, 261] on button "开始" at bounding box center [364, 277] width 108 height 32
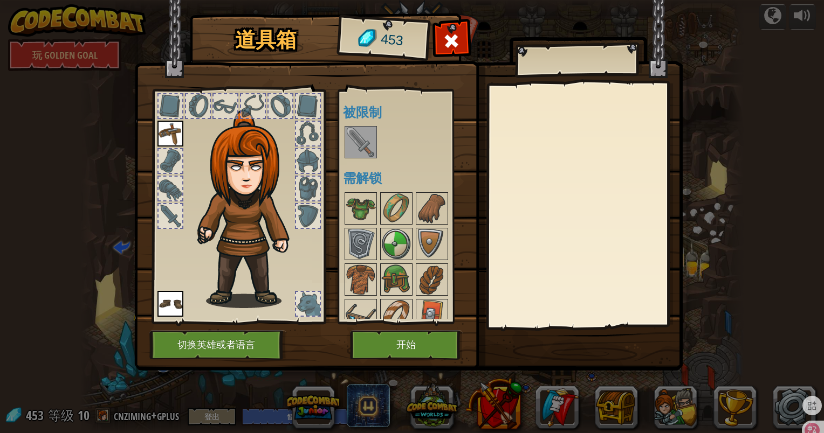
click at [361, 135] on img at bounding box center [361, 142] width 30 height 30
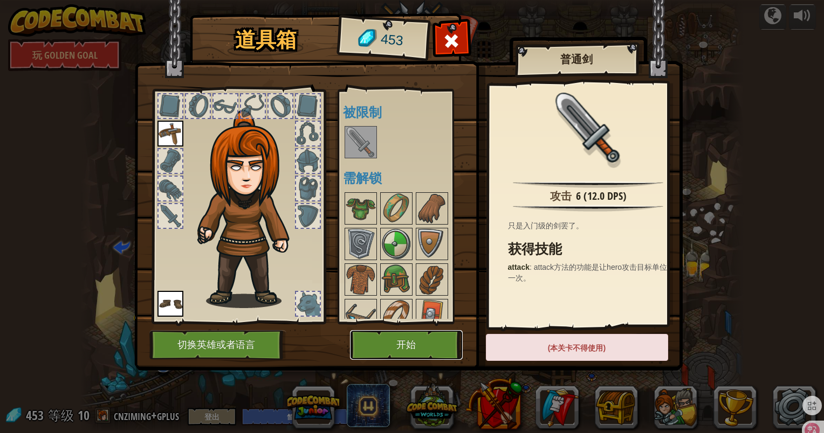
click at [406, 332] on button "开始" at bounding box center [406, 345] width 113 height 30
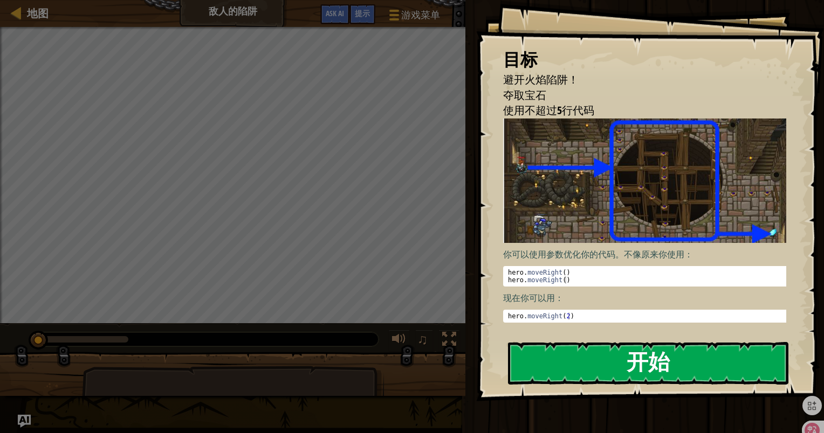
click at [579, 358] on button "开始" at bounding box center [648, 363] width 280 height 43
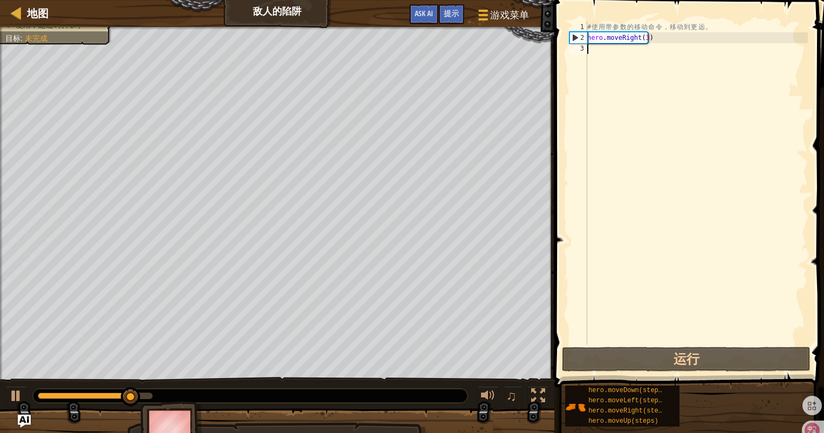
click at [609, 56] on div "# 使 用 带 参 数 的 移 动 命 令 ， 移 动 到 更 远 。 hero . moveRight ( 3 )" at bounding box center [696, 194] width 223 height 345
type textarea "h"
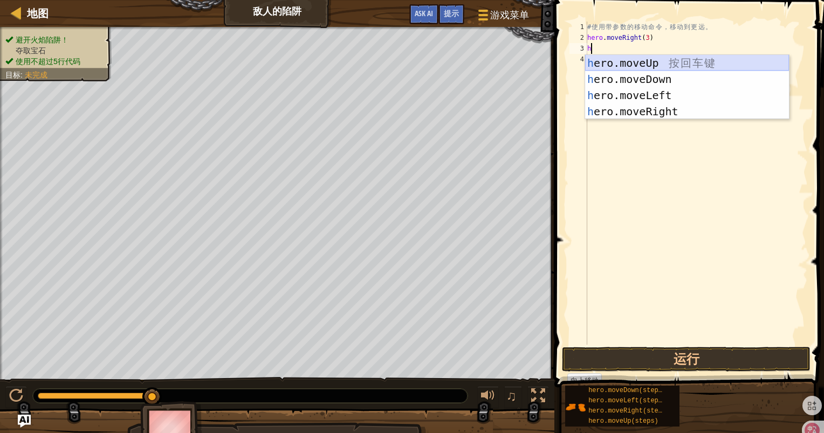
click at [610, 58] on div "h ero.moveUp 按 回 车 键 h ero.moveDown 按 回 车 键 h ero.moveLeft 按 回 车 键 h ero.moveRi…" at bounding box center [687, 103] width 204 height 97
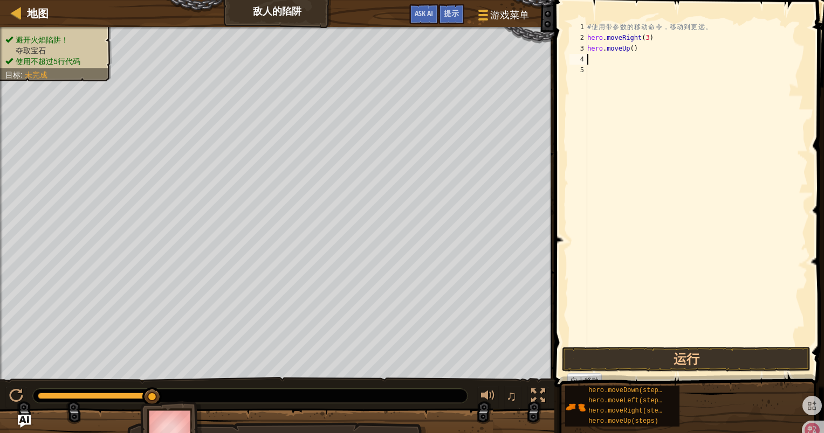
type textarea "h"
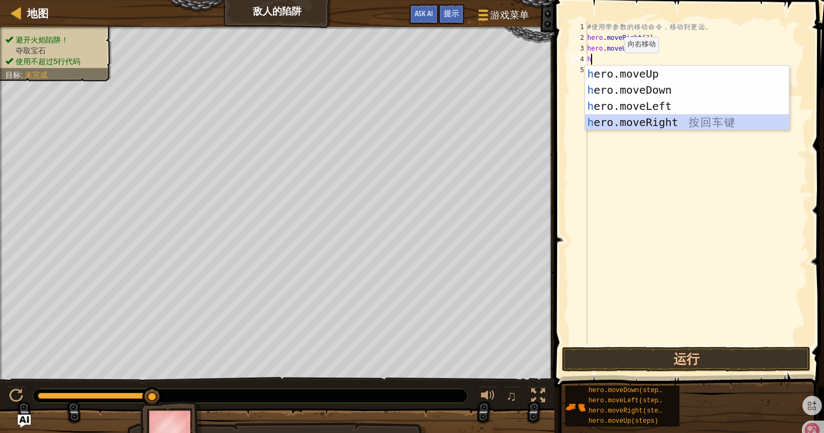
click at [646, 118] on div "h ero.moveUp 按 回 车 键 h ero.moveDown 按 回 车 键 h ero.moveLeft 按 回 车 键 h ero.moveRi…" at bounding box center [687, 114] width 204 height 97
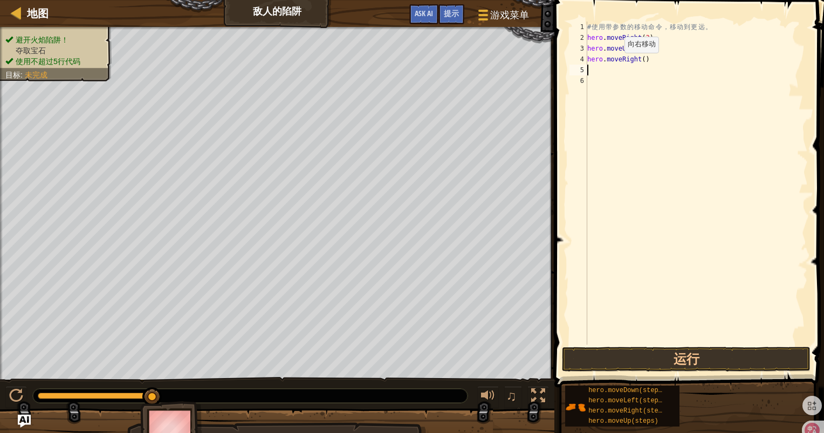
type textarea "h"
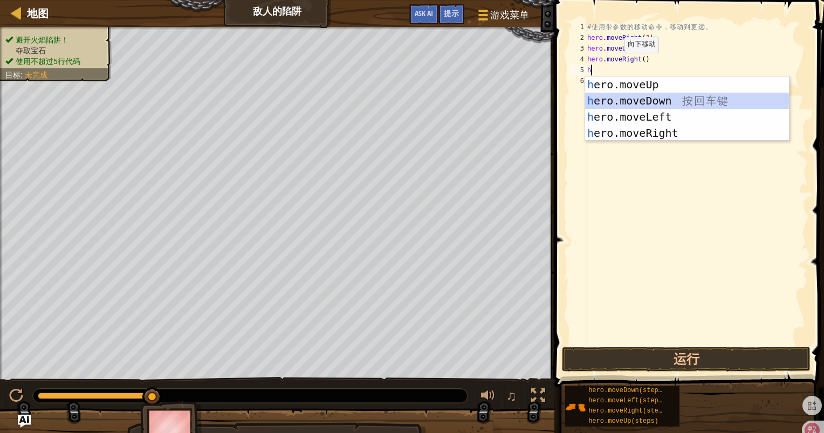
click at [659, 101] on div "h ero.moveUp 按 回 车 键 h ero.moveDown 按 回 车 键 h ero.moveLeft 按 回 车 键 h ero.moveRi…" at bounding box center [687, 125] width 204 height 97
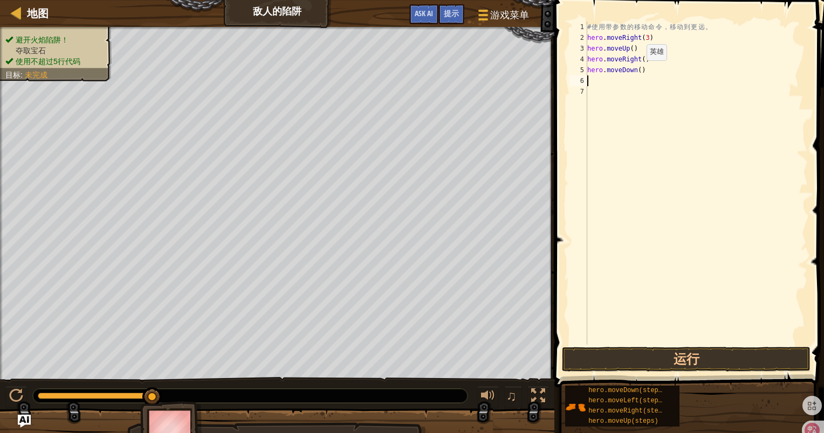
click at [637, 71] on div "# 使 用 带 参 数 的 移 动 命 令 ， 移 动 到 更 远 。 hero . moveRight ( 3 ) hero . moveUp ( ) he…" at bounding box center [696, 194] width 223 height 345
type textarea "hero.moveDown(3)"
click at [616, 75] on div "# 使 用 带 参 数 的 移 动 命 令 ， 移 动 到 更 远 。 hero . moveRight ( 3 ) hero . moveUp ( ) he…" at bounding box center [696, 194] width 223 height 345
click at [615, 80] on div "# 使 用 带 参 数 的 移 动 命 令 ， 移 动 到 更 远 。 hero . moveRight ( 3 ) hero . moveUp ( ) he…" at bounding box center [696, 194] width 223 height 345
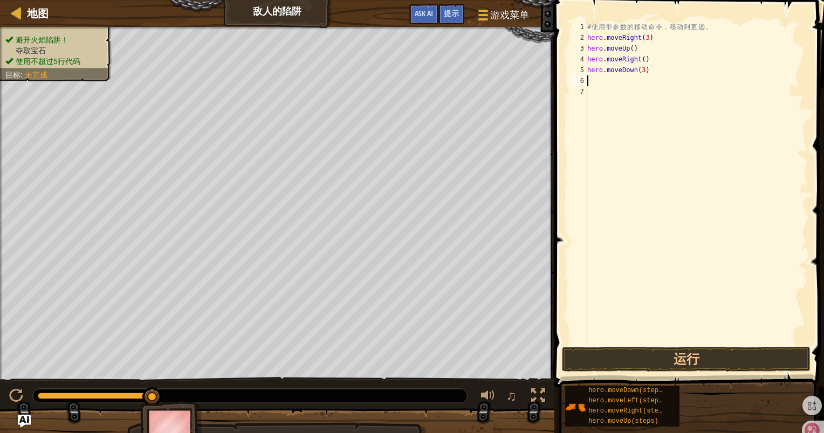
scroll to position [5, 0]
type textarea "h"
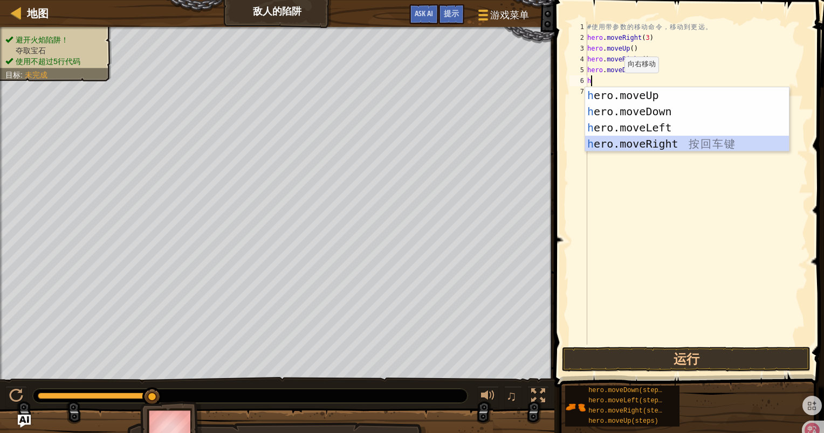
click at [644, 141] on div "h ero.moveUp 按 回 车 键 h ero.moveDown 按 回 车 键 h ero.moveLeft 按 回 车 键 h ero.moveRi…" at bounding box center [687, 135] width 204 height 97
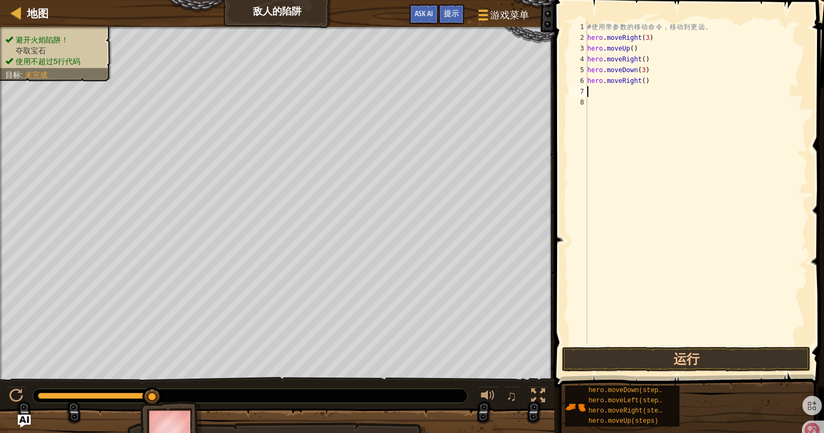
type textarea "hero.moveRight()"
click at [609, 94] on div "# 使 用 带 参 数 的 移 动 命 令 ， 移 动 到 更 远 。 hero . moveRight ( 3 ) hero . moveUp ( ) he…" at bounding box center [696, 194] width 223 height 345
click at [684, 369] on button "运行" at bounding box center [686, 359] width 249 height 25
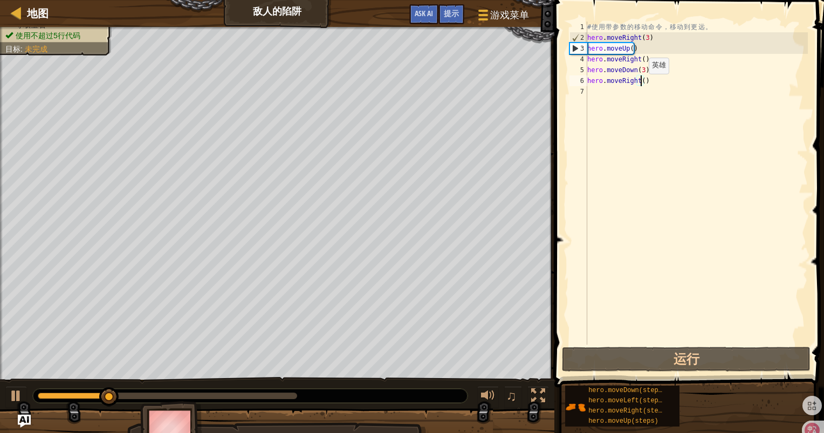
click at [639, 84] on div "# 使 用 带 参 数 的 移 动 命 令 ， 移 动 到 更 远 。 hero . moveRight ( 3 ) hero . moveUp ( ) he…" at bounding box center [696, 194] width 223 height 345
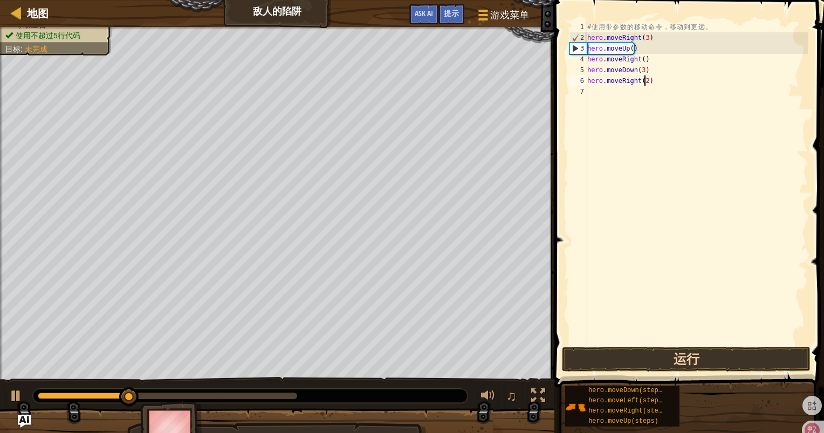
type textarea "hero.moveRight(2)"
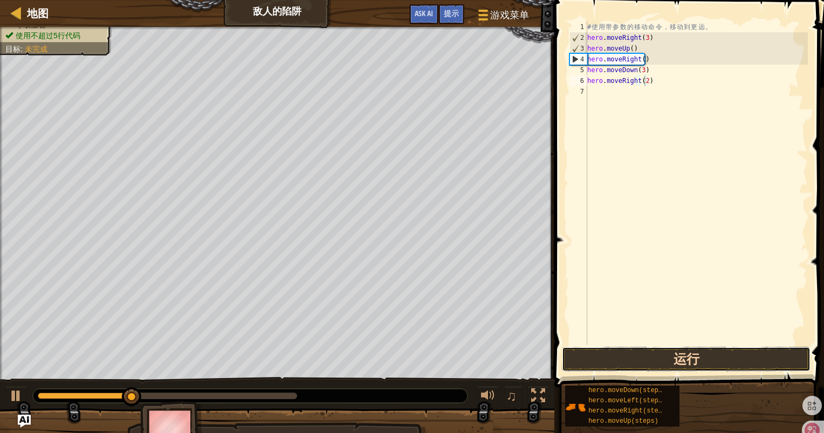
click at [669, 354] on button "运行" at bounding box center [686, 359] width 249 height 25
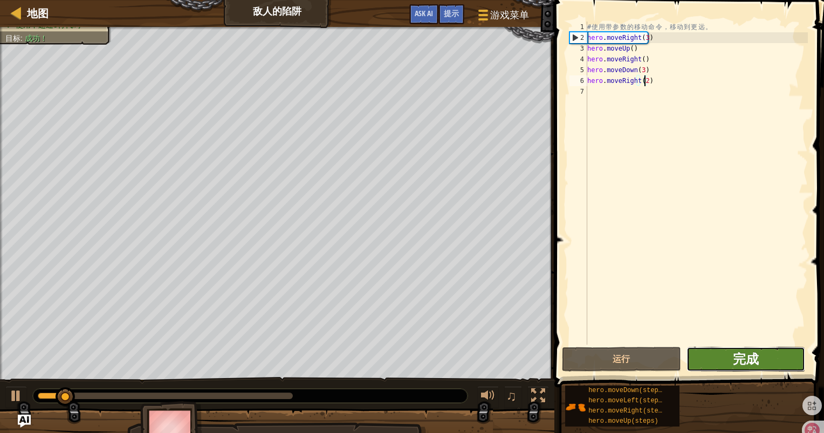
click at [751, 367] on span "完成" at bounding box center [746, 358] width 26 height 17
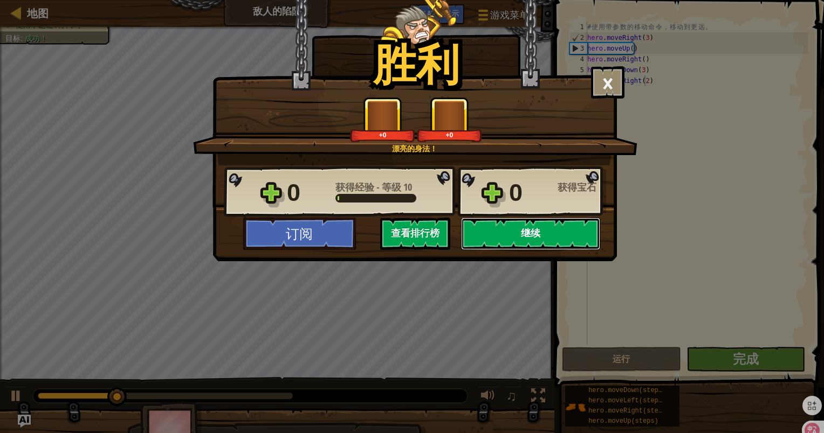
click at [541, 240] on button "继续" at bounding box center [530, 234] width 139 height 32
select select "zh-HANS"
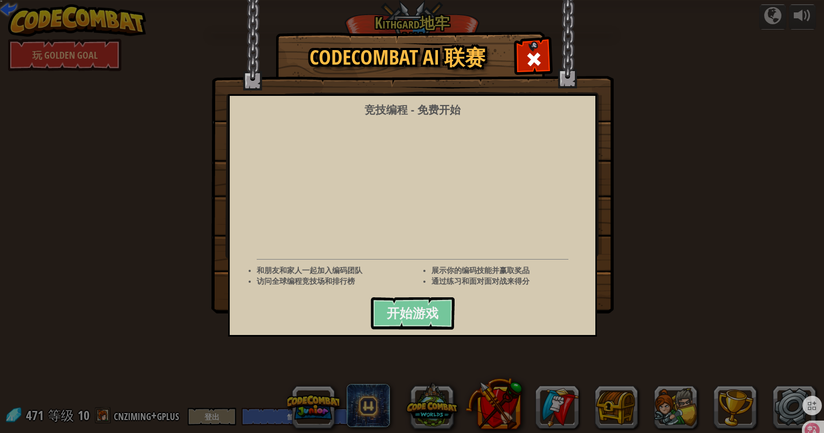
select select "zh-HANS"
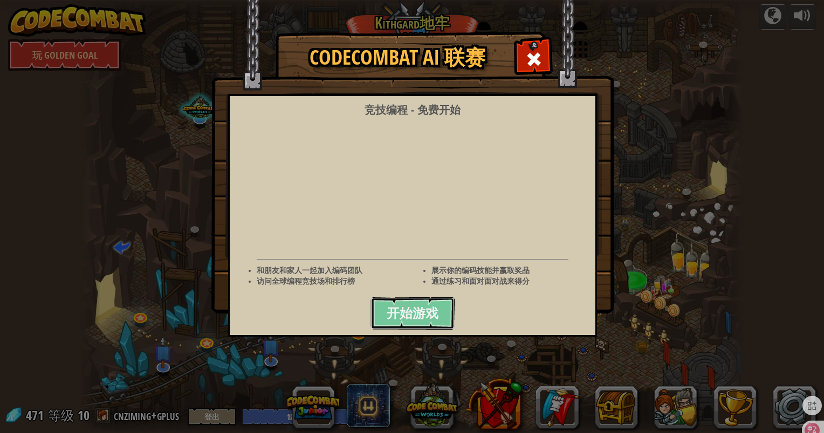
click at [438, 308] on span "开始游戏" at bounding box center [413, 313] width 52 height 17
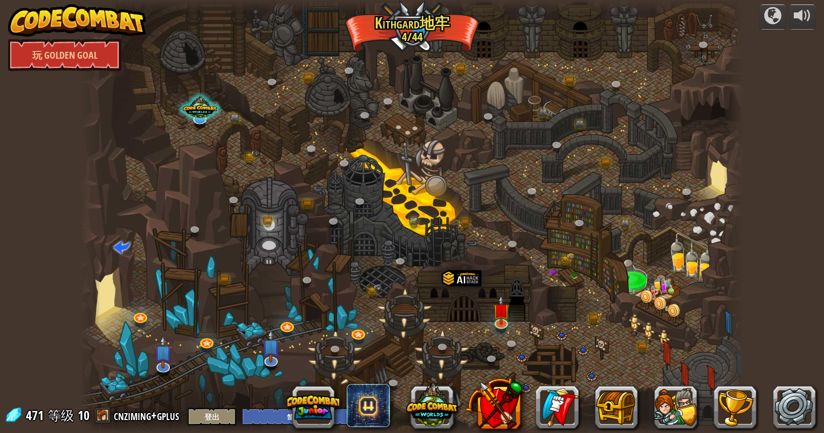
select select "zh-HANS"
click at [502, 328] on link at bounding box center [502, 322] width 22 height 22
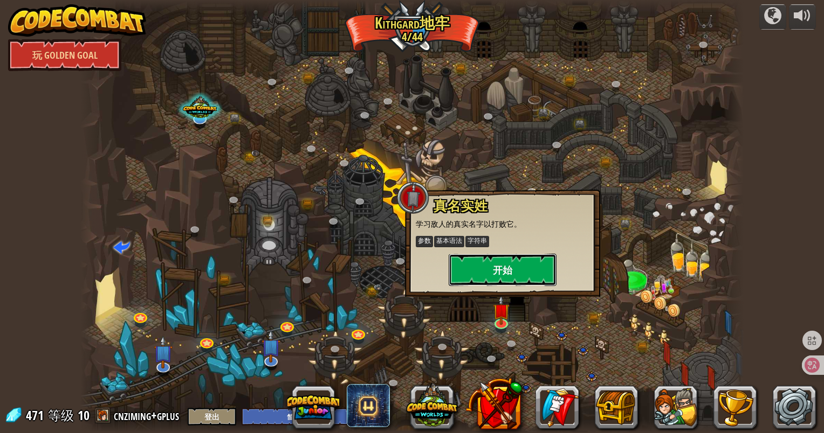
click at [502, 263] on button "开始" at bounding box center [503, 270] width 108 height 32
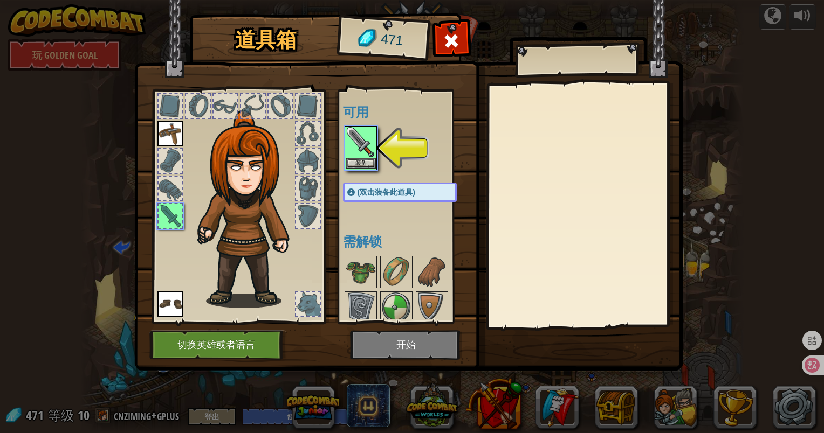
click at [345, 329] on img at bounding box center [408, 175] width 548 height 391
click at [371, 148] on img at bounding box center [361, 142] width 30 height 30
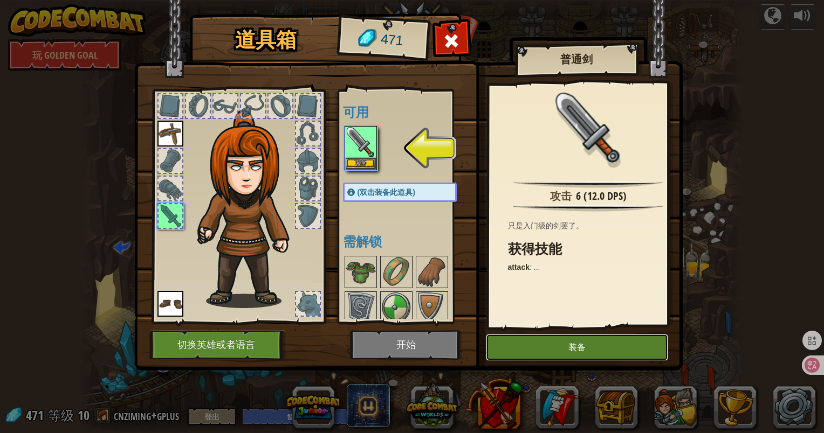
click at [567, 349] on button "装备" at bounding box center [577, 347] width 182 height 27
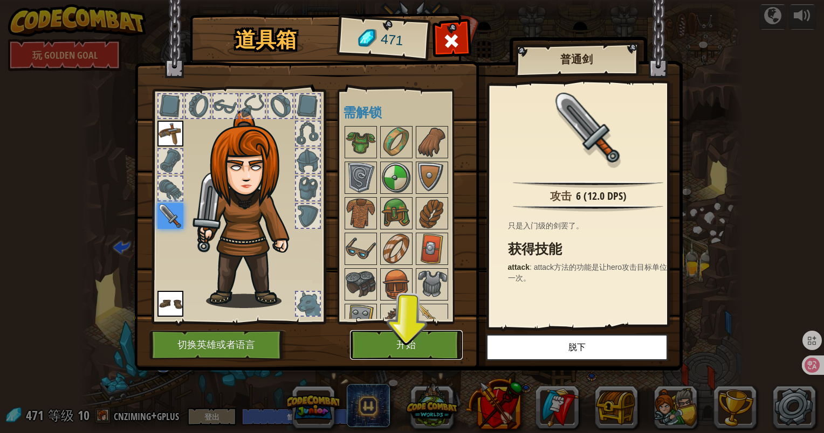
click at [399, 344] on button "开始" at bounding box center [406, 345] width 113 height 30
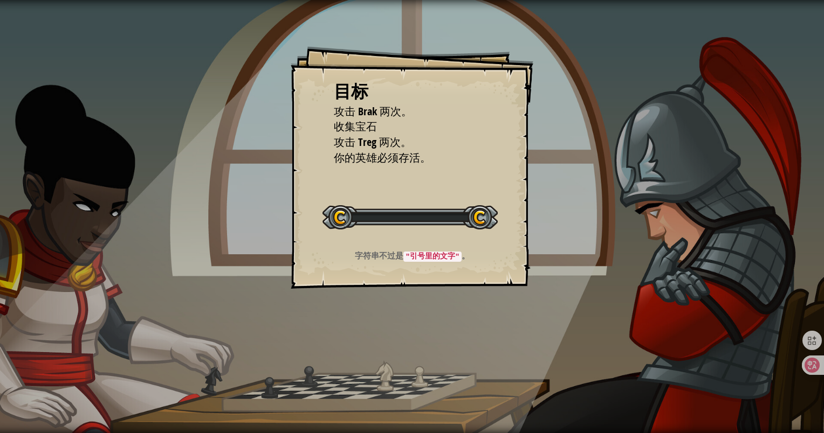
click at [404, 349] on div "目标 攻击 Brak 两次。 收集宝石 攻击 Treg 两次。 你的英雄必须存活。 开始 载入失败 订阅后才可开始本关 订阅 你将需要加入一个课程来玩这个关卡…" at bounding box center [412, 216] width 824 height 433
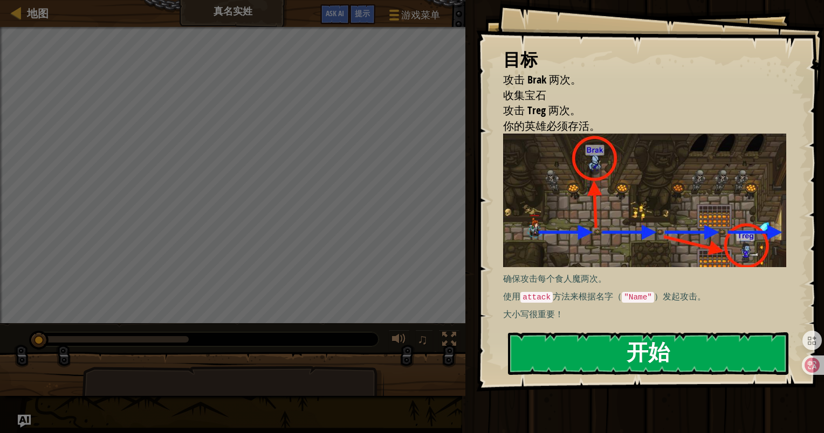
click at [604, 352] on button "开始" at bounding box center [648, 354] width 280 height 43
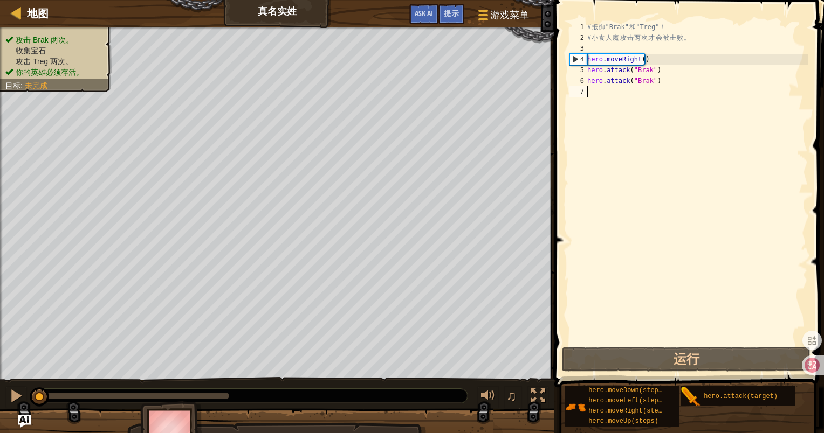
scroll to position [5, 0]
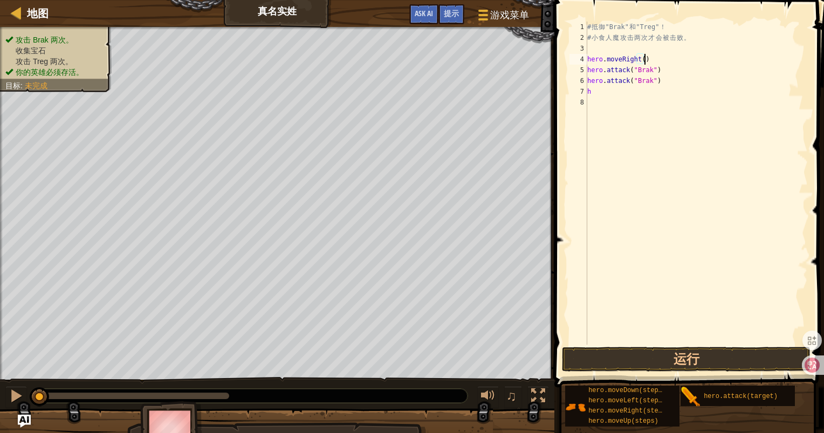
click at [661, 58] on div "# 抵 御 "Brak" 和 "Treg" ！ # 小 食 人 魔 攻 击 两 次 才 会 被 击 败 。 hero . moveRight ( ) hero…" at bounding box center [696, 194] width 223 height 345
click at [596, 92] on div "# 抵 御 "Brak" 和 "Treg" ！ # 小 食 人 魔 攻 击 两 次 才 会 被 击 败 。 hero . moveRight ( ) hero…" at bounding box center [696, 194] width 223 height 345
type textarea "h"
click at [648, 59] on div "# 抵 御 "Brak" 和 "Treg" ！ # 小 食 人 魔 攻 击 两 次 才 会 被 击 败 。 hero . moveRight ( ) hero…" at bounding box center [696, 194] width 223 height 345
type textarea "hero.moveRight()"
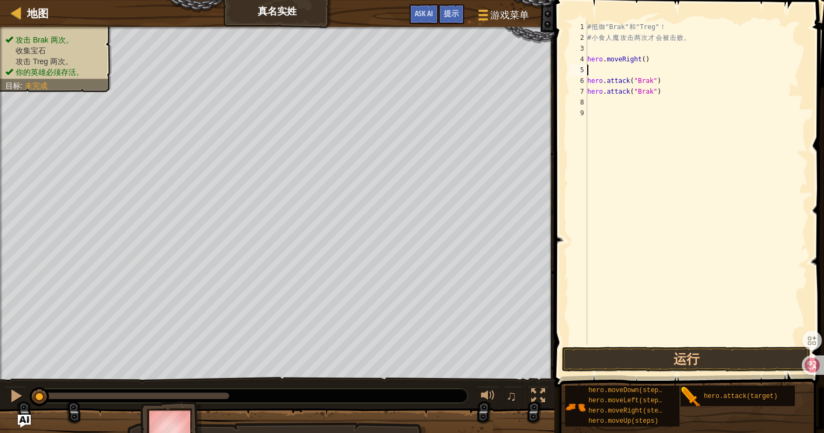
type textarea "h"
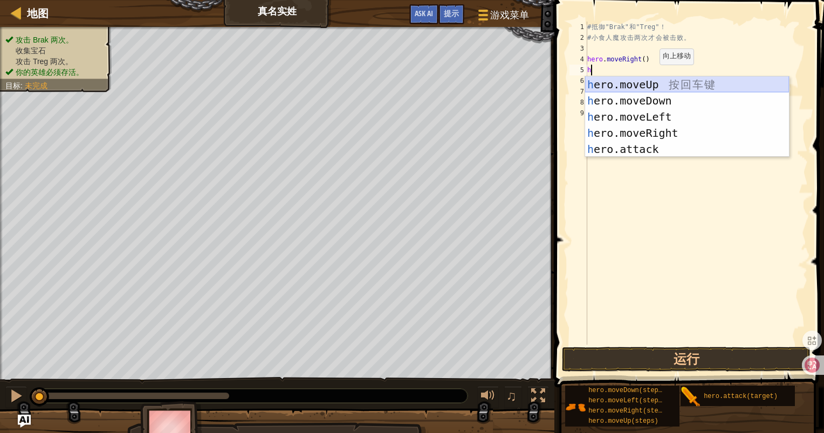
click at [649, 87] on div "h ero.moveUp 按 回 车 键 h ero.moveDown 按 回 车 键 h ero.moveLeft 按 回 车 键 h ero.moveRi…" at bounding box center [687, 133] width 204 height 113
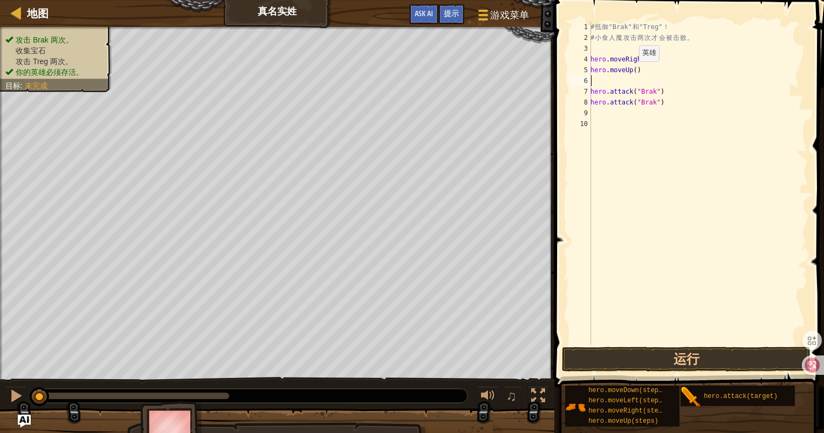
click at [633, 72] on div "# 抵 御 "Brak" 和 "Treg" ！ # 小 食 人 魔 攻 击 两 次 才 会 被 击 败 。 hero . moveRight ( ) hero…" at bounding box center [697, 194] width 219 height 345
type textarea "hero.moveUp(2)"
click at [612, 77] on div "# 抵 御 "Brak" 和 "Treg" ！ # 小 食 人 魔 攻 击 两 次 才 会 被 击 败 。 hero . moveRight ( ) hero…" at bounding box center [697, 194] width 219 height 345
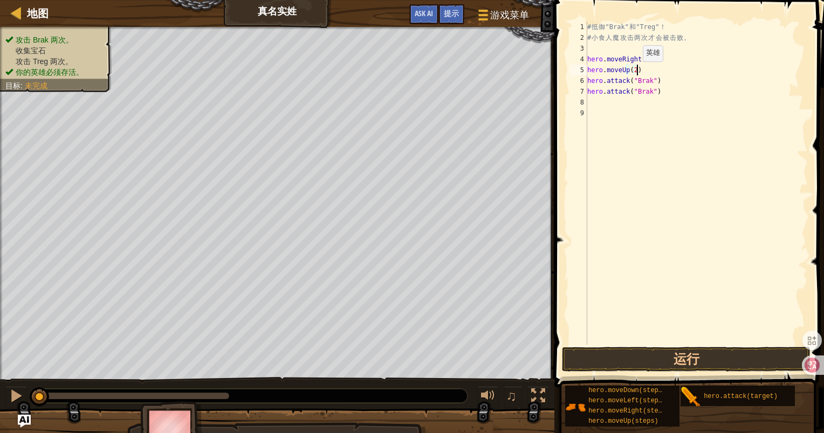
click at [633, 72] on div "# 抵 御 "Brak" 和 "Treg" ！ # 小 食 人 魔 攻 击 两 次 才 会 被 击 败 。 hero . moveRight ( ) hero…" at bounding box center [696, 194] width 223 height 345
type textarea "hero.moveUp()"
click at [612, 99] on div "# 抵 御 "Brak" 和 "Treg" ！ # 小 食 人 魔 攻 击 两 次 才 会 被 击 败 。 hero . moveRight ( ) hero…" at bounding box center [696, 194] width 223 height 345
type textarea "h"
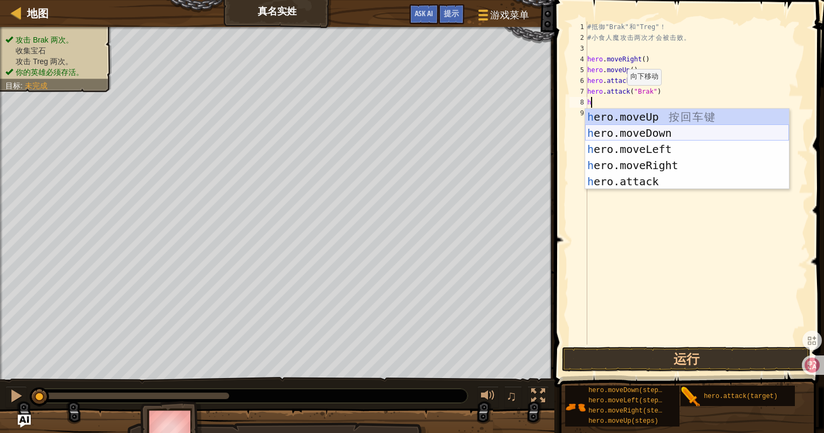
click at [620, 128] on div "h ero.moveUp 按 回 车 键 h ero.moveDown 按 回 车 键 h ero.moveLeft 按 回 车 键 h ero.moveRi…" at bounding box center [687, 165] width 204 height 113
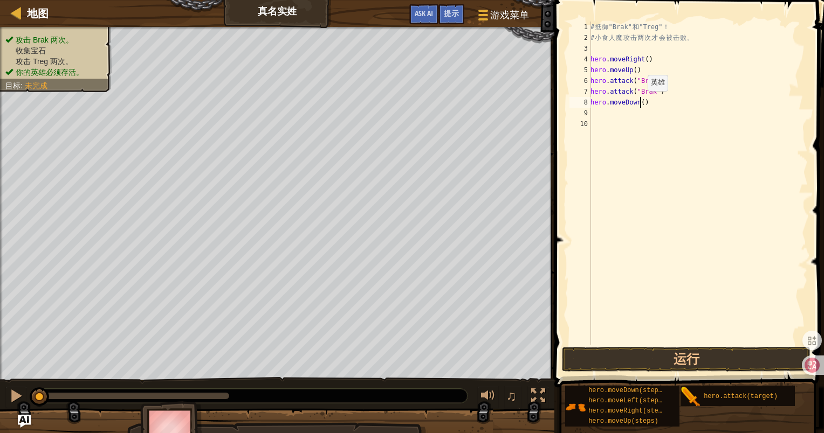
click at [641, 101] on div "# 抵 御 "Brak" 和 "Treg" ！ # 小 食 人 魔 攻 击 两 次 才 会 被 击 败 。 hero . moveRight ( ) hero…" at bounding box center [697, 194] width 219 height 345
type textarea "hero.moveDown(2)"
click at [616, 109] on div "# 抵 御 "Brak" 和 "Treg" ！ # 小 食 人 魔 攻 击 两 次 才 会 被 击 败 。 hero . moveRight ( ) hero…" at bounding box center [697, 194] width 219 height 345
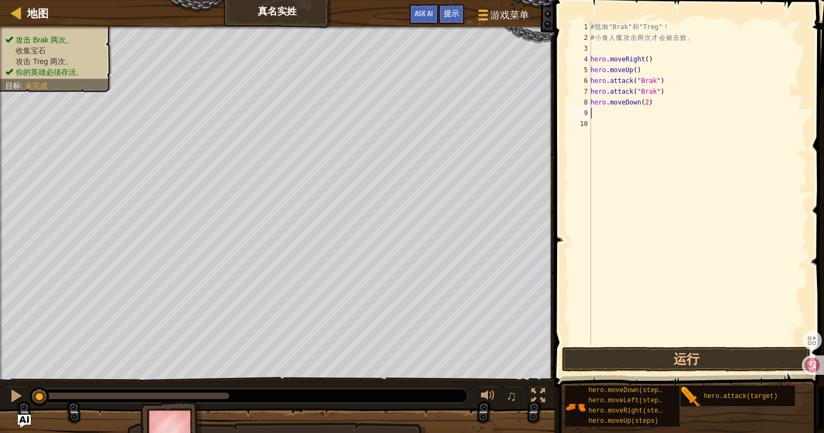
type textarea "h"
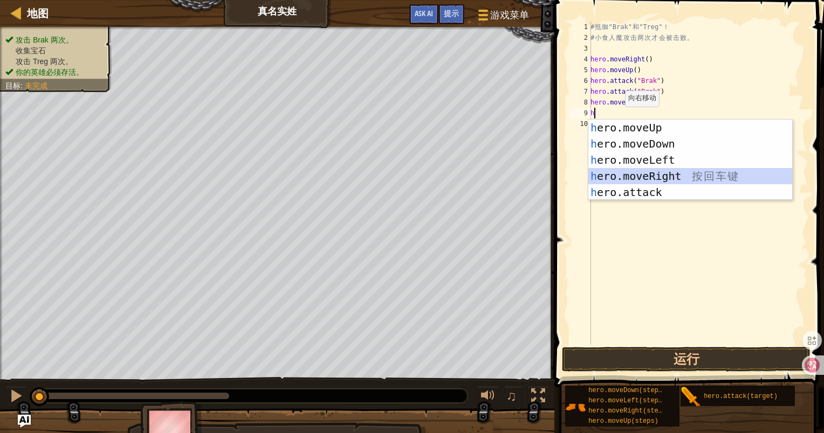
click at [644, 173] on div "h ero.moveUp 按 回 车 键 h ero.moveDown 按 回 车 键 h ero.moveLeft 按 回 车 键 h ero.moveRi…" at bounding box center [690, 176] width 204 height 113
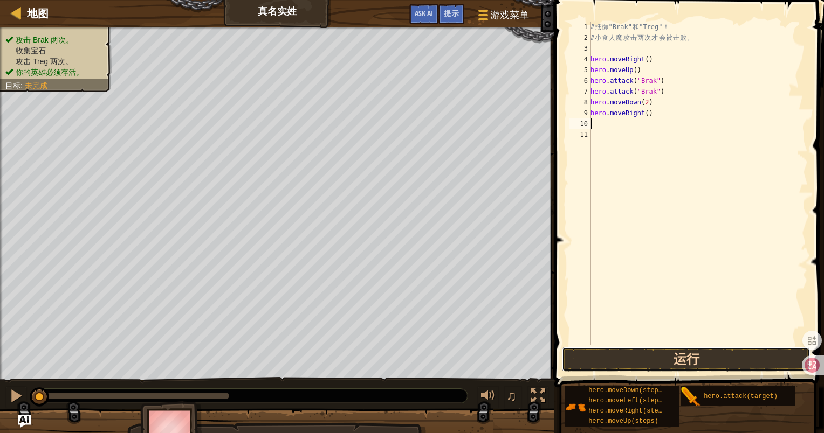
click at [707, 360] on button "运行" at bounding box center [686, 359] width 249 height 25
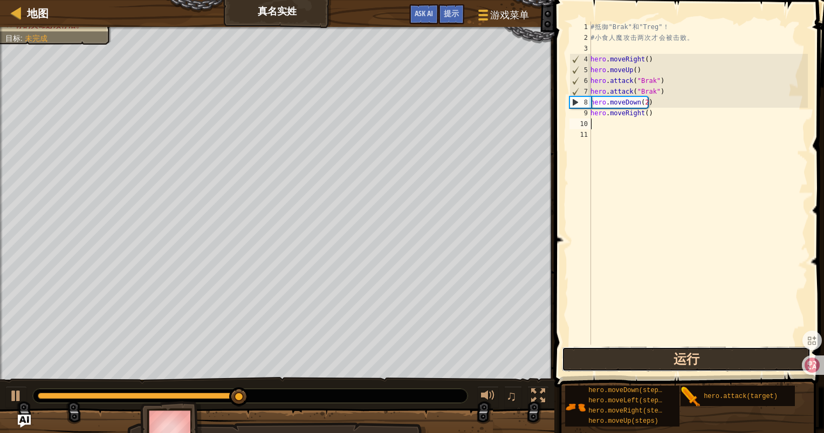
click at [692, 355] on button "运行" at bounding box center [686, 359] width 249 height 25
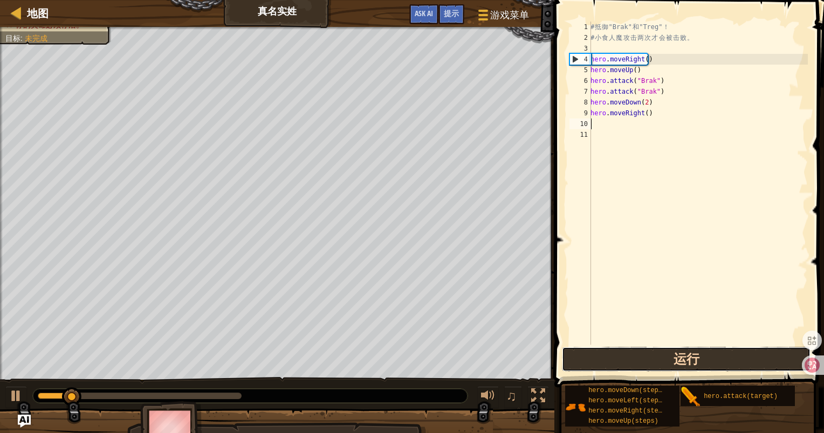
click at [687, 354] on button "运行" at bounding box center [686, 359] width 249 height 25
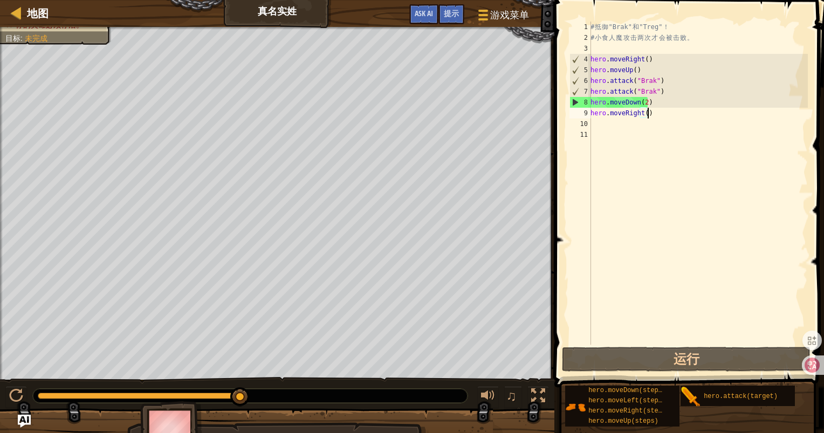
click at [651, 112] on div "# 抵 御 "Brak" 和 "Treg" ！ # 小 食 人 魔 攻 击 两 次 才 会 被 击 败 。 hero . moveRight ( ) hero…" at bounding box center [697, 194] width 219 height 345
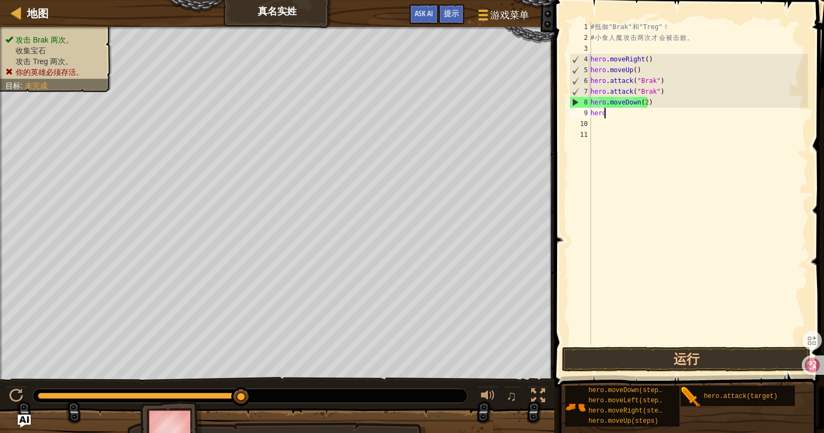
type textarea "h"
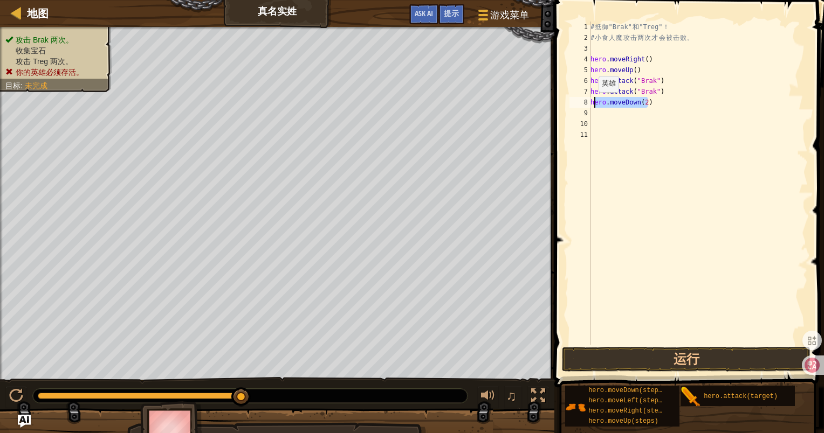
drag, startPoint x: 648, startPoint y: 104, endPoint x: 592, endPoint y: 103, distance: 55.5
click at [592, 103] on div "# 抵 御 "Brak" 和 "Treg" ！ # 小 食 人 魔 攻 击 两 次 才 会 被 击 败 。 hero . moveRight ( ) hero…" at bounding box center [697, 194] width 219 height 345
click at [592, 103] on div "# 抵 御 "Brak" 和 "Treg" ！ # 小 食 人 魔 攻 击 两 次 才 会 被 击 败 。 hero . moveRight ( ) hero…" at bounding box center [697, 183] width 219 height 323
type textarea "ero.moveDown(2)"
click at [515, 98] on div "地图 真名实姓 游戏菜单 完成 提示 Ask AI 1 ההההההההההההההההההההההההההההההההההההההההההההההההההה…" at bounding box center [412, 216] width 824 height 433
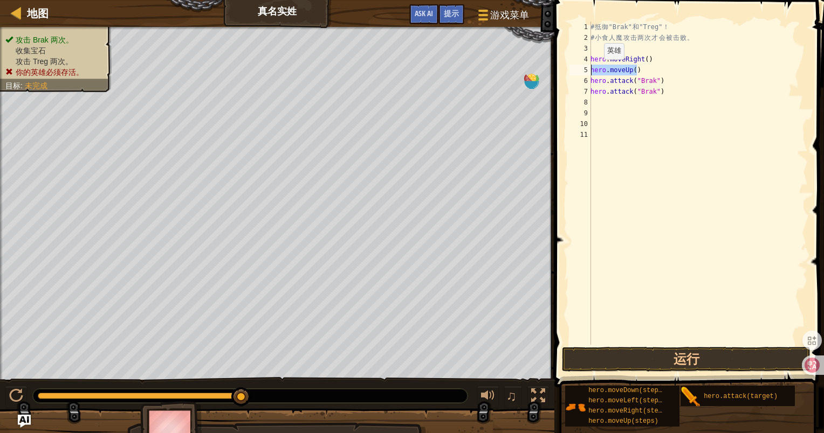
click at [528, 69] on div "地图 真名实姓 游戏菜单 完成 提示 Ask AI 1 ההההההההההההההההההההההההההההההההההההההההההההההההההה…" at bounding box center [412, 216] width 824 height 433
type textarea "hero.moveUp()"
type textarea "hero.moveRight()"
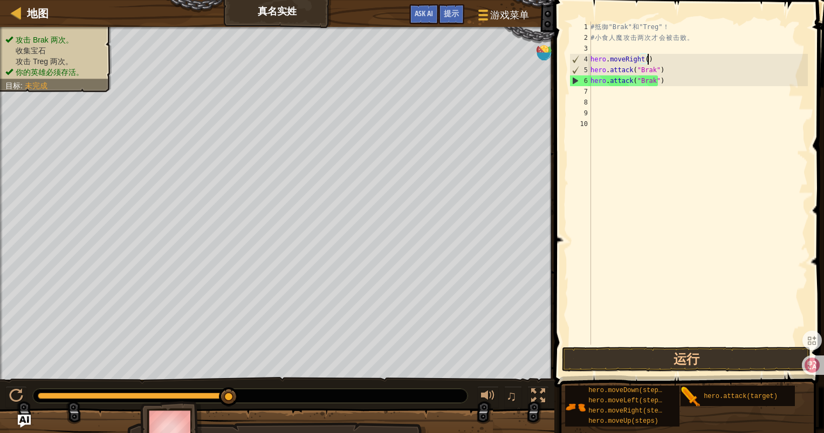
click at [607, 88] on div "# 抵 御 "Brak" 和 "Treg" ！ # 小 食 人 魔 攻 击 两 次 才 会 被 击 败 。 hero . moveRight ( ) hero…" at bounding box center [697, 194] width 219 height 345
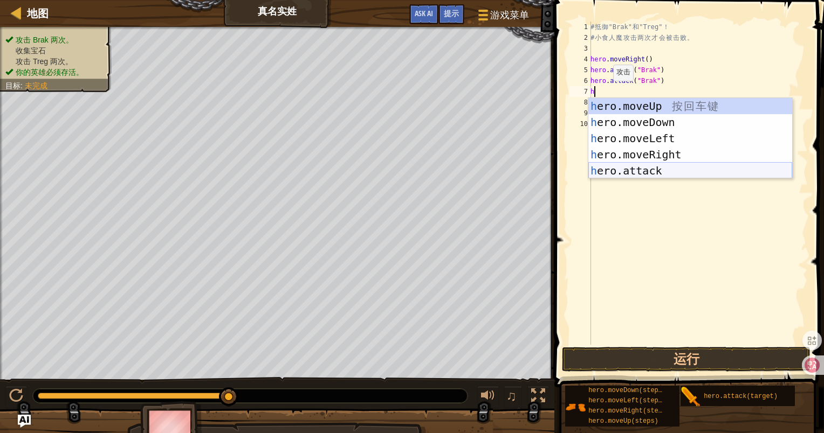
click at [639, 171] on div "h ero.moveUp 按 回 车 键 h ero.moveDown 按 回 车 键 h ero.moveLeft 按 回 车 键 h ero.moveRi…" at bounding box center [690, 154] width 204 height 113
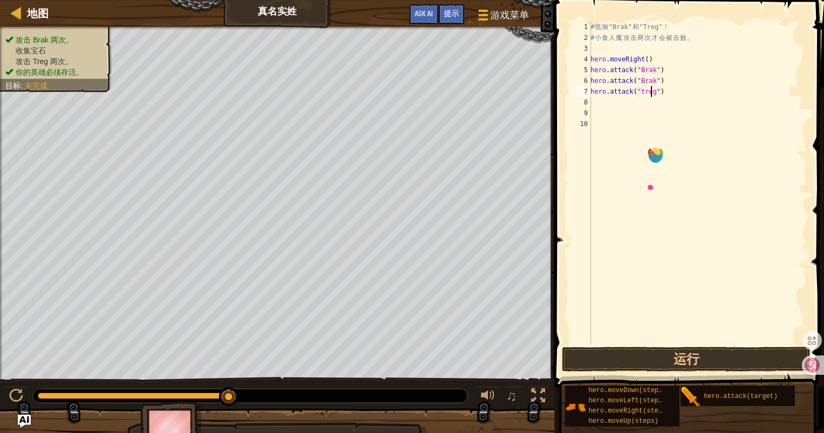
scroll to position [5, 5]
click at [640, 90] on div "# 抵 御 "Brak" 和 "Treg" ！ # 小 食 人 魔 攻 击 两 次 才 会 被 击 败 。 hero . moveRight ( ) hero…" at bounding box center [697, 194] width 219 height 345
type textarea "hero.attack("Treg")"
click at [620, 100] on div "# 抵 御 "Brak" 和 "Treg" ！ # 小 食 人 魔 攻 击 两 次 才 会 被 击 败 。 hero . moveRight ( ) hero…" at bounding box center [697, 194] width 219 height 345
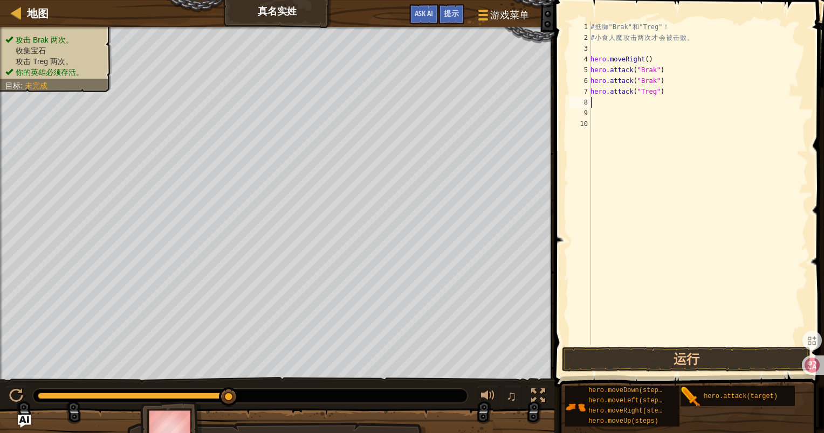
scroll to position [5, 0]
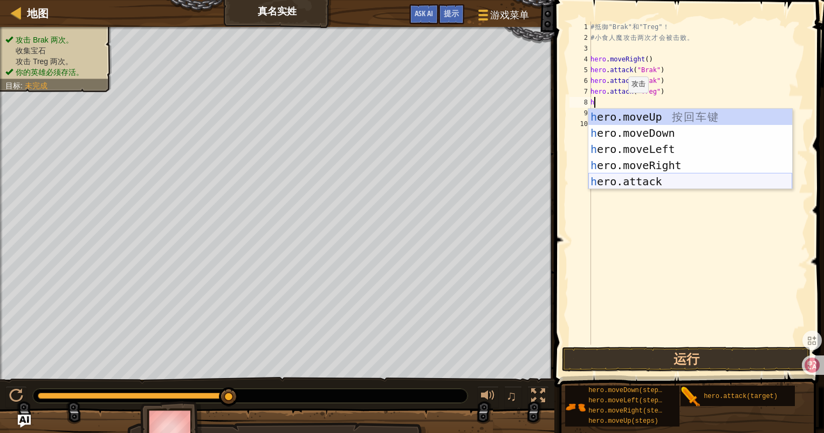
click at [652, 180] on div "h ero.moveUp 按 回 车 键 h ero.moveDown 按 回 车 键 h ero.moveLeft 按 回 车 键 h ero.moveRi…" at bounding box center [690, 165] width 204 height 113
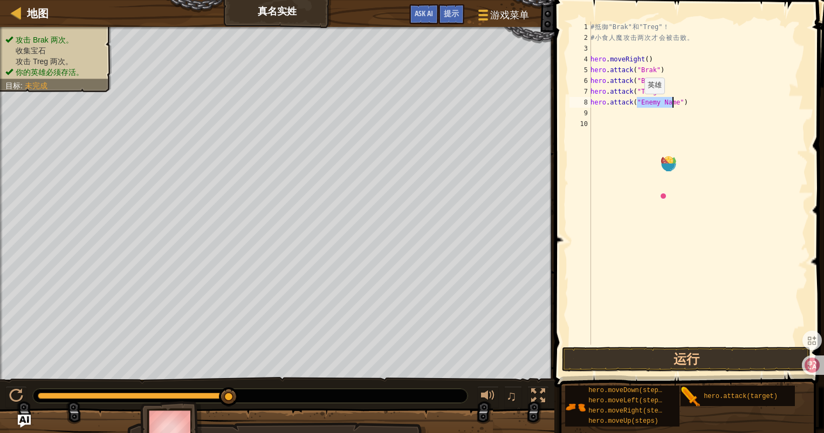
click at [638, 104] on div "# 抵 御 "Brak" 和 "Treg" ！ # 小 食 人 魔 攻 击 两 次 才 会 被 击 败 。 hero . moveRight ( ) hero…" at bounding box center [697, 183] width 219 height 323
drag, startPoint x: 638, startPoint y: 104, endPoint x: 671, endPoint y: 104, distance: 32.9
click at [671, 104] on div "# 抵 御 "Brak" 和 "Treg" ！ # 小 食 人 魔 攻 击 两 次 才 会 被 击 败 。 hero . moveRight ( ) hero…" at bounding box center [697, 194] width 219 height 345
type textarea "hero.attack("Treg")"
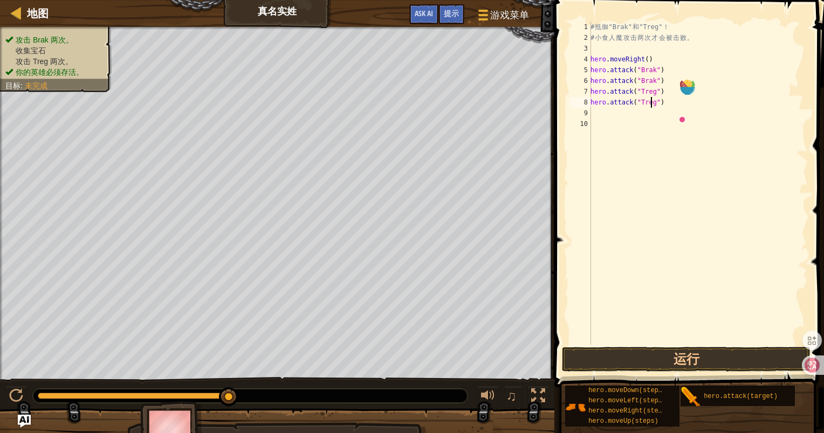
click at [627, 109] on div "# 抵 御 "Brak" 和 "Treg" ！ # 小 食 人 魔 攻 击 两 次 才 会 被 击 败 。 hero . moveRight ( ) hero…" at bounding box center [697, 194] width 219 height 345
type textarea "g"
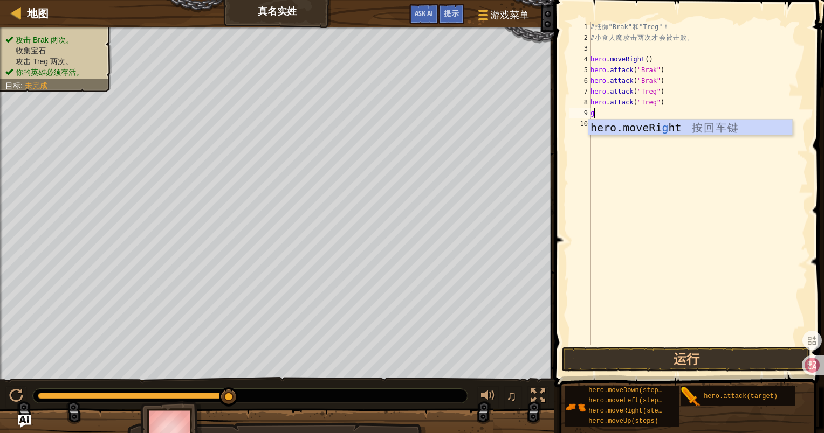
type textarea "h"
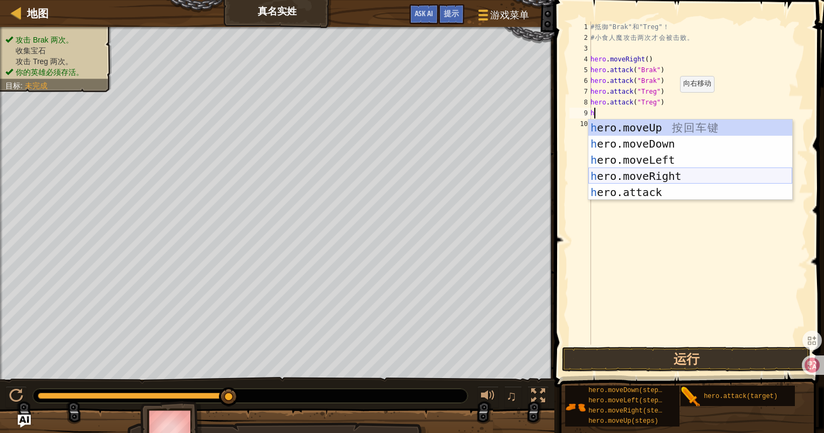
click at [664, 177] on div "h ero.moveUp 按 回 车 键 h ero.moveDown 按 回 车 键 h ero.moveLeft 按 回 车 键 h ero.moveRi…" at bounding box center [690, 176] width 204 height 113
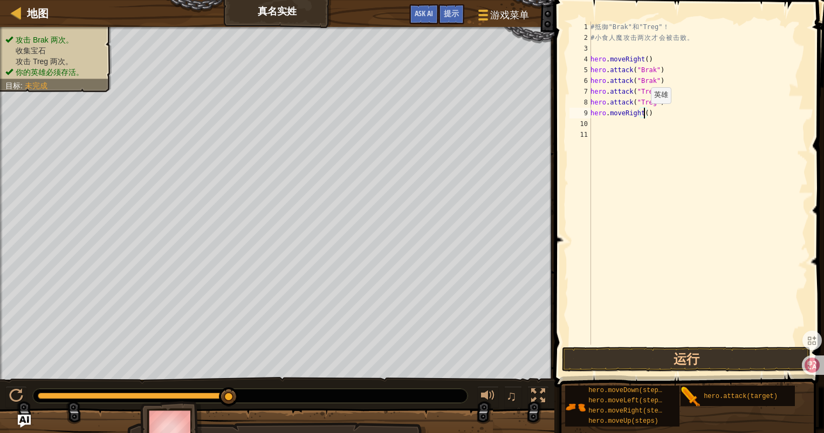
click at [645, 114] on div "# 抵 御 "Brak" 和 "Treg" ！ # 小 食 人 魔 攻 击 两 次 才 会 被 击 败 。 hero . moveRight ( ) hero…" at bounding box center [697, 194] width 219 height 345
type textarea "hero.moveRight(3)"
click at [634, 134] on div "# 抵 御 "Brak" 和 "Treg" ！ # 小 食 人 魔 攻 击 两 次 才 会 被 击 败 。 hero . moveRight ( ) hero…" at bounding box center [697, 194] width 219 height 345
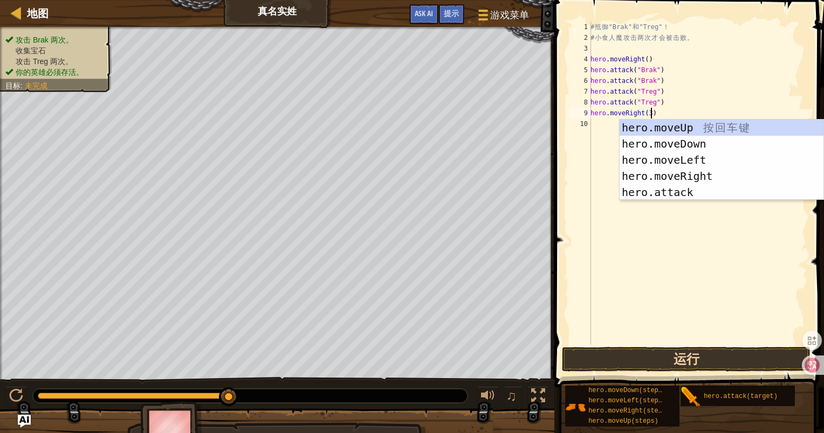
type textarea "hero.moveRight(3)"
click at [668, 350] on button "运行" at bounding box center [686, 359] width 249 height 25
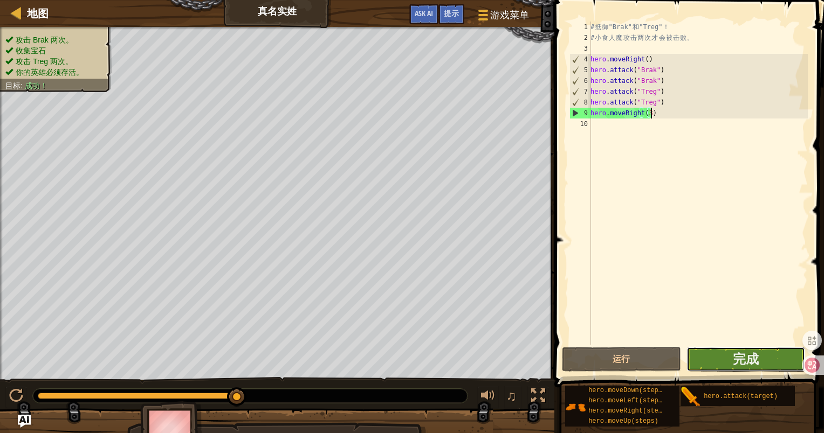
click at [716, 355] on button "完成" at bounding box center [745, 359] width 119 height 25
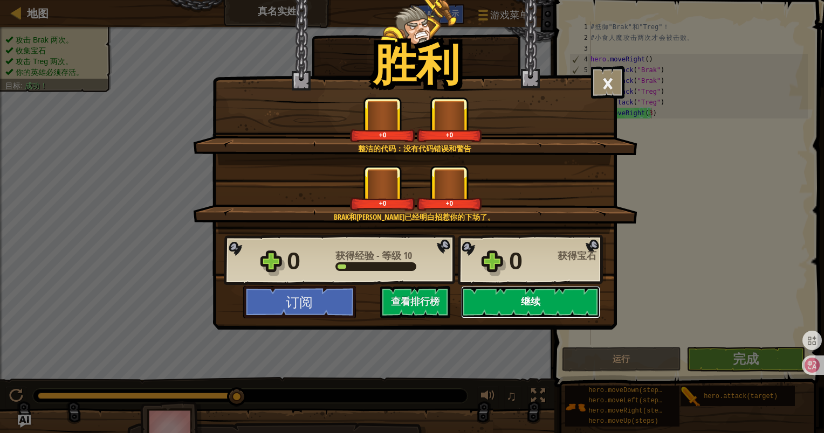
click at [563, 308] on button "继续" at bounding box center [530, 302] width 139 height 32
select select "zh-HANS"
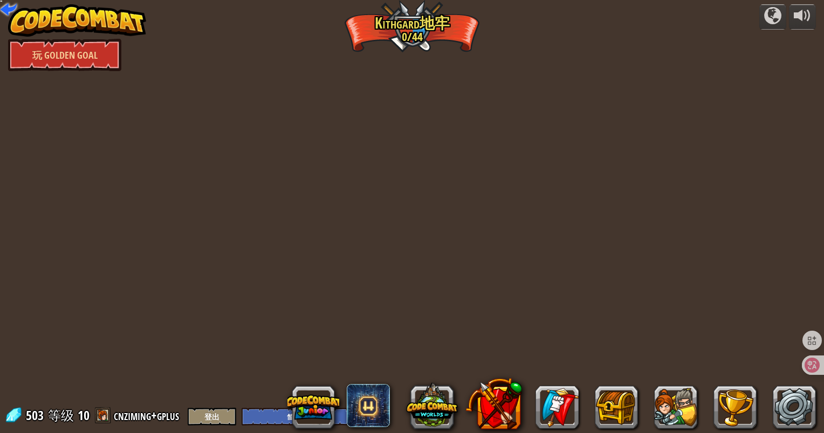
select select "zh-HANS"
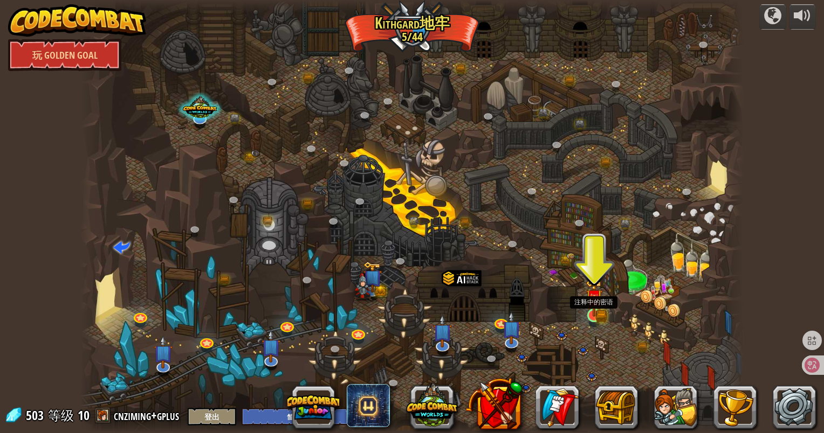
click at [592, 315] on img at bounding box center [593, 297] width 17 height 37
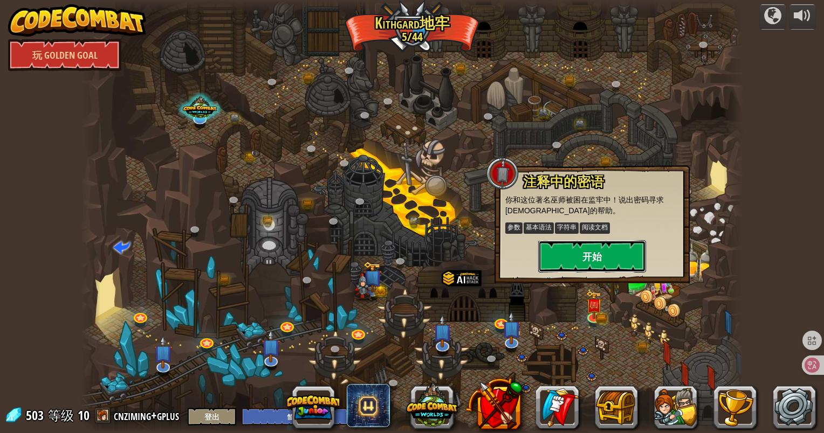
click at [579, 250] on button "开始" at bounding box center [592, 256] width 108 height 32
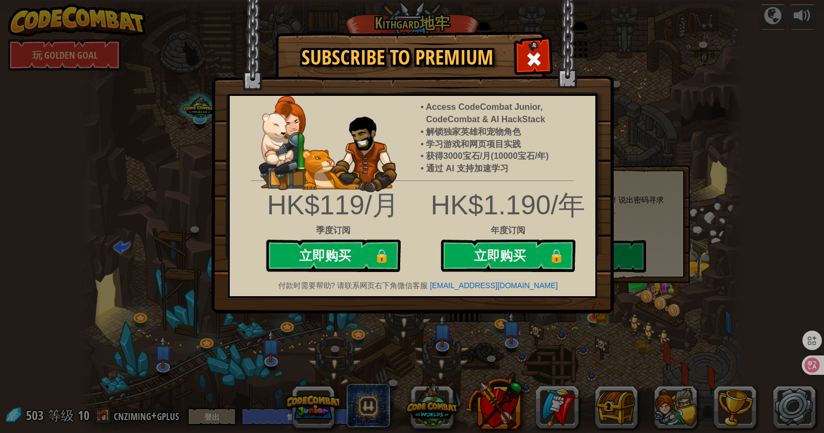
click at [618, 82] on div "Subscribe to Premium Access CodeCombat Junior, CodeCombat & AI HackStack 解锁独家英雄…" at bounding box center [412, 216] width 824 height 433
click at [533, 66] on span at bounding box center [533, 59] width 17 height 17
